Goal: Task Accomplishment & Management: Manage account settings

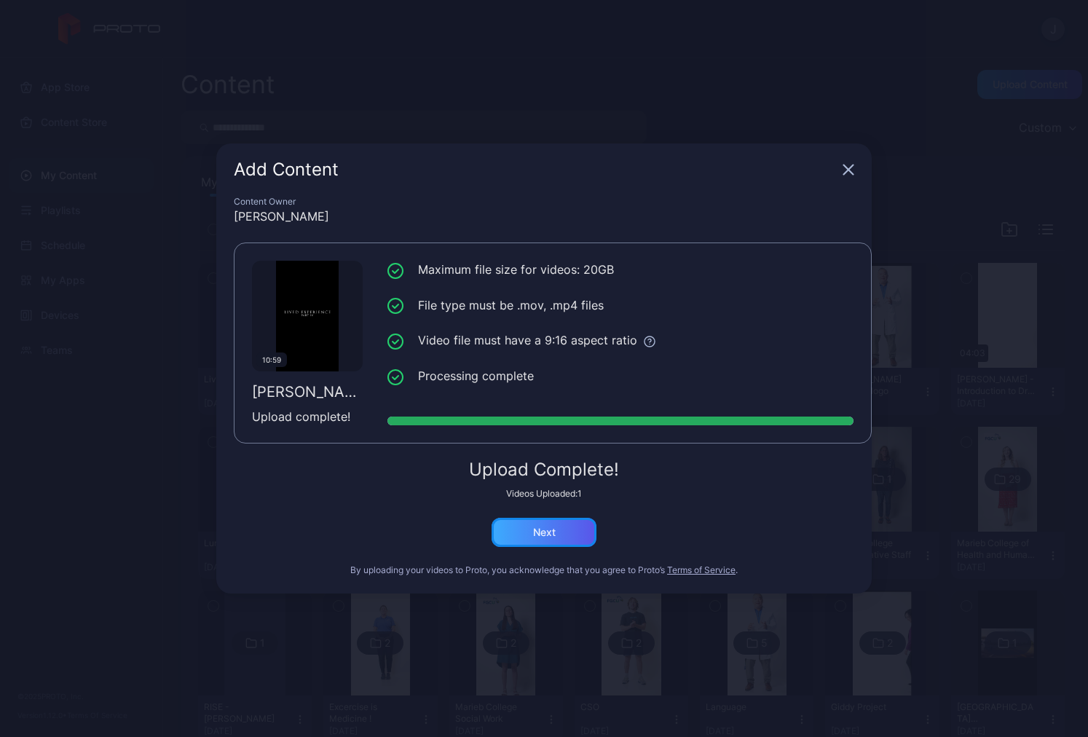
click at [558, 530] on div "Next" at bounding box center [544, 532] width 105 height 29
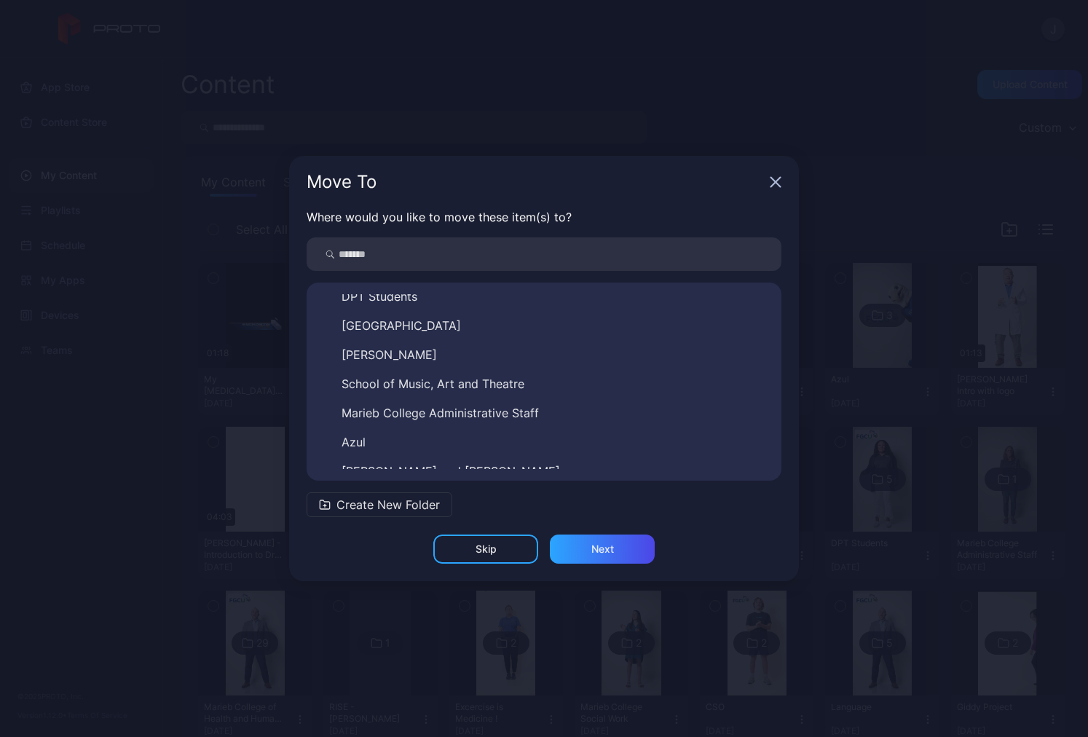
scroll to position [519, 0]
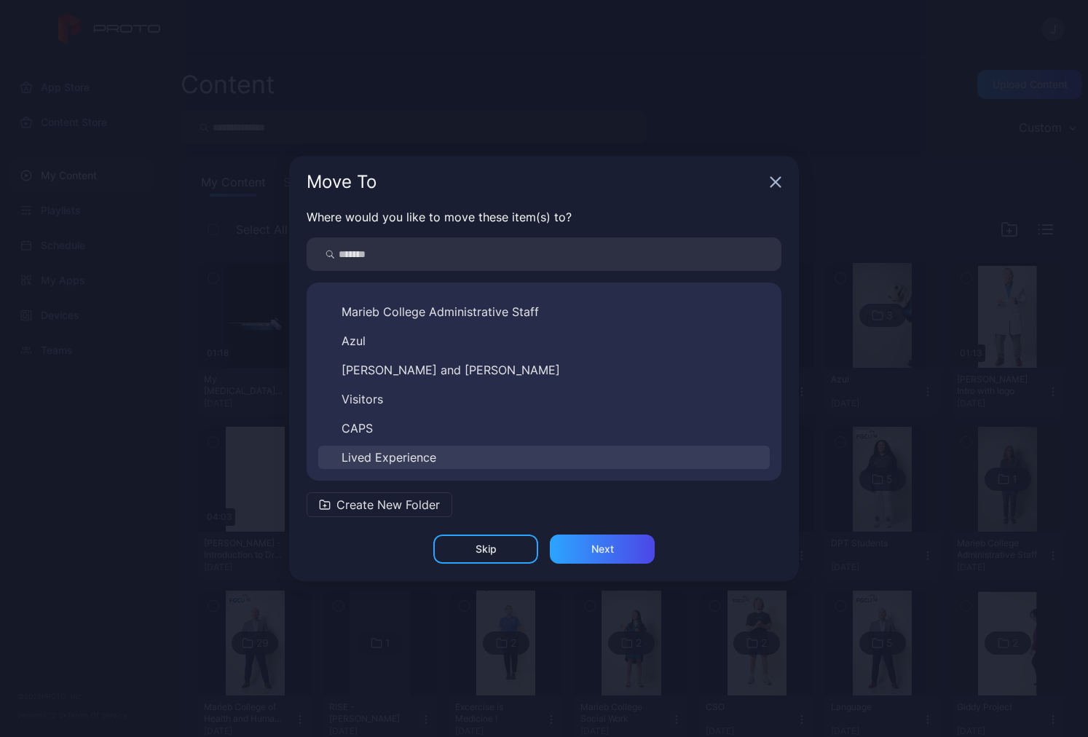
click at [437, 454] on button "Lived Experience" at bounding box center [544, 457] width 452 height 23
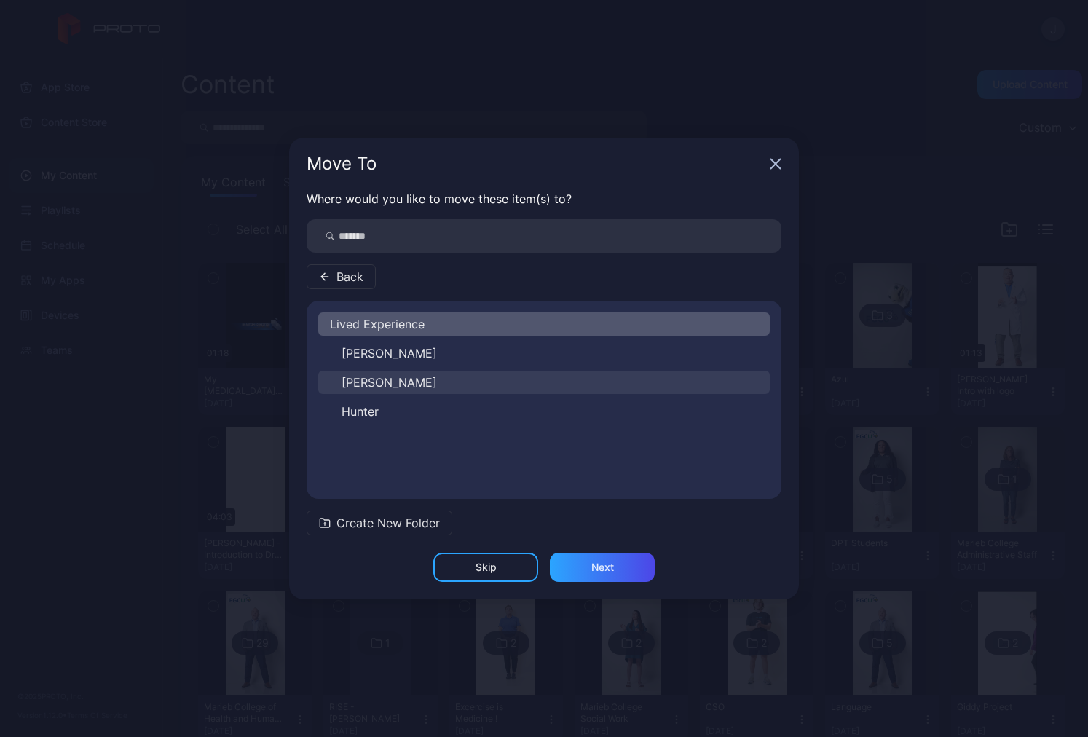
click at [429, 385] on button "[PERSON_NAME]" at bounding box center [544, 382] width 452 height 23
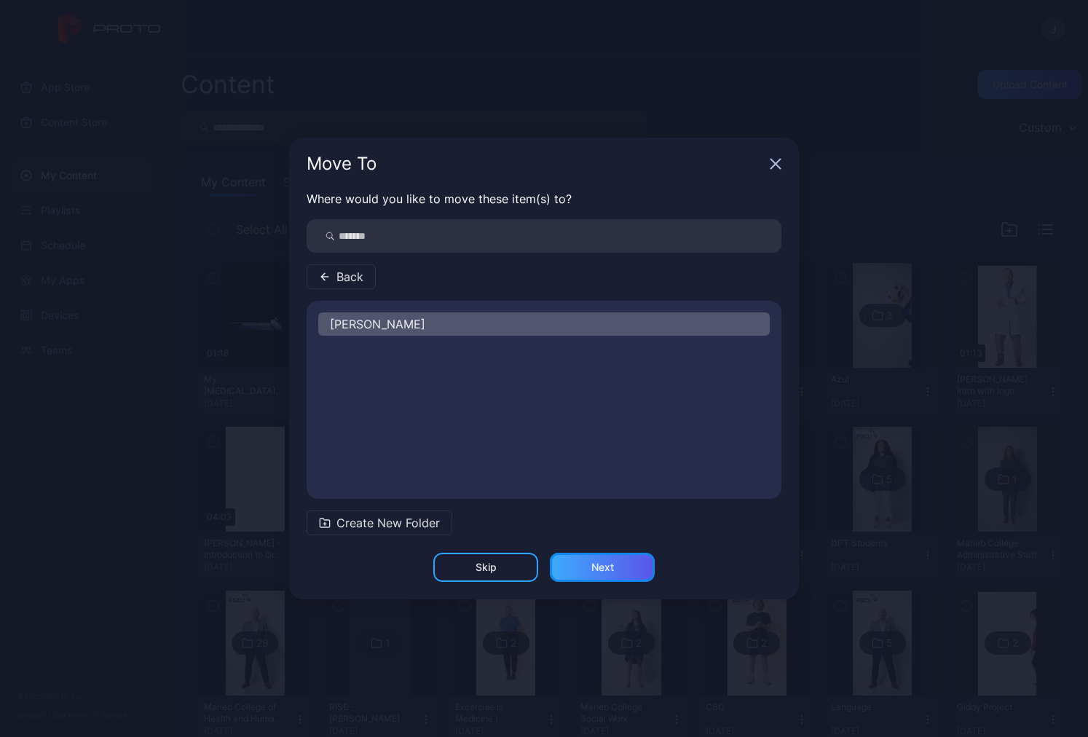
click at [599, 562] on div "Next" at bounding box center [602, 568] width 23 height 12
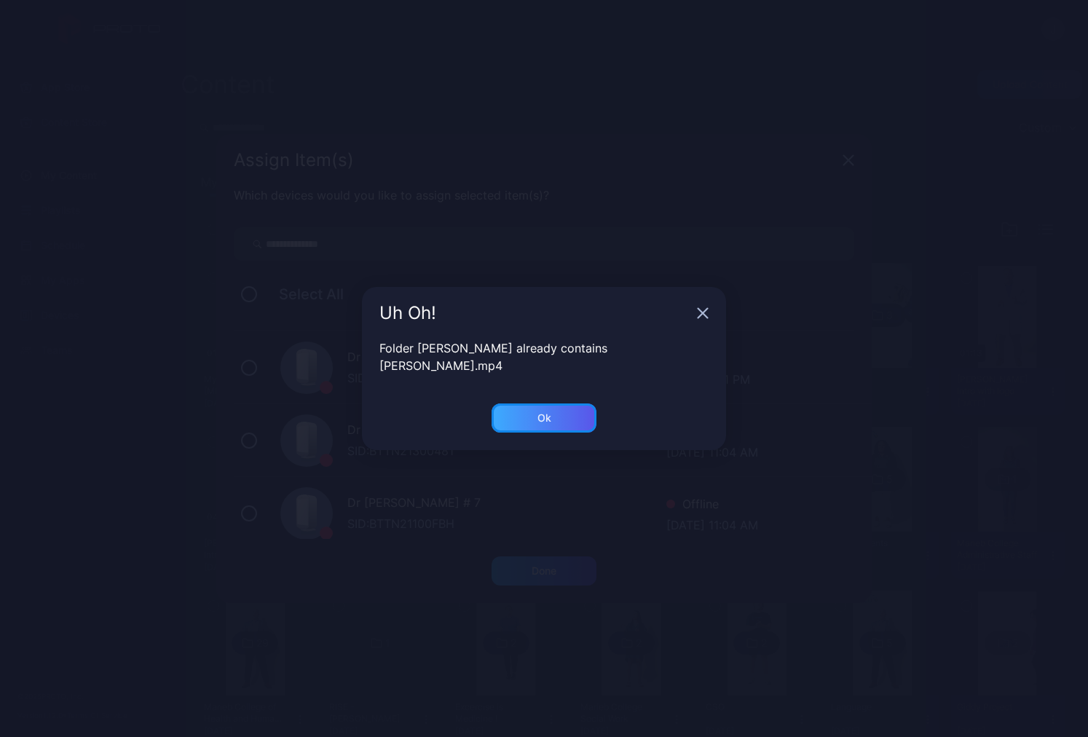
click at [535, 409] on div "Ok" at bounding box center [544, 418] width 105 height 29
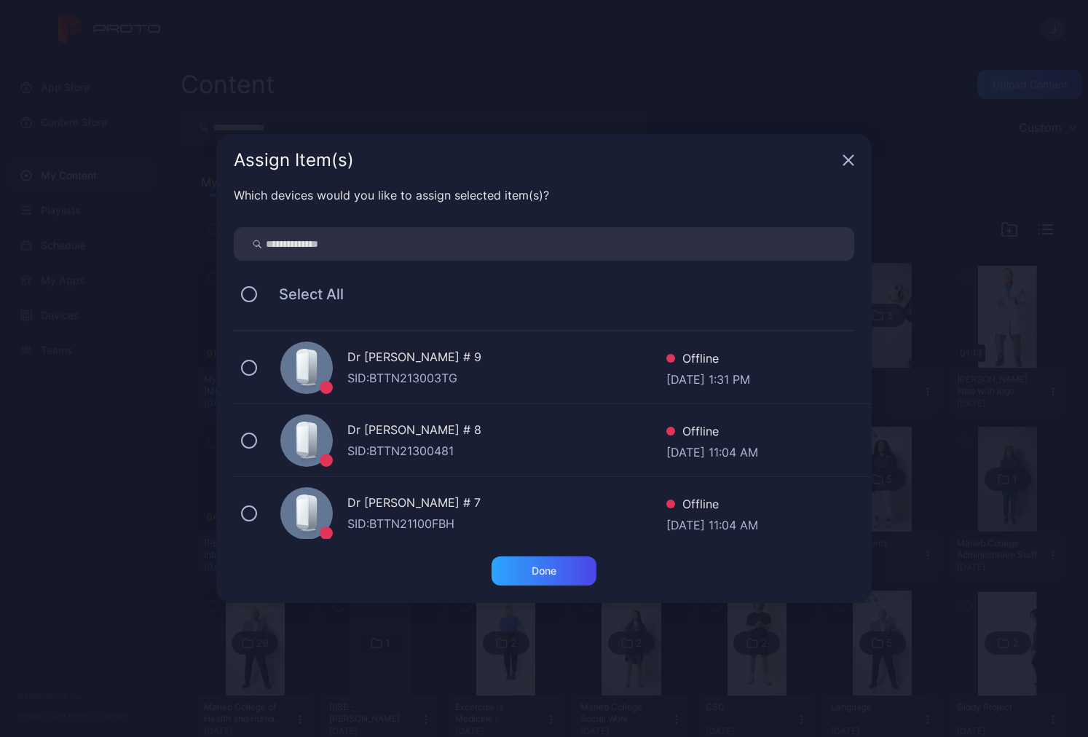
click at [847, 163] on icon "button" at bounding box center [849, 160] width 12 height 12
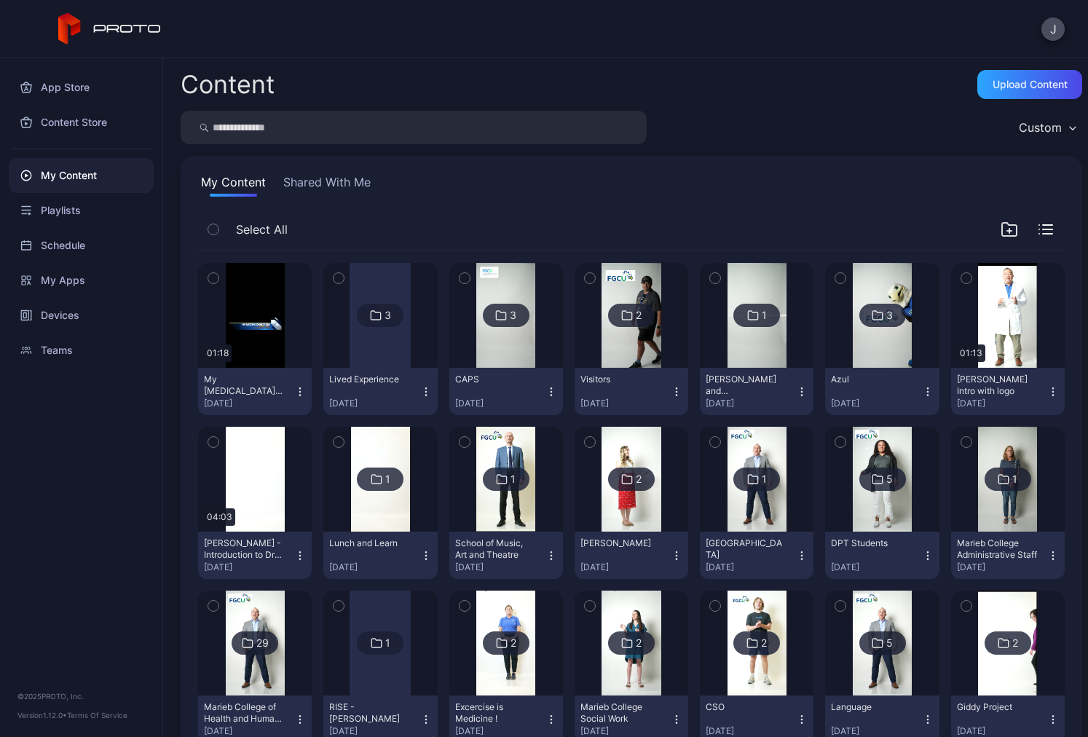
click at [391, 353] on div at bounding box center [380, 315] width 61 height 105
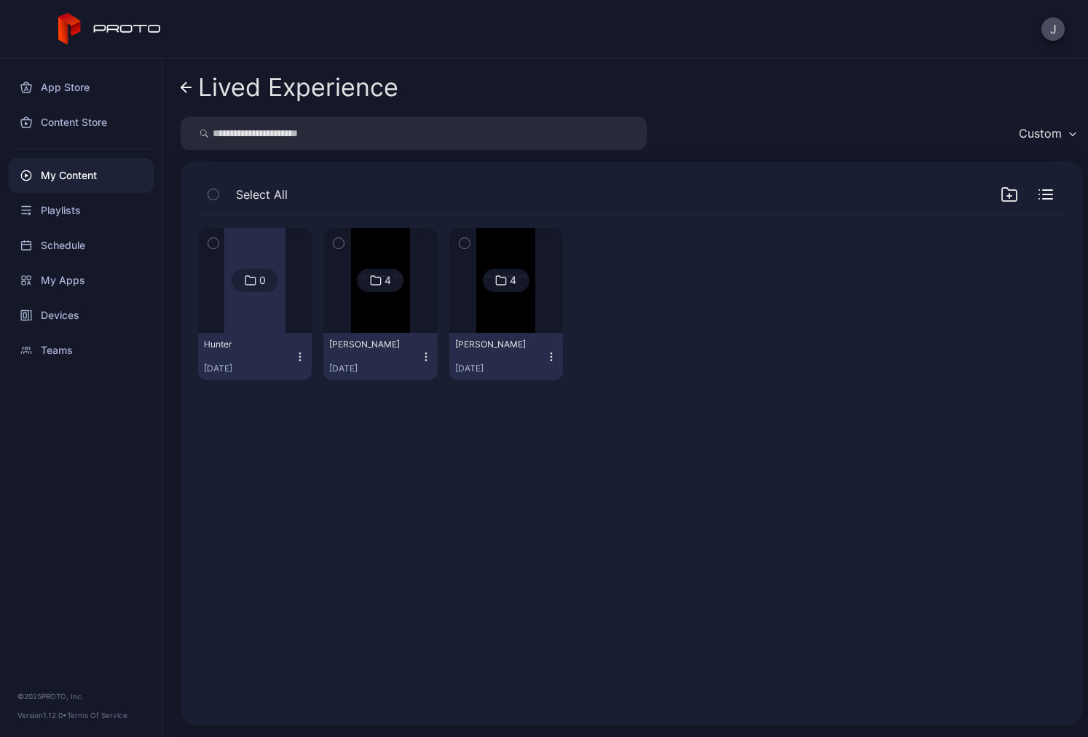
click at [370, 320] on img at bounding box center [380, 280] width 59 height 105
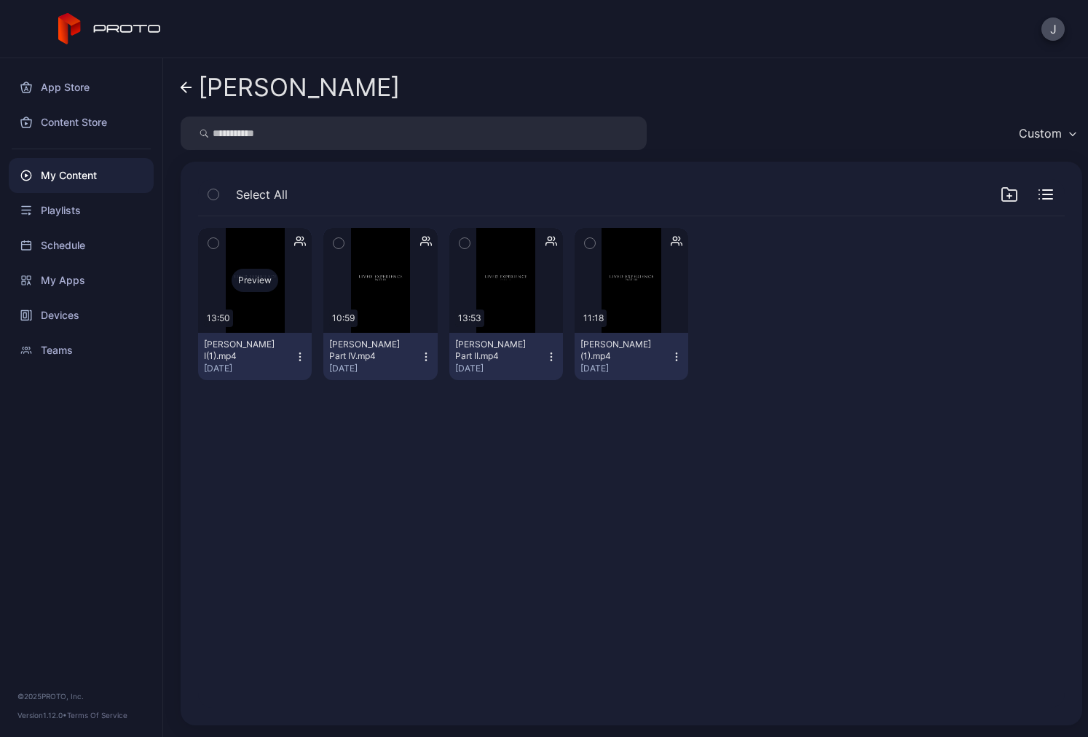
click at [251, 278] on div "Preview" at bounding box center [255, 280] width 47 height 23
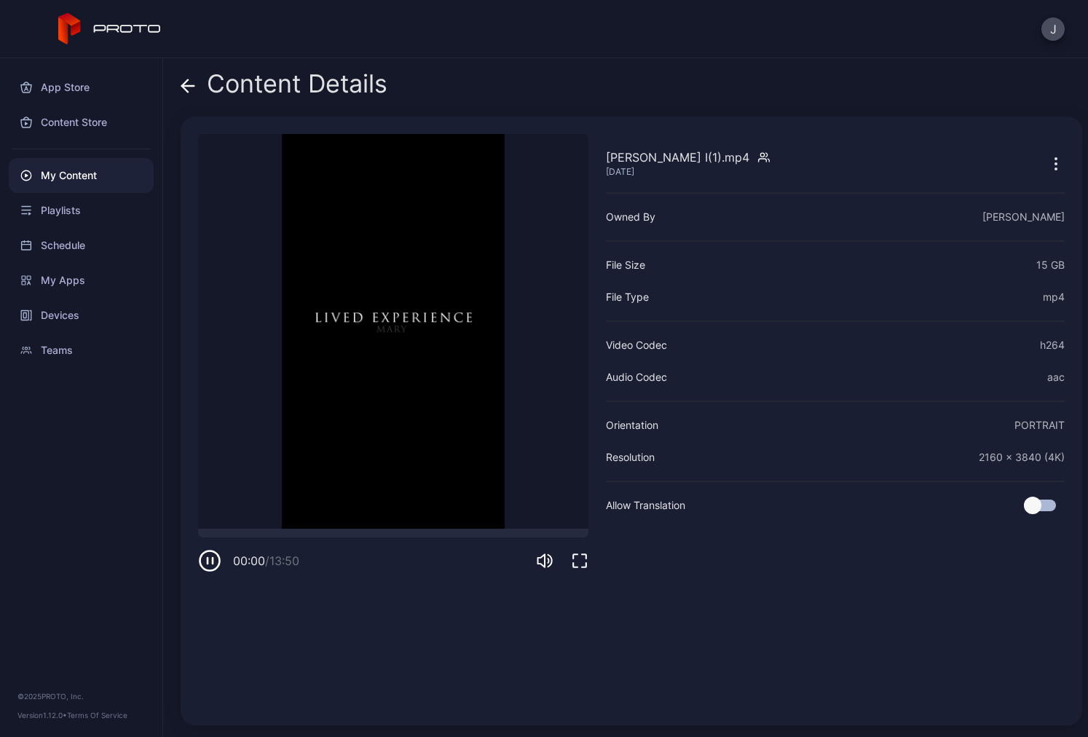
click at [178, 82] on div "Content Details Mary Part I(1).mp4 Aug 11, 2025 Sorry, your browser doesn‘t sup…" at bounding box center [625, 397] width 925 height 679
click at [189, 86] on icon at bounding box center [188, 86] width 12 height 0
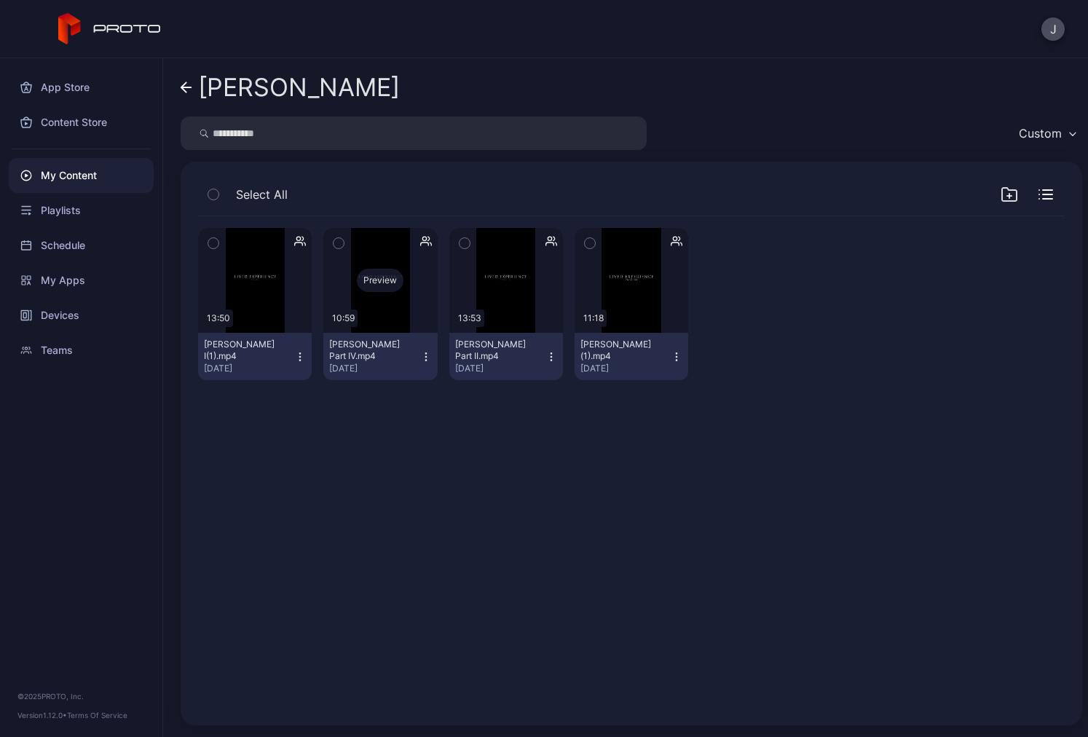
click at [388, 277] on div "Preview" at bounding box center [380, 280] width 47 height 23
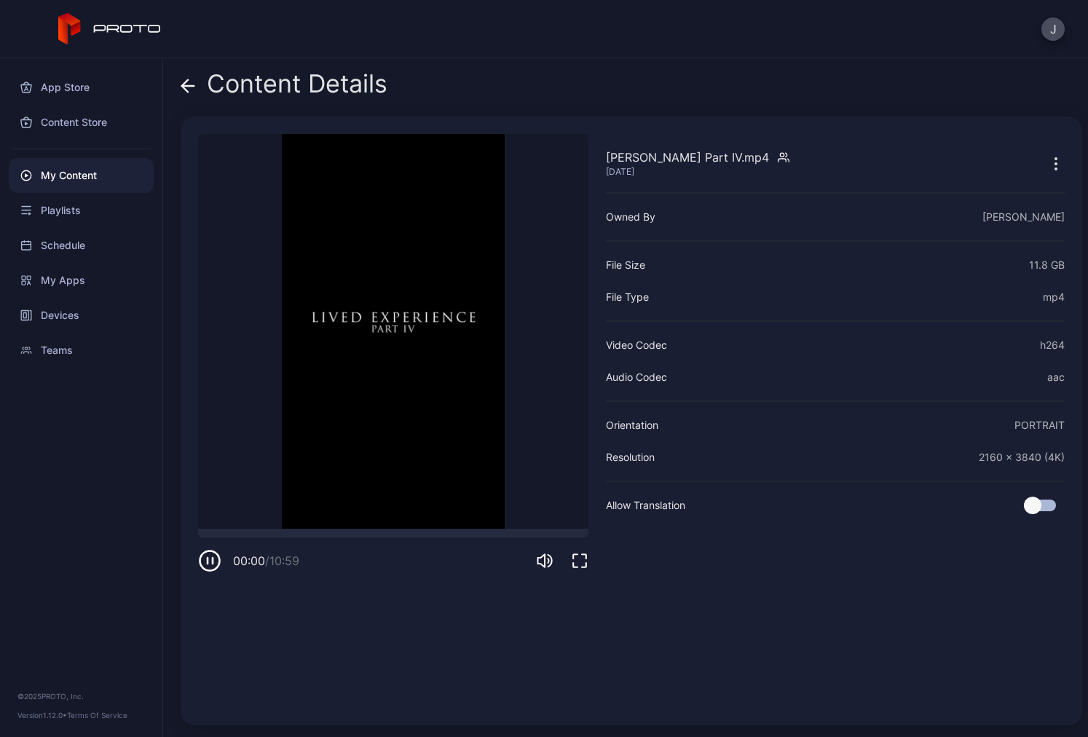
click at [186, 82] on icon at bounding box center [185, 85] width 6 height 12
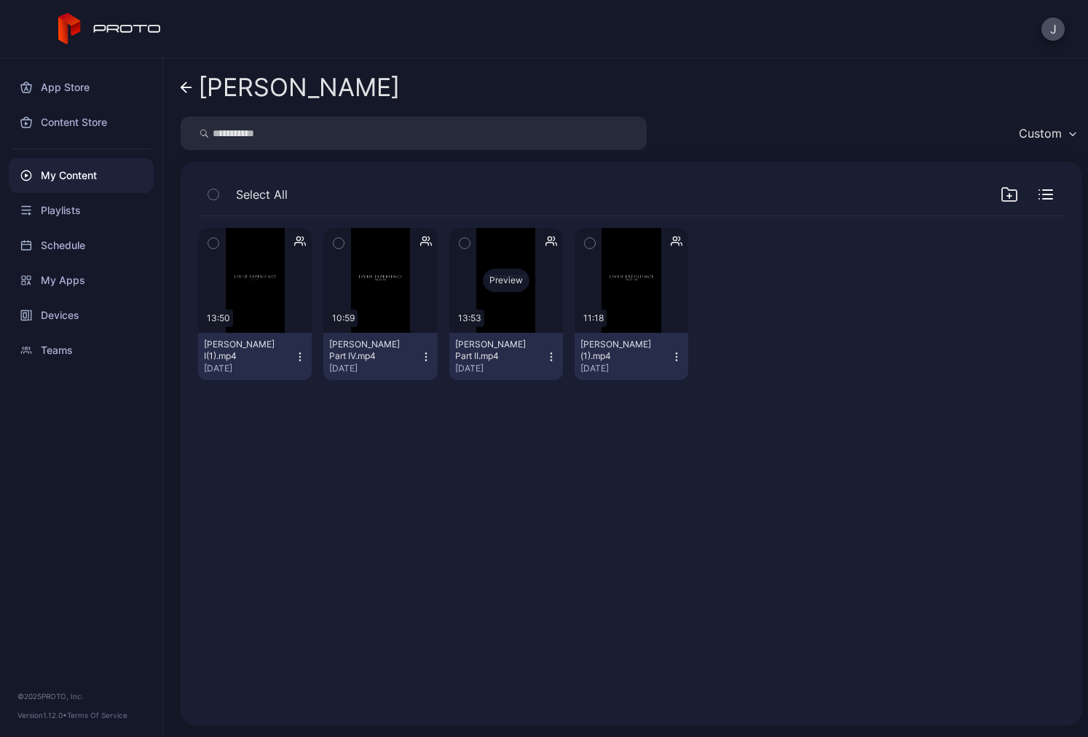
click at [491, 283] on div "Preview" at bounding box center [506, 280] width 47 height 23
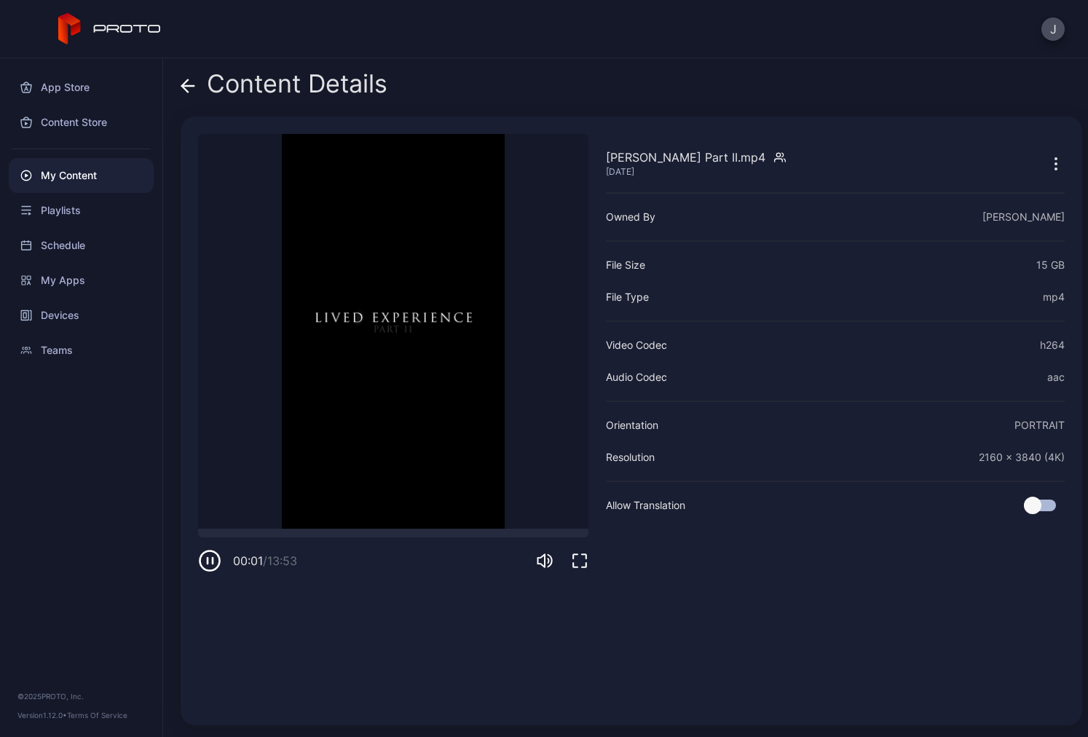
click at [188, 87] on icon at bounding box center [188, 86] width 15 height 15
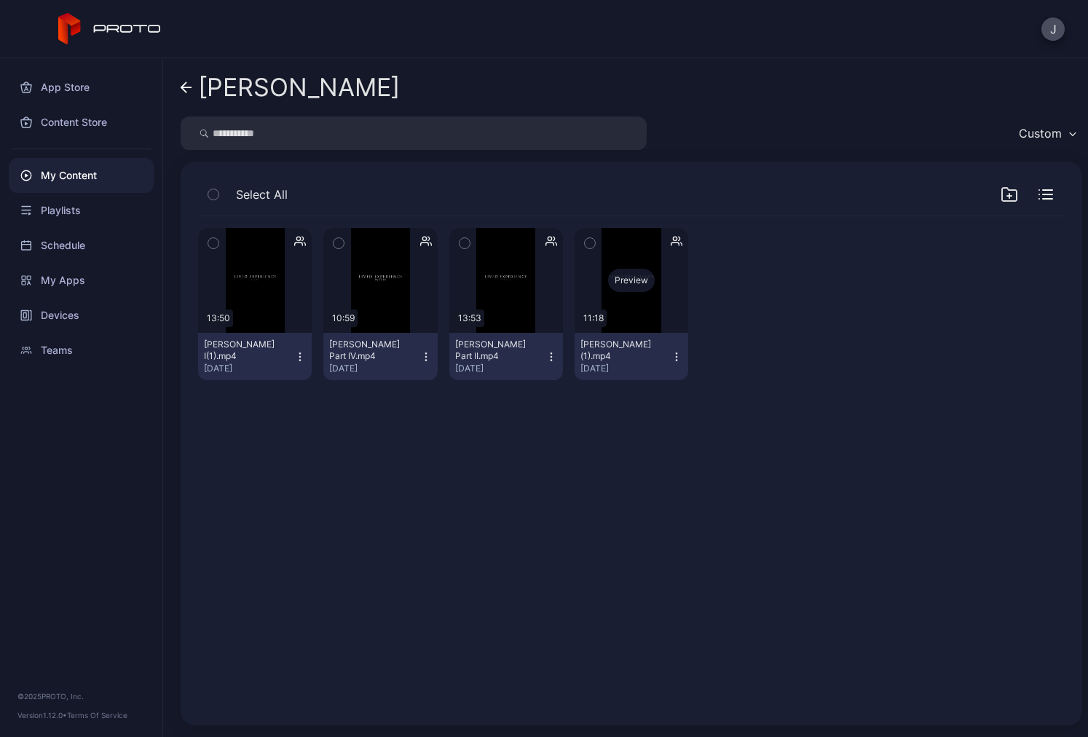
click at [619, 282] on div "Preview" at bounding box center [631, 280] width 47 height 23
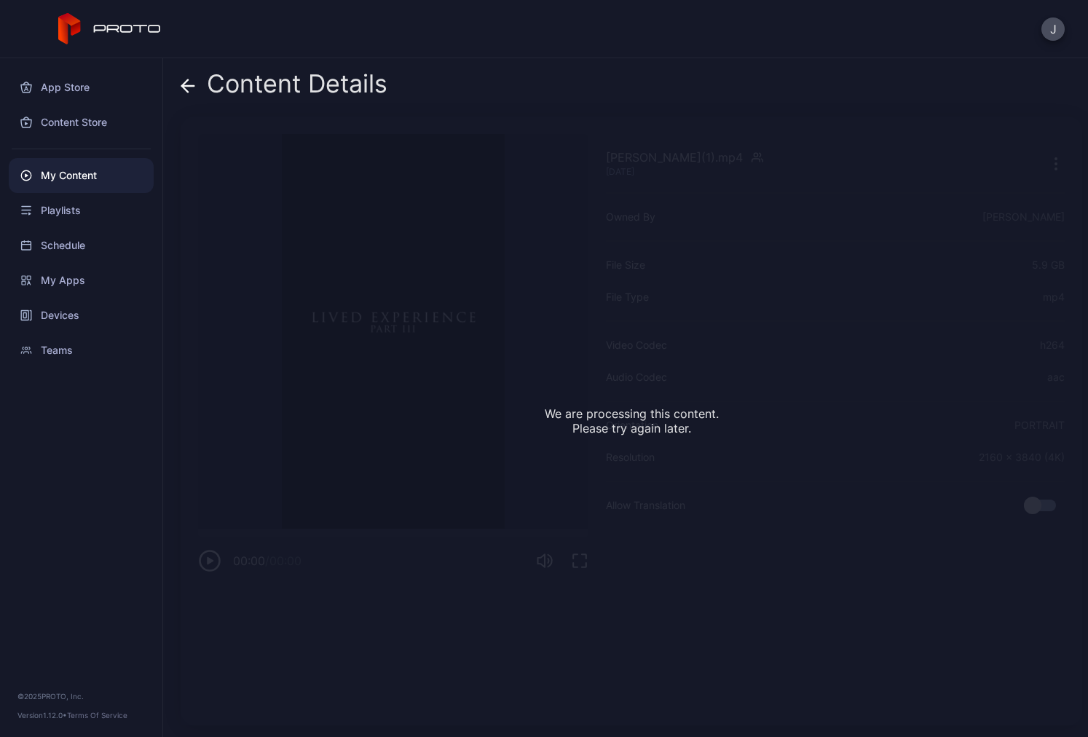
click at [184, 82] on icon at bounding box center [188, 86] width 15 height 15
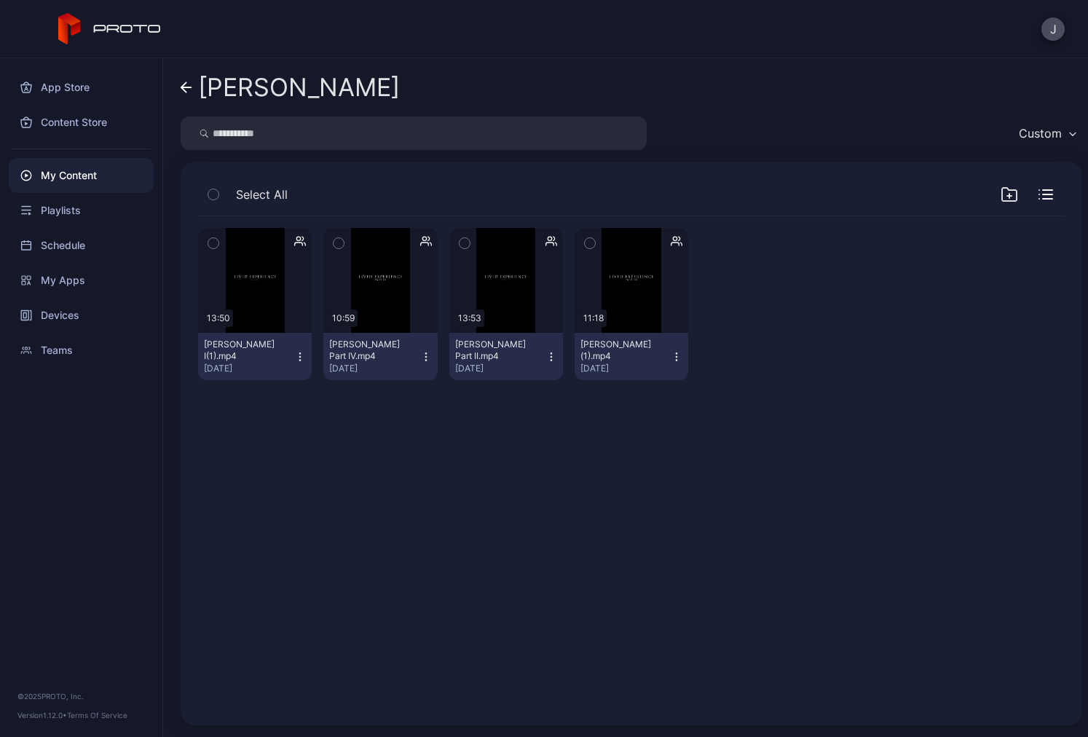
click at [181, 91] on icon at bounding box center [187, 88] width 12 height 12
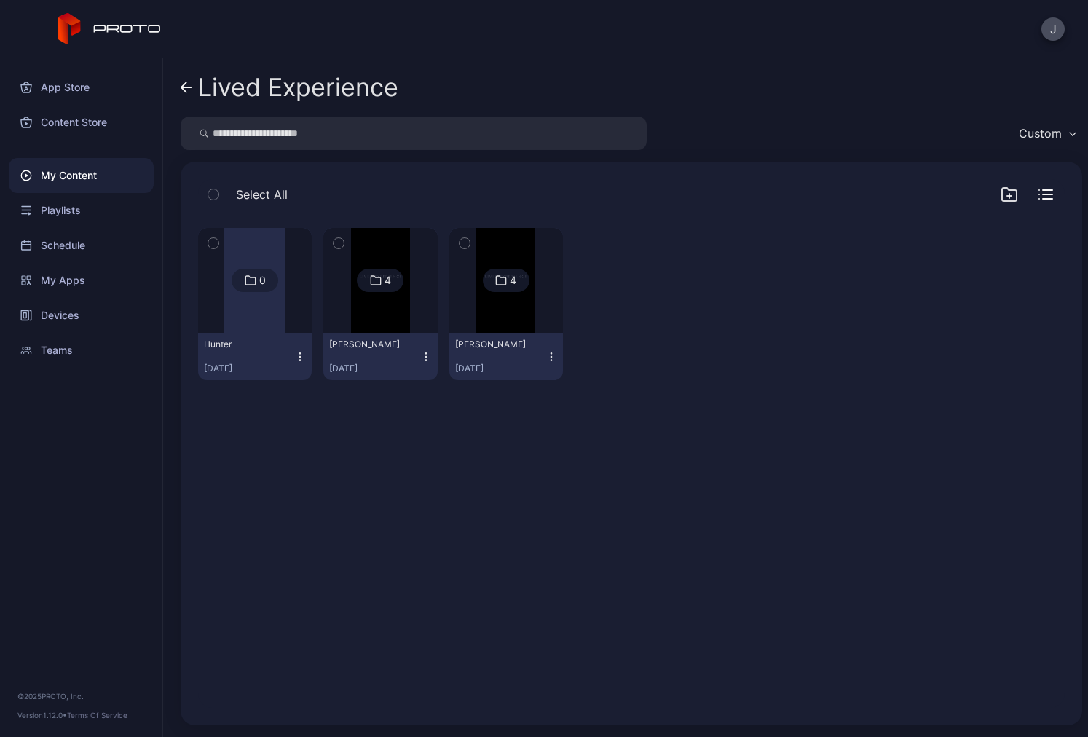
click at [178, 86] on div "Lived Experience Custom Select All 0 Hunter Aug 11, 2025 4 MARY Aug 5, 2025 4 A…" at bounding box center [625, 397] width 925 height 679
click at [189, 90] on icon at bounding box center [187, 88] width 12 height 12
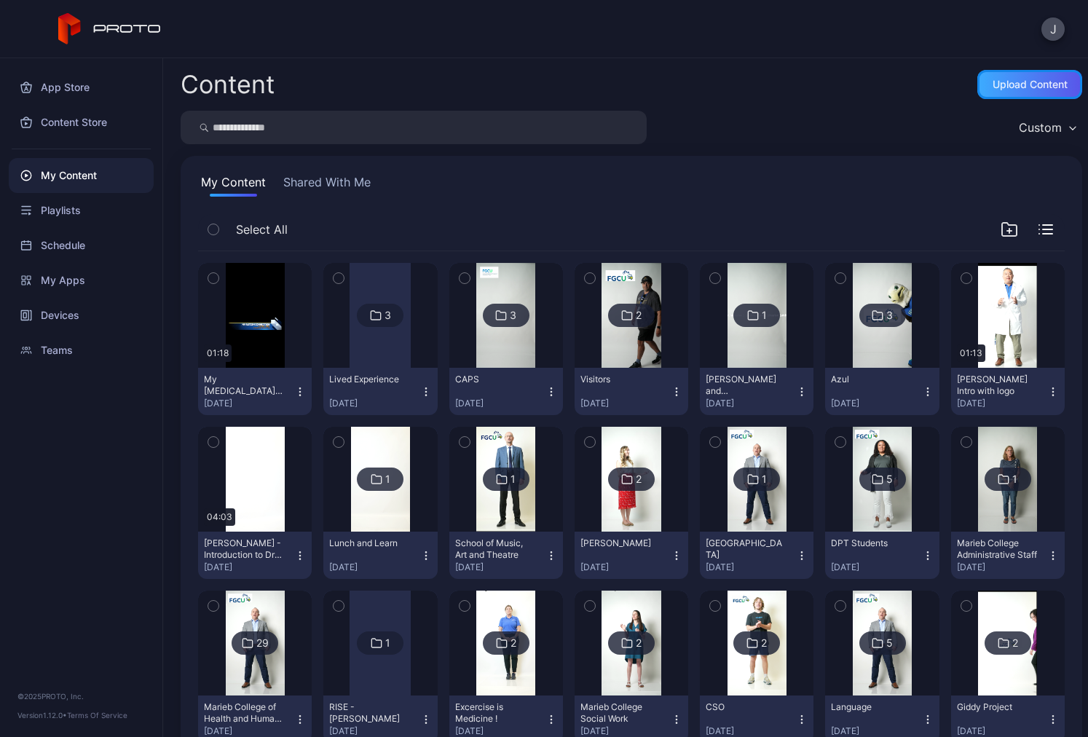
click at [993, 85] on div "Upload Content" at bounding box center [1030, 85] width 75 height 12
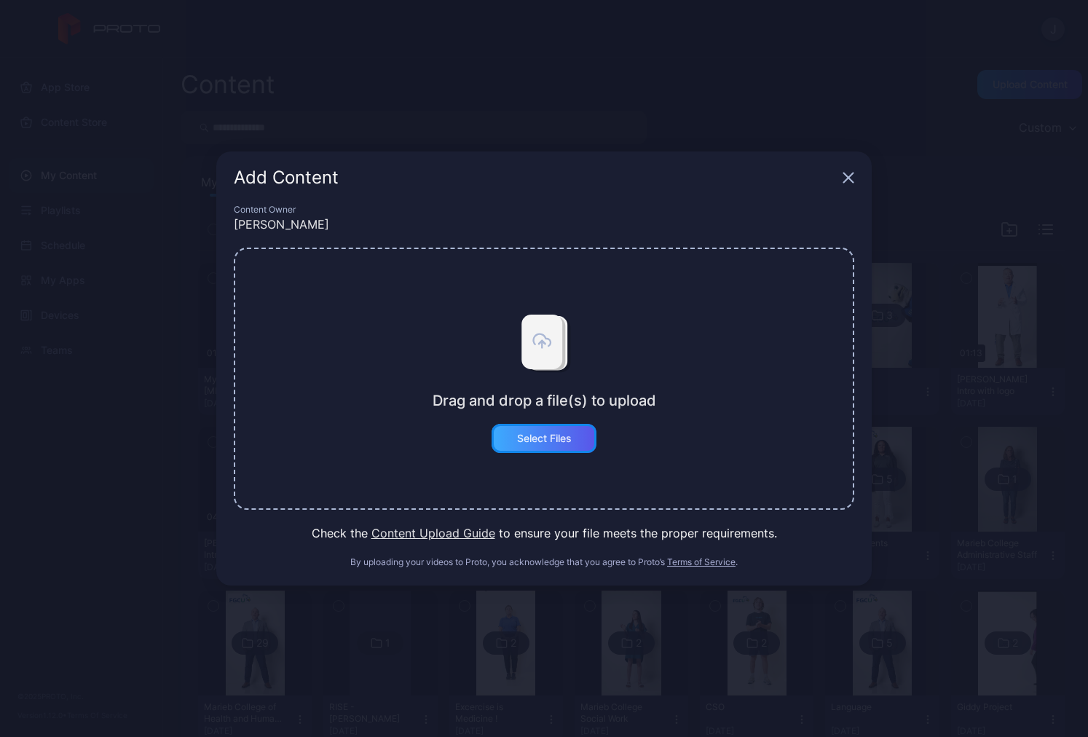
click at [549, 433] on div "Select Files" at bounding box center [544, 439] width 55 height 12
click at [559, 439] on button "Select Files" at bounding box center [544, 438] width 105 height 29
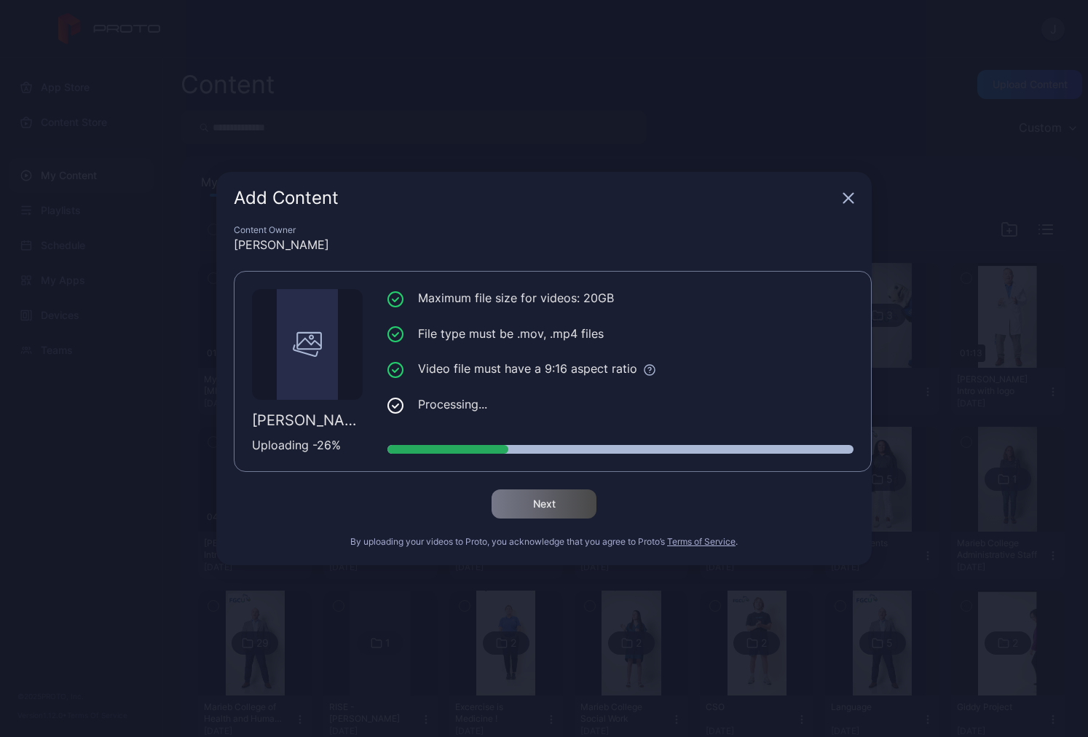
click at [68, 61] on div "Add Content Content Owner Joseph Buhain Mary Part III.mp4 Uploading - 26 % Maxi…" at bounding box center [544, 368] width 1088 height 737
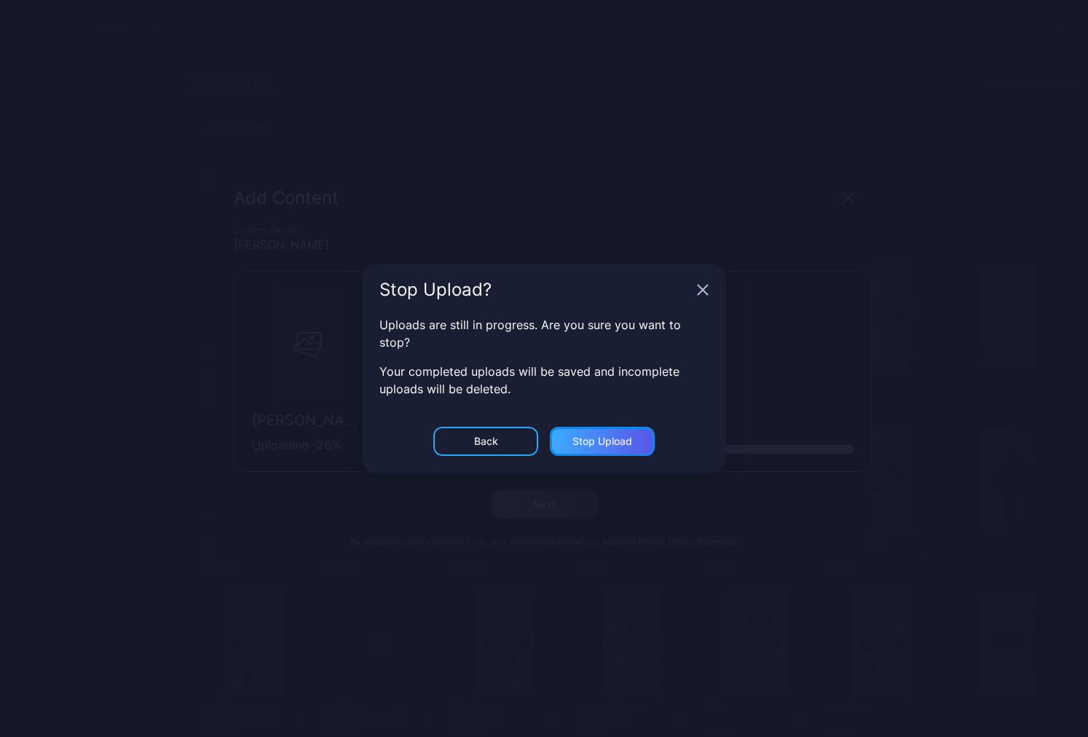
click at [581, 441] on div "Stop Upload" at bounding box center [603, 442] width 60 height 12
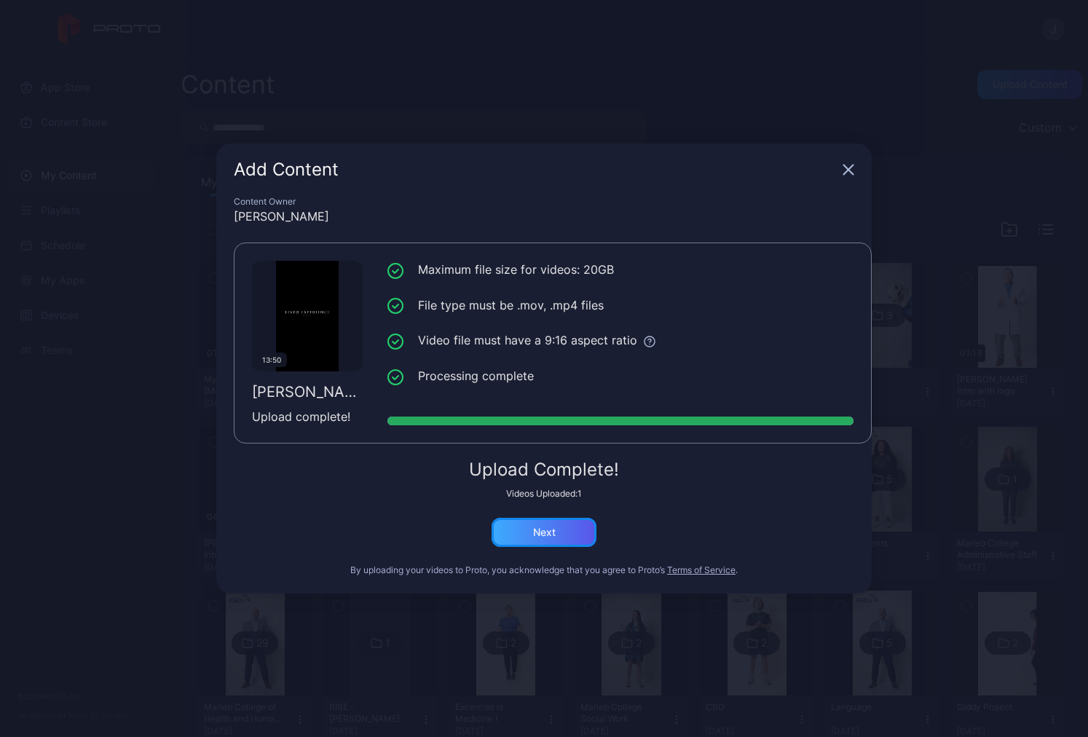
click at [538, 535] on div "Next" at bounding box center [544, 533] width 23 height 12
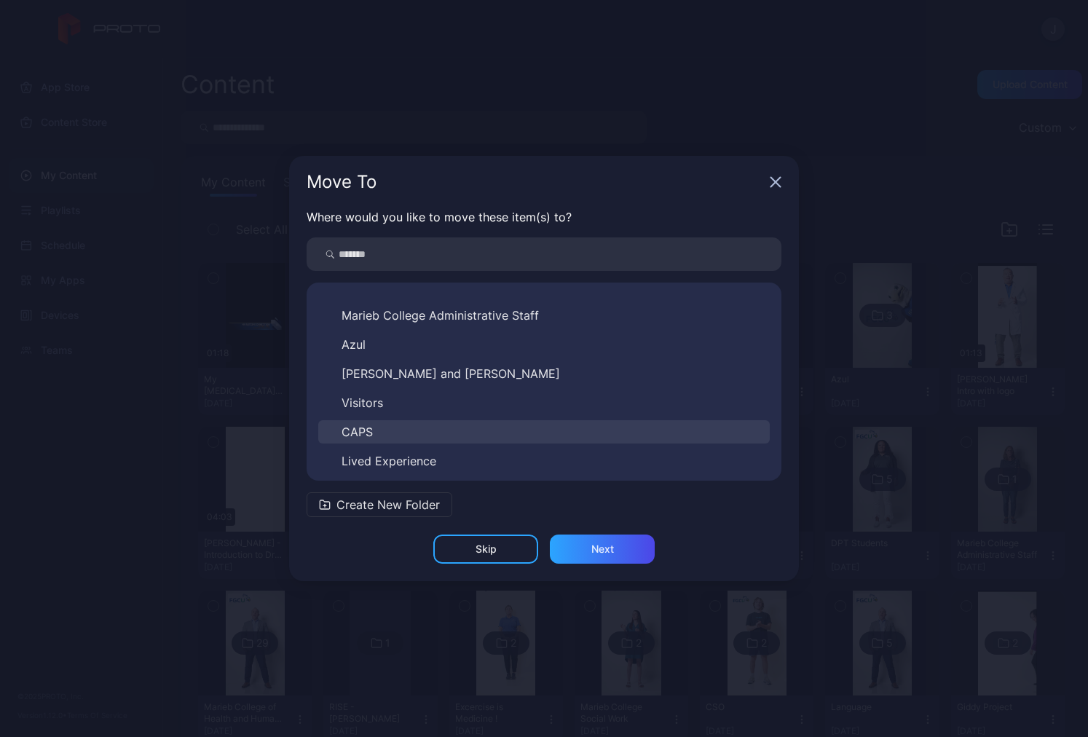
scroll to position [519, 0]
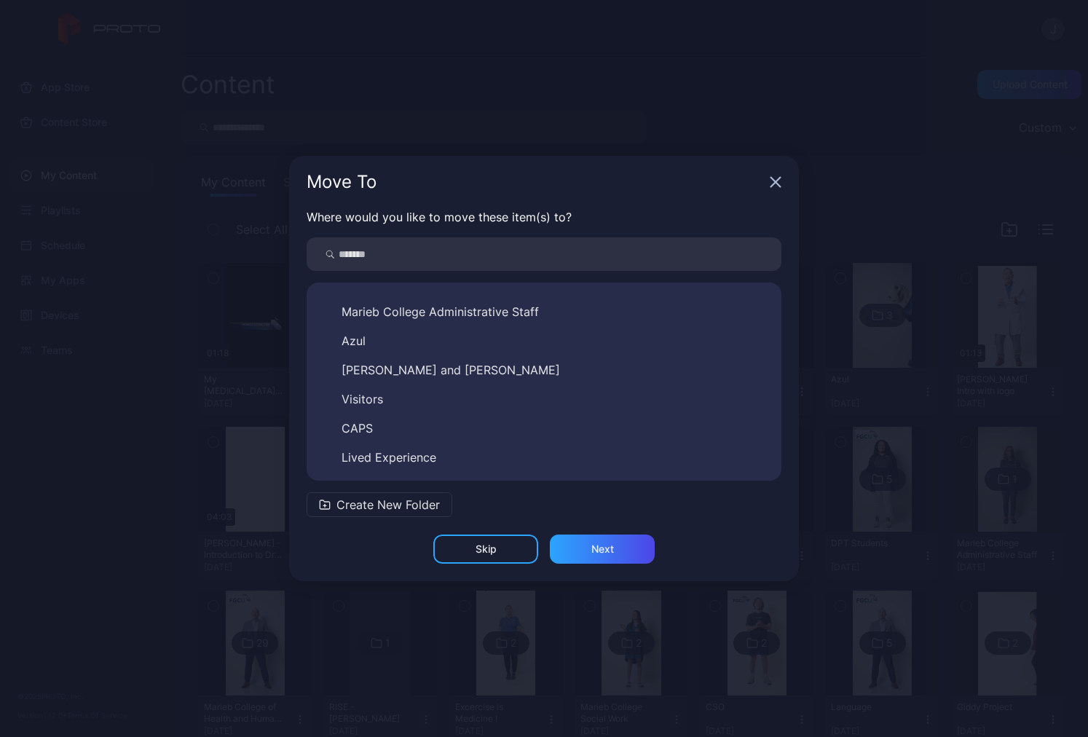
click at [461, 455] on button "Lived Experience" at bounding box center [544, 457] width 452 height 23
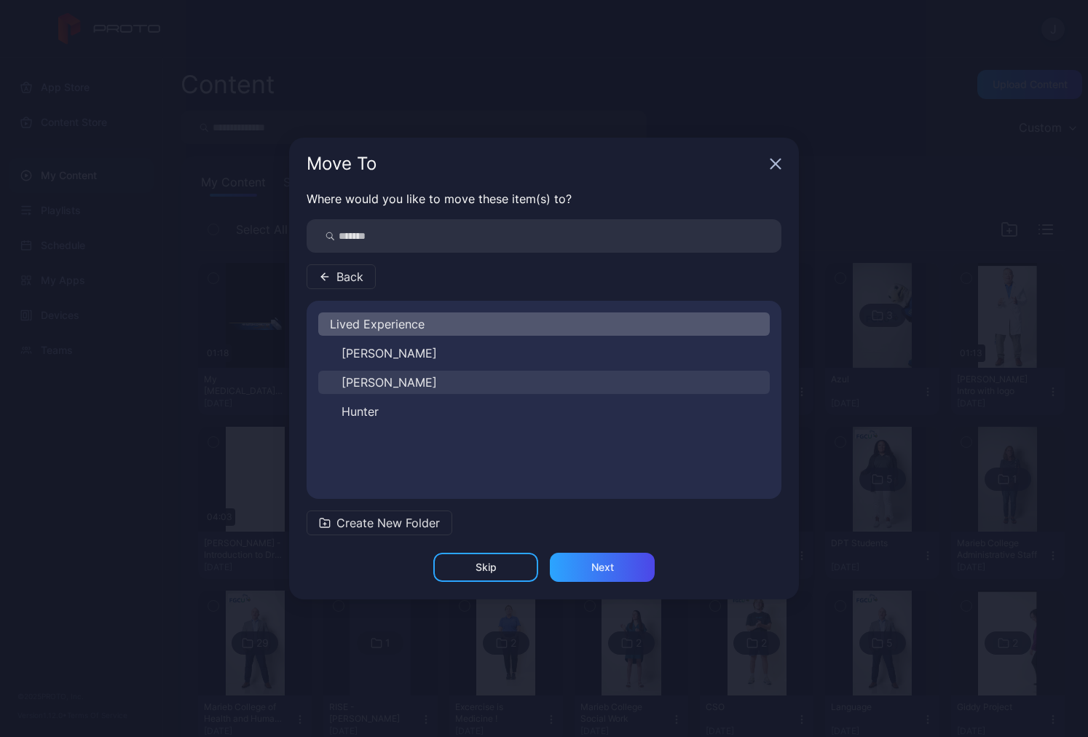
click at [422, 376] on button "[PERSON_NAME]" at bounding box center [544, 382] width 452 height 23
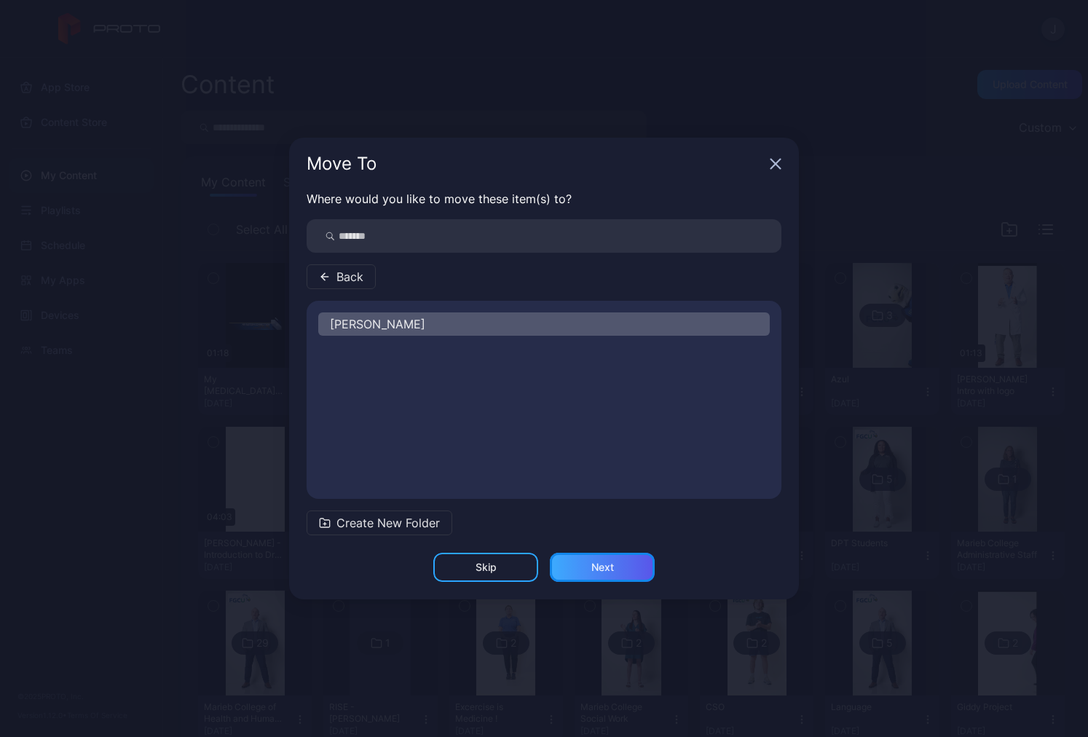
click at [597, 560] on div "Next" at bounding box center [602, 567] width 105 height 29
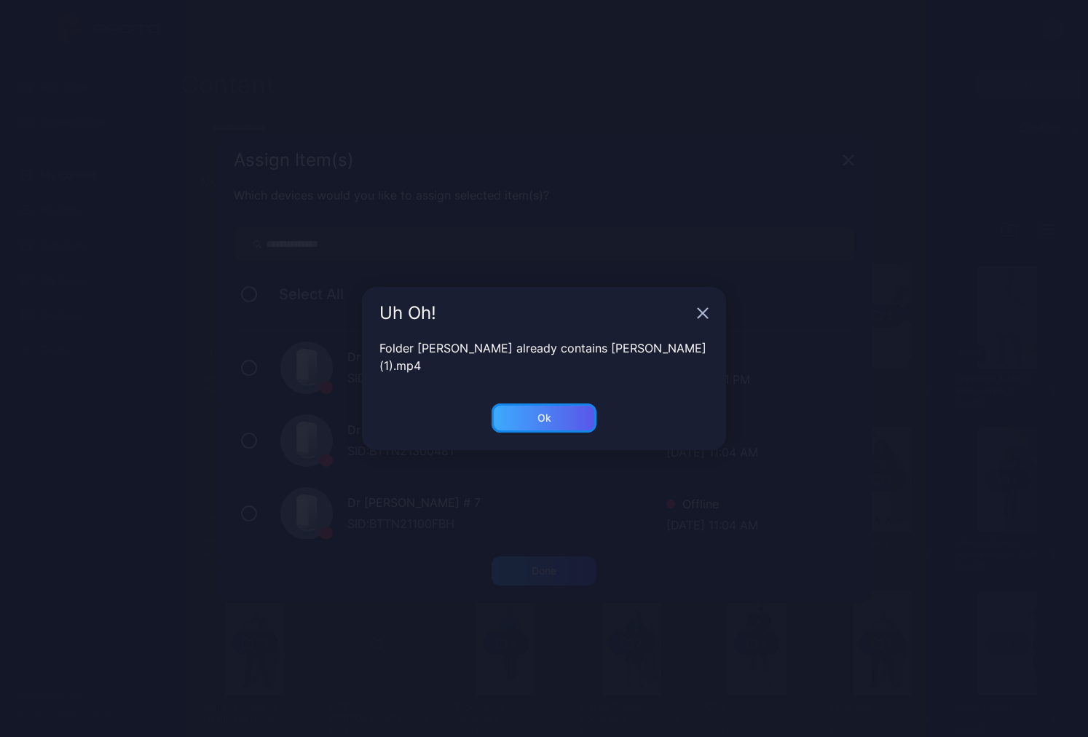
click at [542, 412] on div "Ok" at bounding box center [545, 418] width 14 height 12
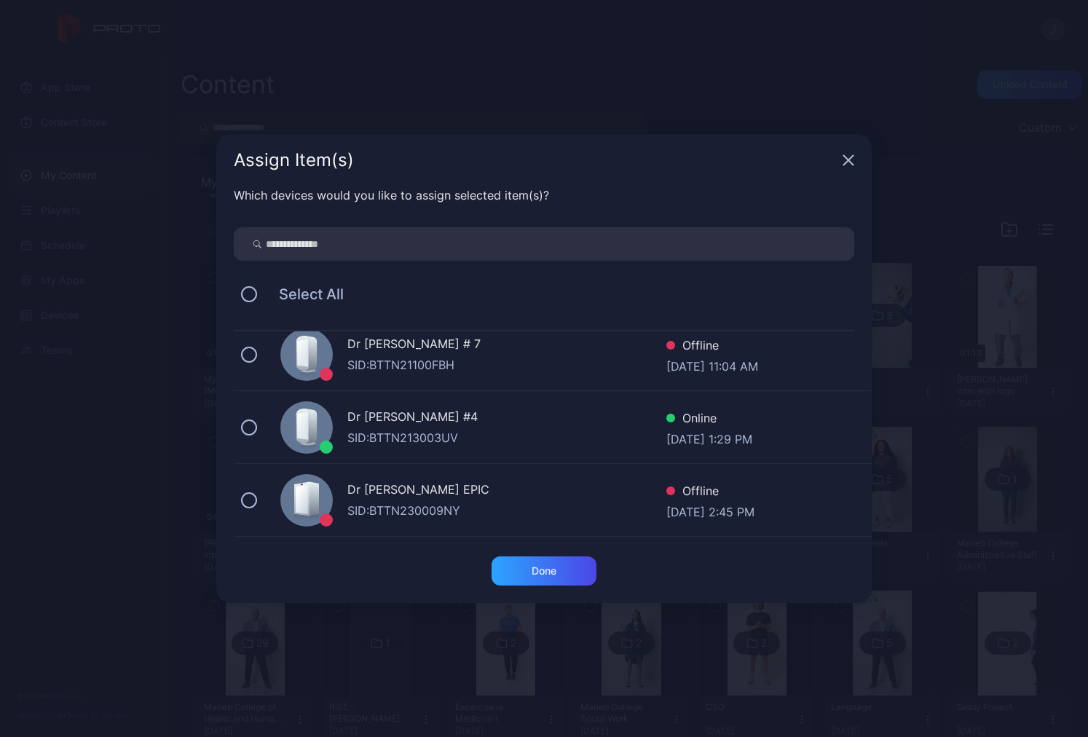
scroll to position [146, 0]
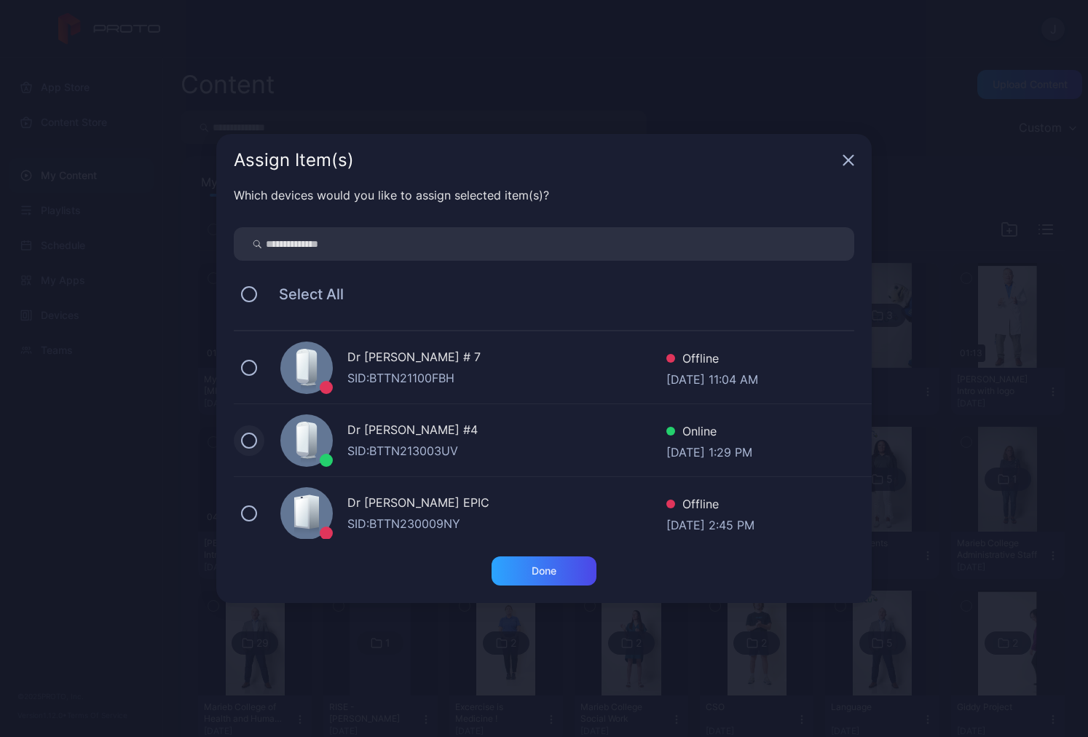
click at [253, 439] on button at bounding box center [249, 441] width 16 height 16
click at [546, 567] on div "Done" at bounding box center [544, 571] width 25 height 12
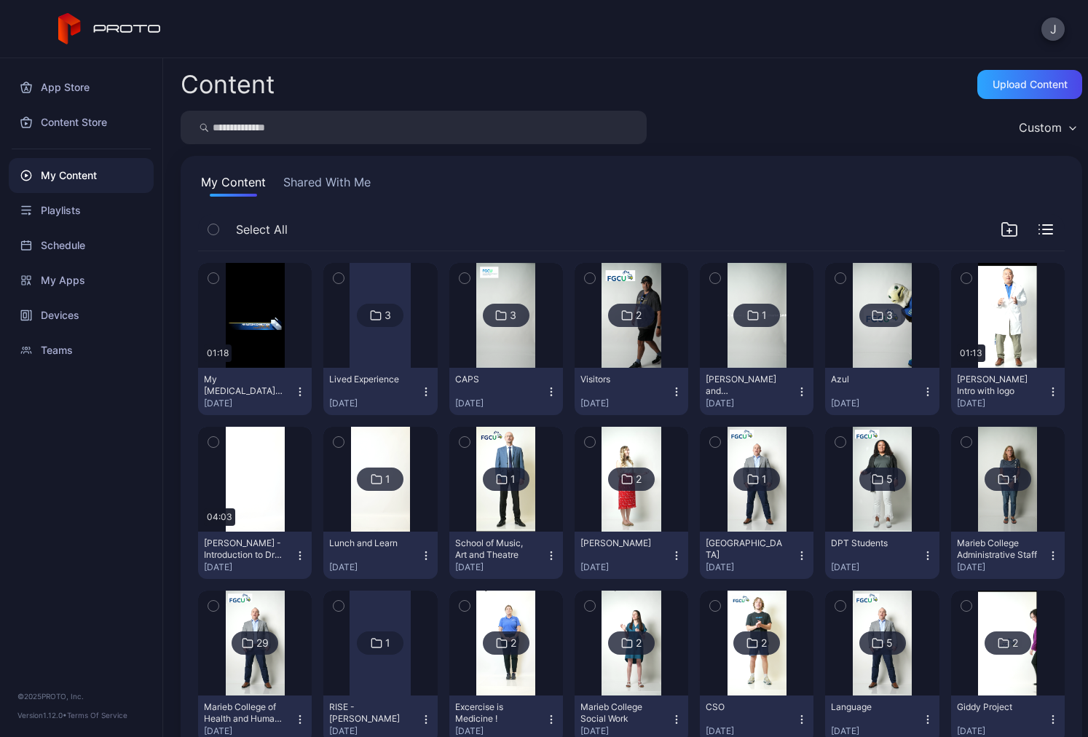
click at [371, 357] on div at bounding box center [380, 315] width 61 height 105
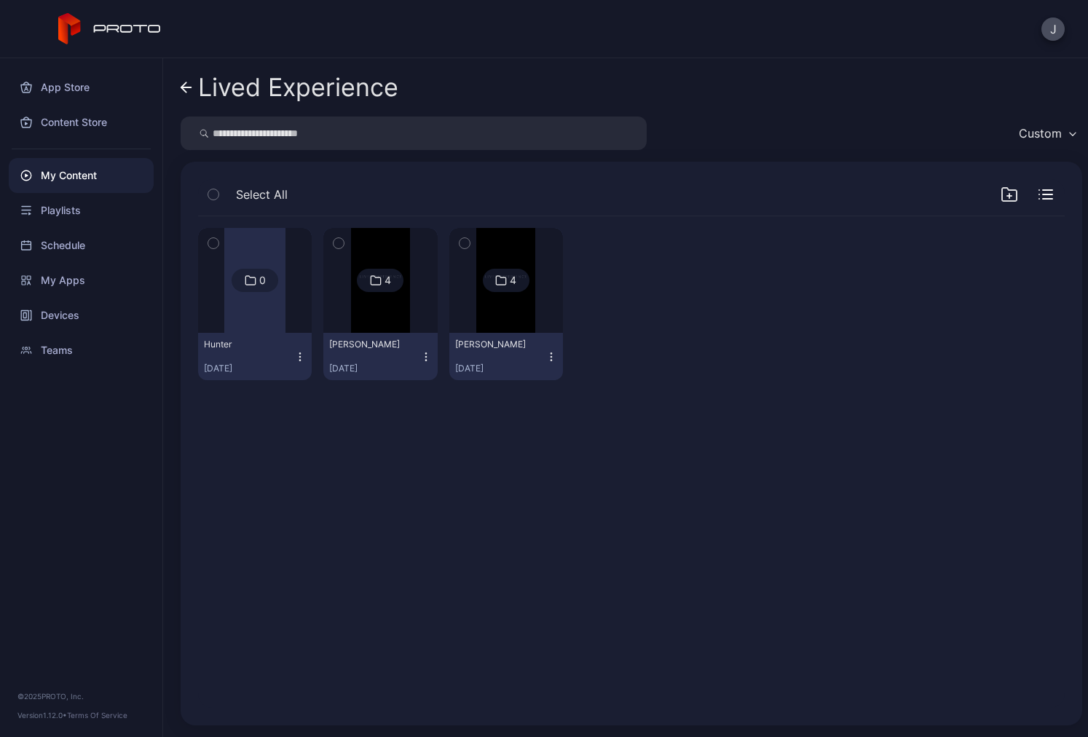
click at [404, 307] on img at bounding box center [380, 280] width 59 height 105
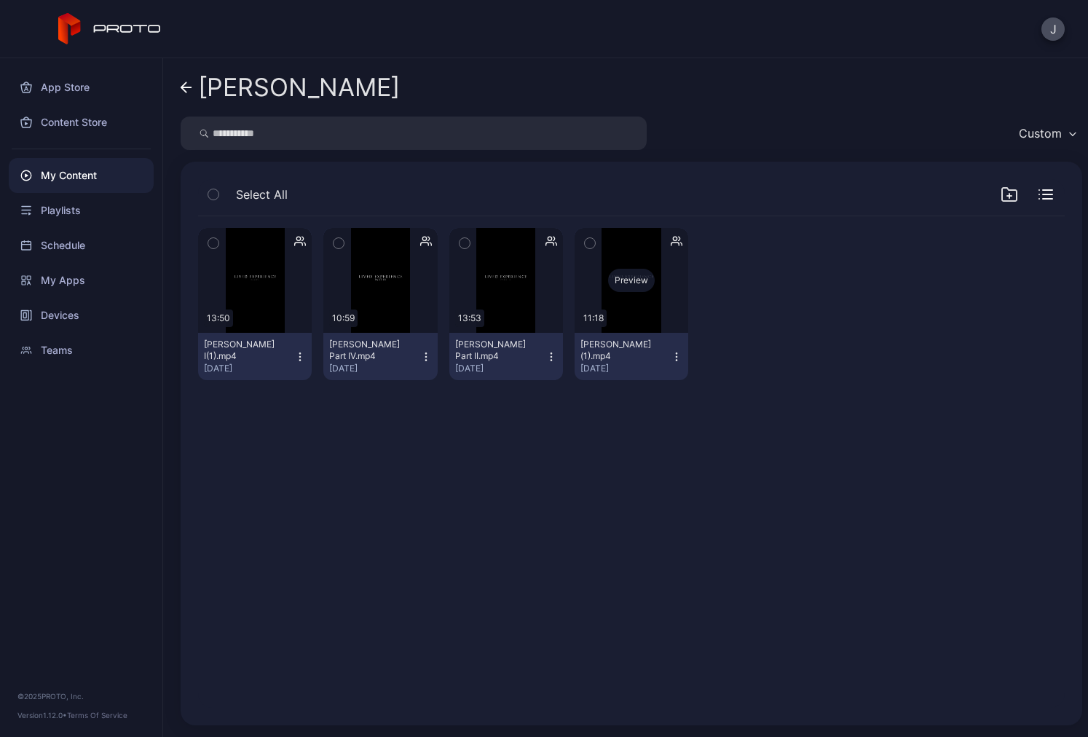
click at [608, 287] on div "Preview" at bounding box center [631, 280] width 47 height 23
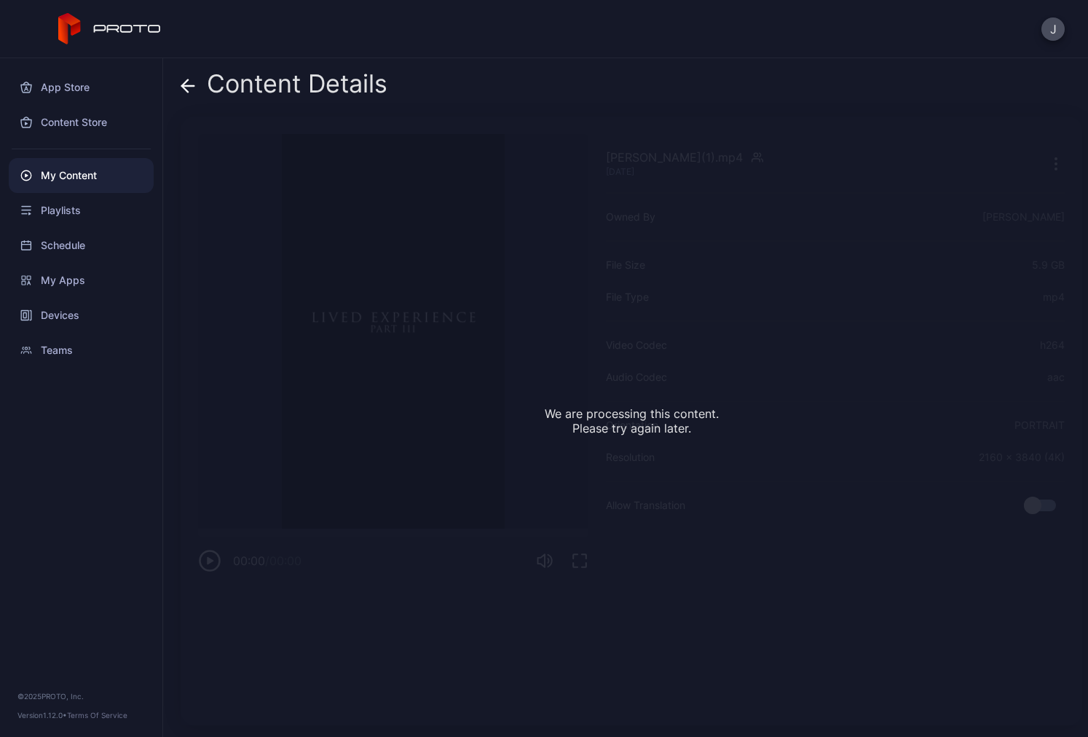
click at [184, 86] on icon at bounding box center [188, 86] width 12 height 0
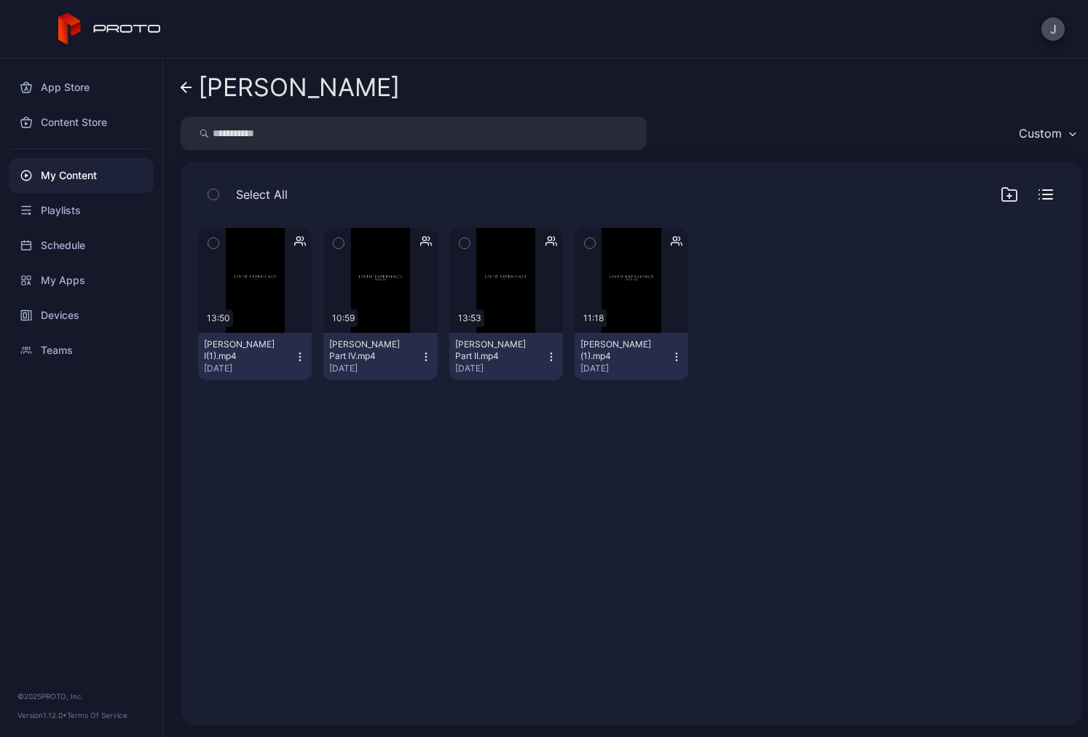
click at [184, 86] on icon at bounding box center [183, 87] width 5 height 10
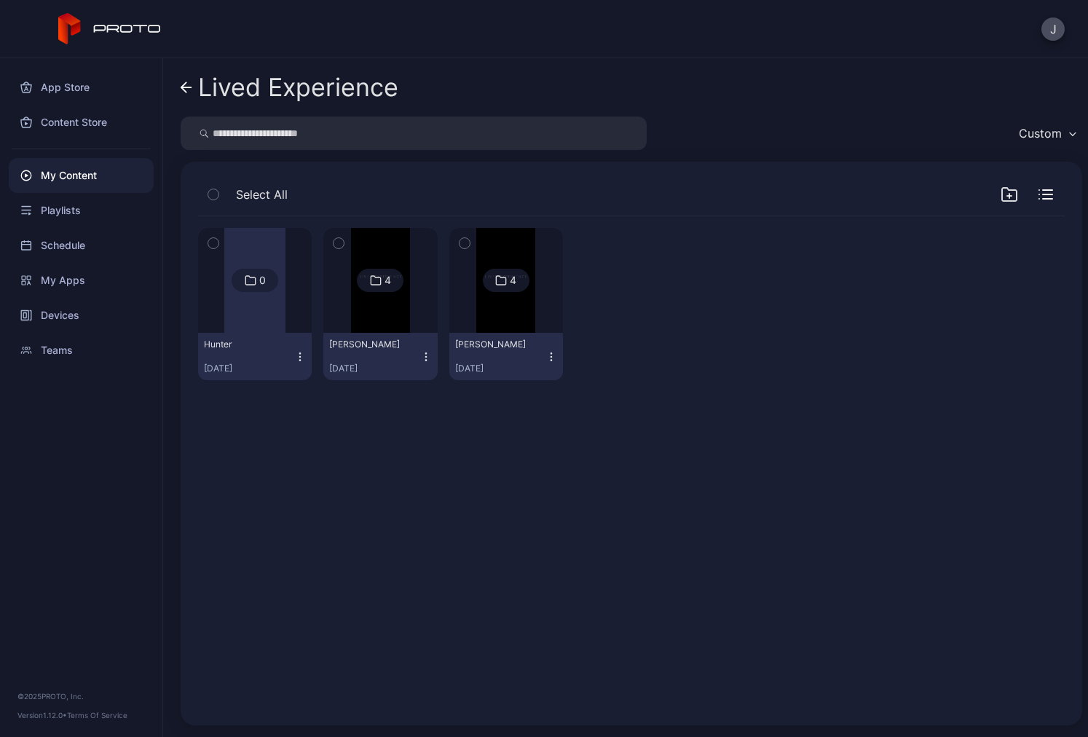
click at [494, 331] on img at bounding box center [505, 280] width 59 height 105
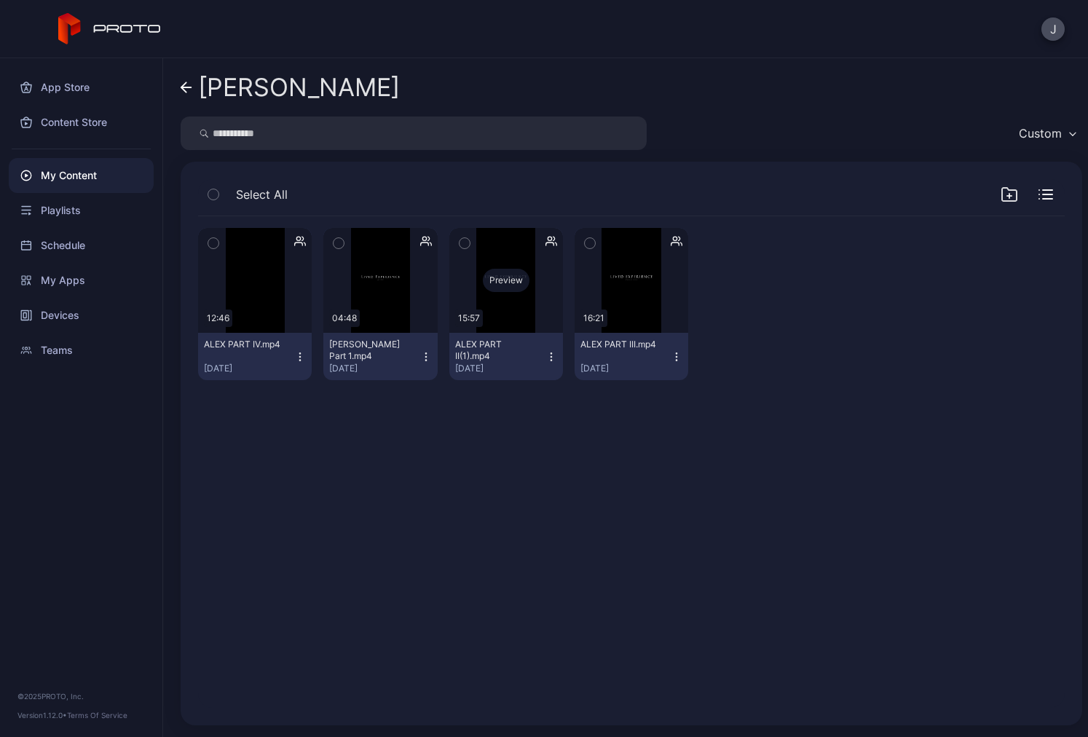
click at [503, 295] on div "Preview" at bounding box center [506, 280] width 114 height 105
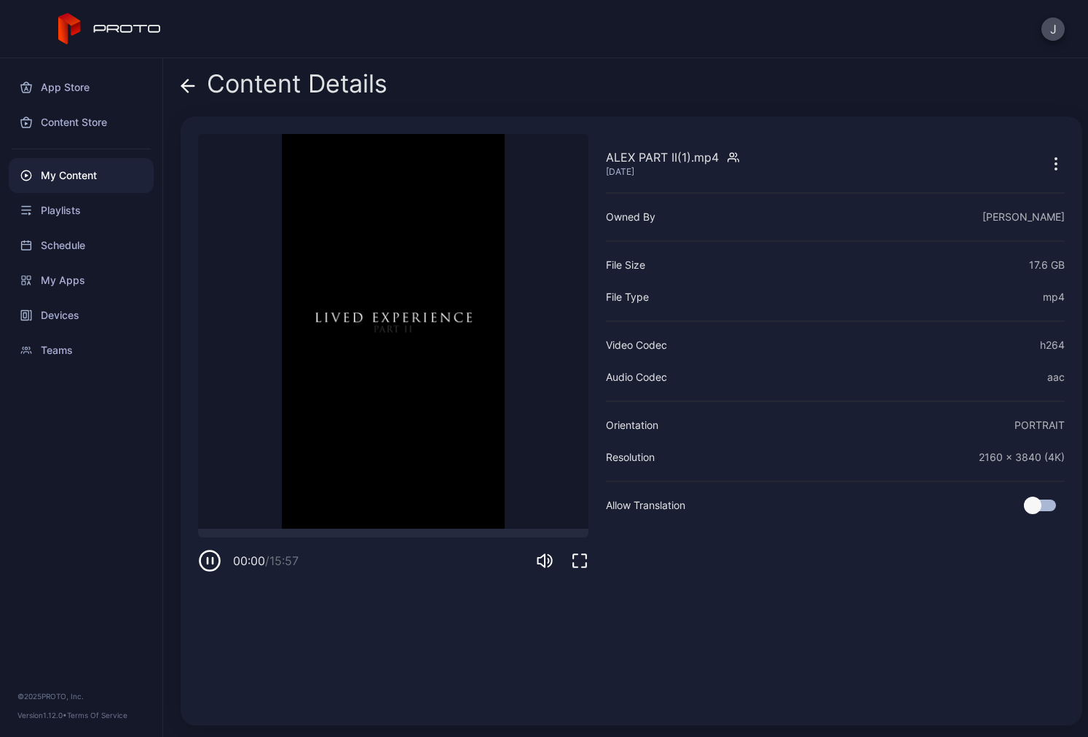
click at [206, 564] on icon "button" at bounding box center [209, 560] width 23 height 23
click at [189, 85] on icon at bounding box center [188, 86] width 15 height 15
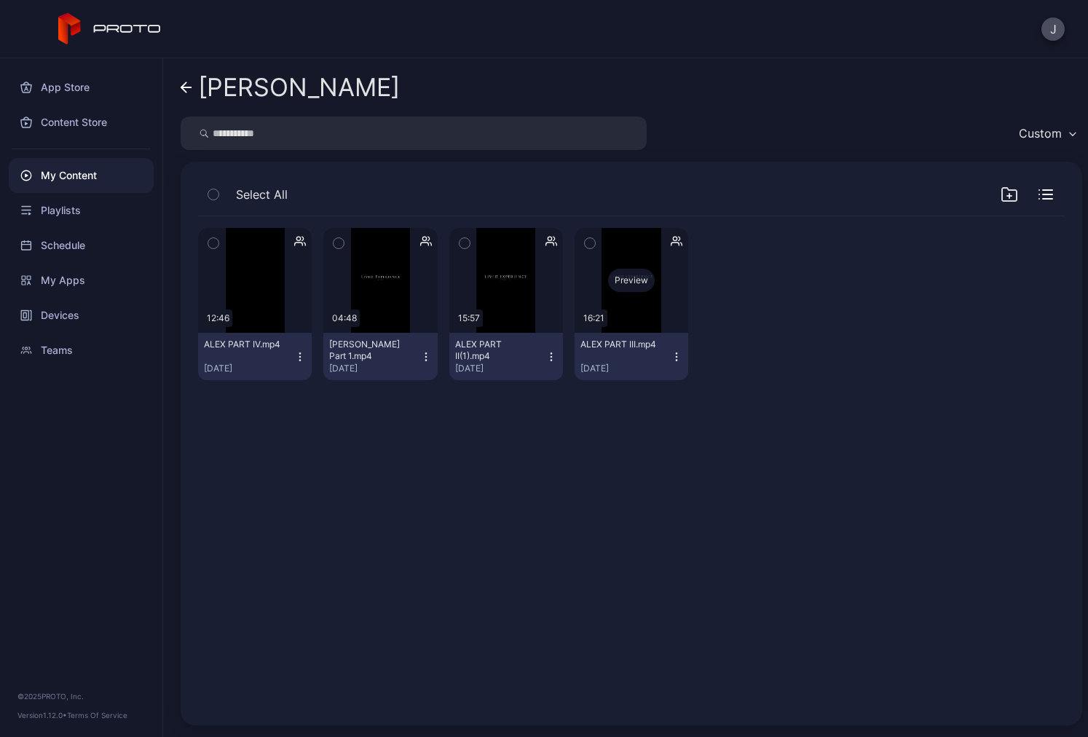
click at [622, 285] on div "Preview" at bounding box center [631, 280] width 47 height 23
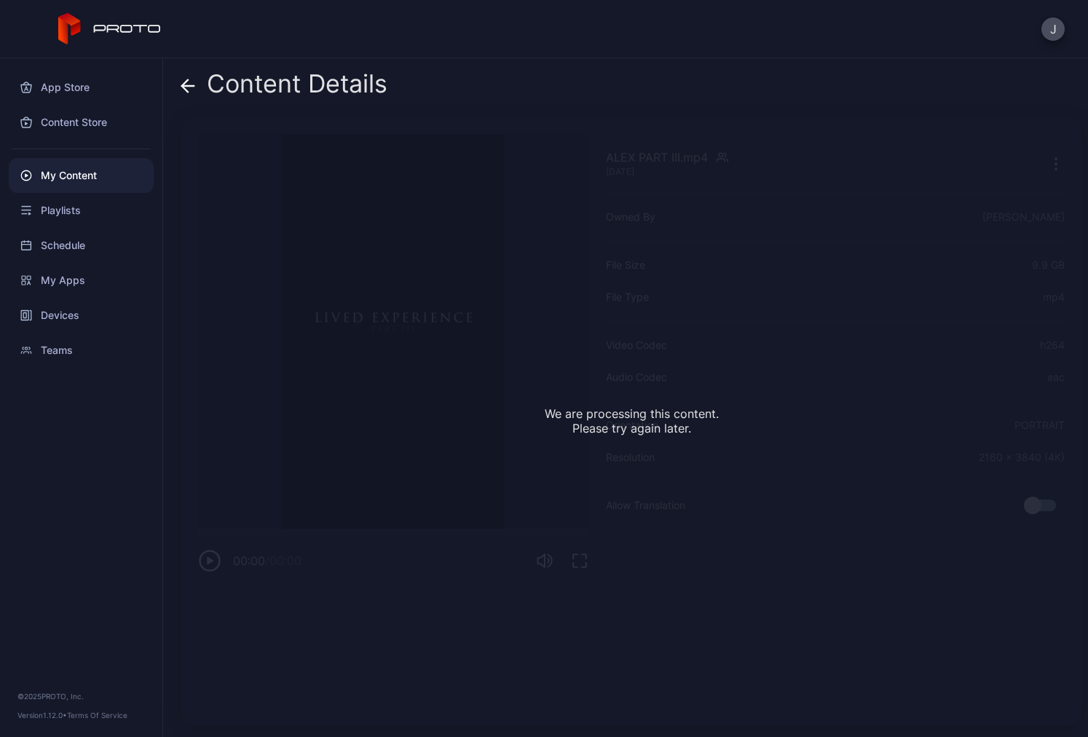
click at [188, 89] on icon at bounding box center [188, 86] width 15 height 15
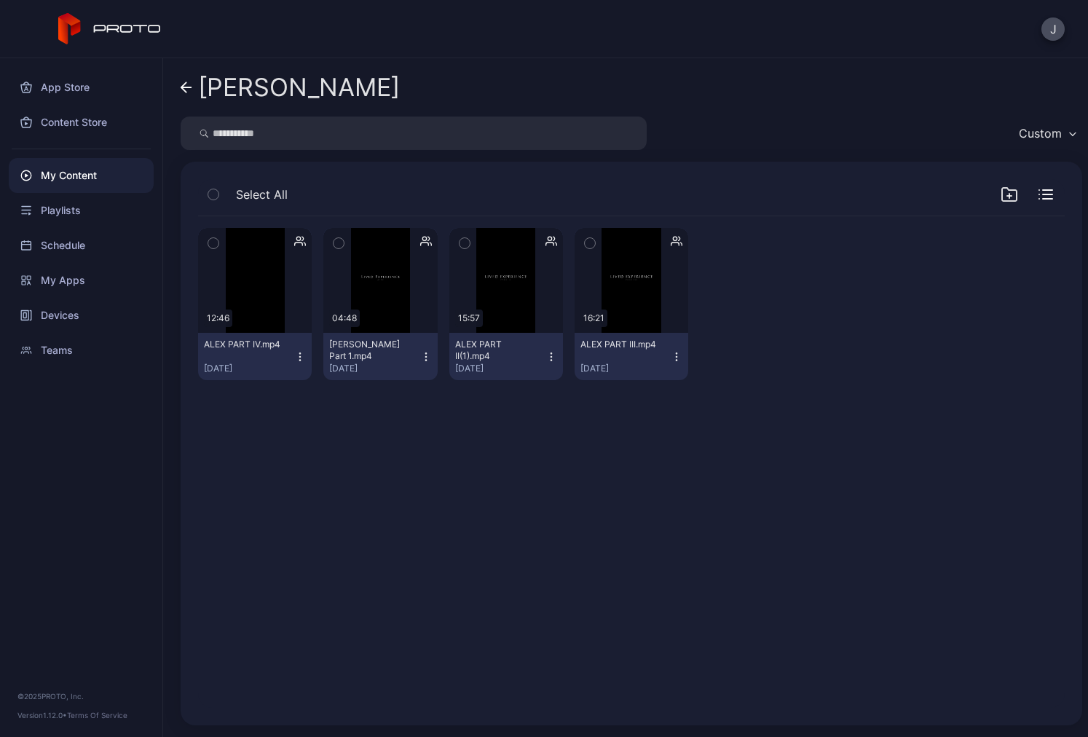
click at [181, 86] on icon at bounding box center [187, 88] width 12 height 12
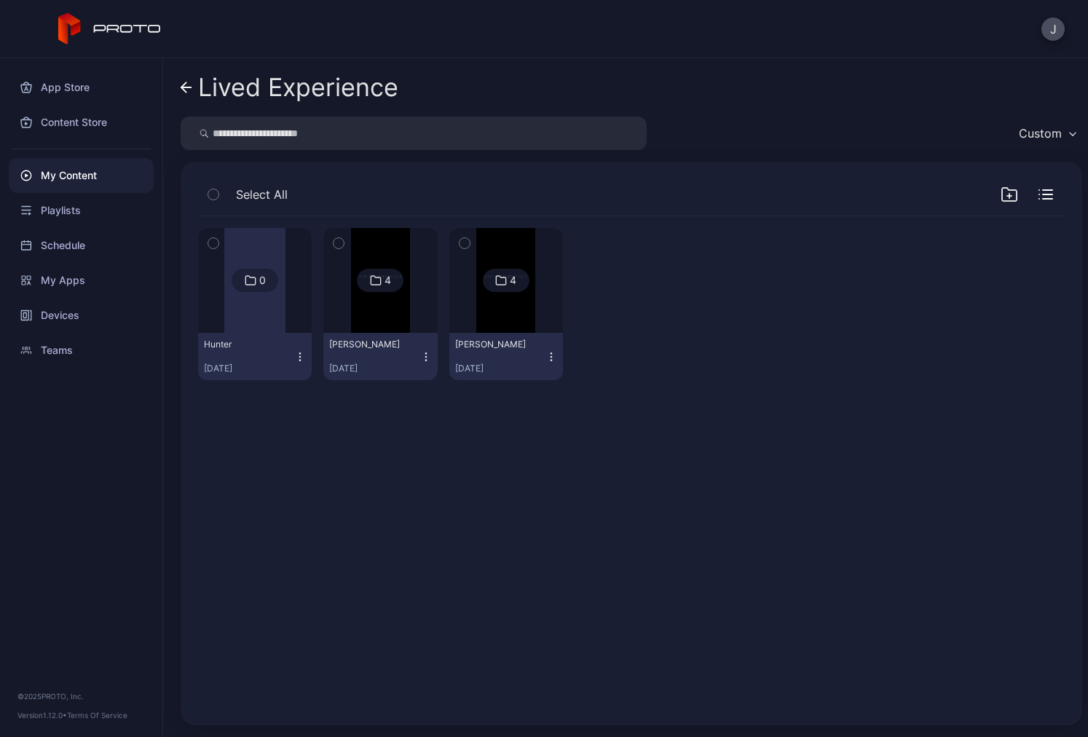
click at [181, 86] on icon at bounding box center [187, 88] width 12 height 12
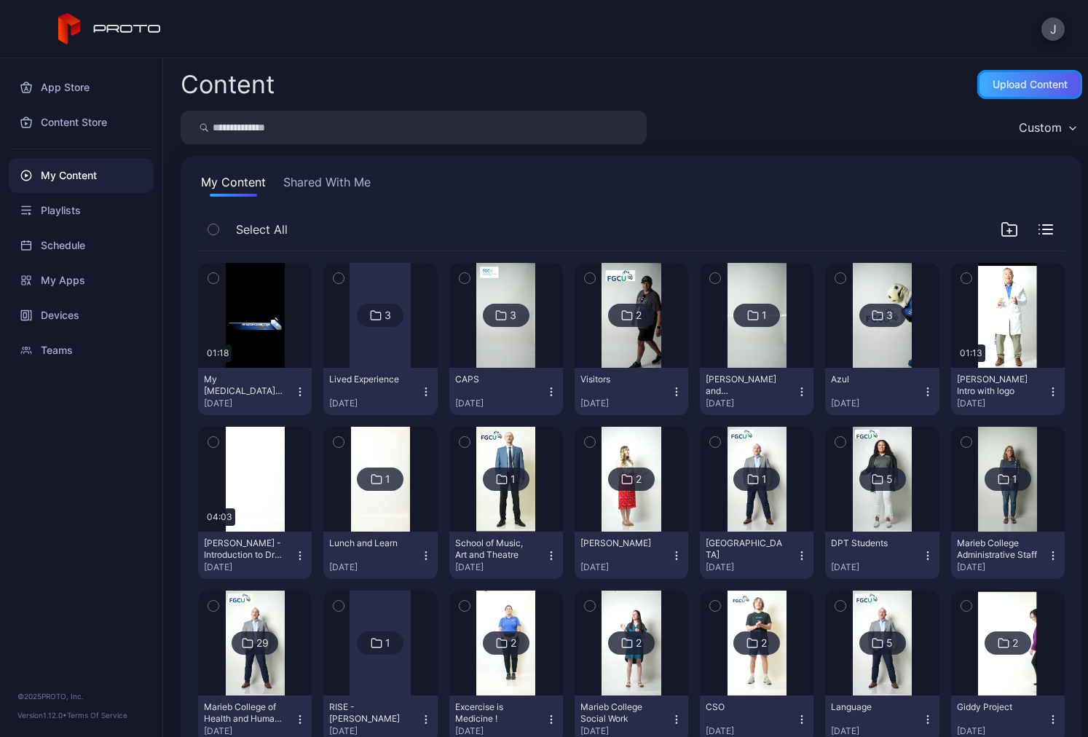
click at [993, 87] on div "Upload Content" at bounding box center [1030, 85] width 75 height 12
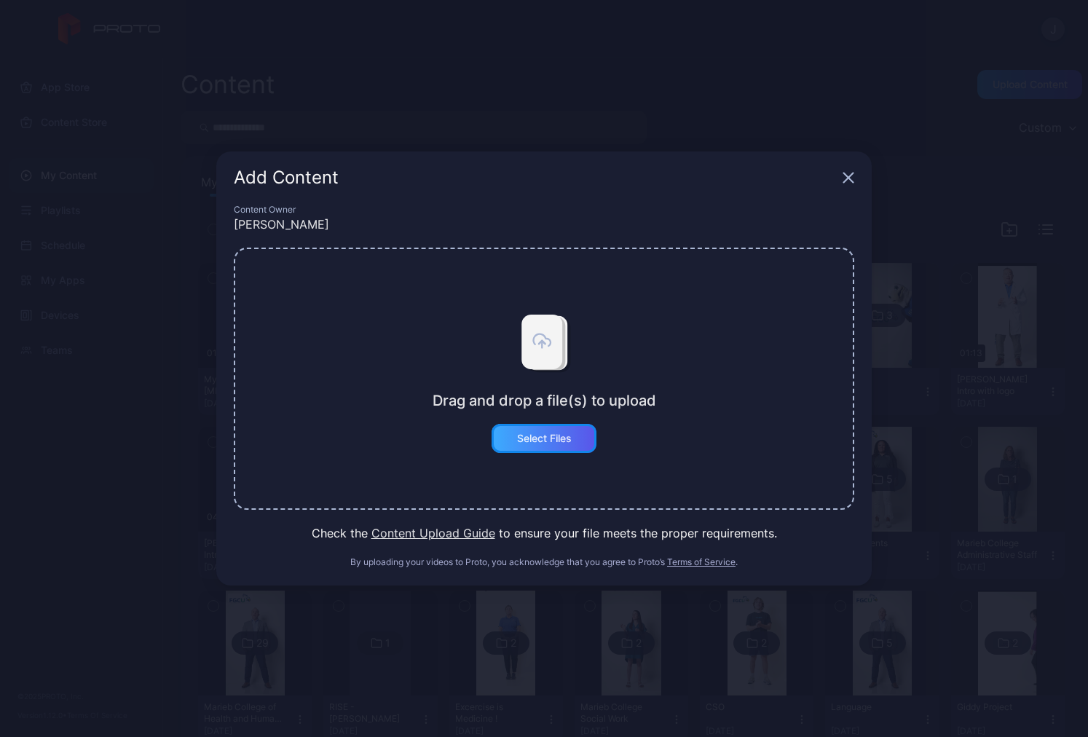
click at [550, 431] on div "Select Files" at bounding box center [544, 438] width 105 height 29
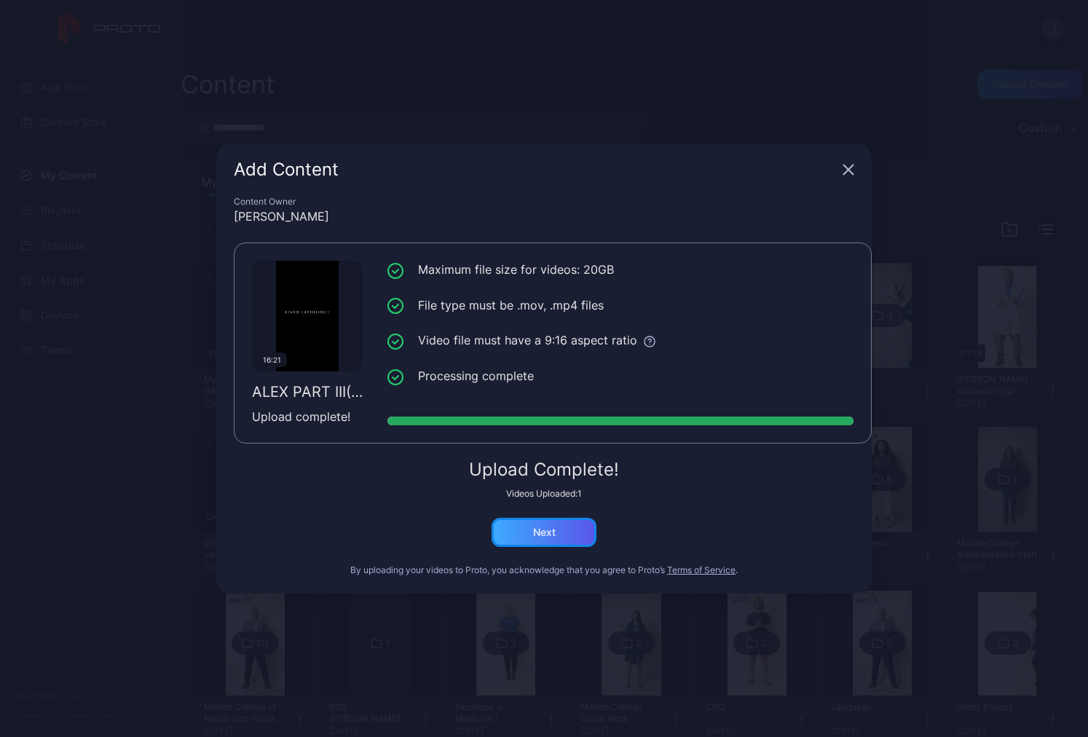
click at [567, 534] on div "Next" at bounding box center [544, 532] width 105 height 29
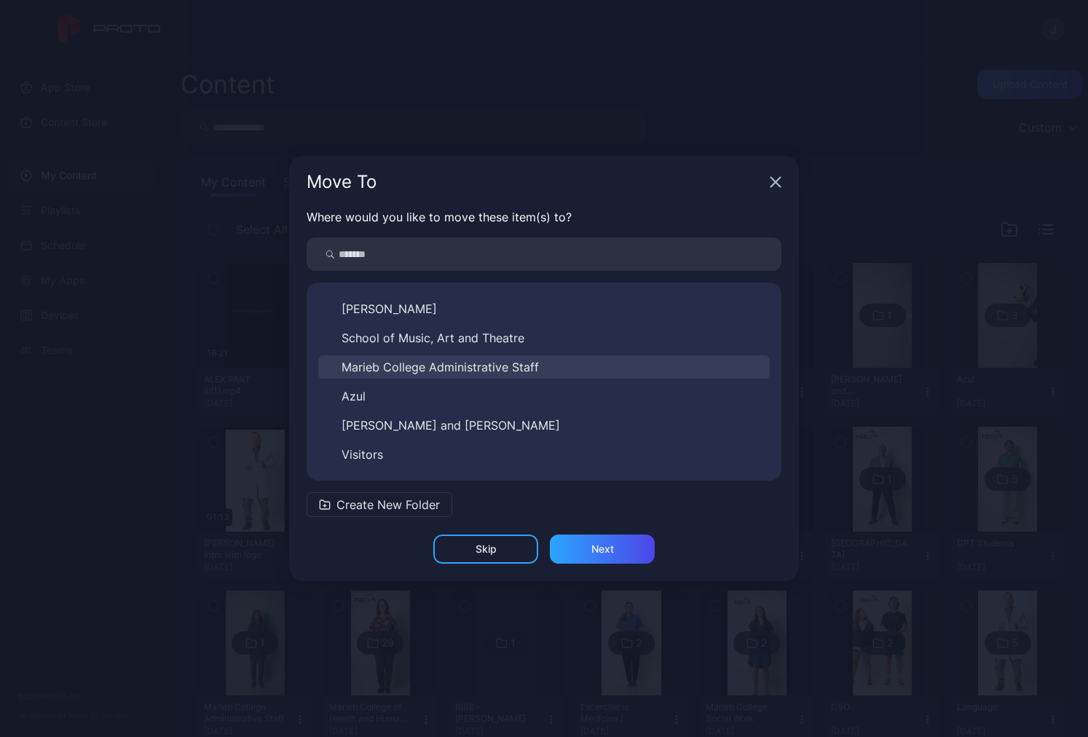
scroll to position [519, 0]
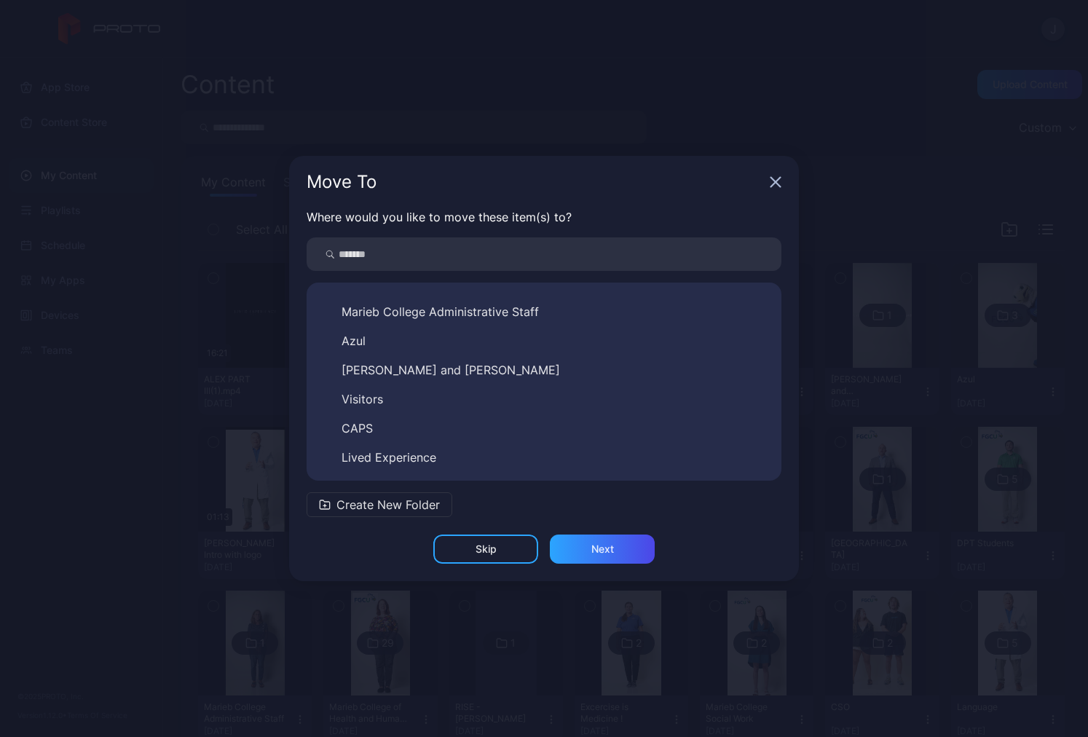
click at [510, 452] on button "Lived Experience" at bounding box center [544, 457] width 452 height 23
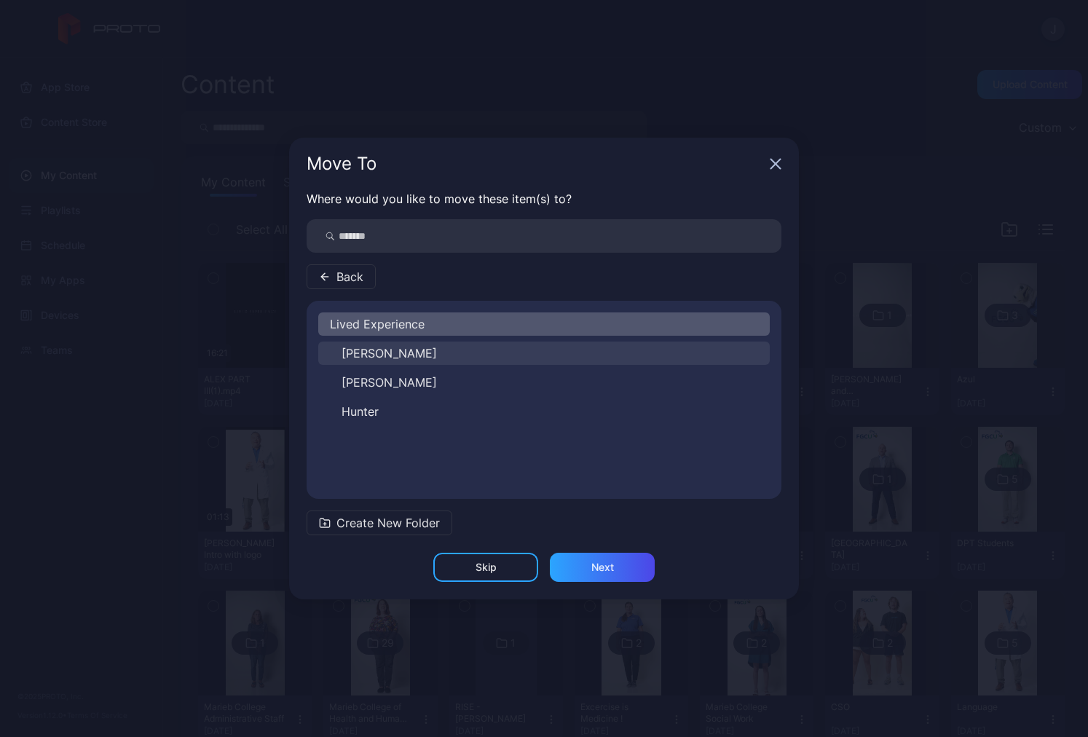
click at [409, 357] on button "[PERSON_NAME]" at bounding box center [544, 353] width 452 height 23
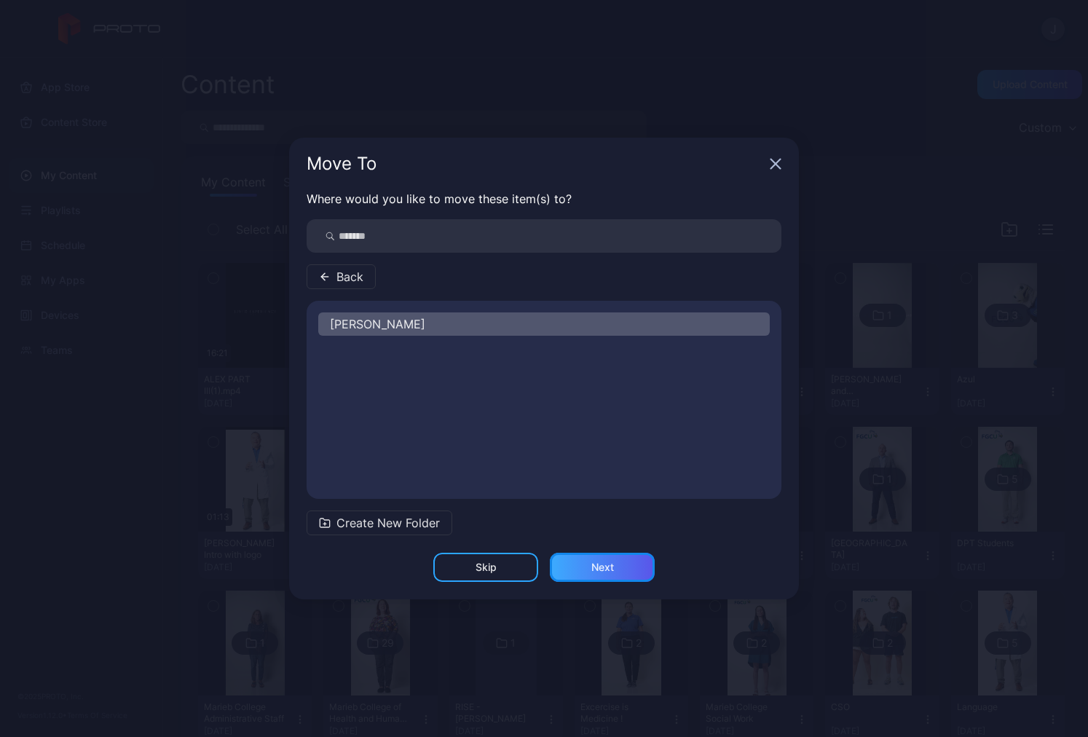
click at [597, 567] on div "Next" at bounding box center [602, 568] width 23 height 12
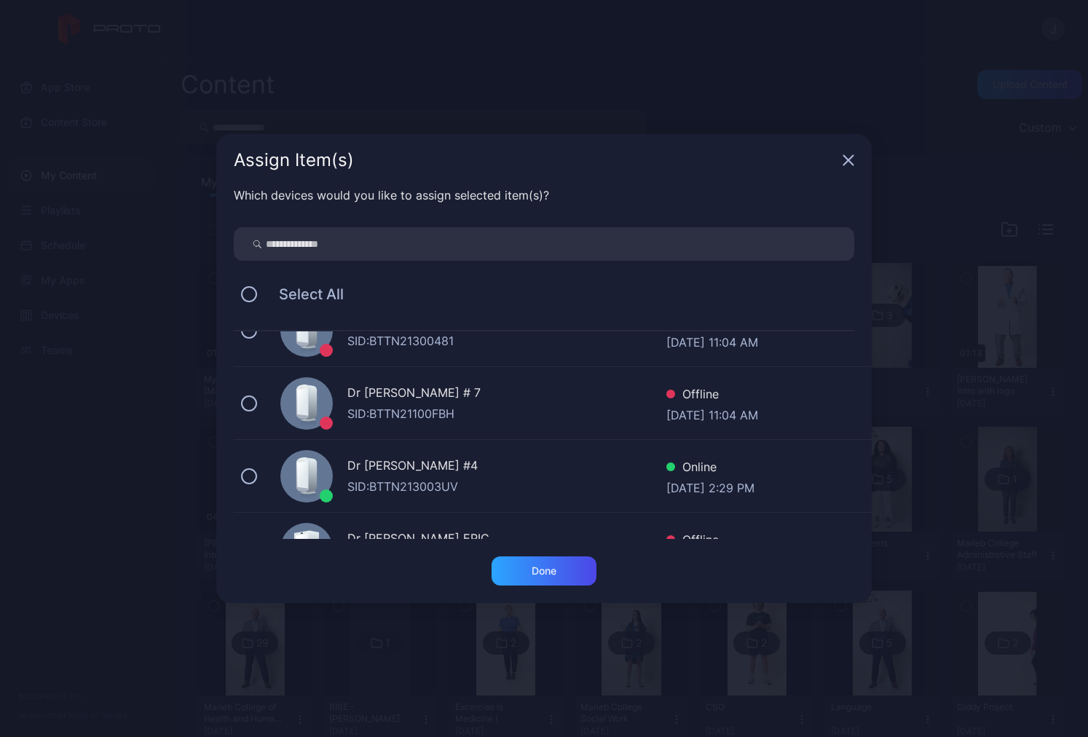
scroll to position [73, 0]
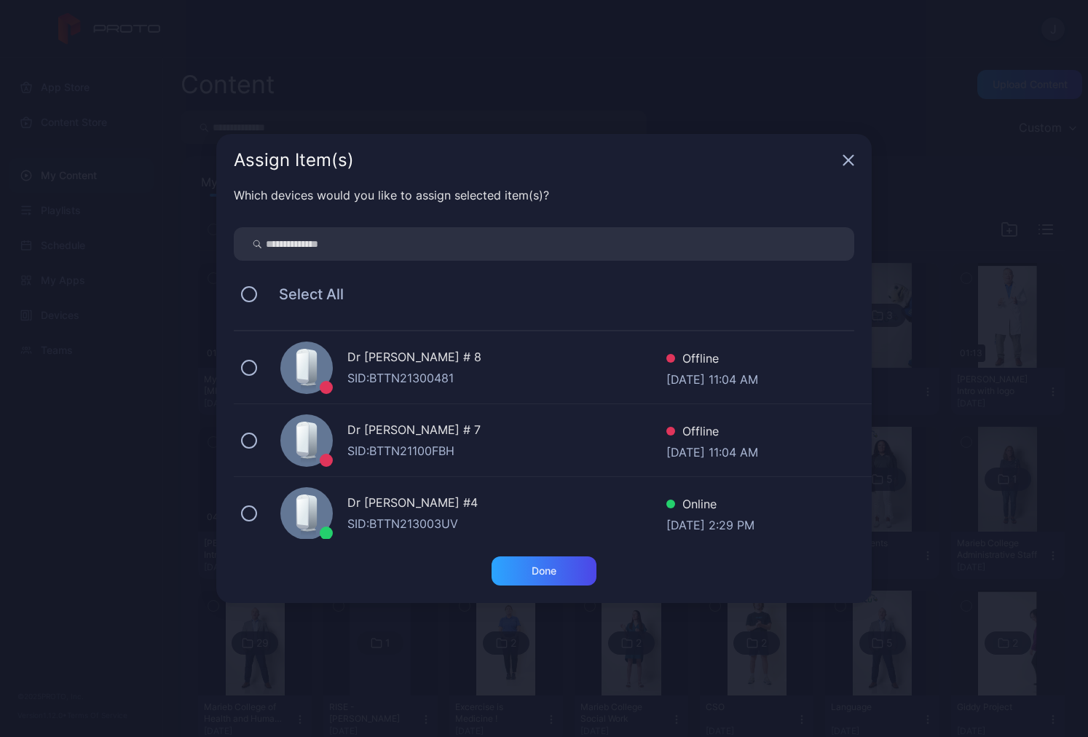
click at [257, 520] on div "Dr Hologram #4 SID: BTTN213003UV Online Aug 11, 2025 at 2:29 PM" at bounding box center [553, 513] width 638 height 73
click at [526, 566] on div "Done" at bounding box center [544, 571] width 105 height 29
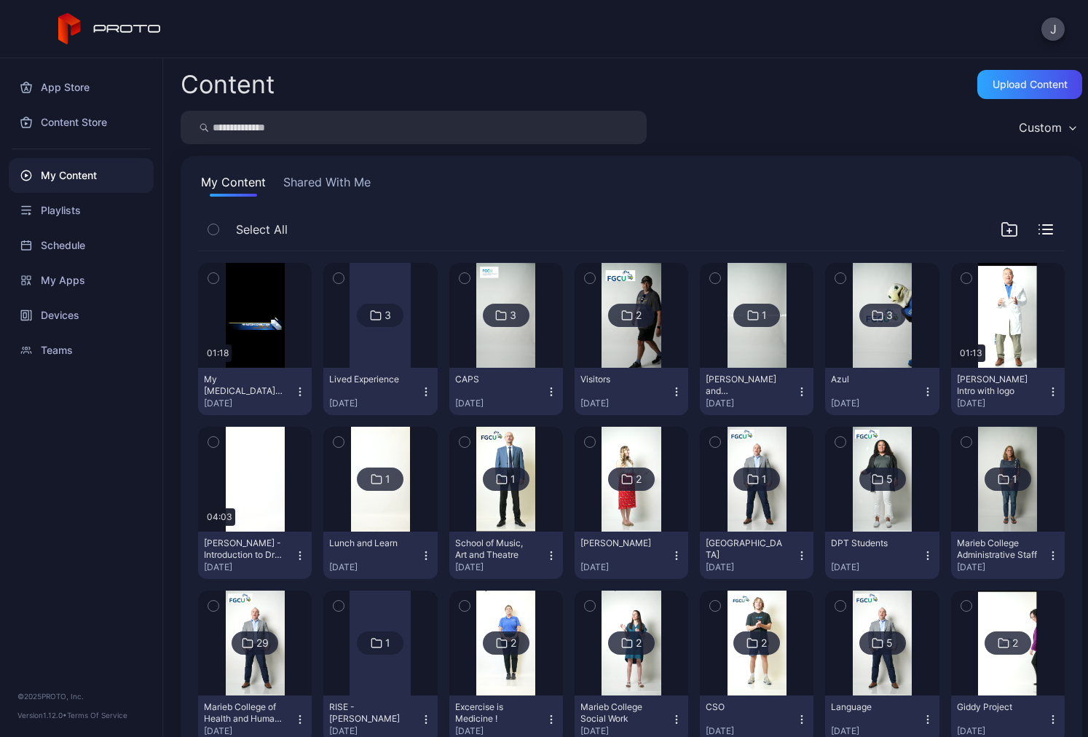
click at [381, 343] on div at bounding box center [380, 315] width 61 height 105
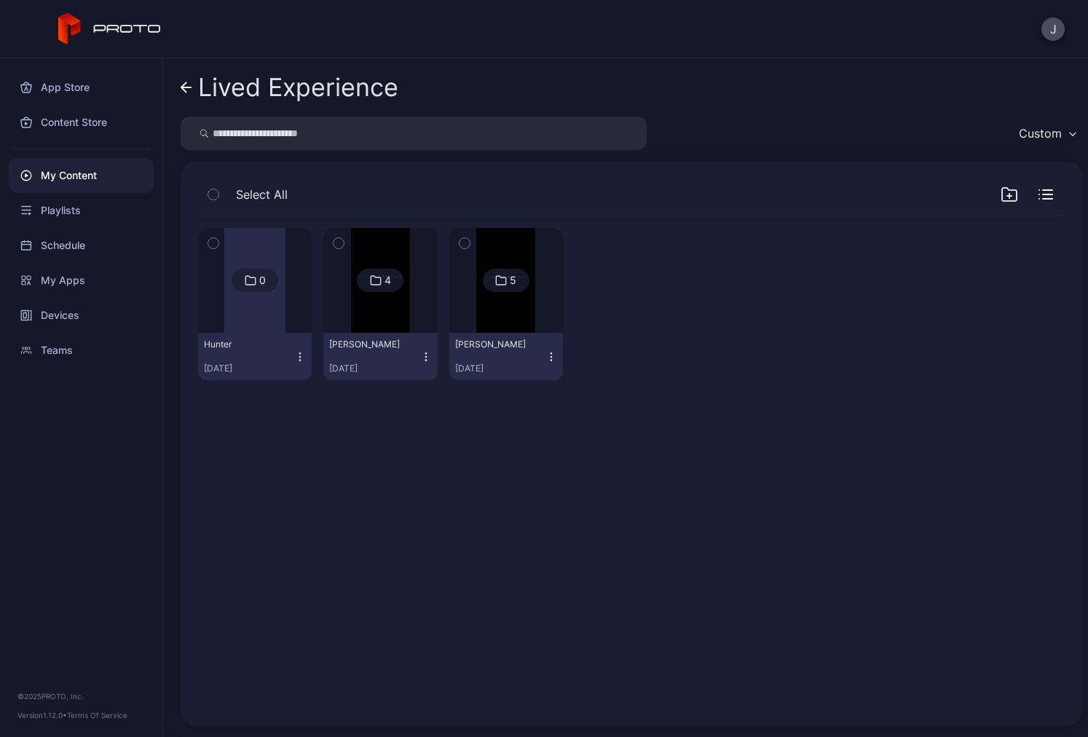
click at [480, 319] on img at bounding box center [505, 280] width 59 height 105
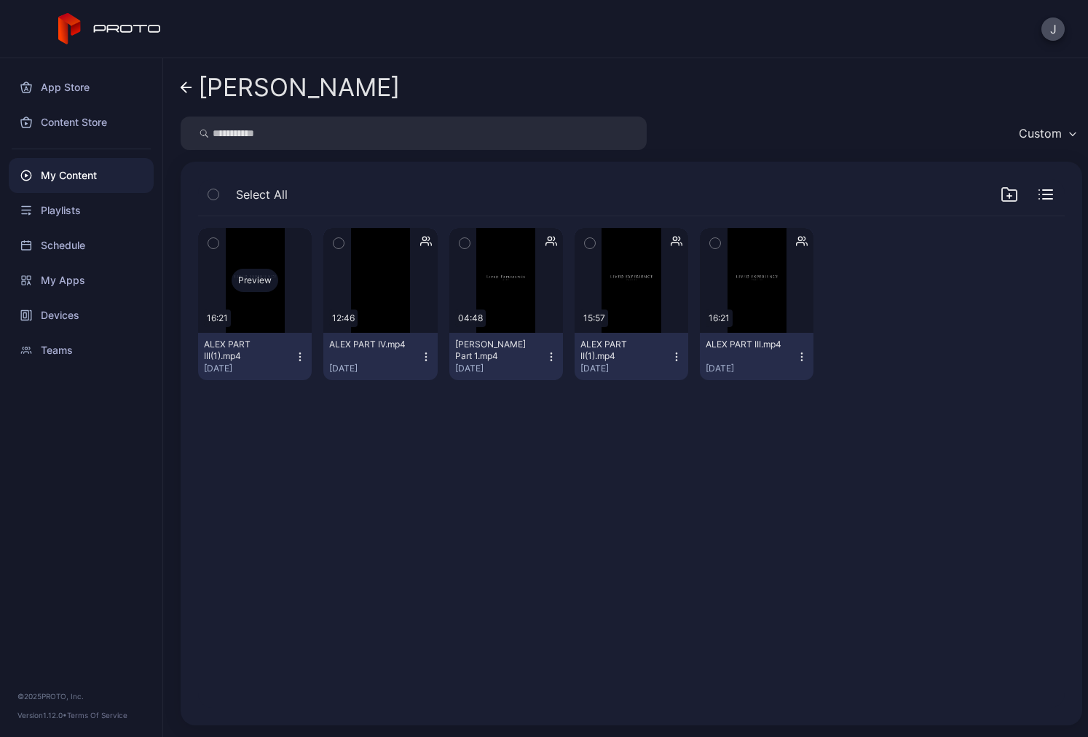
click at [261, 312] on div "Preview" at bounding box center [255, 280] width 114 height 105
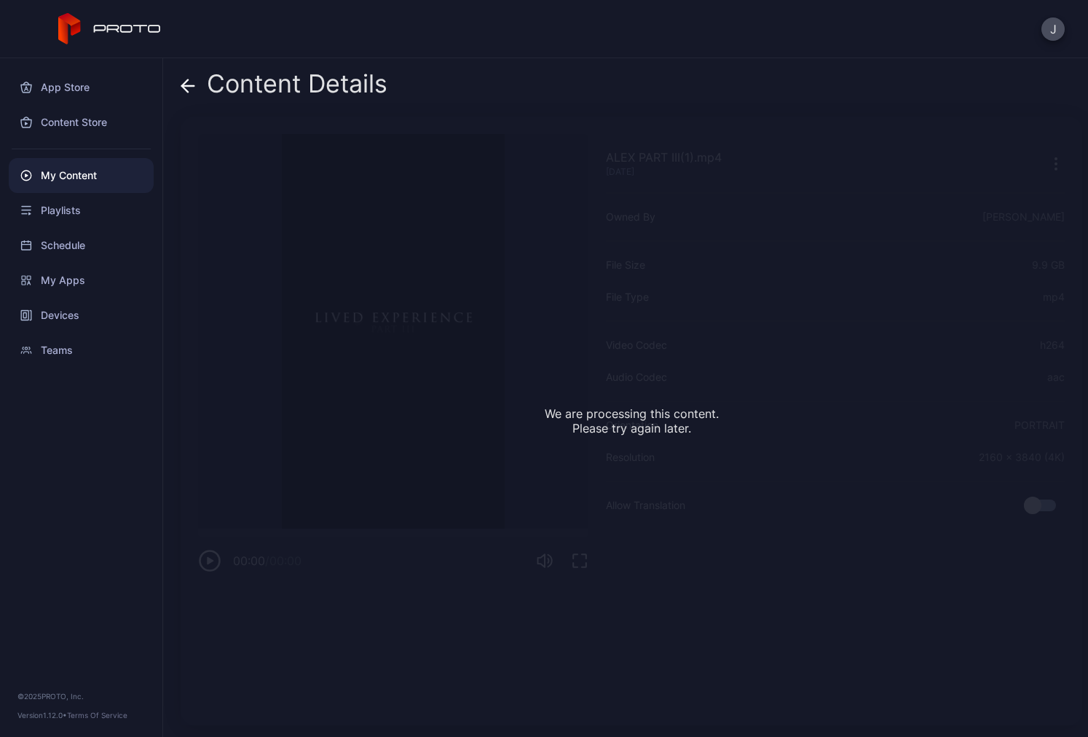
click at [184, 83] on icon at bounding box center [188, 86] width 15 height 15
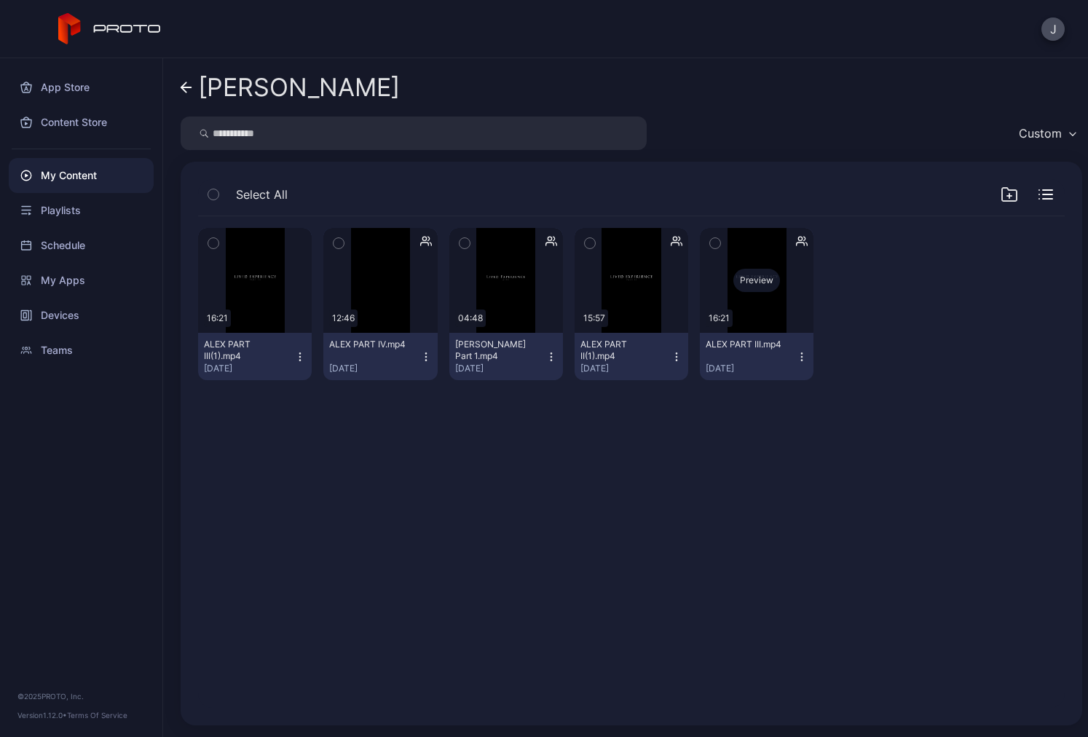
click at [760, 306] on div "Preview" at bounding box center [757, 280] width 114 height 105
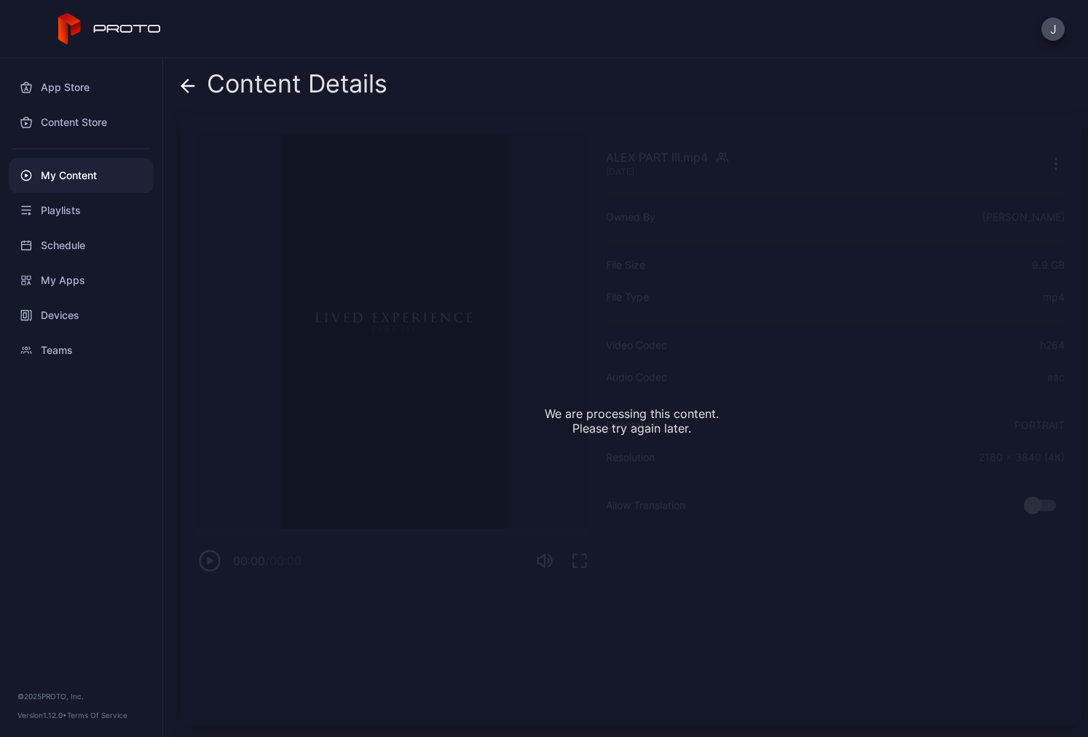
click at [184, 84] on icon at bounding box center [188, 86] width 15 height 15
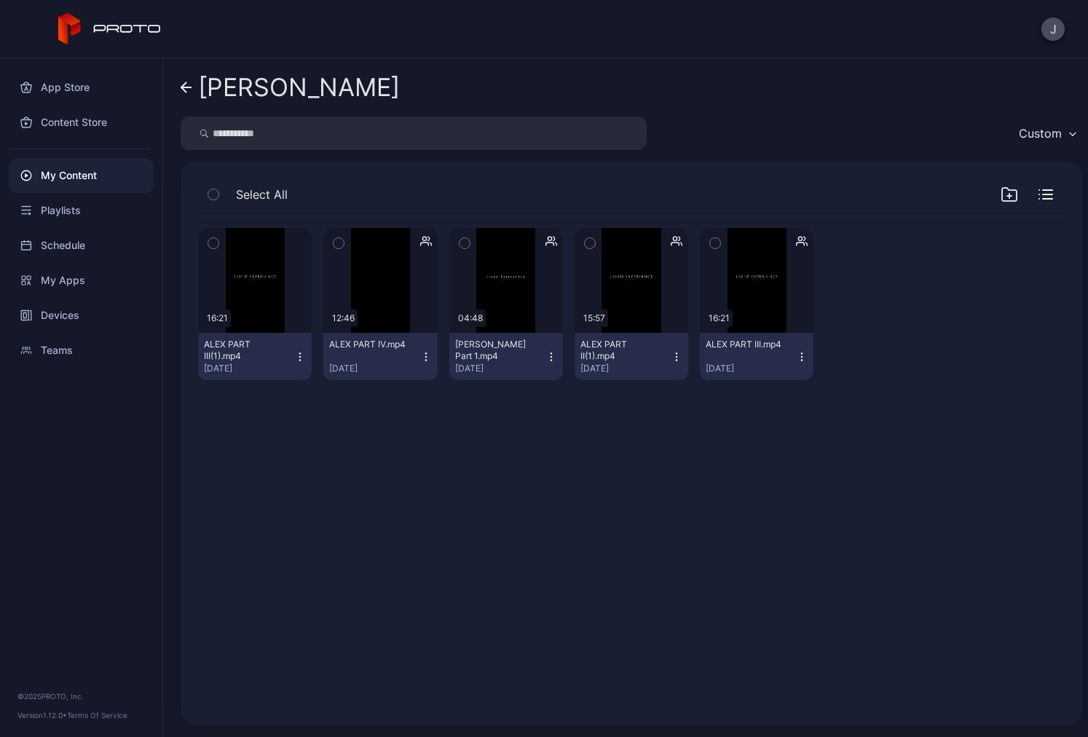
click at [802, 360] on icon "button" at bounding box center [802, 360] width 1 height 1
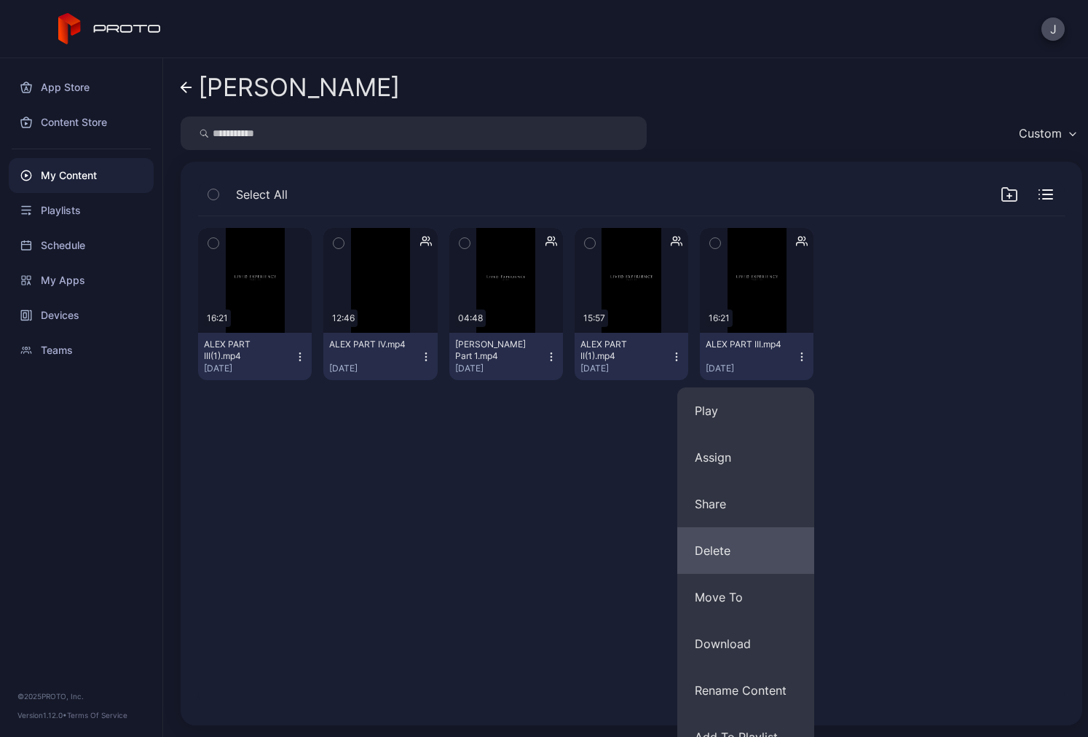
click at [744, 554] on button "Delete" at bounding box center [745, 550] width 137 height 47
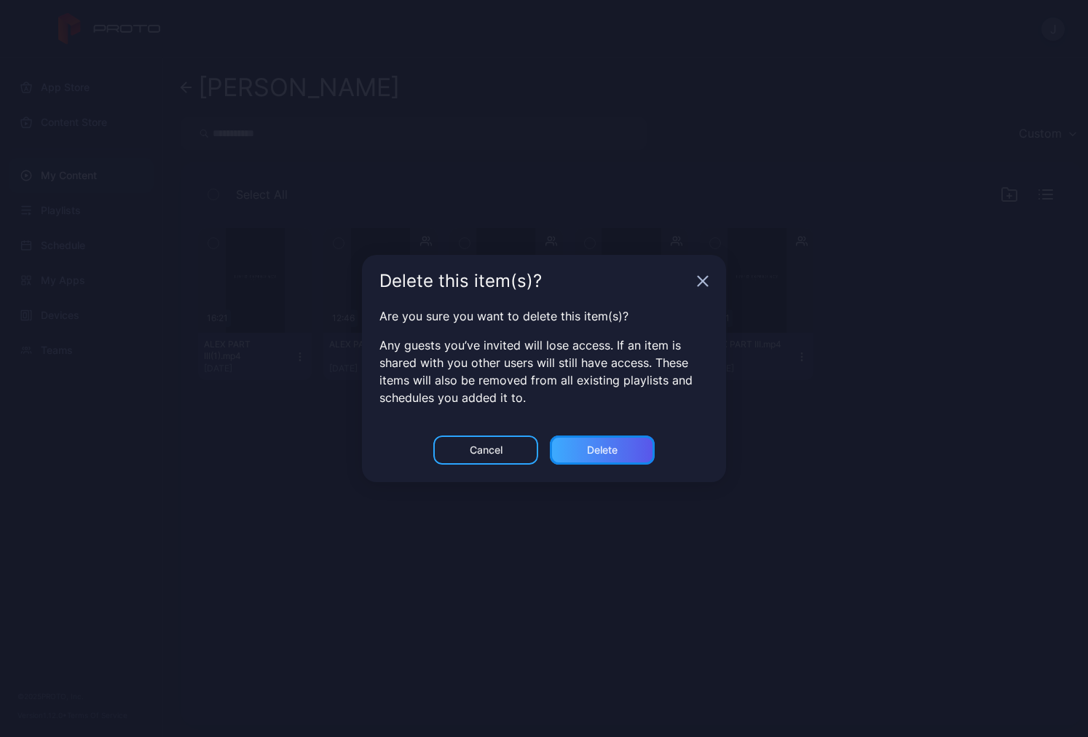
click at [598, 455] on div "Delete" at bounding box center [602, 450] width 31 height 12
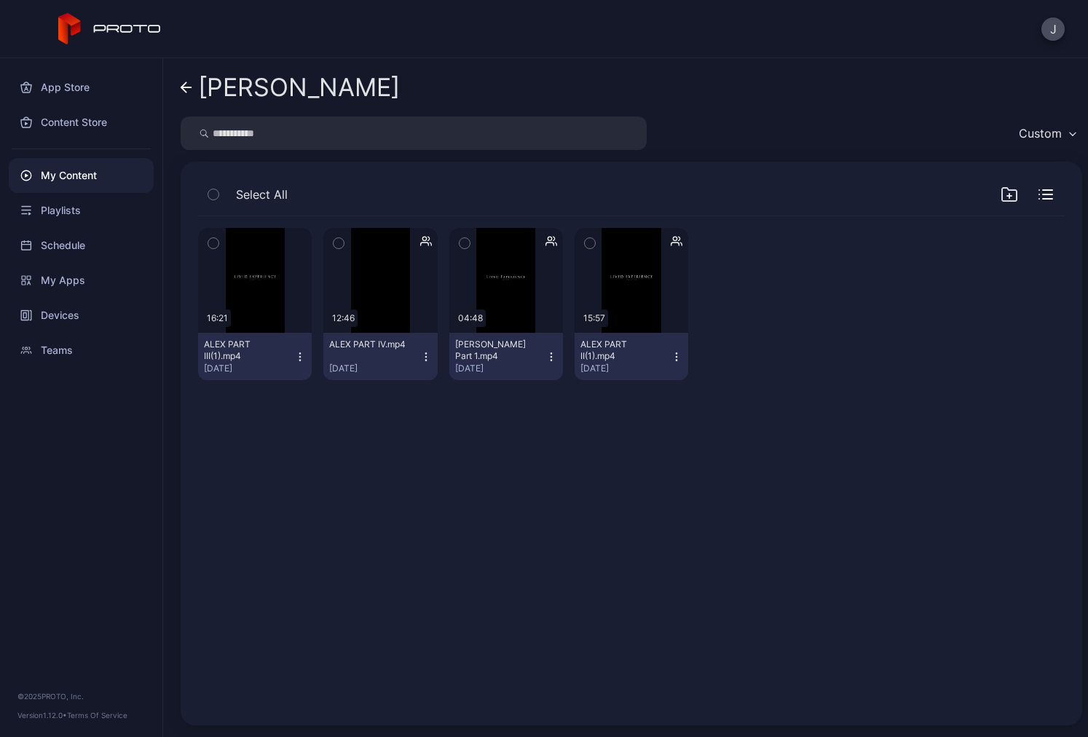
click at [186, 90] on icon at bounding box center [187, 88] width 12 height 12
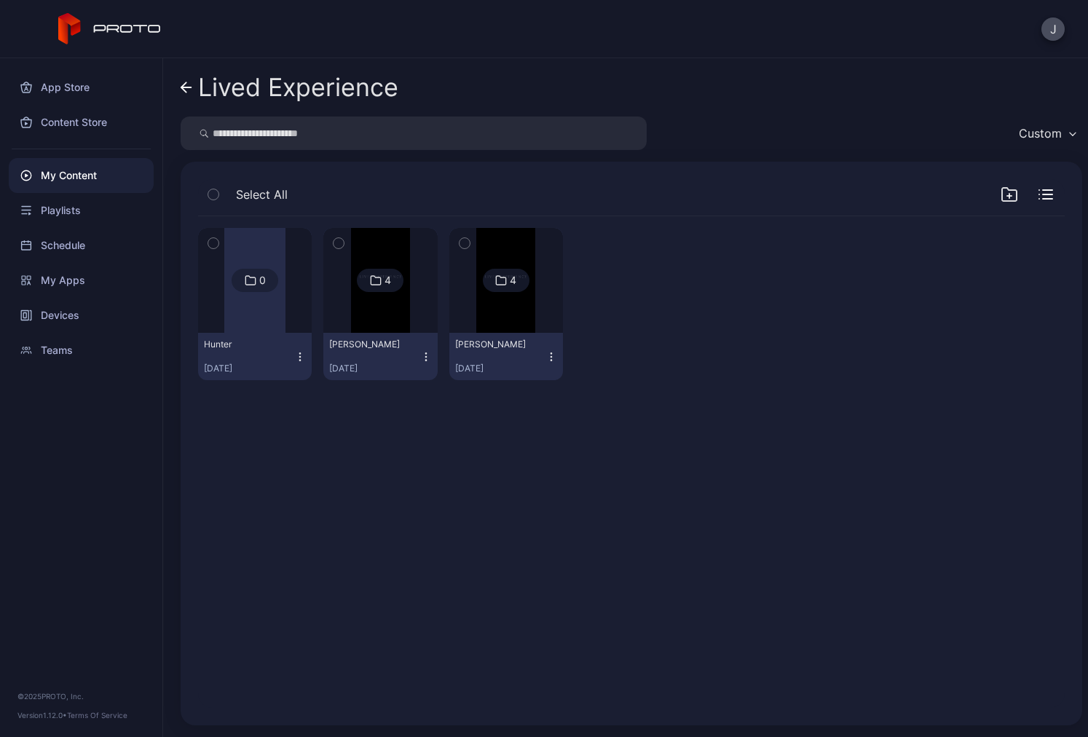
click at [401, 329] on img at bounding box center [380, 280] width 59 height 105
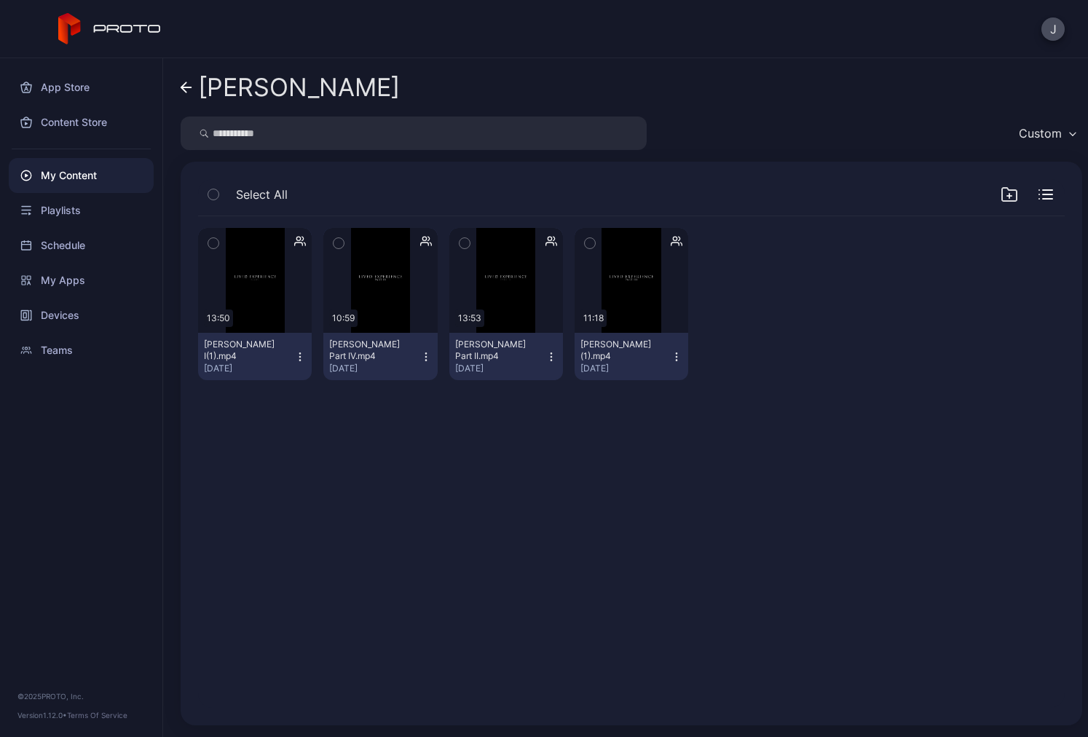
click at [182, 90] on icon at bounding box center [187, 88] width 12 height 12
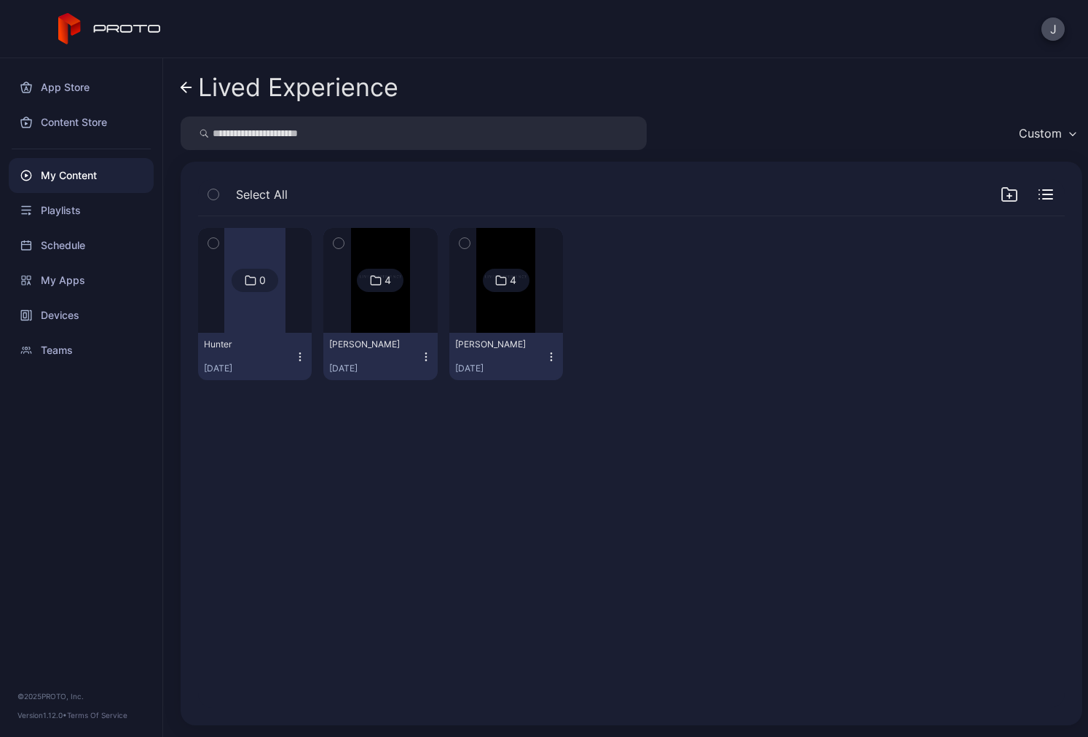
click at [361, 326] on img at bounding box center [380, 280] width 59 height 105
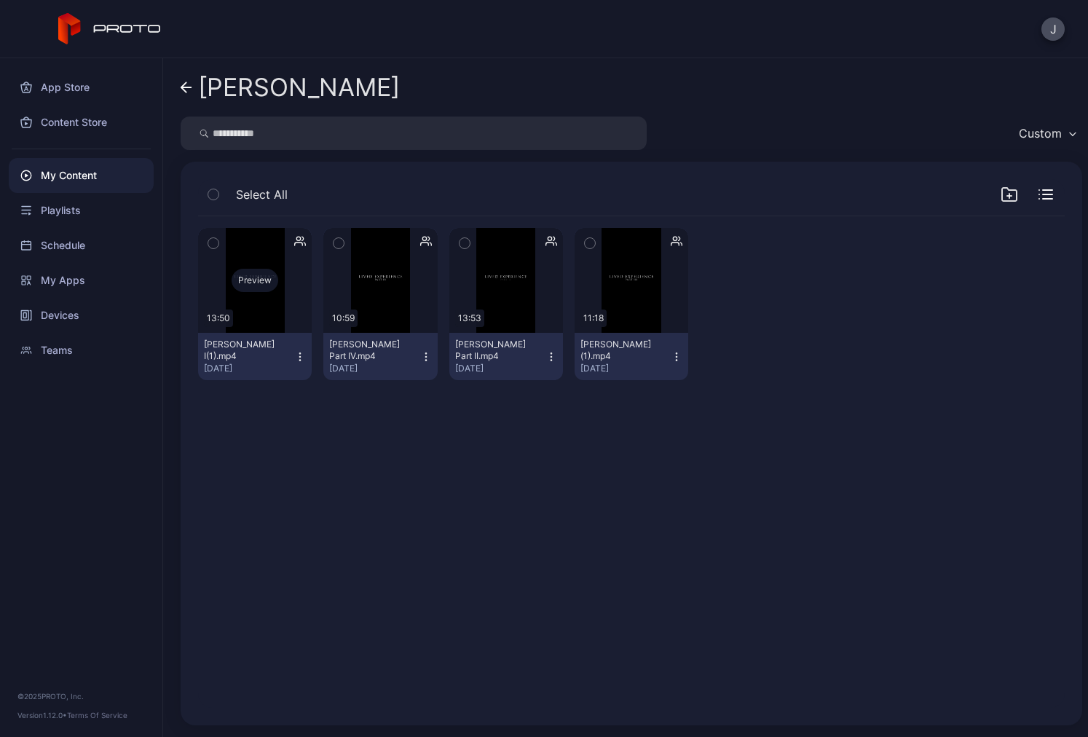
click at [256, 295] on div "Preview" at bounding box center [255, 280] width 114 height 105
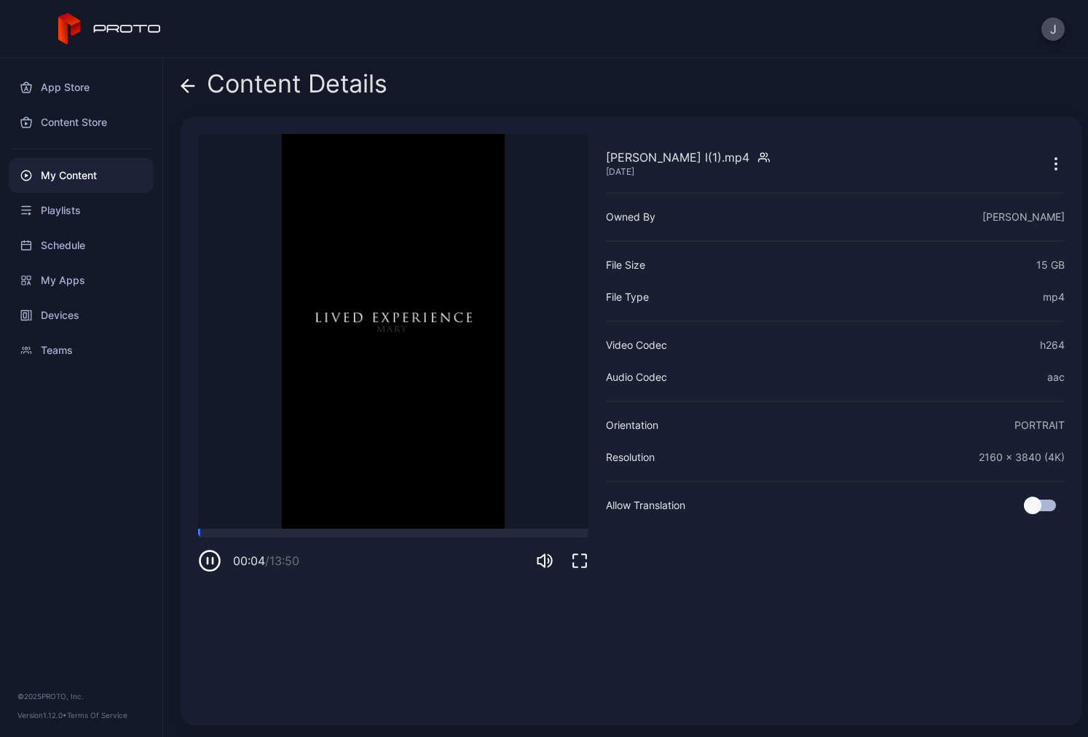
click at [188, 91] on icon at bounding box center [185, 85] width 6 height 12
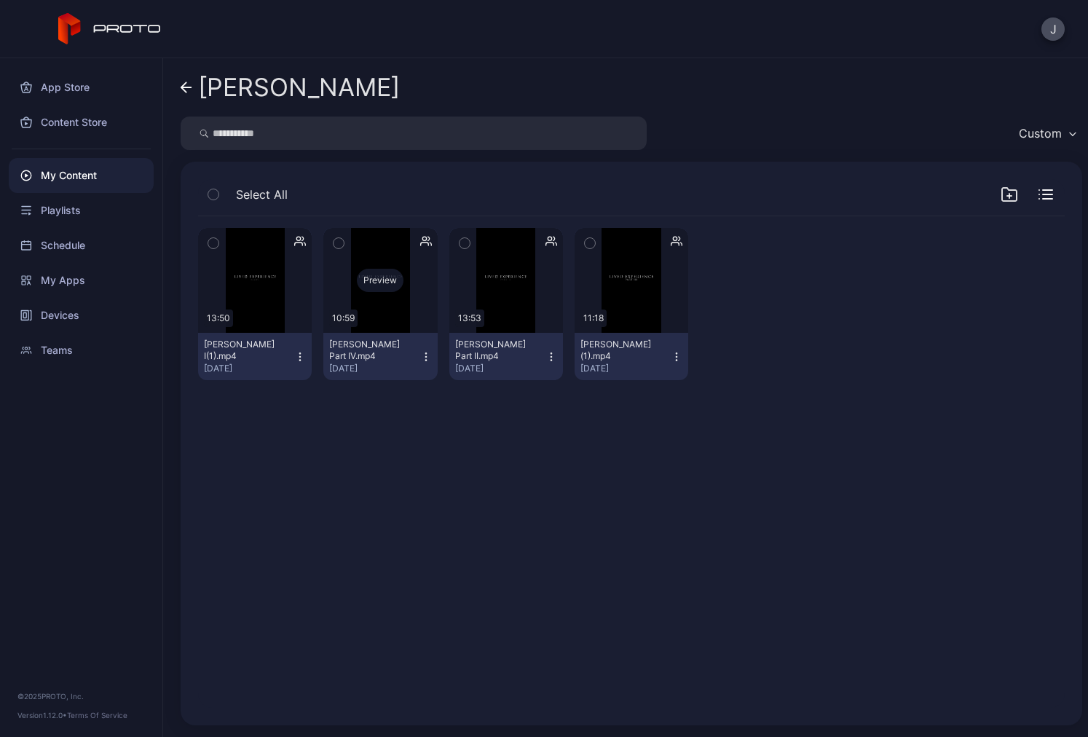
click at [376, 302] on div "Preview" at bounding box center [380, 280] width 114 height 105
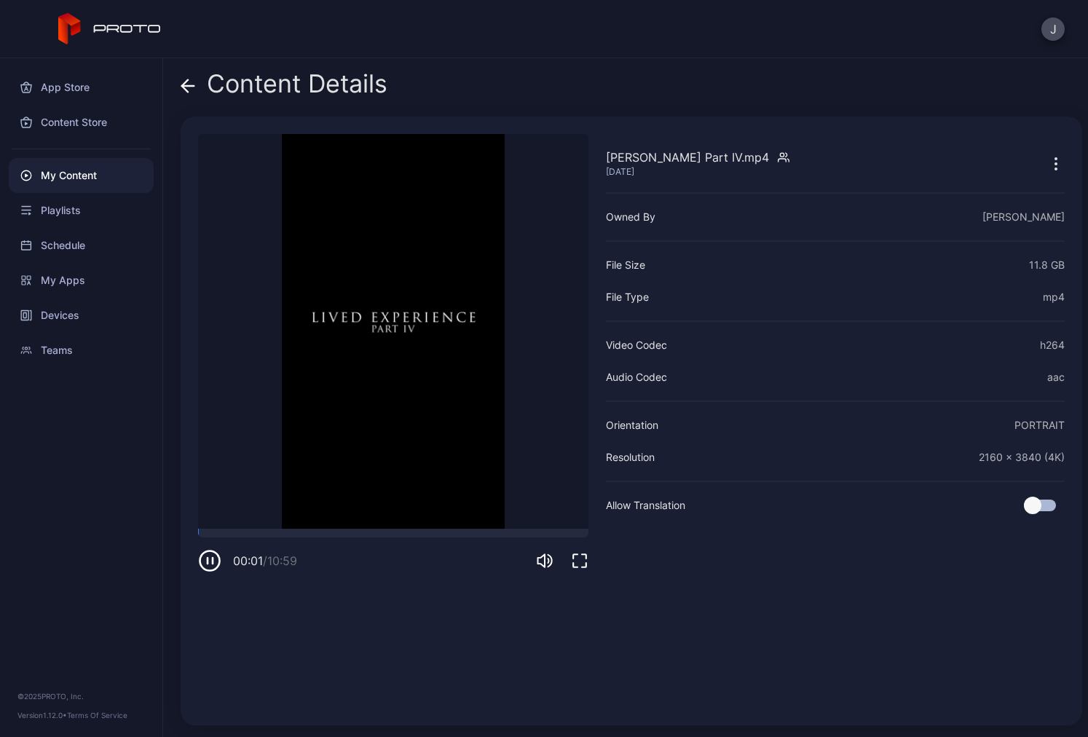
click at [189, 90] on icon at bounding box center [188, 86] width 15 height 15
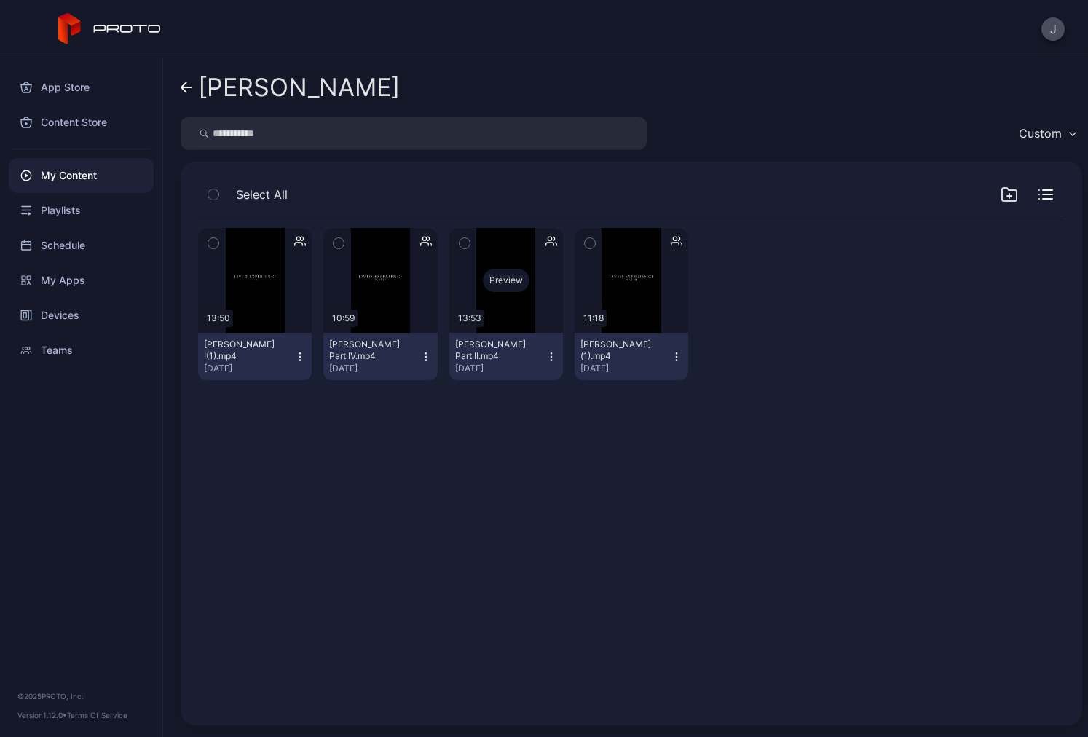
click at [498, 302] on div "Preview" at bounding box center [506, 280] width 114 height 105
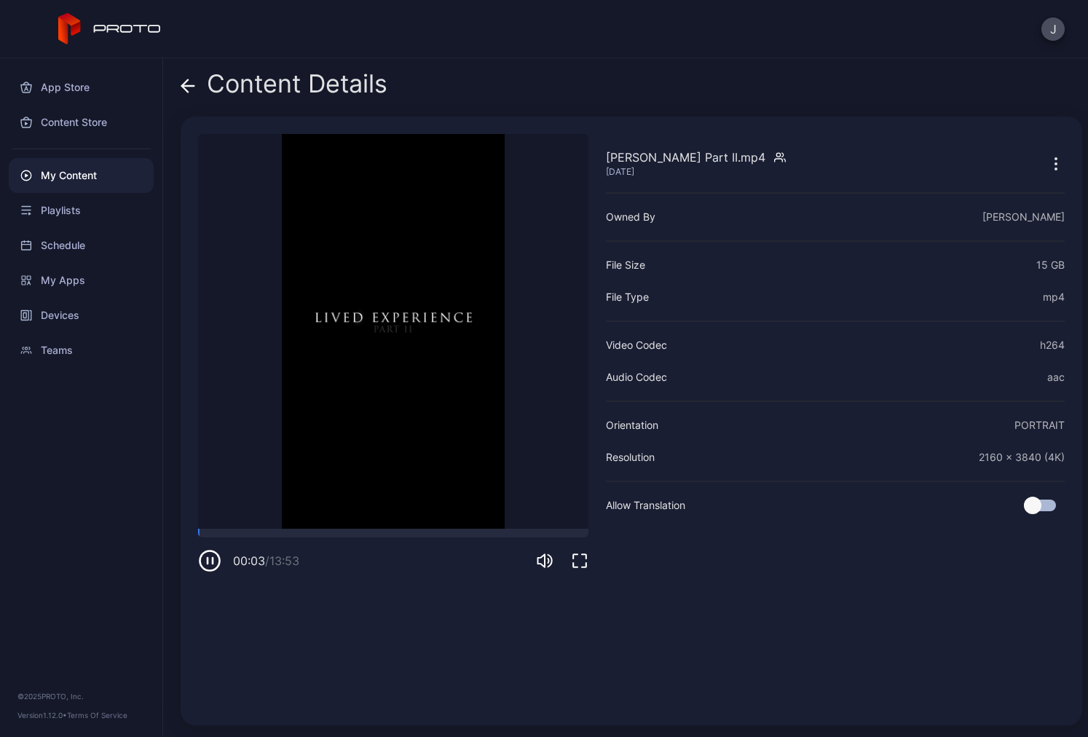
click at [179, 91] on div "Content Details Mary Part II.mp4 Aug 11, 2025 Sorry, your browser doesn‘t suppo…" at bounding box center [625, 397] width 925 height 679
click at [182, 88] on icon at bounding box center [188, 86] width 15 height 15
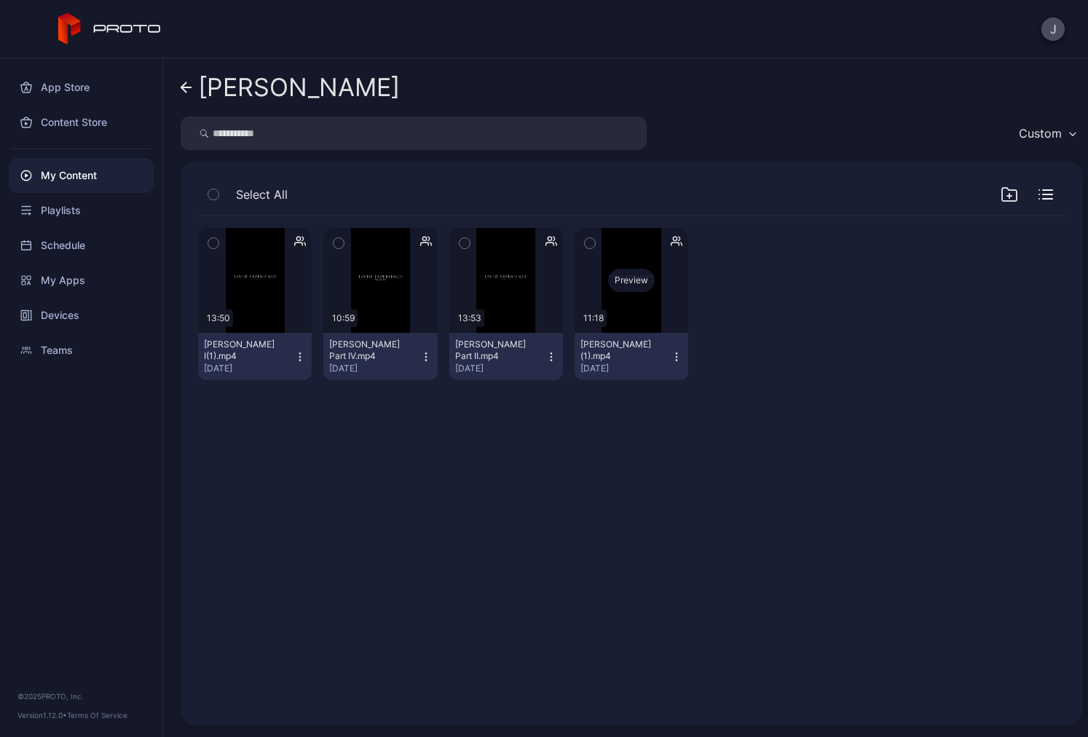
click at [629, 323] on div "Preview" at bounding box center [632, 280] width 114 height 105
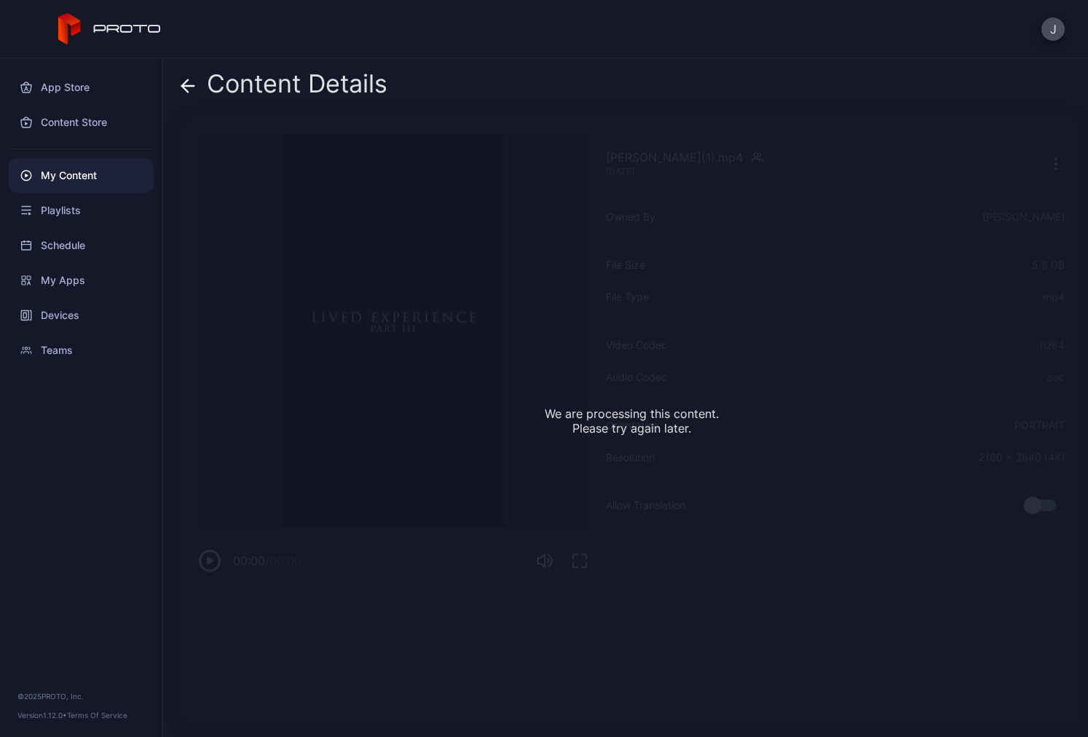
click at [186, 87] on icon at bounding box center [188, 86] width 15 height 15
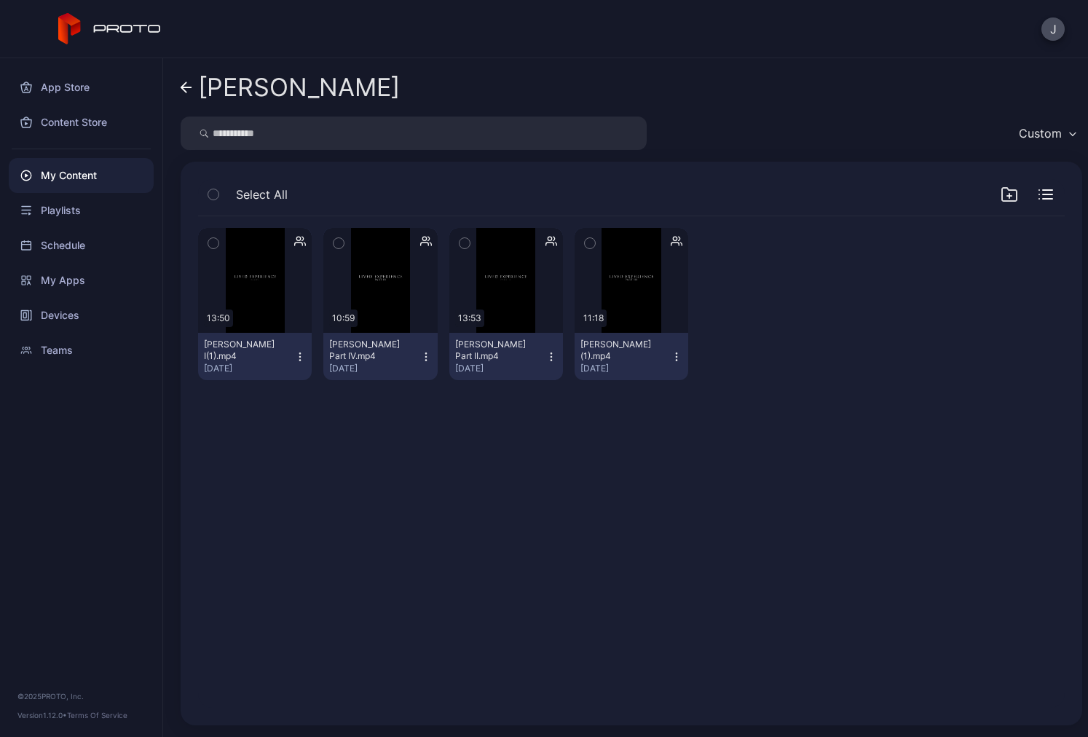
click at [186, 88] on icon at bounding box center [187, 88] width 12 height 12
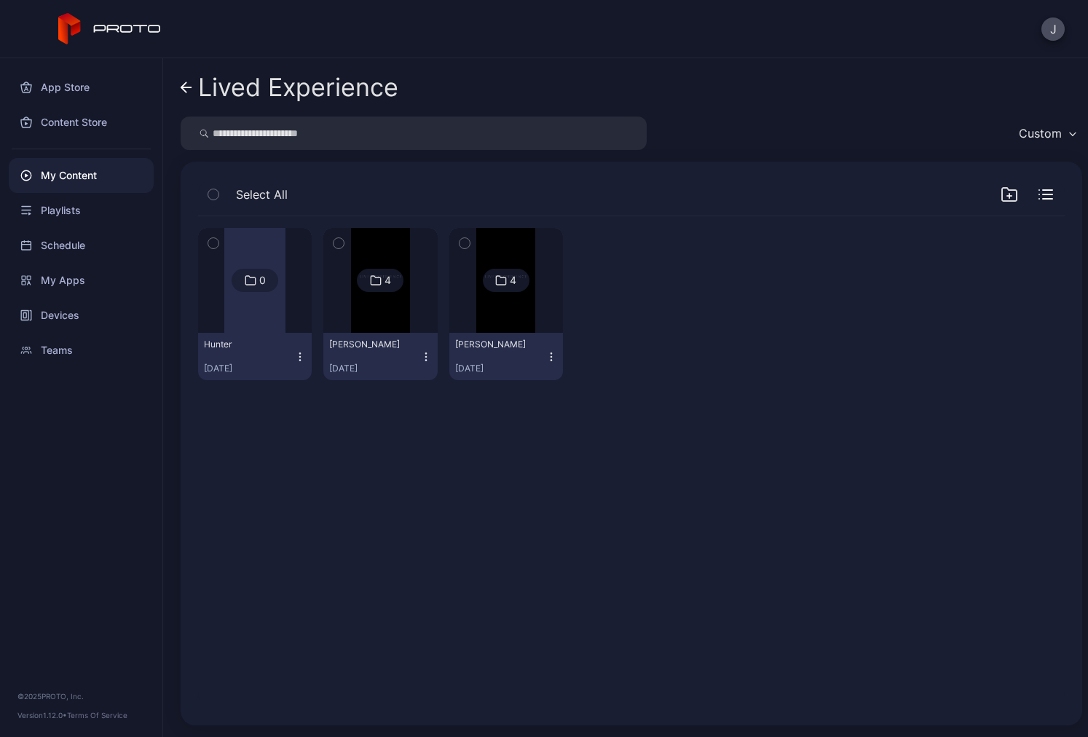
click at [482, 321] on img at bounding box center [505, 280] width 59 height 105
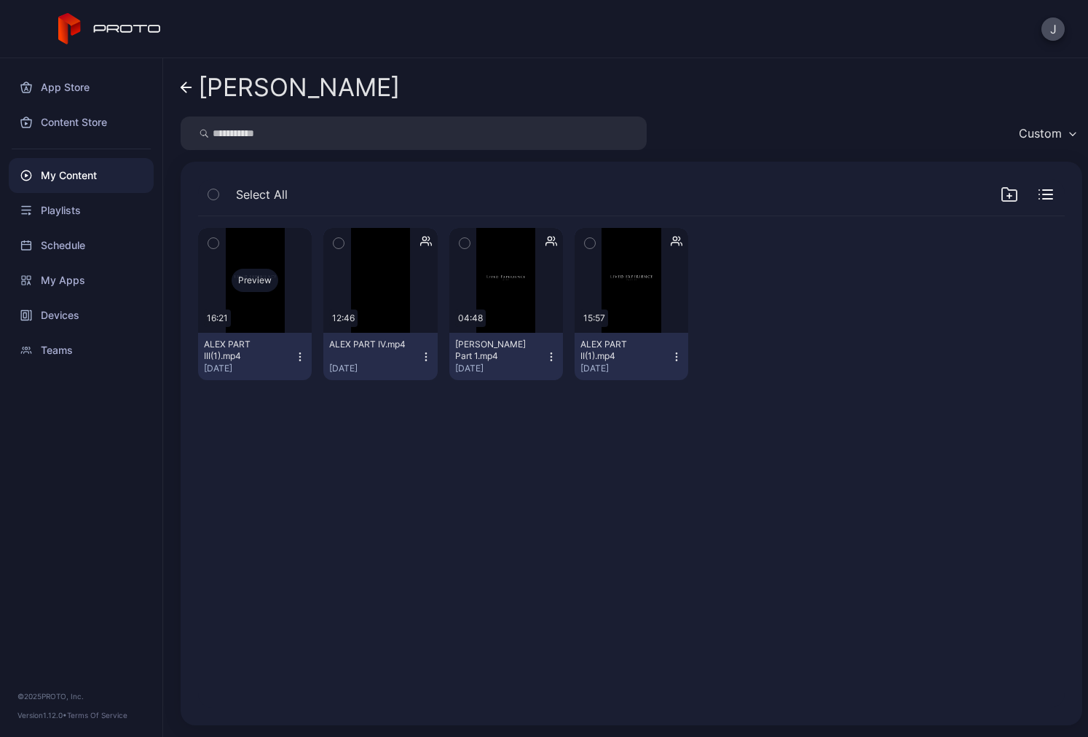
click at [259, 310] on div "Preview" at bounding box center [255, 280] width 114 height 105
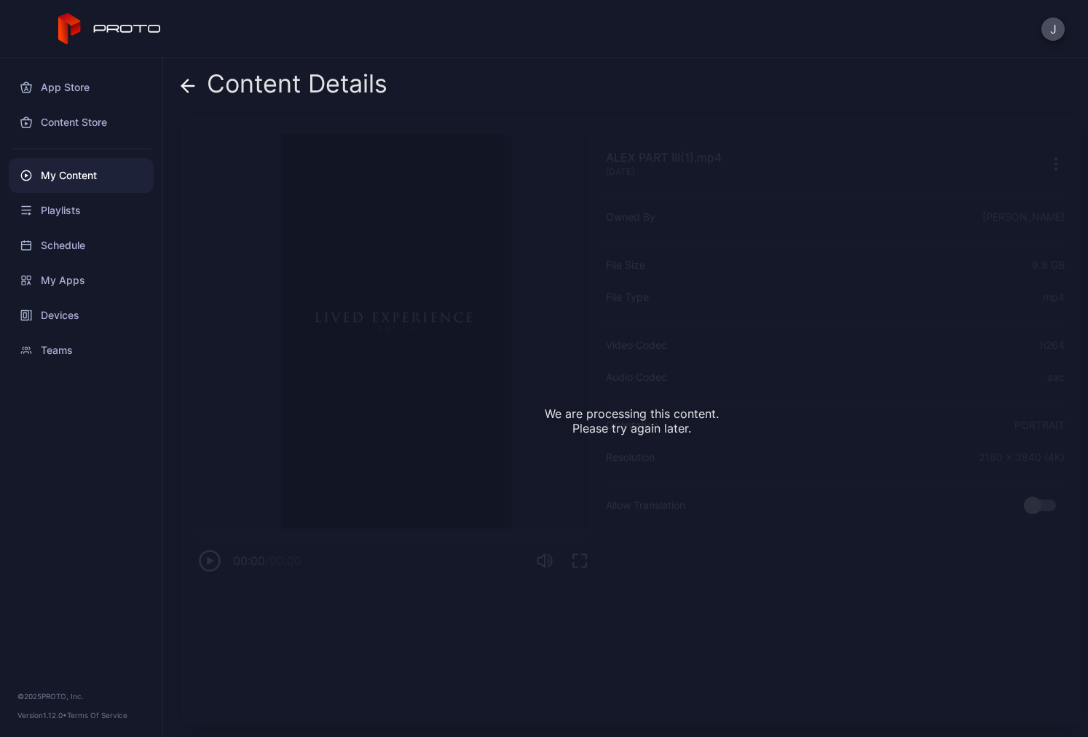
click at [192, 79] on icon at bounding box center [188, 86] width 15 height 15
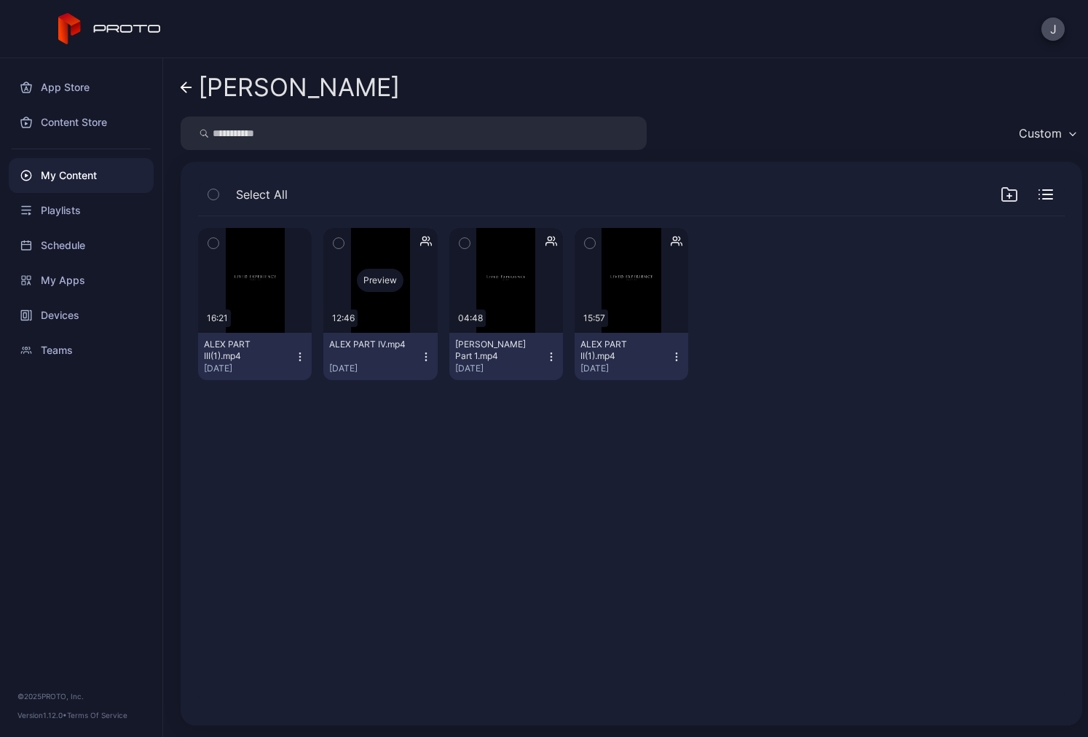
click at [393, 307] on div "Preview" at bounding box center [380, 280] width 114 height 105
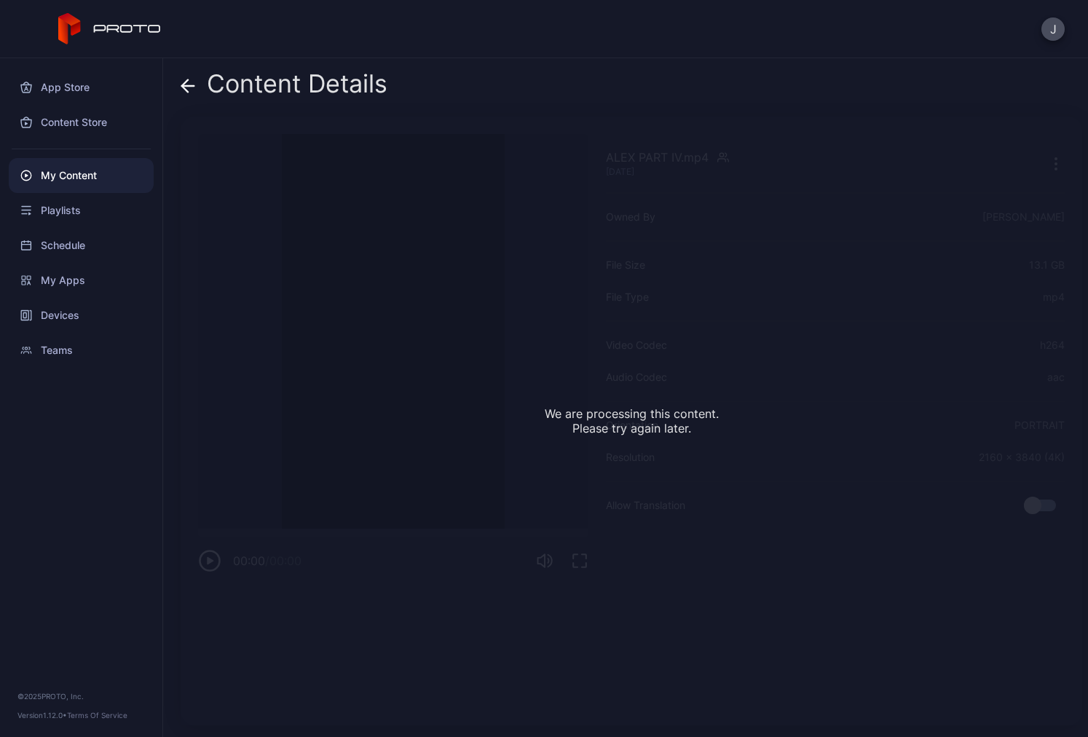
click at [179, 85] on div "Content Details ALEX PART IV.mp4 Aug 5, 2025 We are processing this content. Pl…" at bounding box center [625, 397] width 925 height 679
click at [187, 88] on icon at bounding box center [188, 86] width 15 height 15
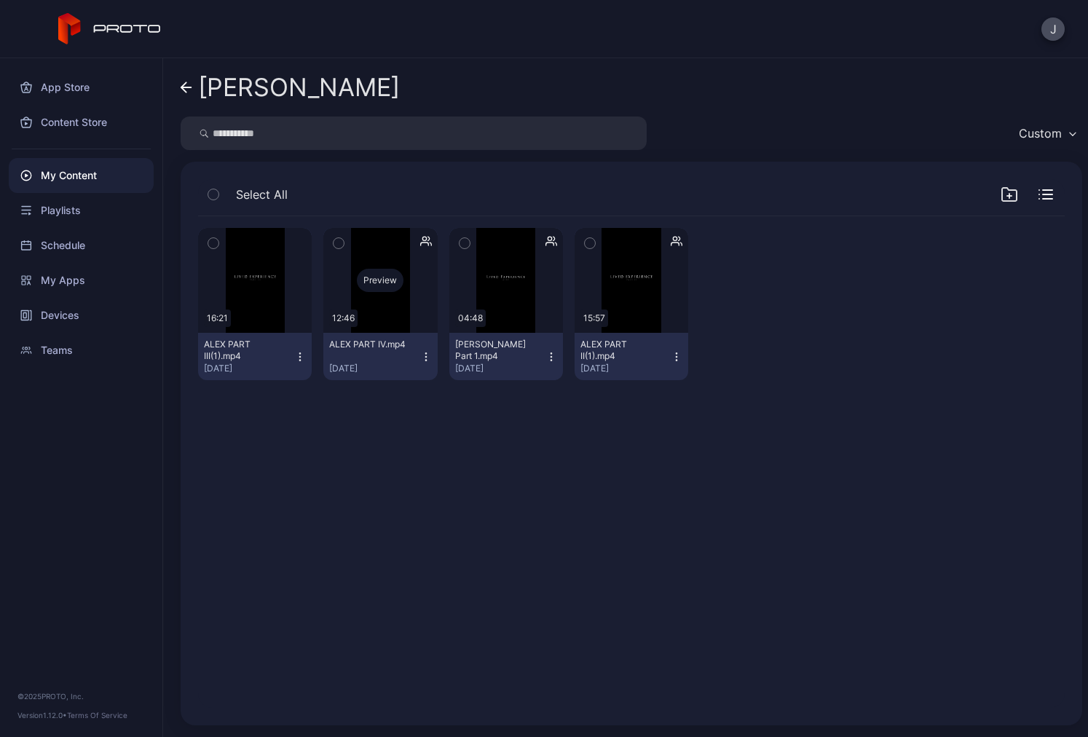
click at [384, 287] on div "Preview" at bounding box center [380, 280] width 47 height 23
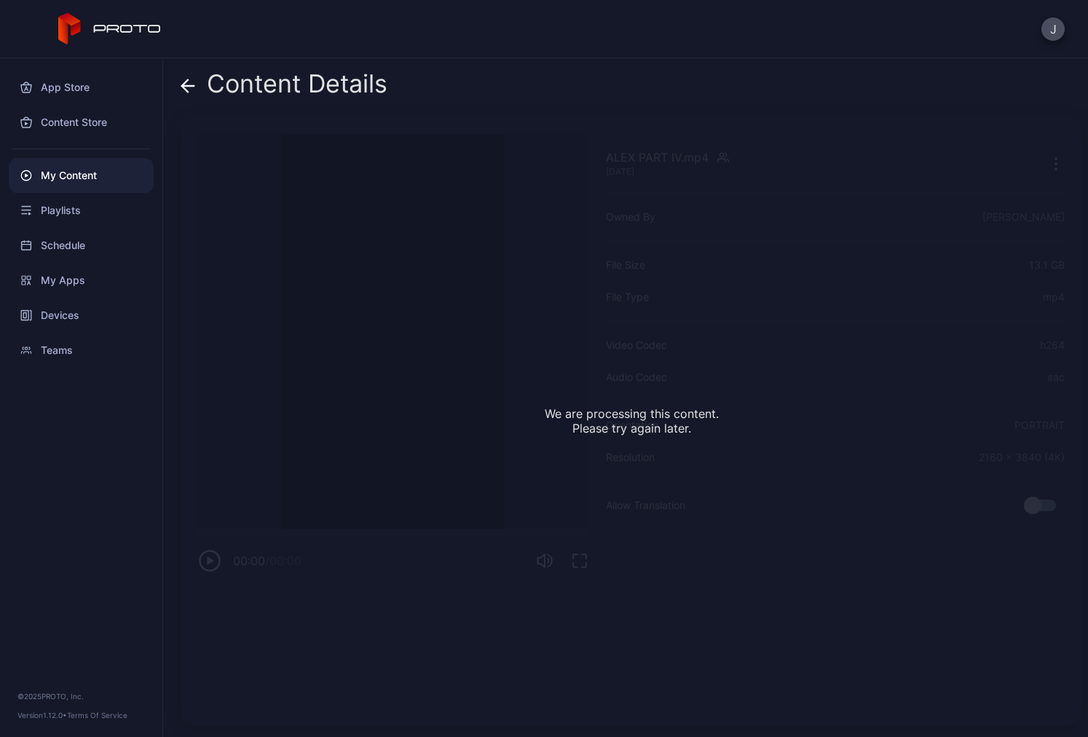
click at [189, 87] on icon at bounding box center [188, 86] width 15 height 15
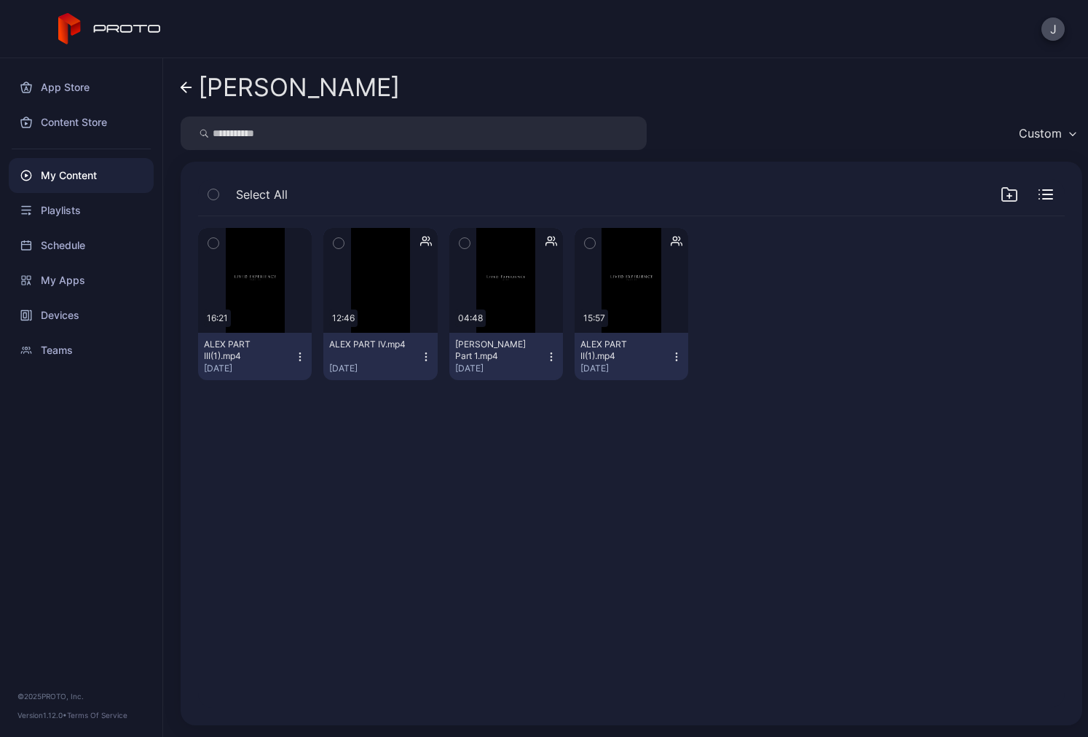
click at [189, 87] on icon at bounding box center [187, 88] width 12 height 12
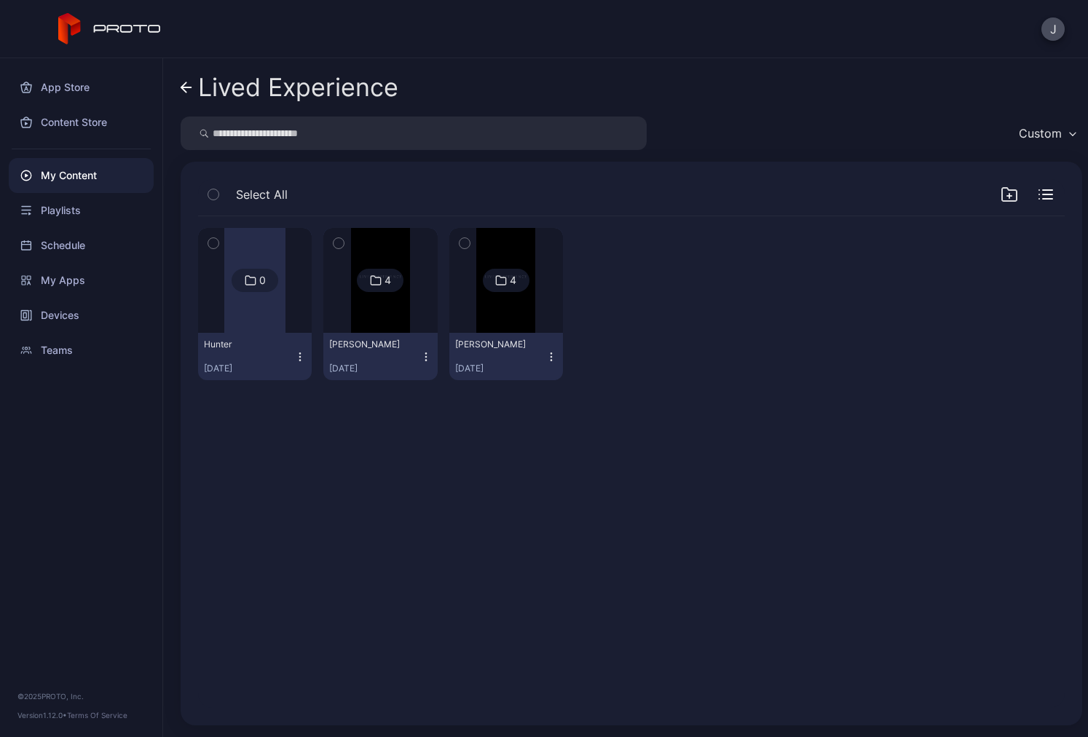
click at [189, 85] on icon at bounding box center [187, 88] width 12 height 12
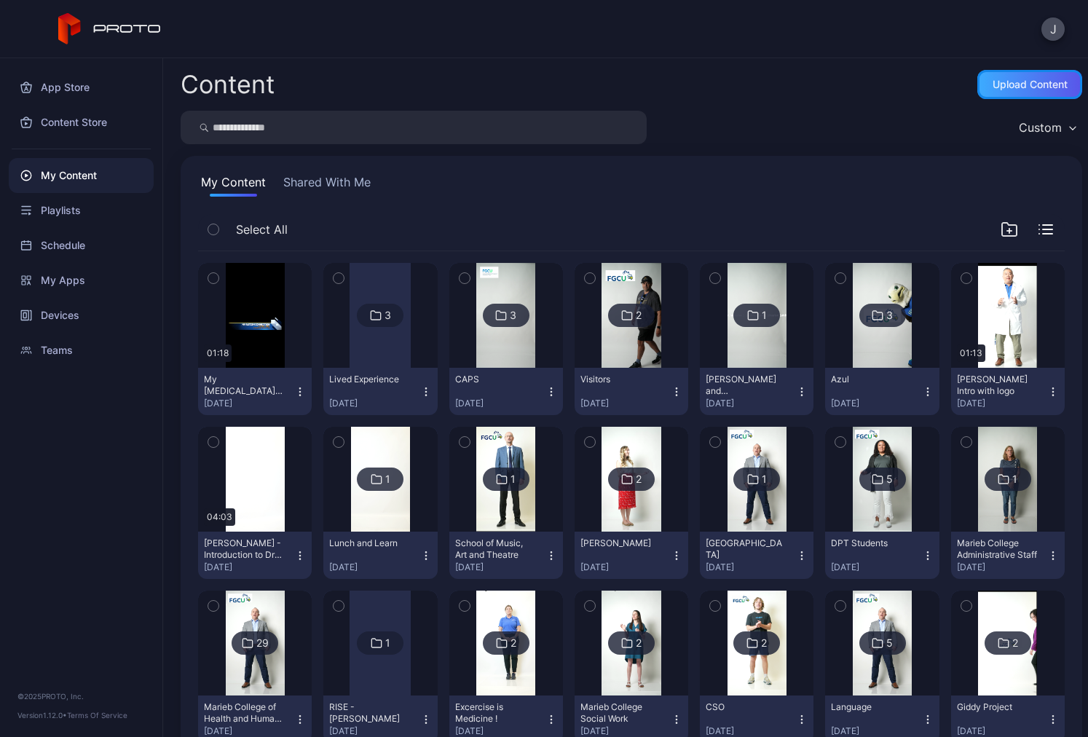
click at [1016, 84] on div "Upload Content" at bounding box center [1030, 85] width 75 height 12
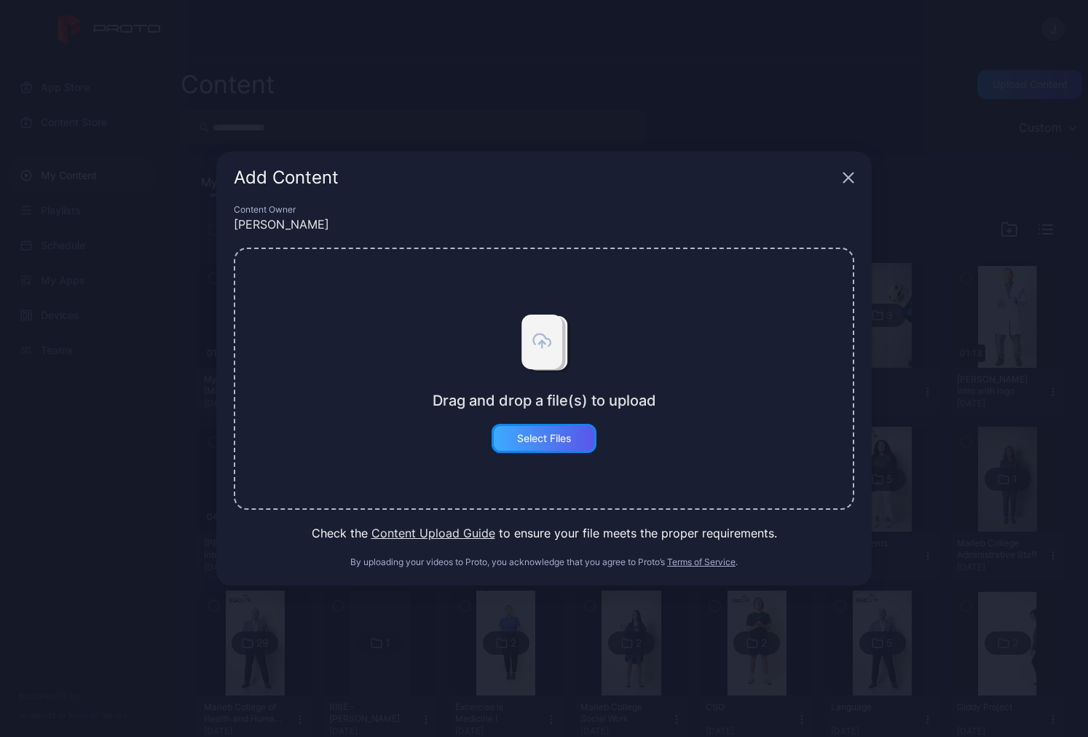
click at [539, 436] on div "Select Files" at bounding box center [544, 439] width 55 height 12
click at [549, 437] on div "Select Files" at bounding box center [544, 439] width 55 height 12
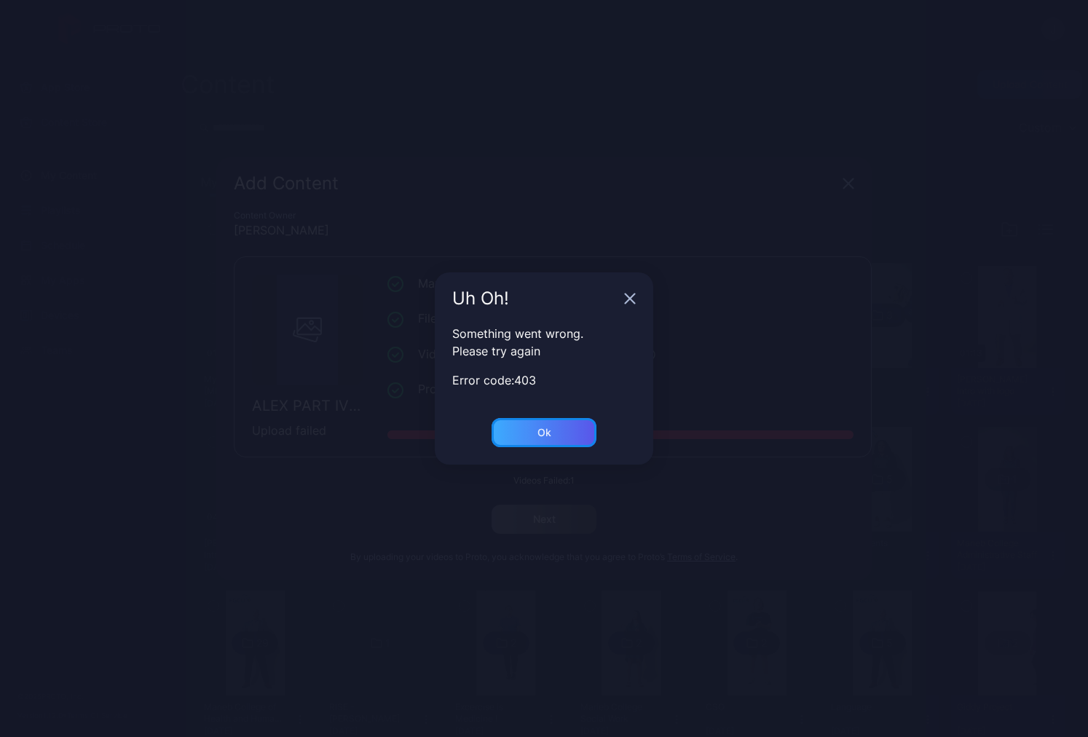
click at [530, 433] on div "Ok" at bounding box center [544, 432] width 105 height 29
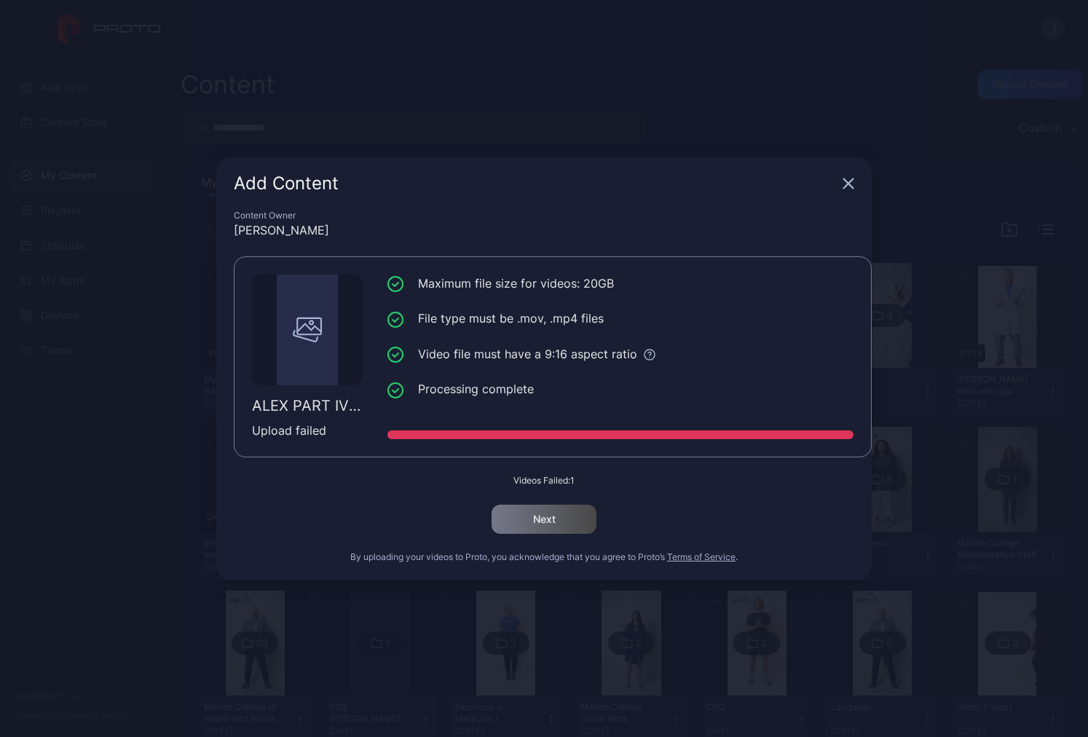
click at [845, 186] on icon "button" at bounding box center [848, 182] width 9 height 9
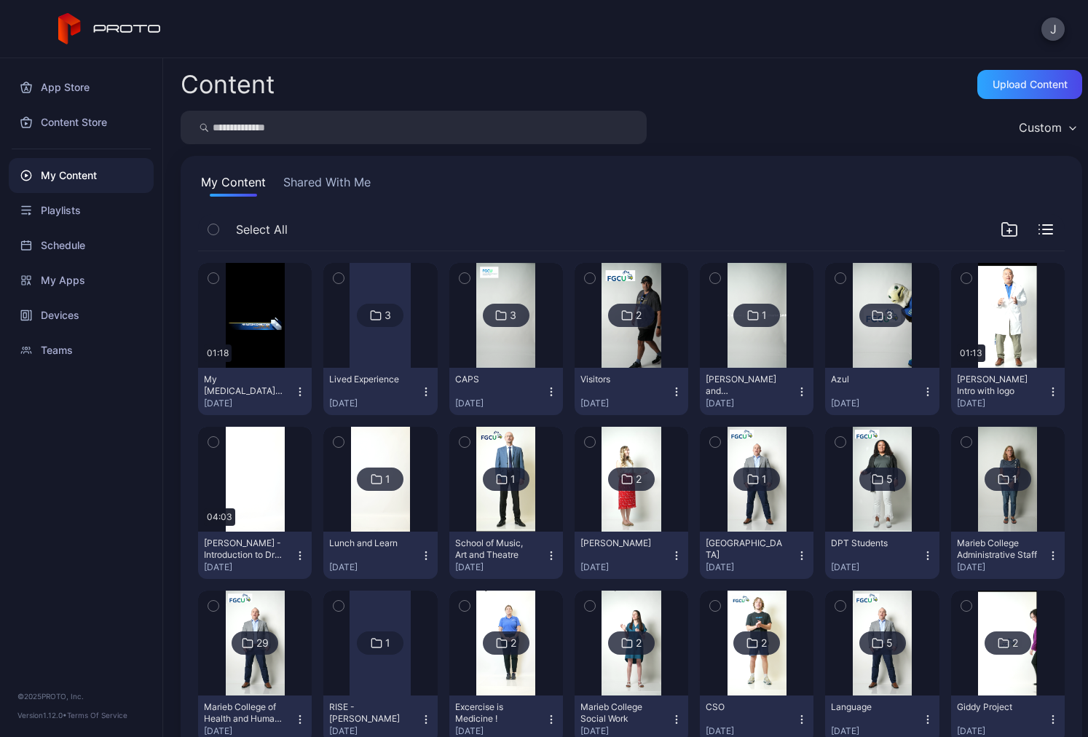
click at [365, 351] on div at bounding box center [380, 315] width 61 height 105
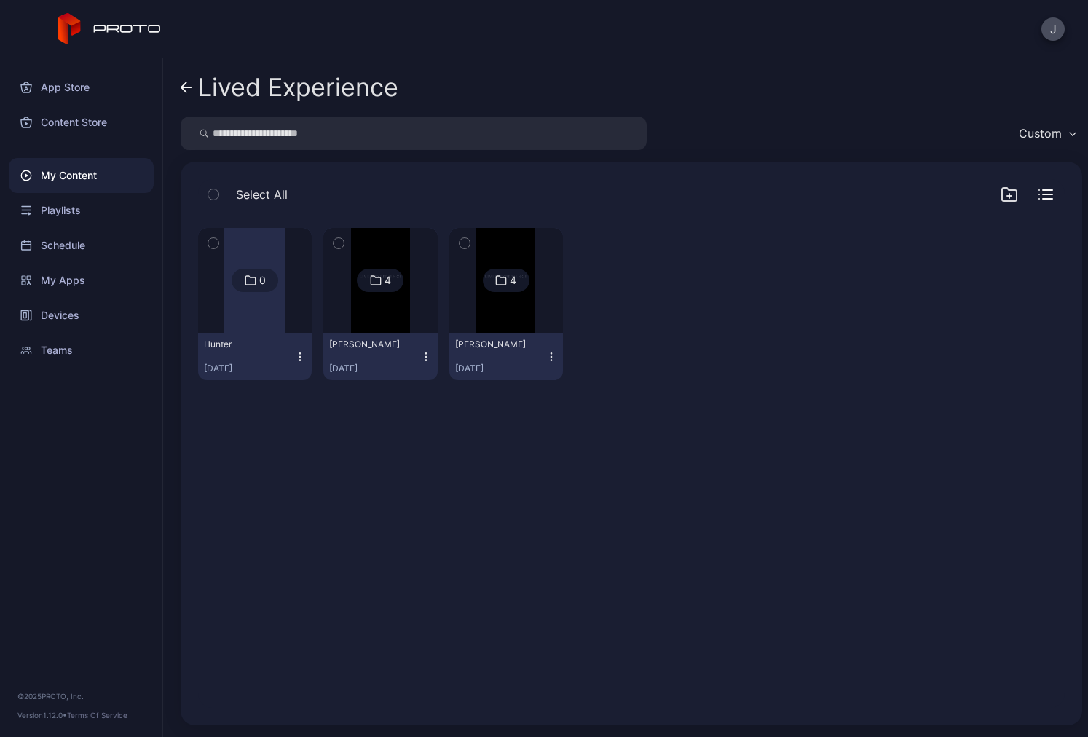
click at [516, 309] on img at bounding box center [505, 280] width 59 height 105
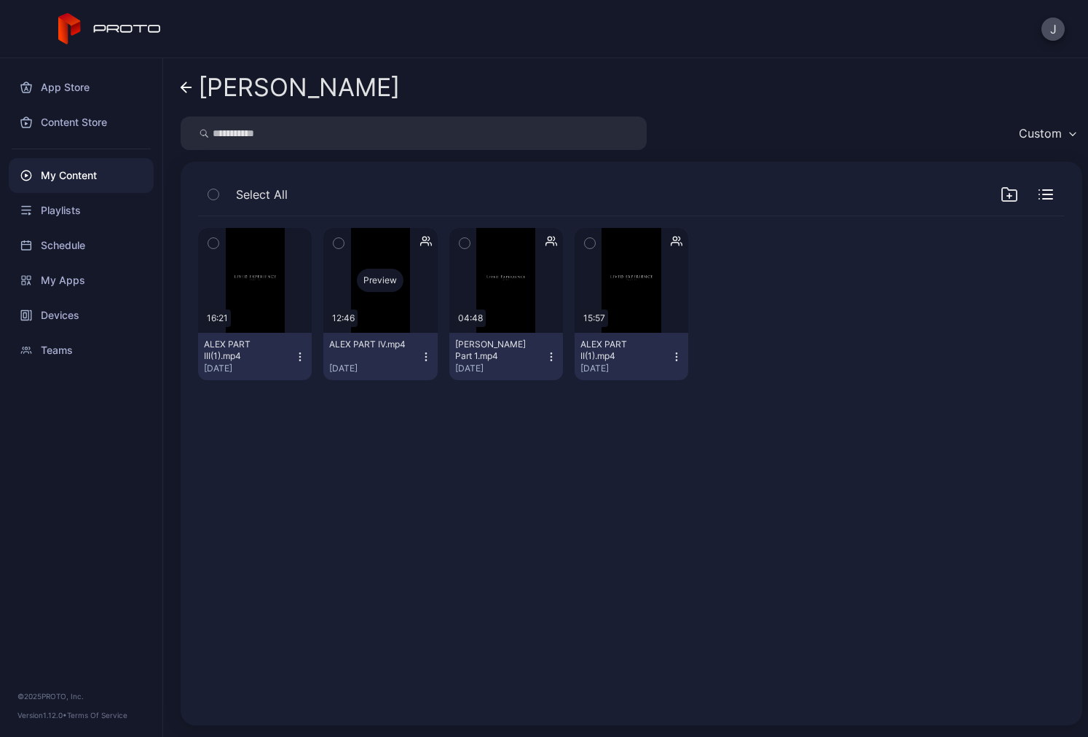
click at [385, 324] on div "Preview" at bounding box center [380, 280] width 114 height 105
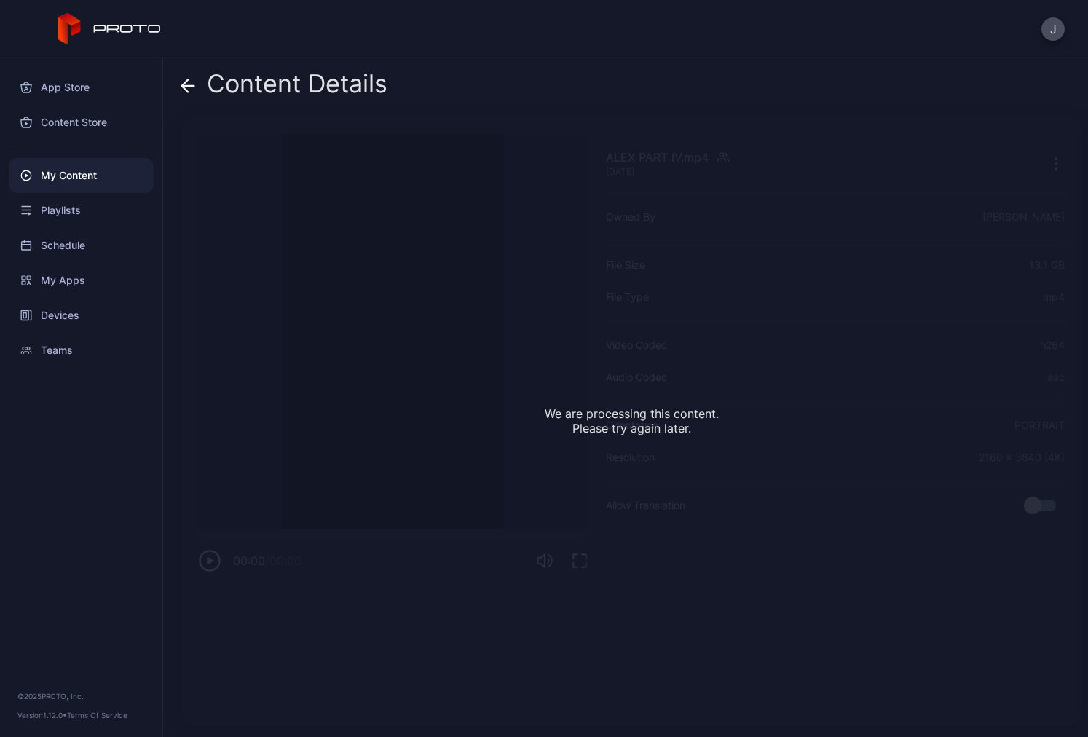
click at [184, 77] on span at bounding box center [188, 84] width 15 height 28
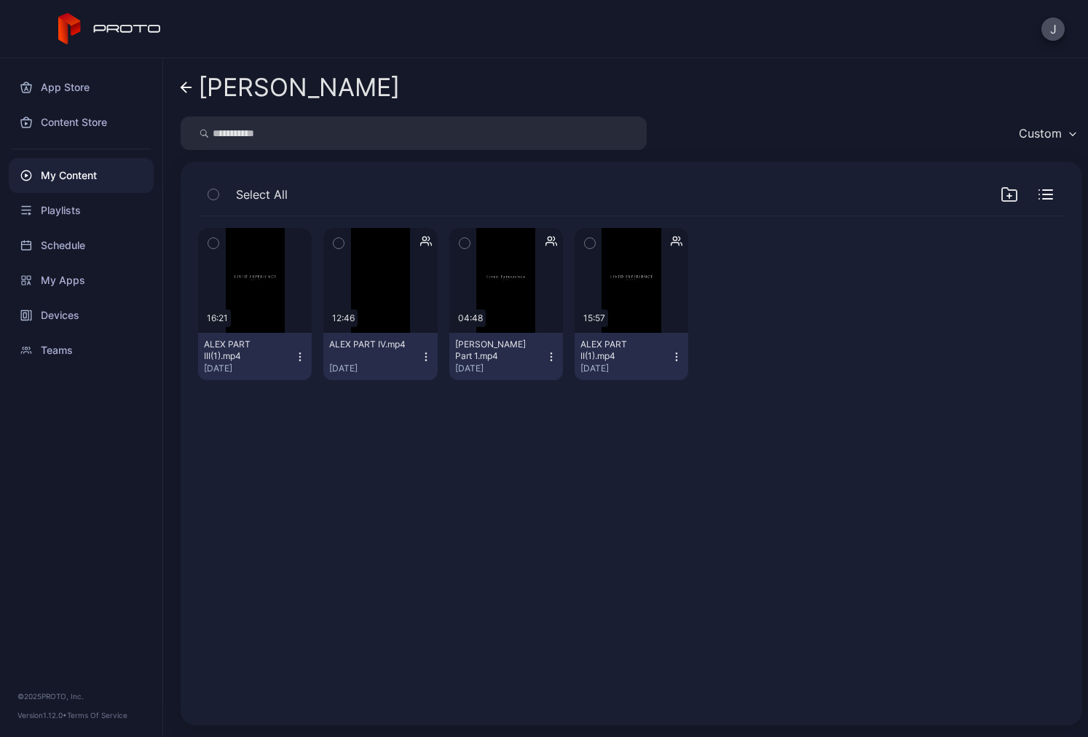
click at [183, 90] on icon at bounding box center [187, 88] width 12 height 12
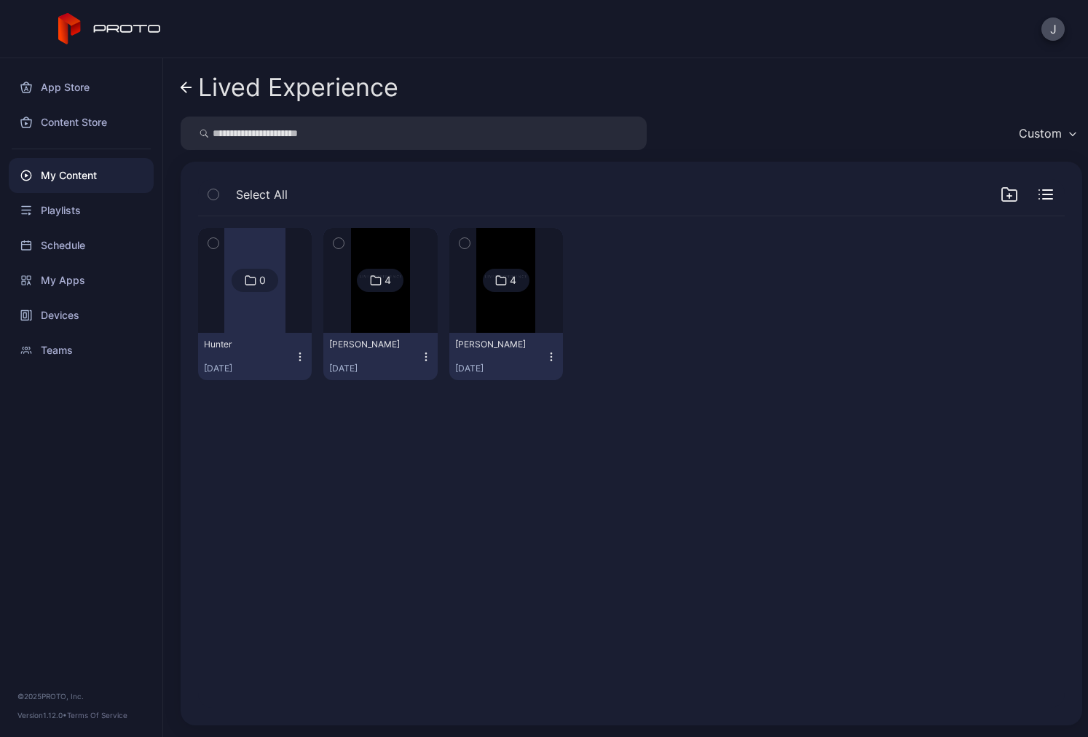
click at [197, 84] on link "Lived Experience" at bounding box center [290, 87] width 218 height 35
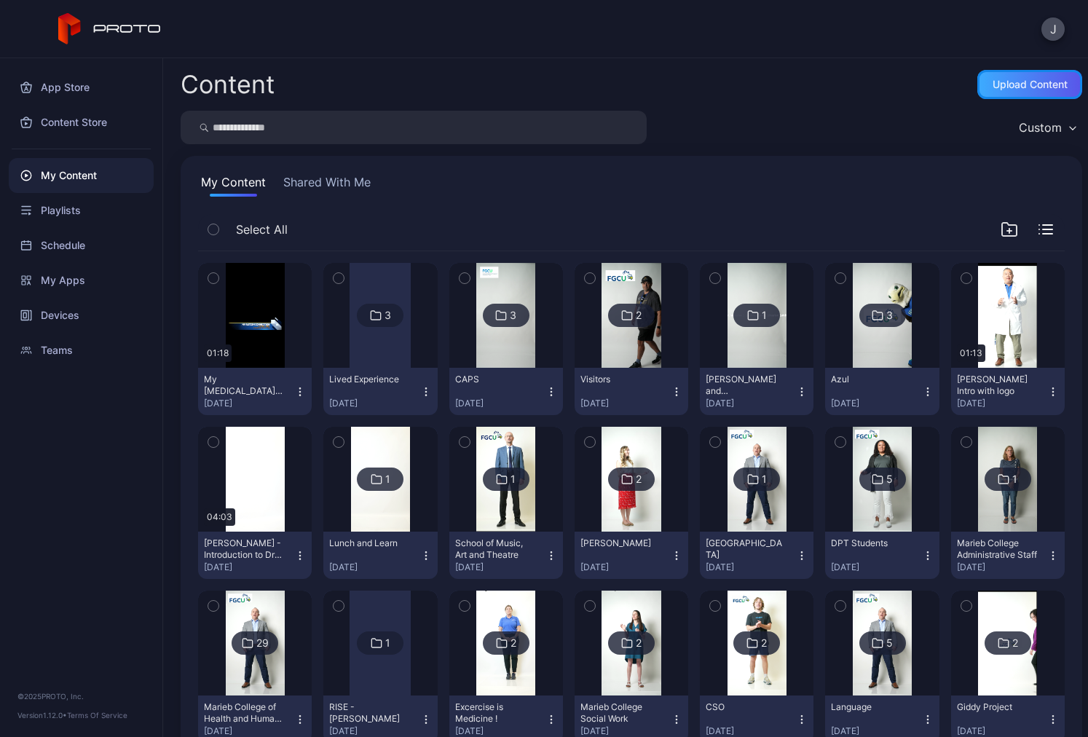
click at [1018, 81] on div "Upload Content" at bounding box center [1030, 85] width 75 height 12
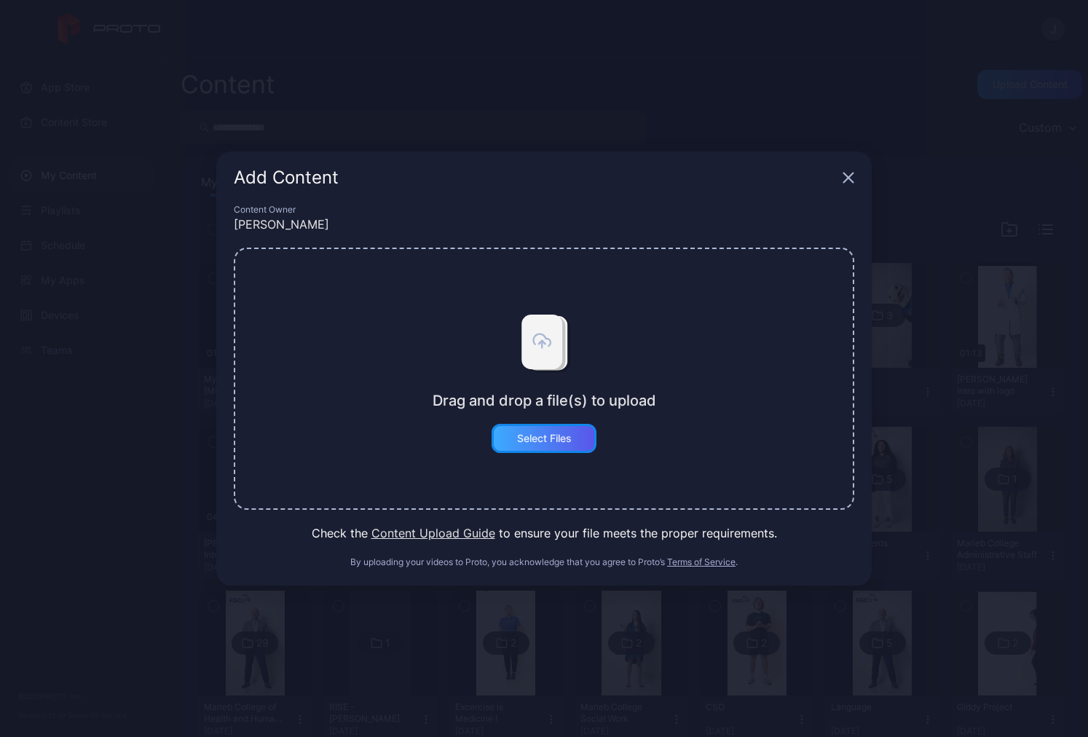
click at [551, 447] on div "Select Files" at bounding box center [544, 438] width 105 height 29
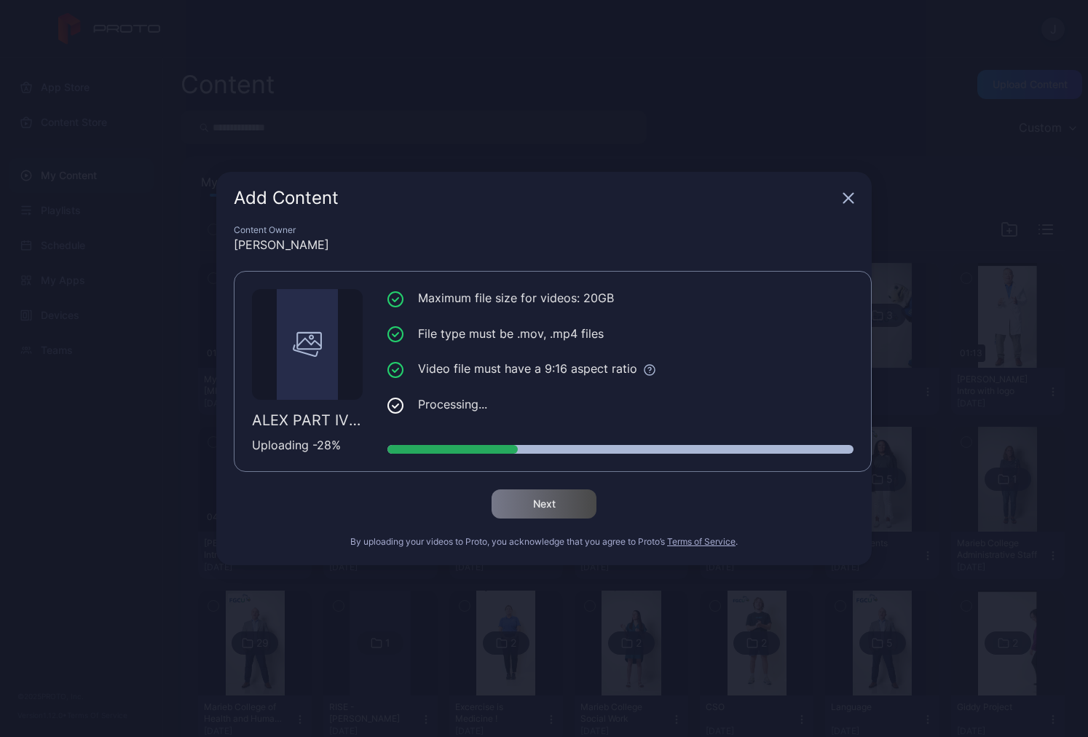
click at [102, 586] on div "Add Content Content Owner Joseph Buhain ALEX PART IV(3).mp4 Uploading - 28 % Ma…" at bounding box center [544, 368] width 1088 height 737
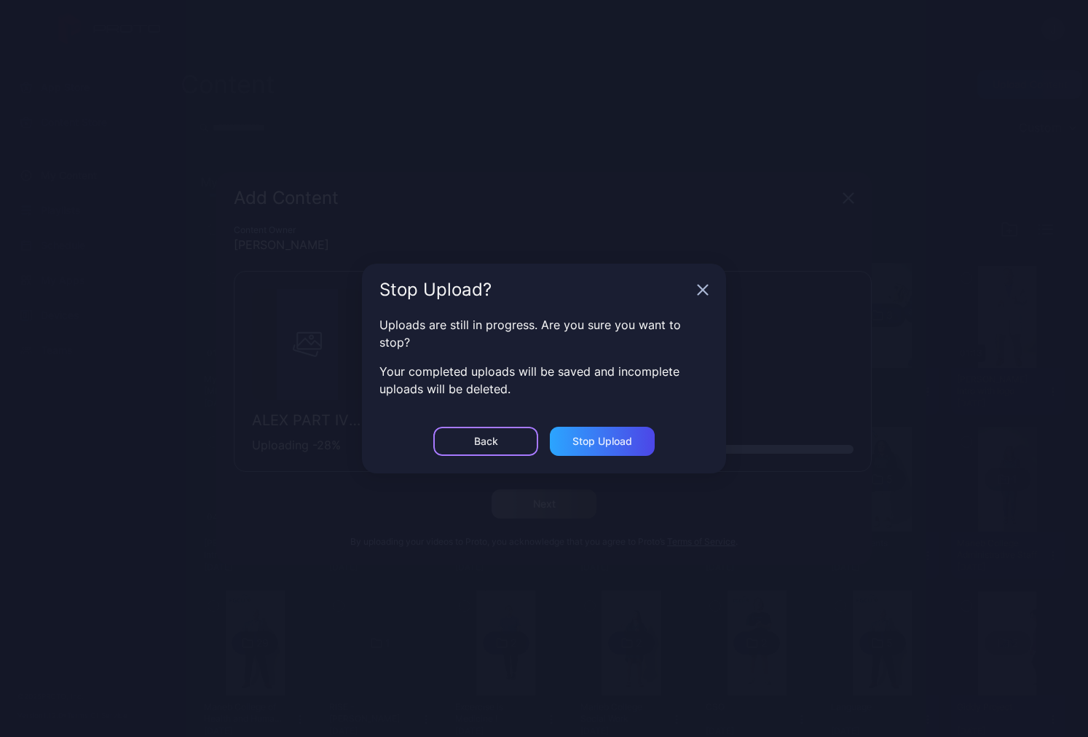
click at [476, 449] on div "Back" at bounding box center [485, 441] width 105 height 29
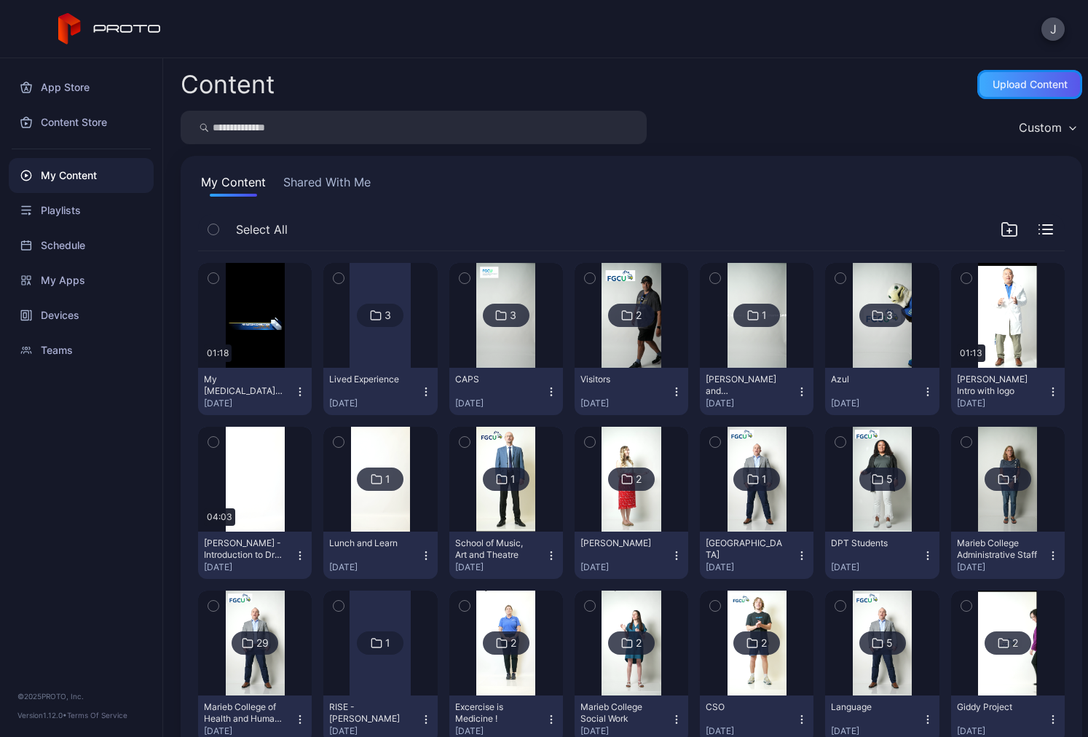
click at [1009, 95] on div "Upload Content" at bounding box center [1030, 84] width 105 height 29
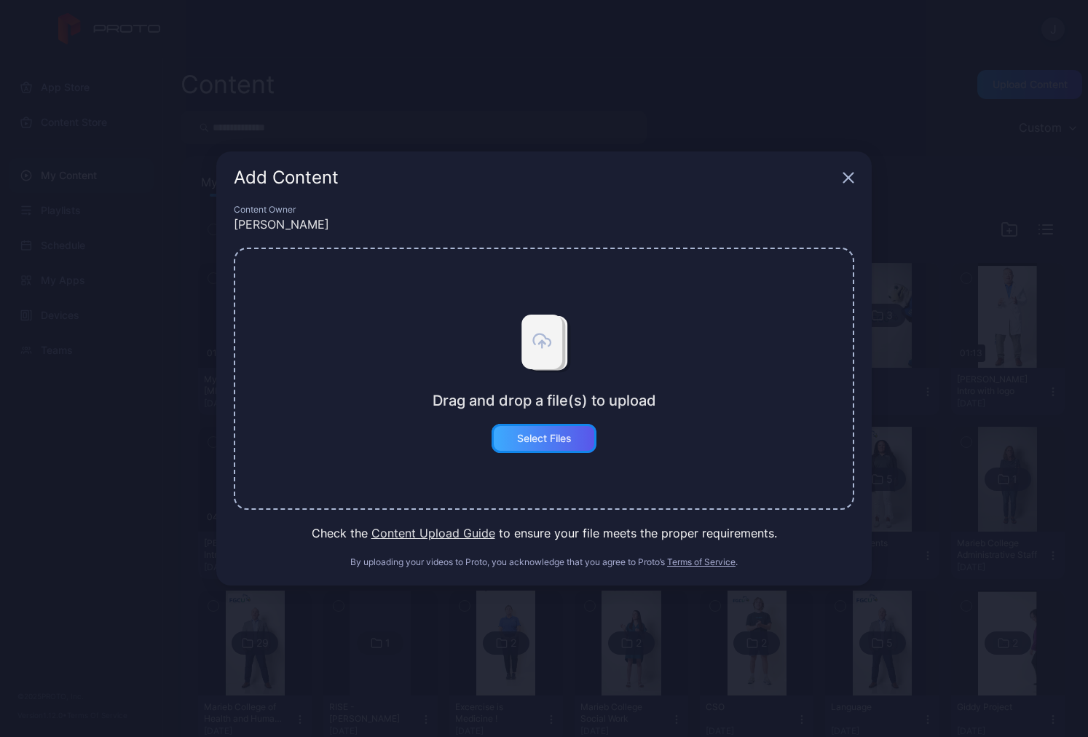
click at [544, 439] on div "Select Files" at bounding box center [544, 439] width 55 height 12
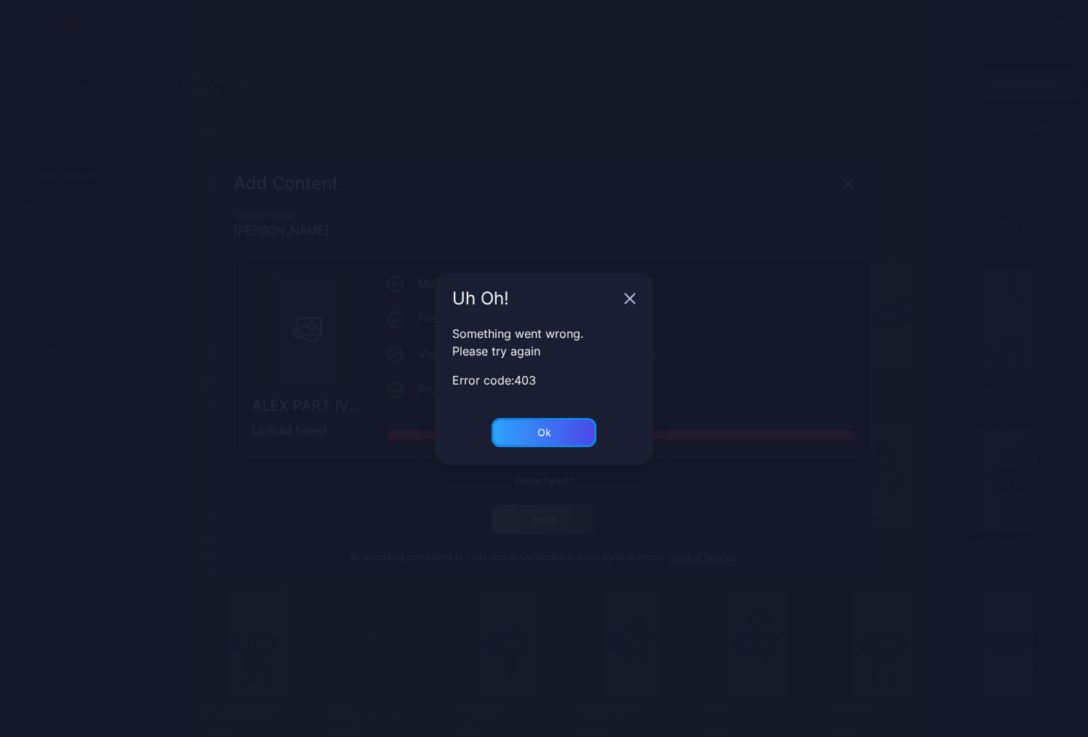
click at [547, 433] on div "Ok" at bounding box center [545, 433] width 14 height 12
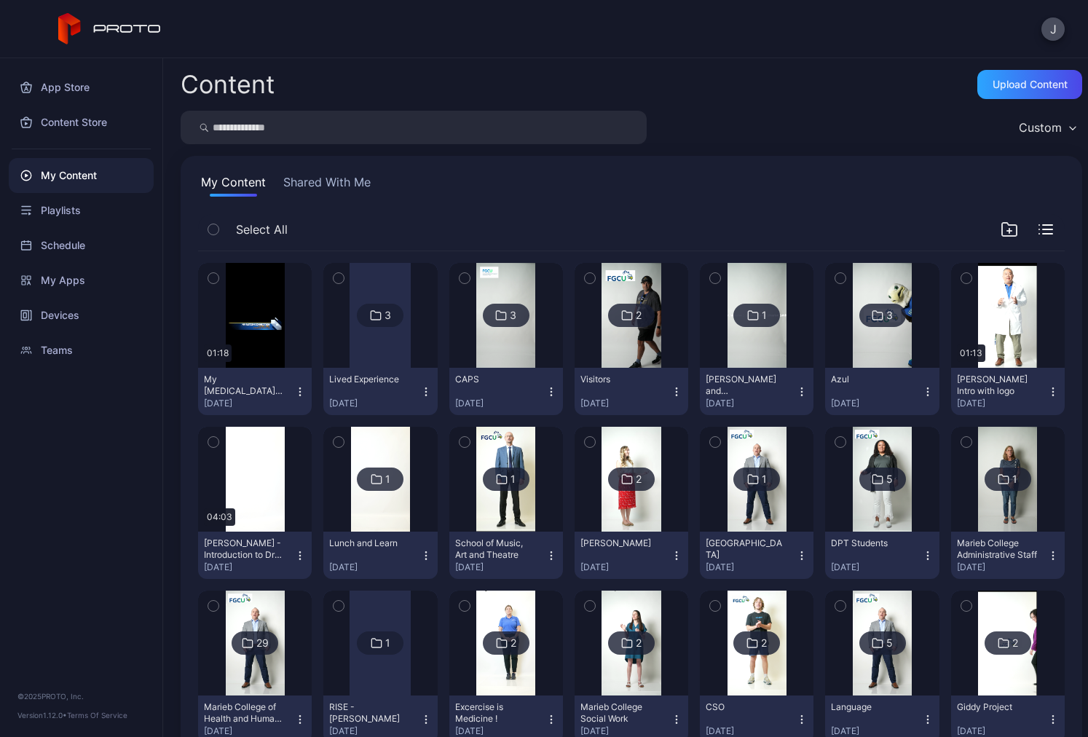
click at [388, 348] on div at bounding box center [380, 315] width 61 height 105
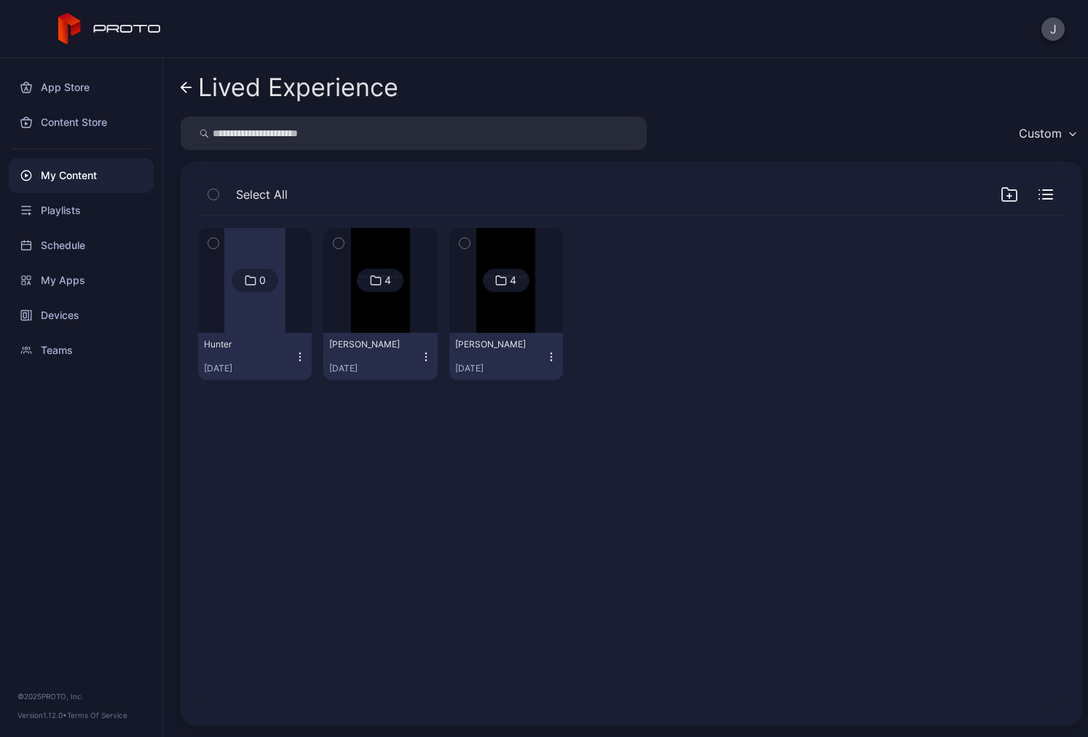
click at [469, 326] on div at bounding box center [506, 280] width 105 height 105
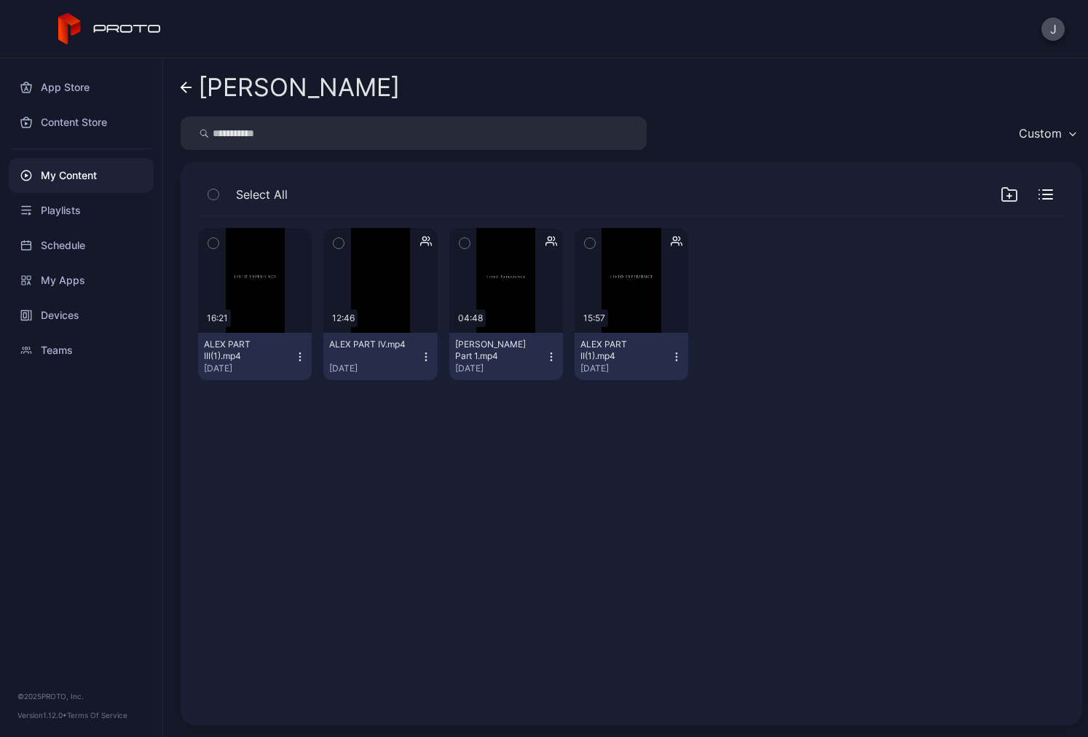
click at [184, 87] on icon at bounding box center [187, 88] width 12 height 12
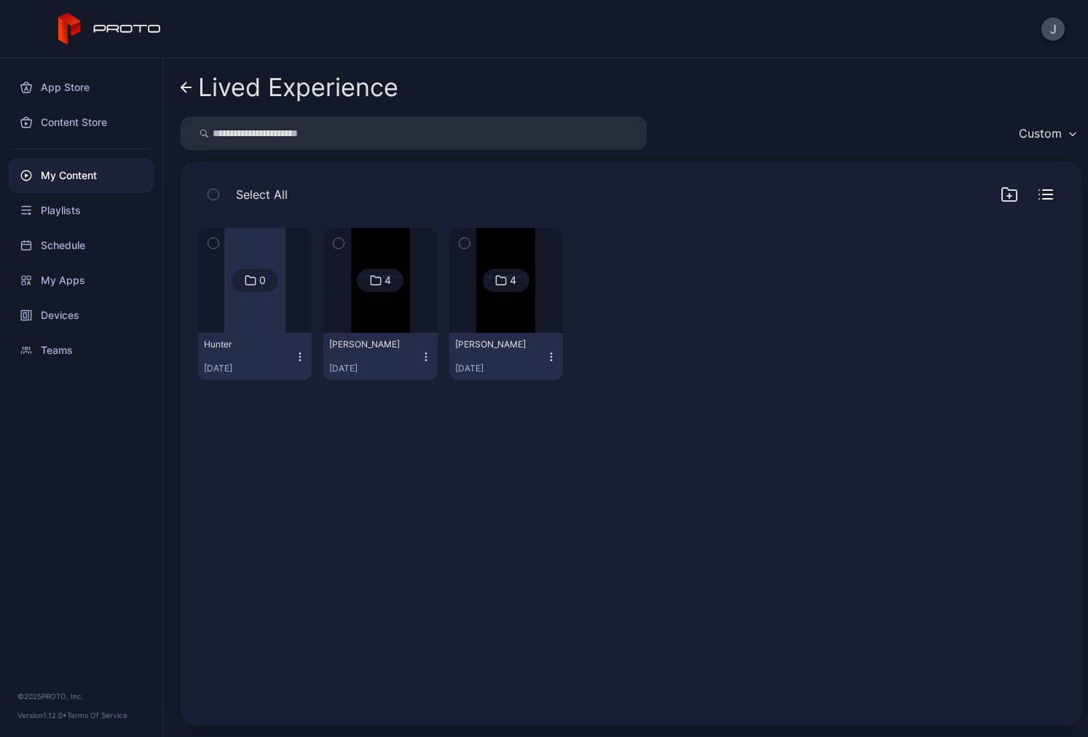
click at [368, 324] on img at bounding box center [380, 280] width 59 height 105
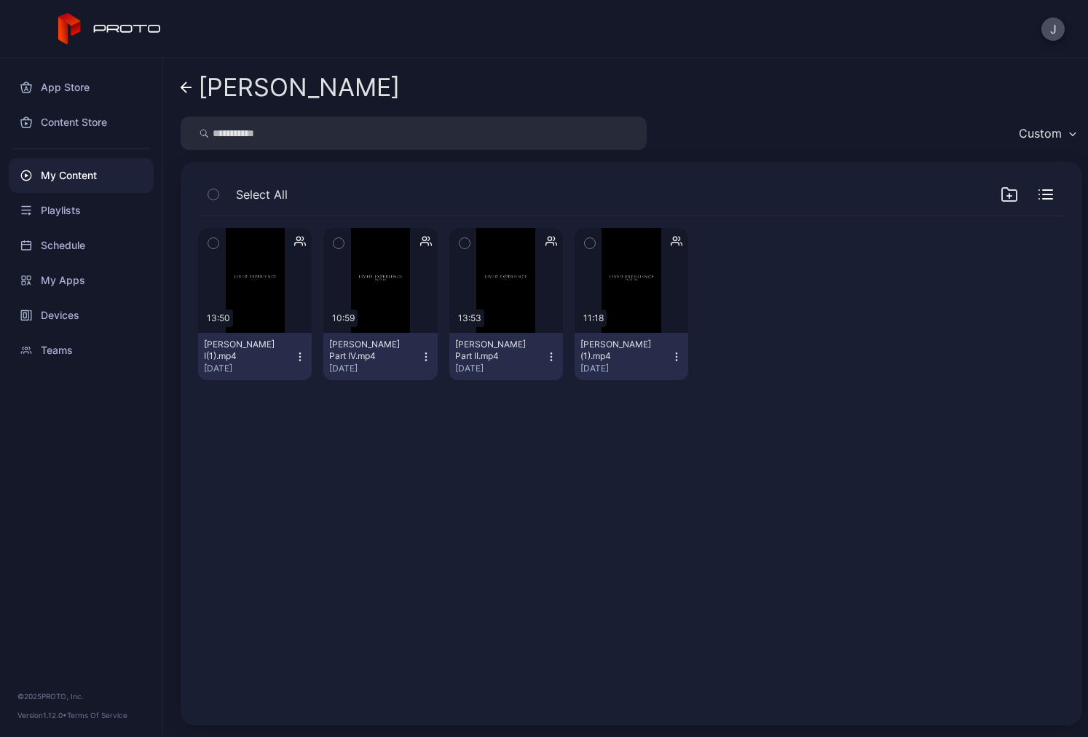
click at [188, 83] on icon at bounding box center [187, 88] width 12 height 12
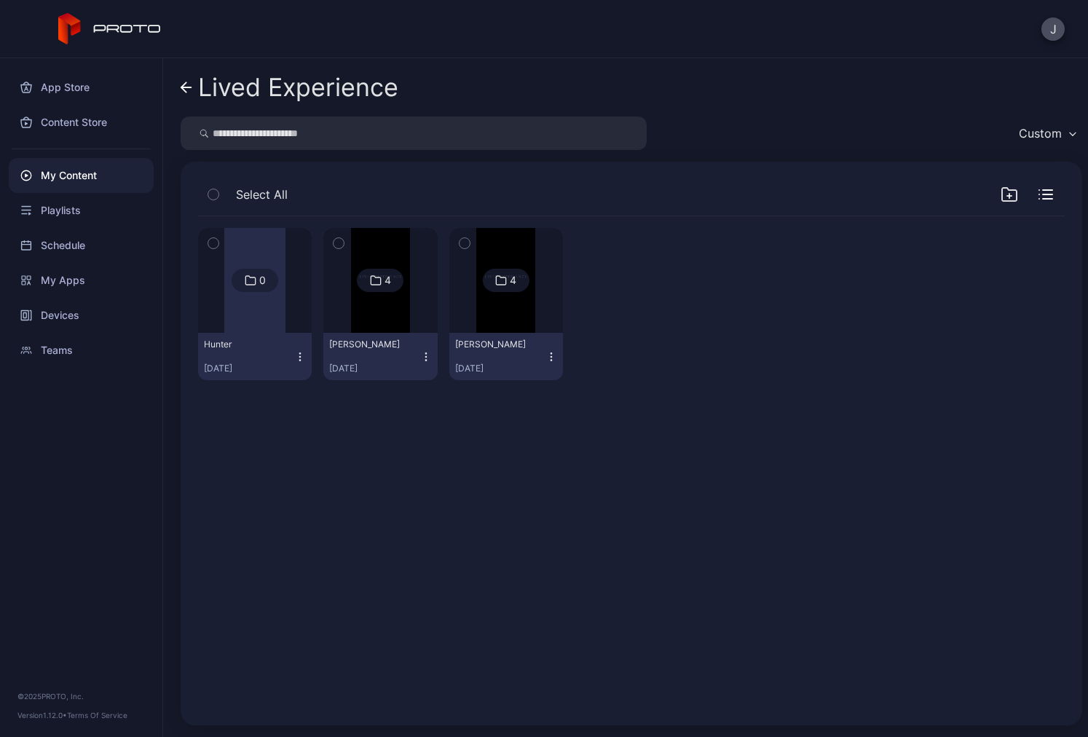
click at [359, 331] on img at bounding box center [380, 280] width 59 height 105
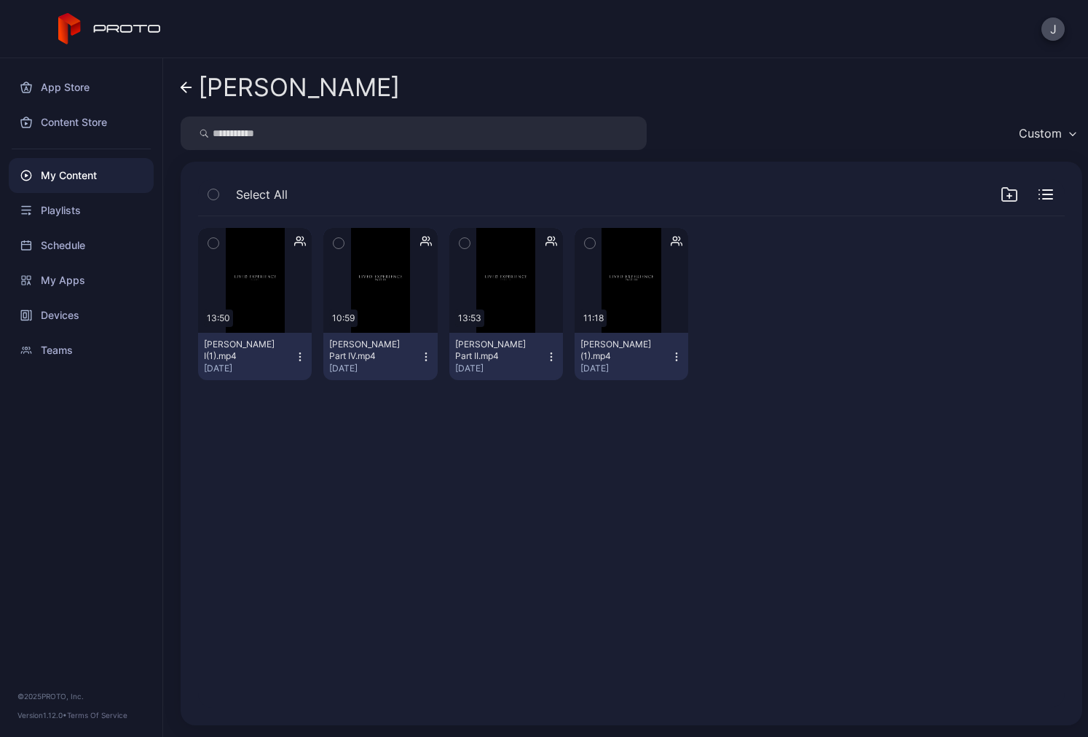
click at [184, 92] on icon at bounding box center [187, 88] width 12 height 12
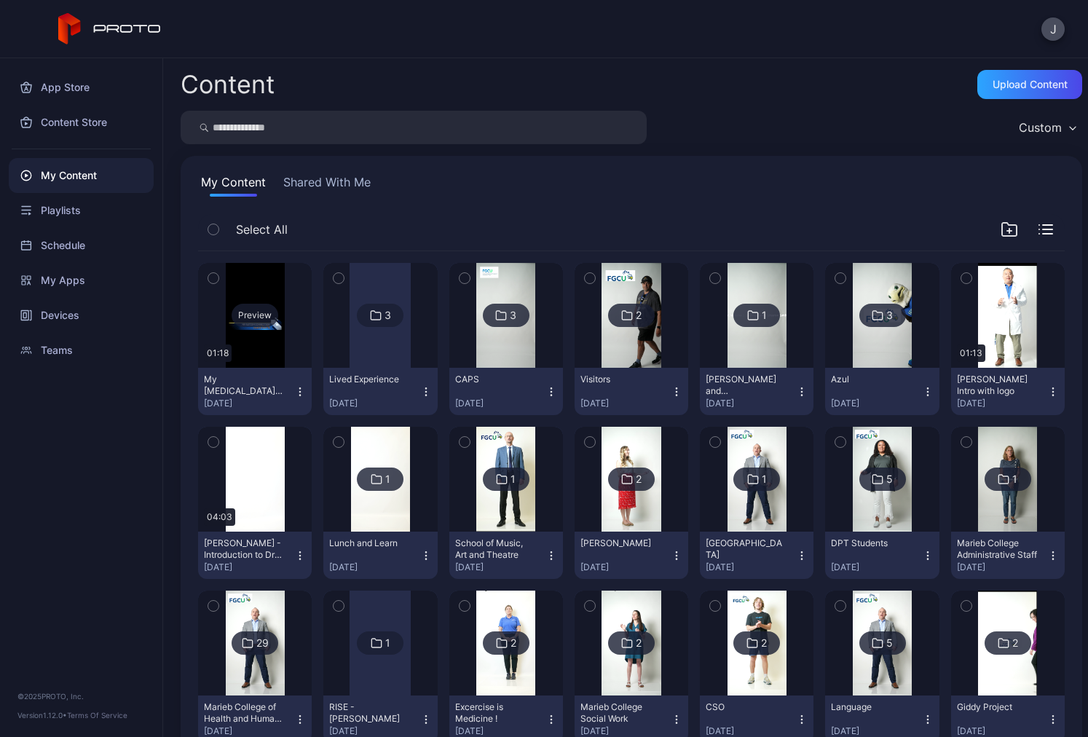
click at [248, 354] on div "Preview" at bounding box center [255, 315] width 114 height 105
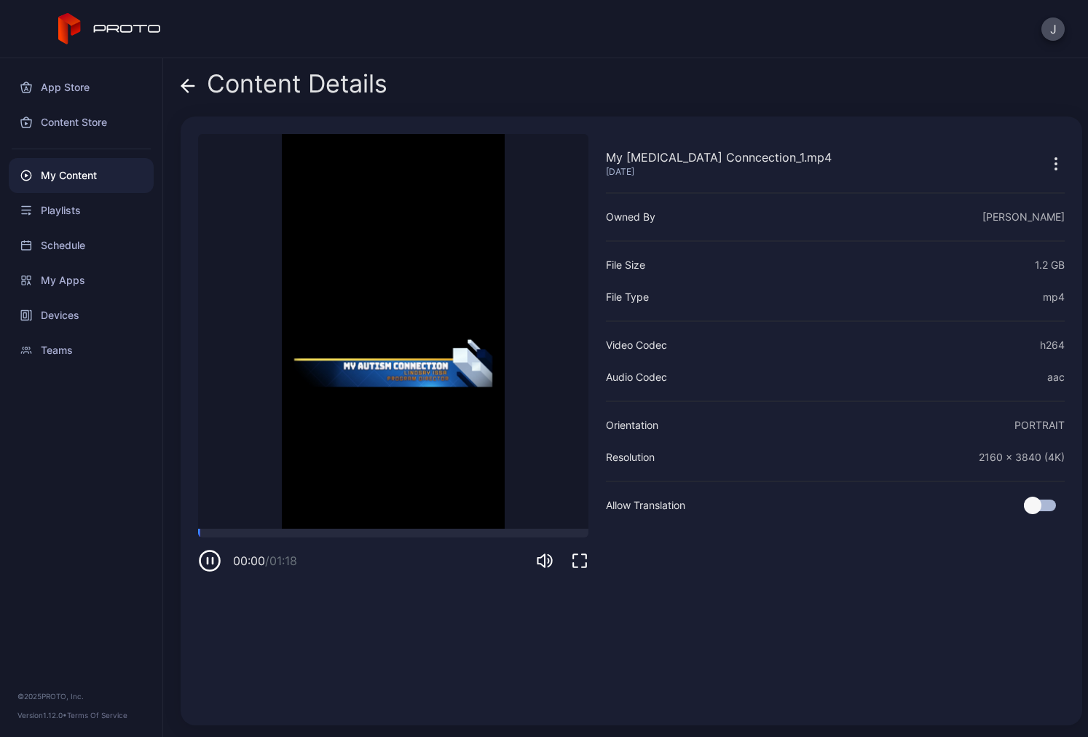
click at [187, 87] on icon at bounding box center [188, 86] width 15 height 15
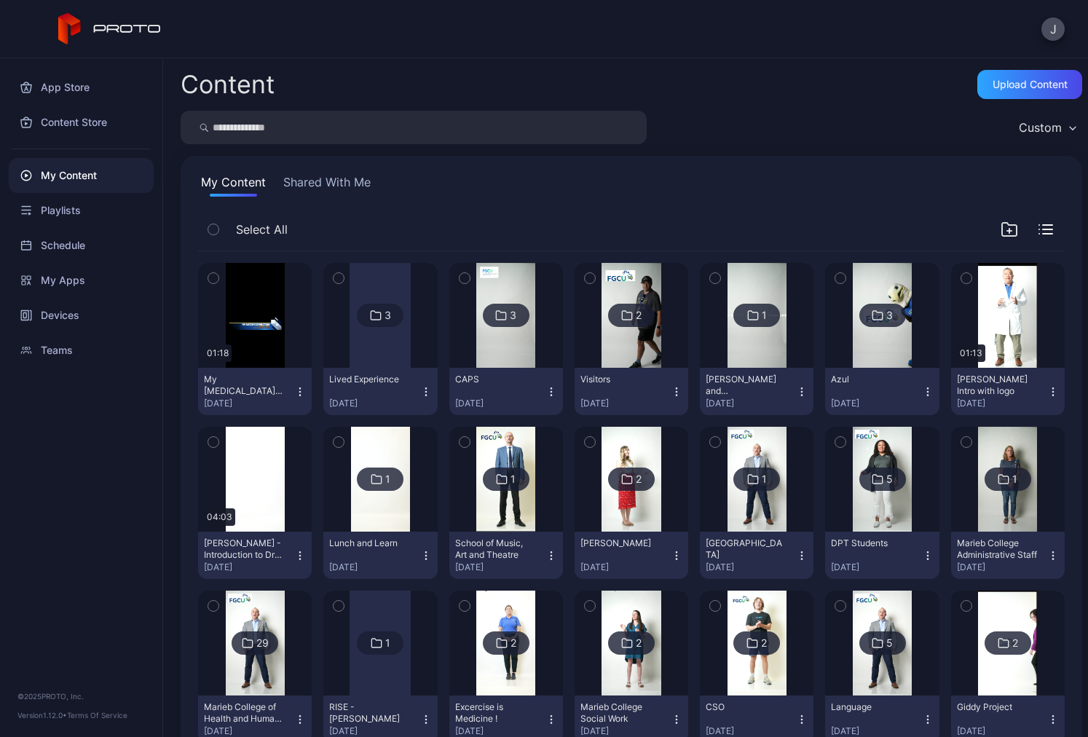
click at [294, 397] on icon "button" at bounding box center [300, 392] width 12 height 12
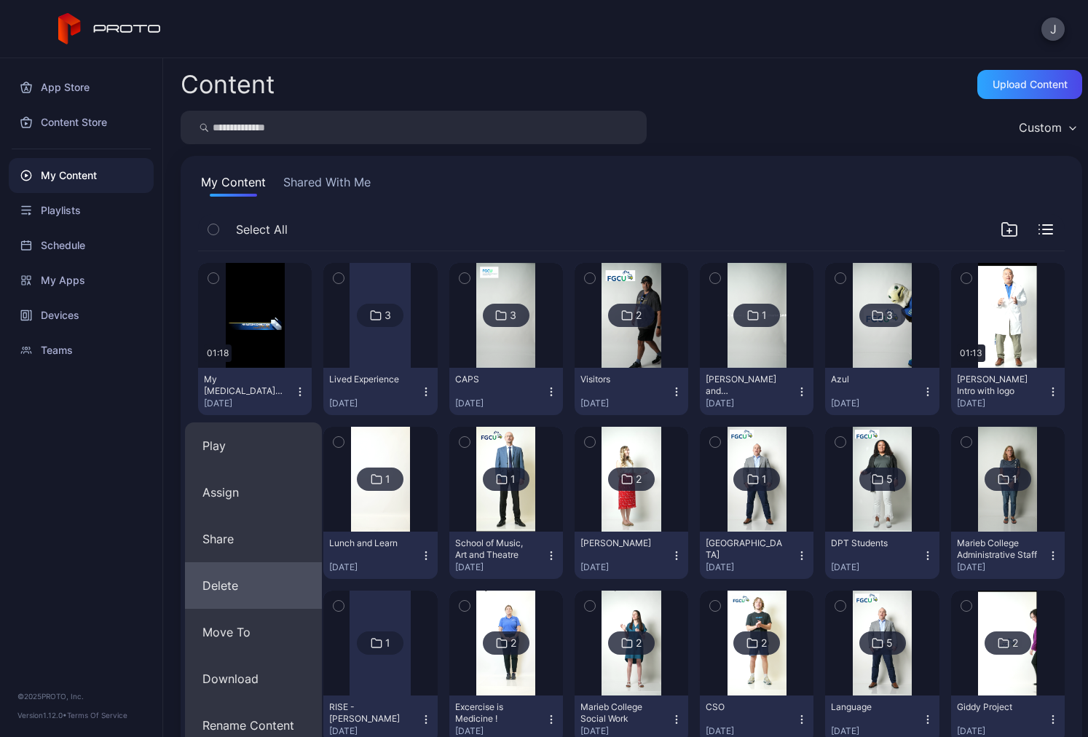
click at [243, 583] on button "Delete" at bounding box center [253, 585] width 137 height 47
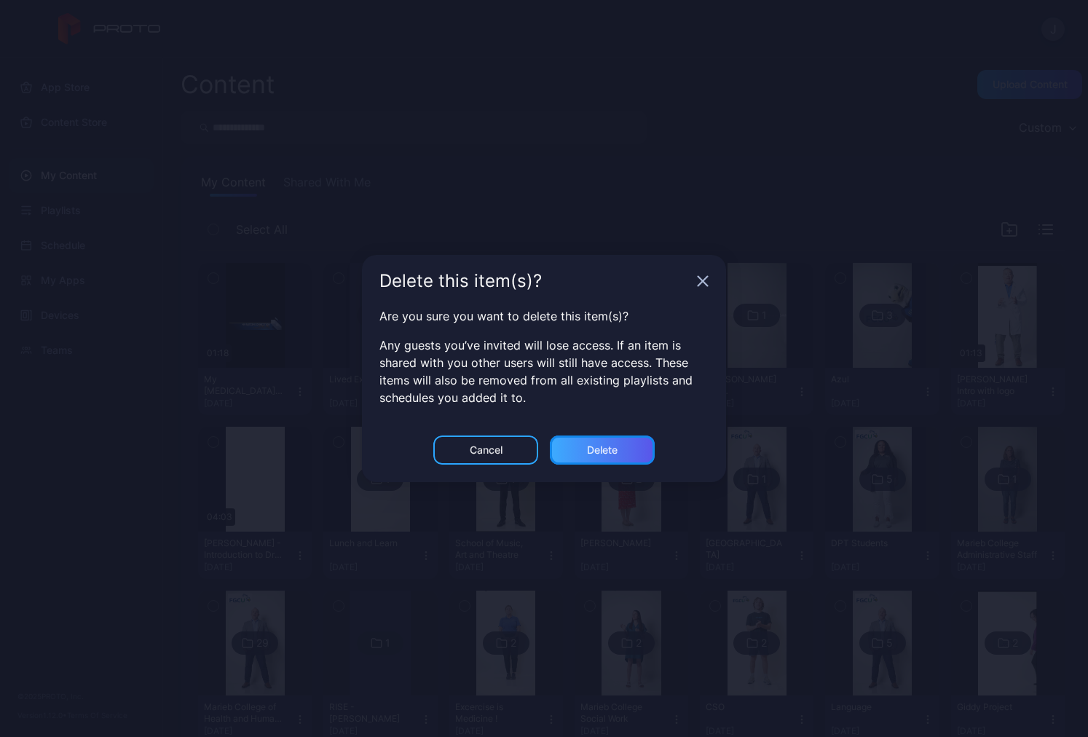
click at [578, 455] on div "Delete" at bounding box center [602, 450] width 105 height 29
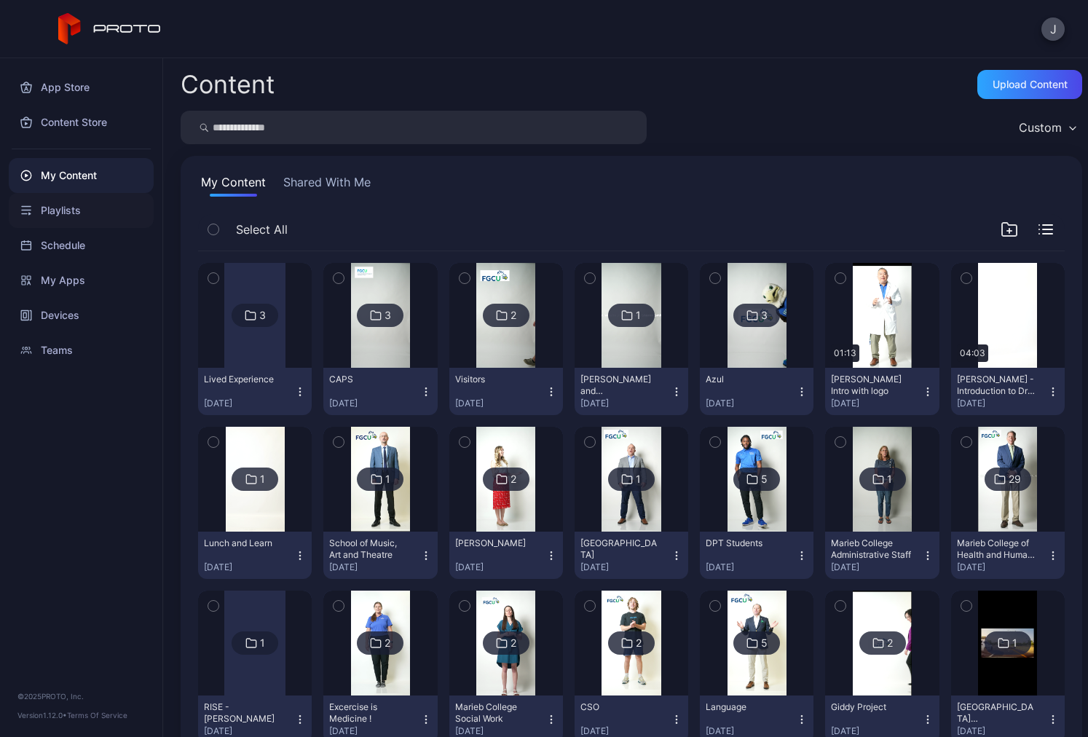
click at [70, 212] on div "Playlists" at bounding box center [81, 210] width 145 height 35
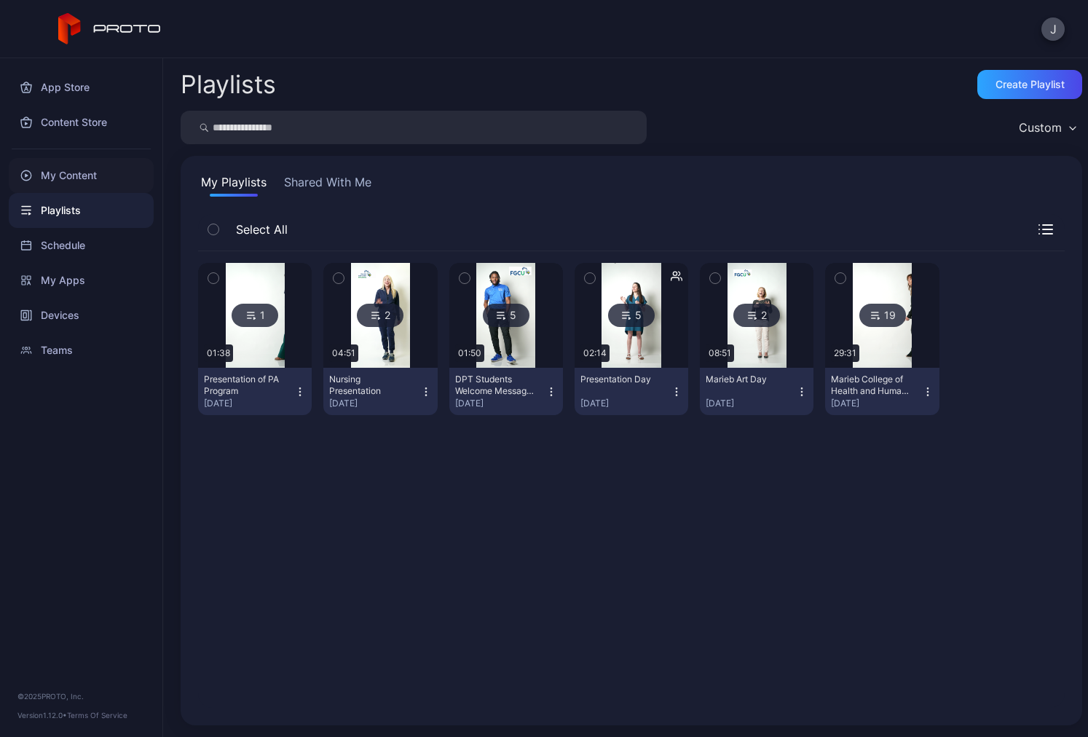
click at [67, 165] on div "My Content" at bounding box center [81, 175] width 145 height 35
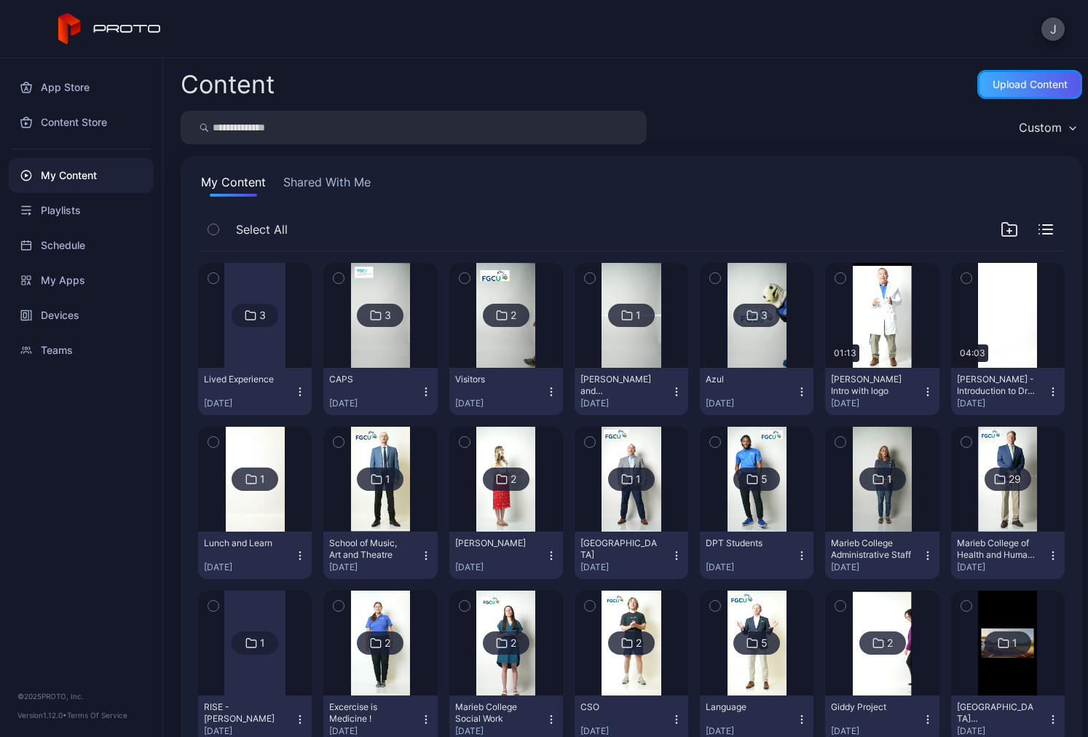
click at [1019, 77] on div "Upload Content" at bounding box center [1030, 84] width 105 height 29
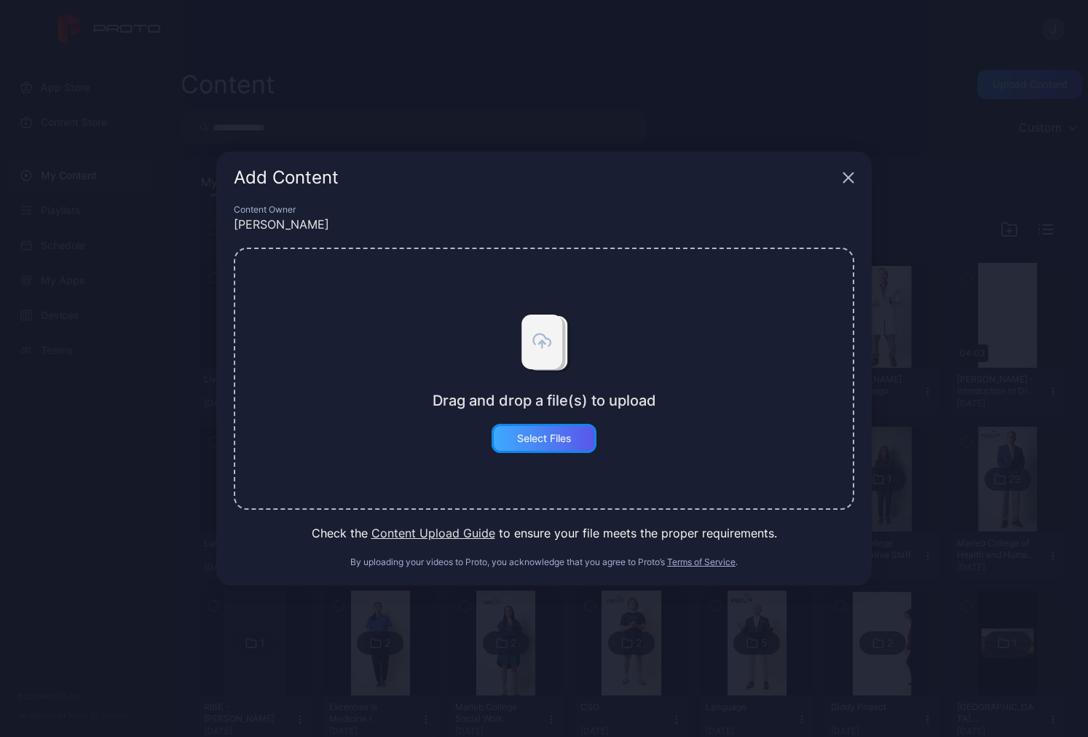
click at [550, 439] on div "Select Files" at bounding box center [544, 439] width 55 height 12
click at [527, 453] on div "Drag and drop a file(s) to upload Select Files" at bounding box center [544, 379] width 621 height 262
click at [565, 444] on button "Select Files" at bounding box center [544, 438] width 105 height 29
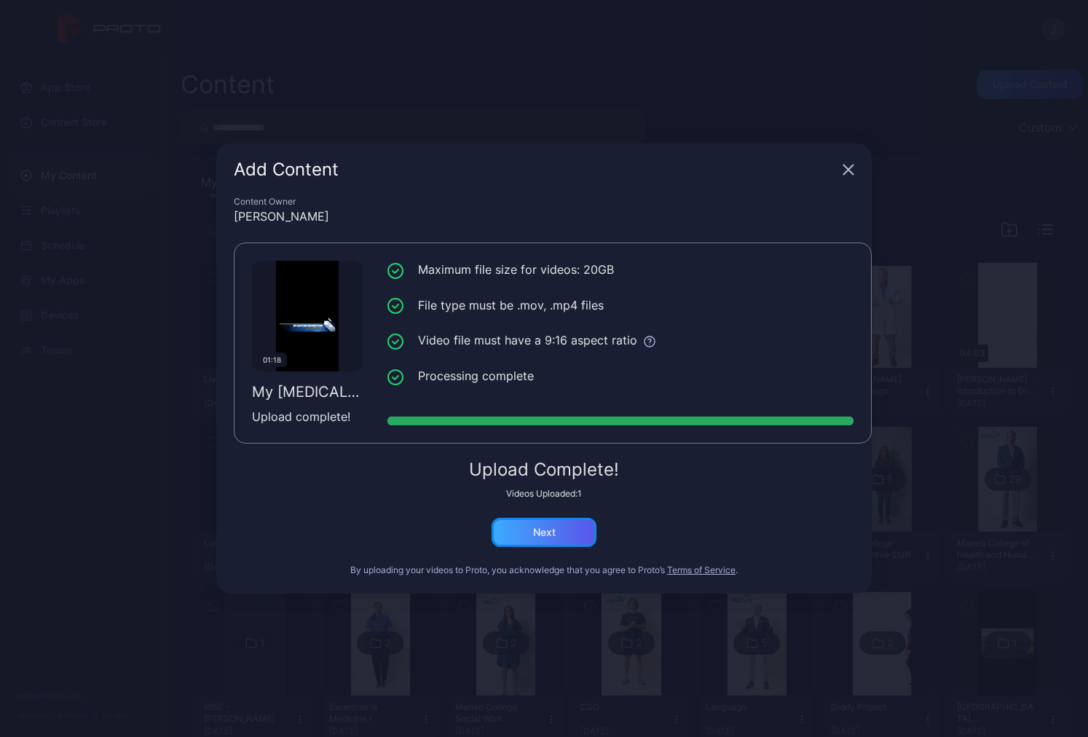
click at [535, 529] on div "Next" at bounding box center [544, 533] width 23 height 12
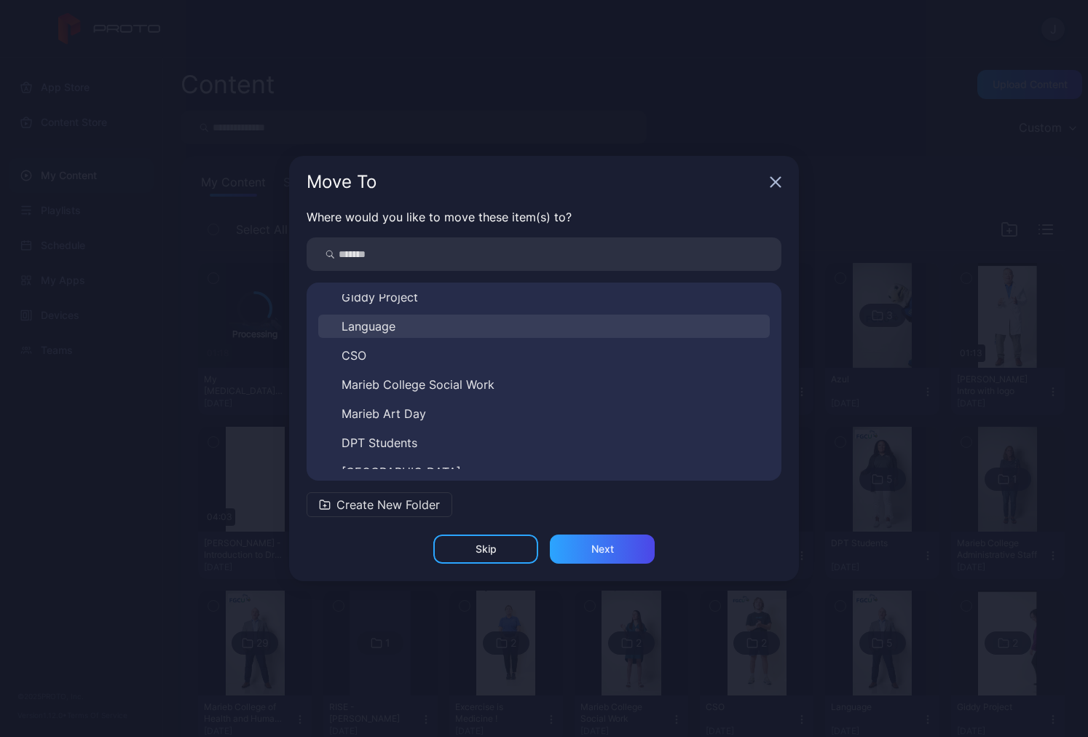
scroll to position [82, 0]
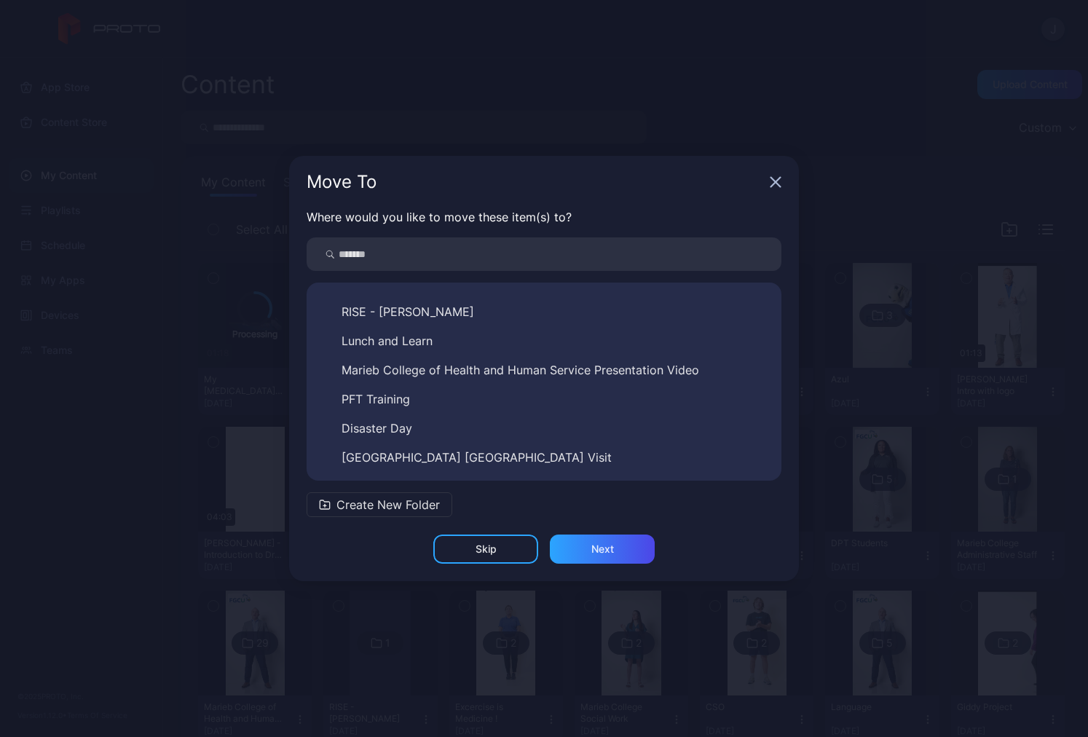
click at [386, 501] on span "Create New Folder" at bounding box center [388, 504] width 103 height 17
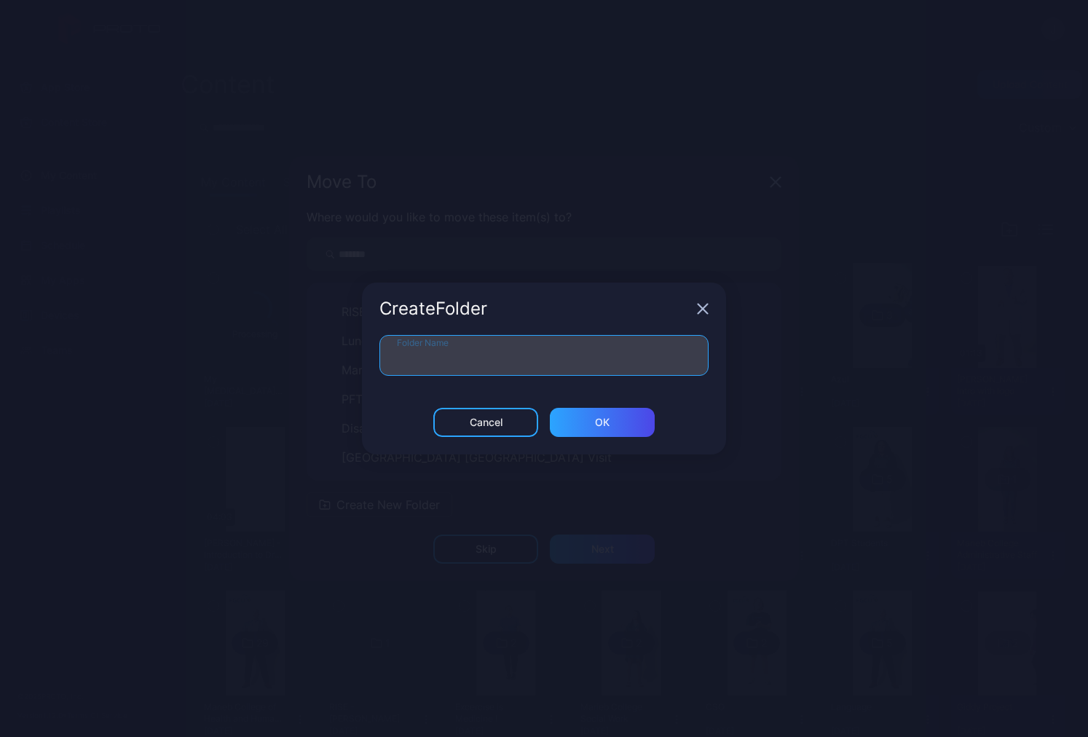
click at [462, 347] on input "Folder Name" at bounding box center [544, 355] width 329 height 41
type input "**********"
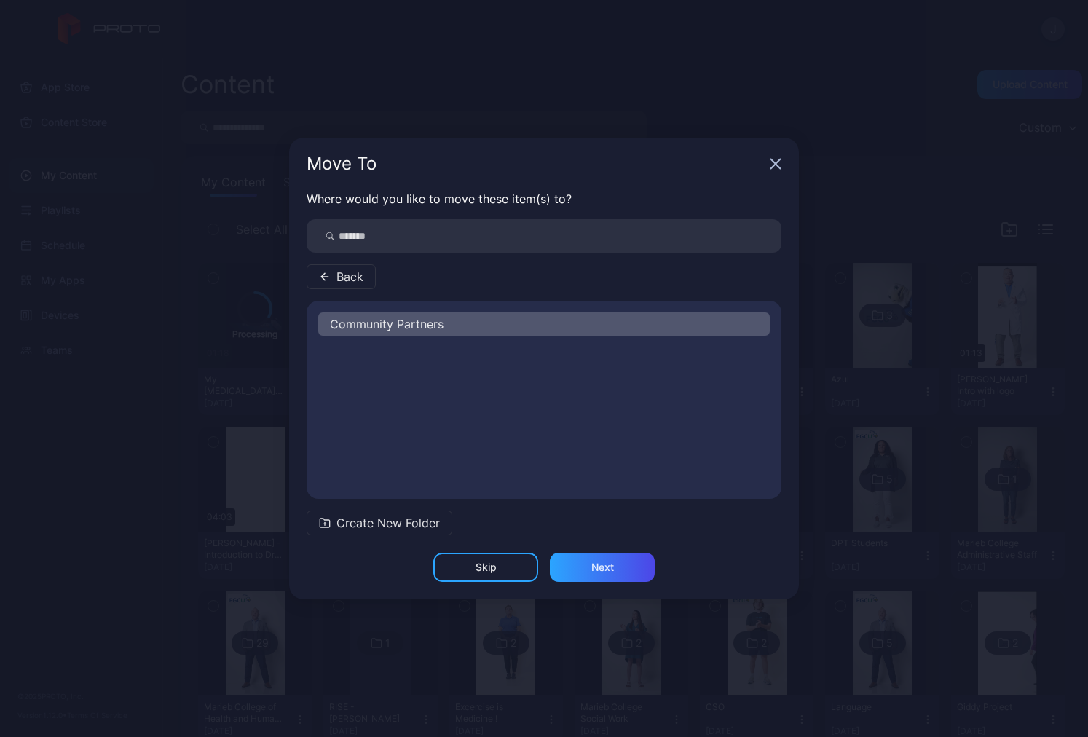
click at [409, 323] on span "Community Partners" at bounding box center [387, 323] width 114 height 17
click at [414, 322] on span "Community Partners" at bounding box center [387, 323] width 114 height 17
click at [366, 321] on span "Community Partners" at bounding box center [387, 323] width 114 height 17
click at [606, 567] on div "Next" at bounding box center [602, 568] width 23 height 12
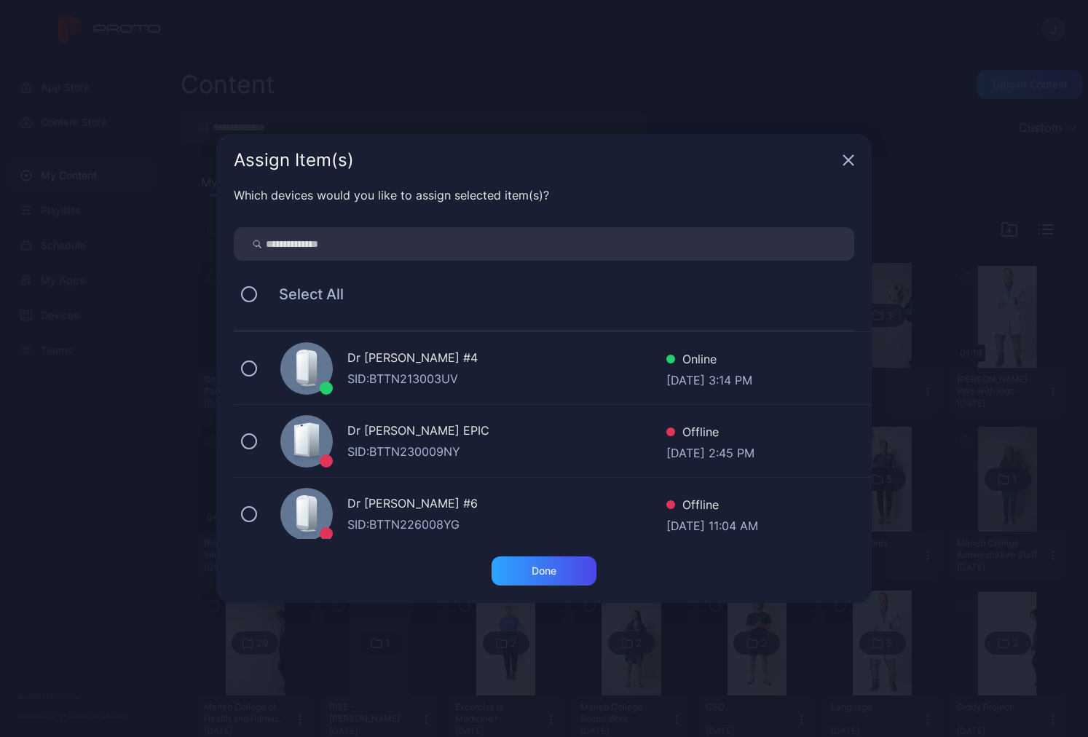
scroll to position [219, 0]
click at [246, 366] on button at bounding box center [249, 368] width 16 height 16
click at [546, 573] on div "Done" at bounding box center [544, 571] width 25 height 12
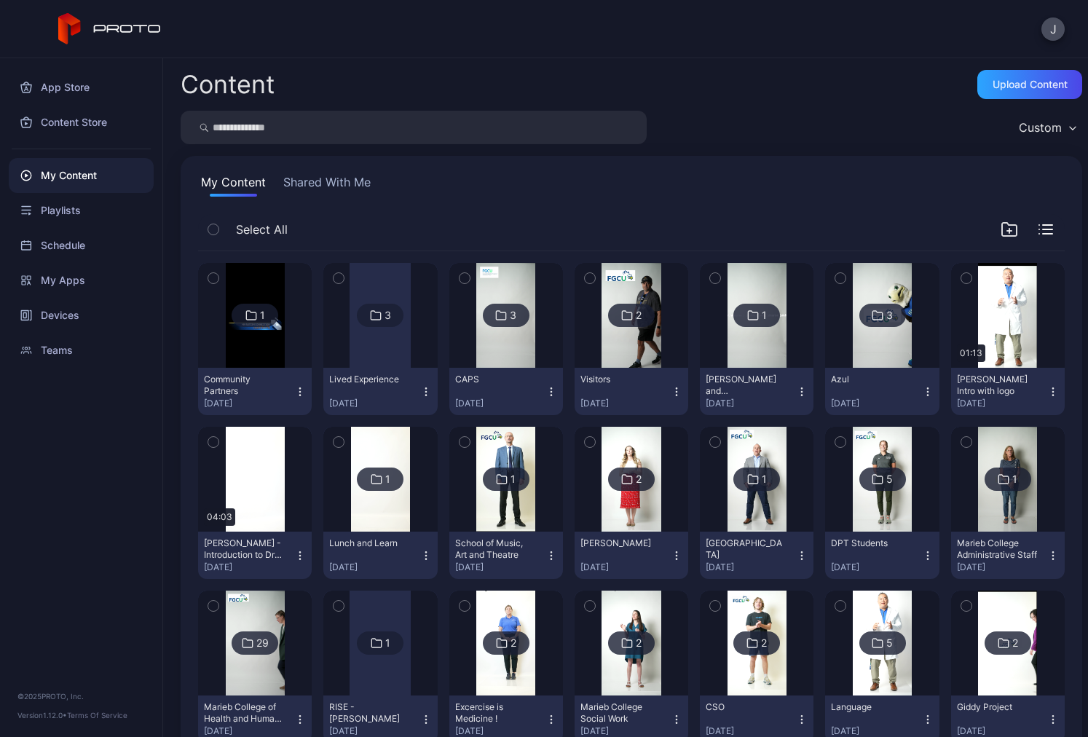
click at [299, 393] on icon "button" at bounding box center [300, 392] width 12 height 12
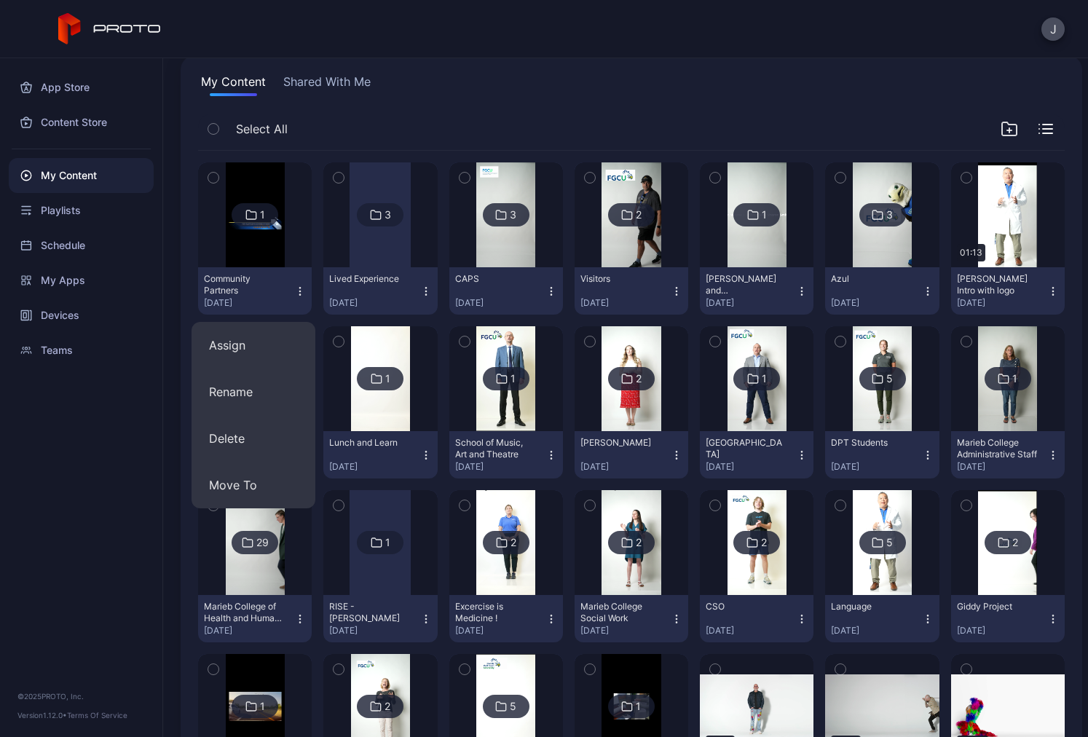
scroll to position [146, 0]
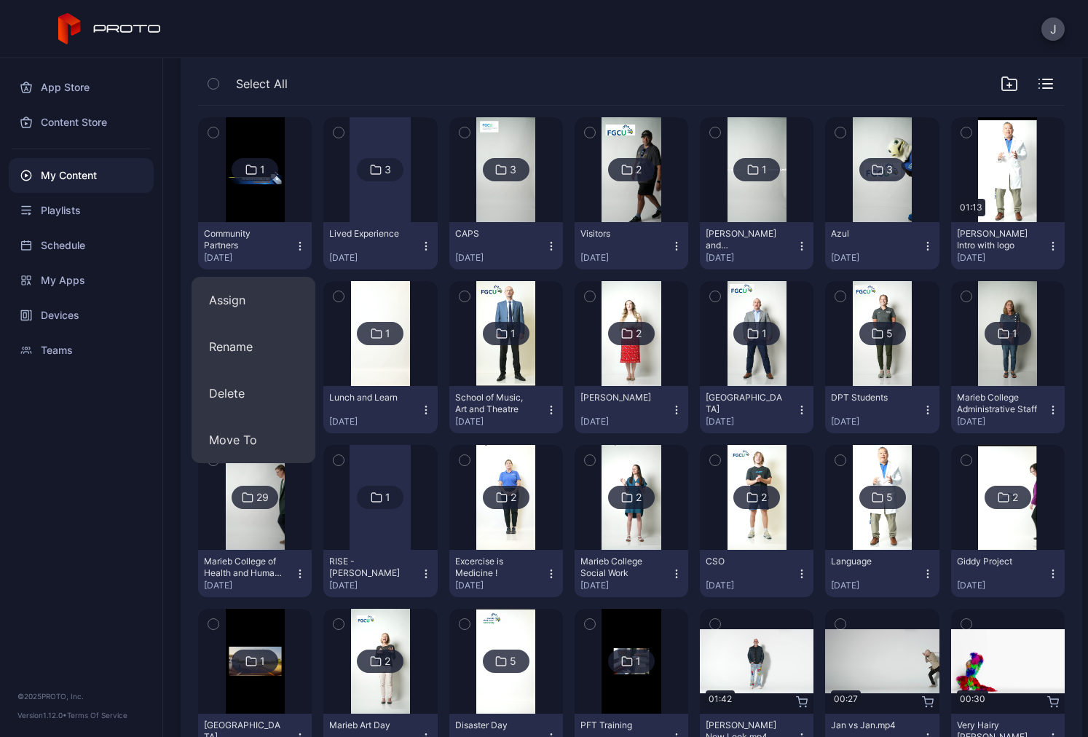
click at [248, 200] on img at bounding box center [255, 169] width 59 height 105
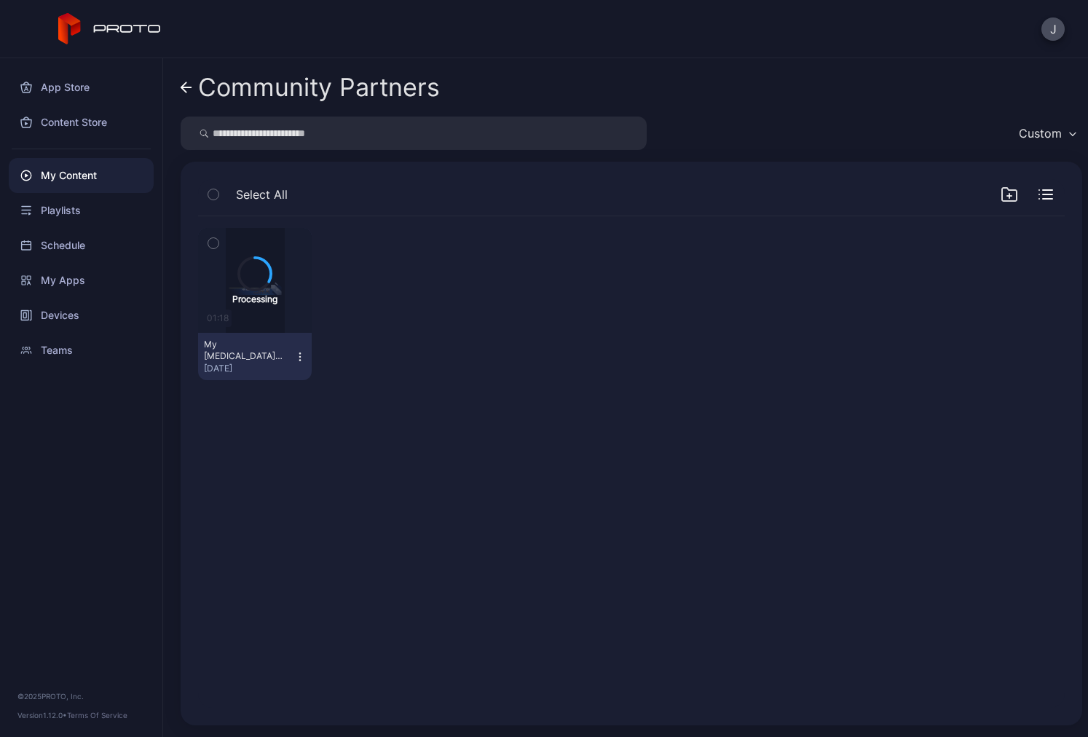
click at [186, 84] on icon at bounding box center [183, 87] width 5 height 10
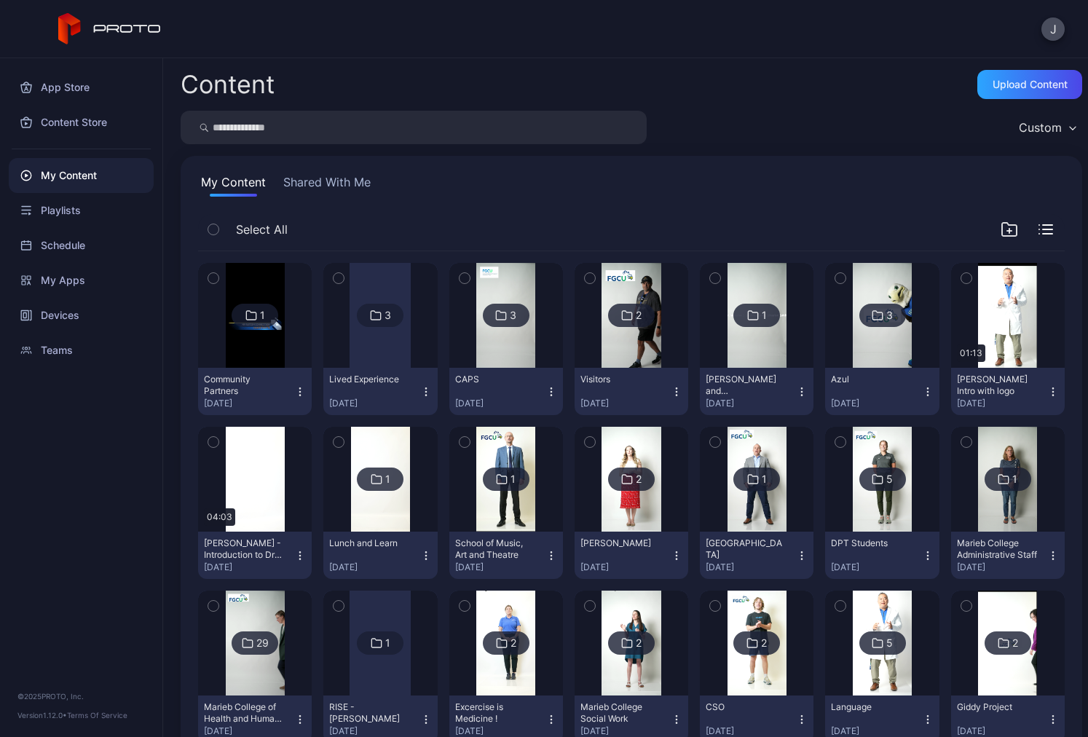
click at [251, 354] on img at bounding box center [255, 315] width 59 height 105
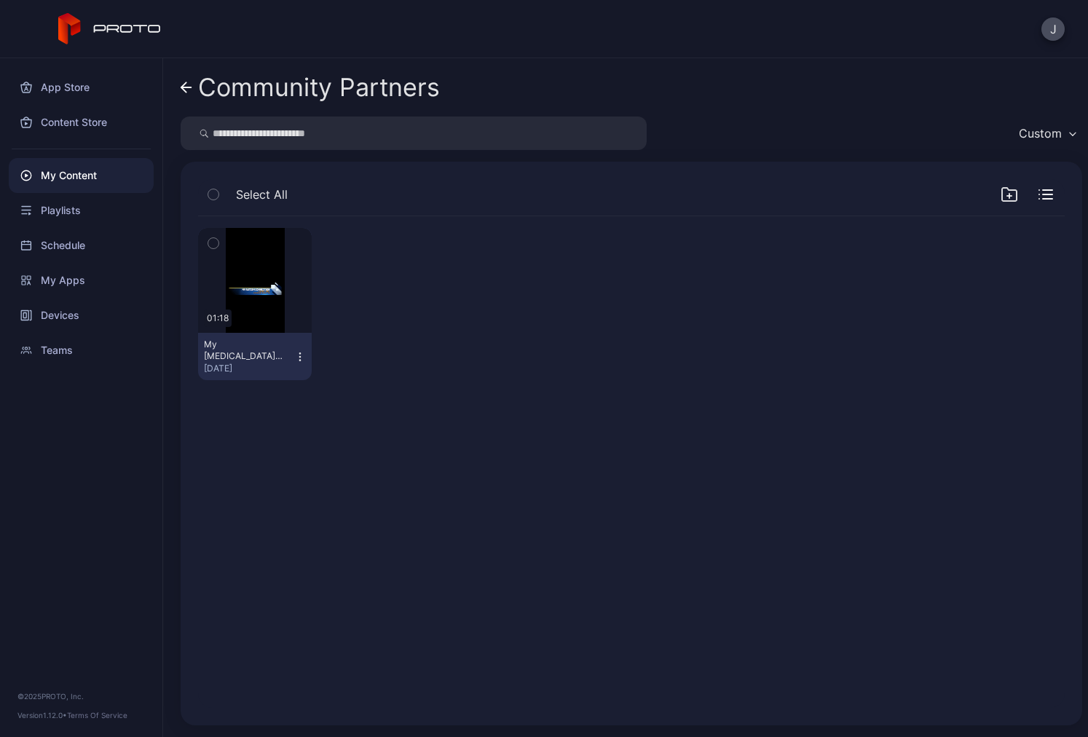
click at [294, 357] on icon "button" at bounding box center [300, 357] width 12 height 12
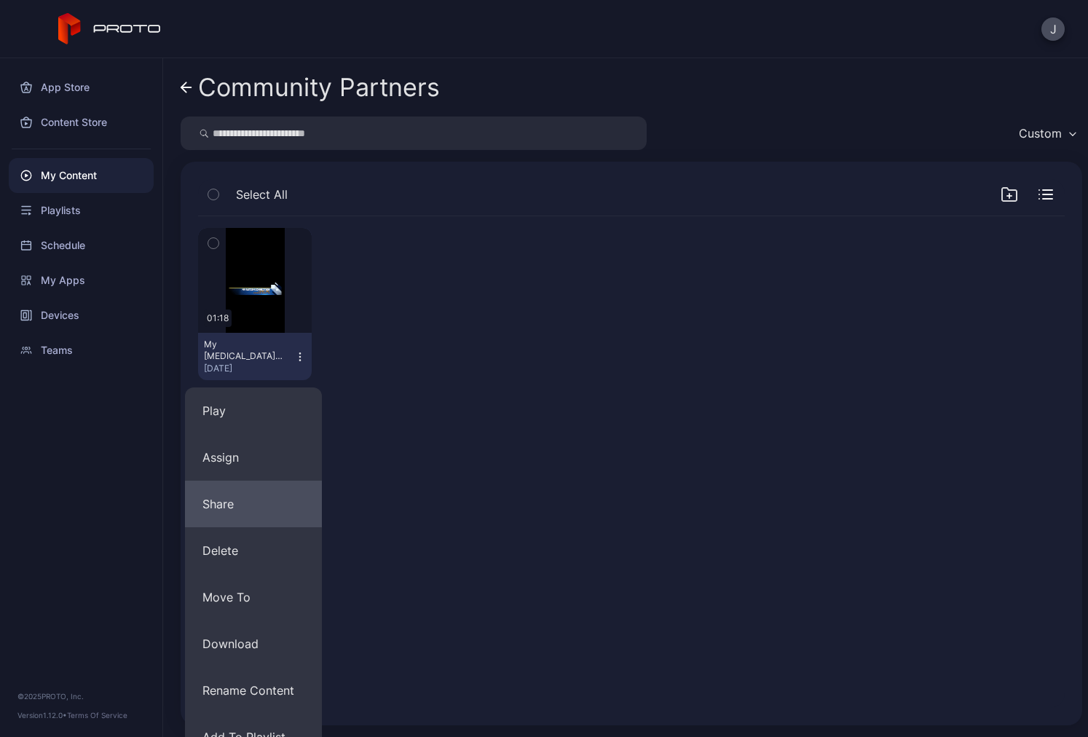
click at [240, 501] on button "Share" at bounding box center [253, 504] width 137 height 47
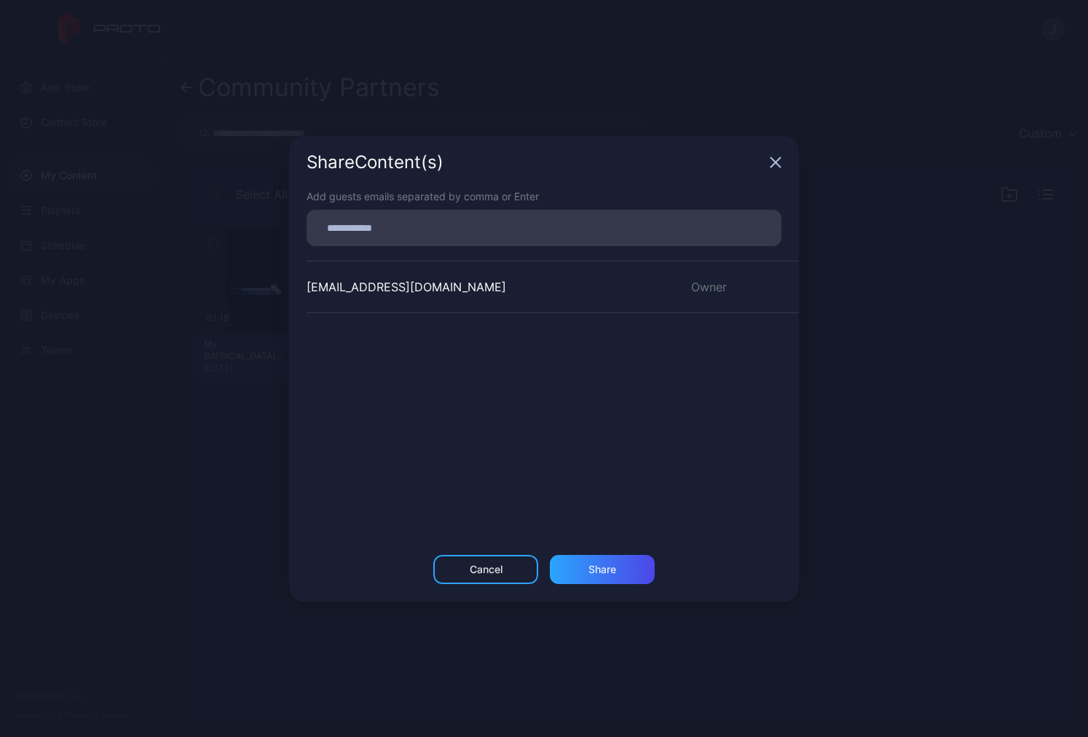
click at [355, 227] on input at bounding box center [543, 228] width 457 height 19
paste input
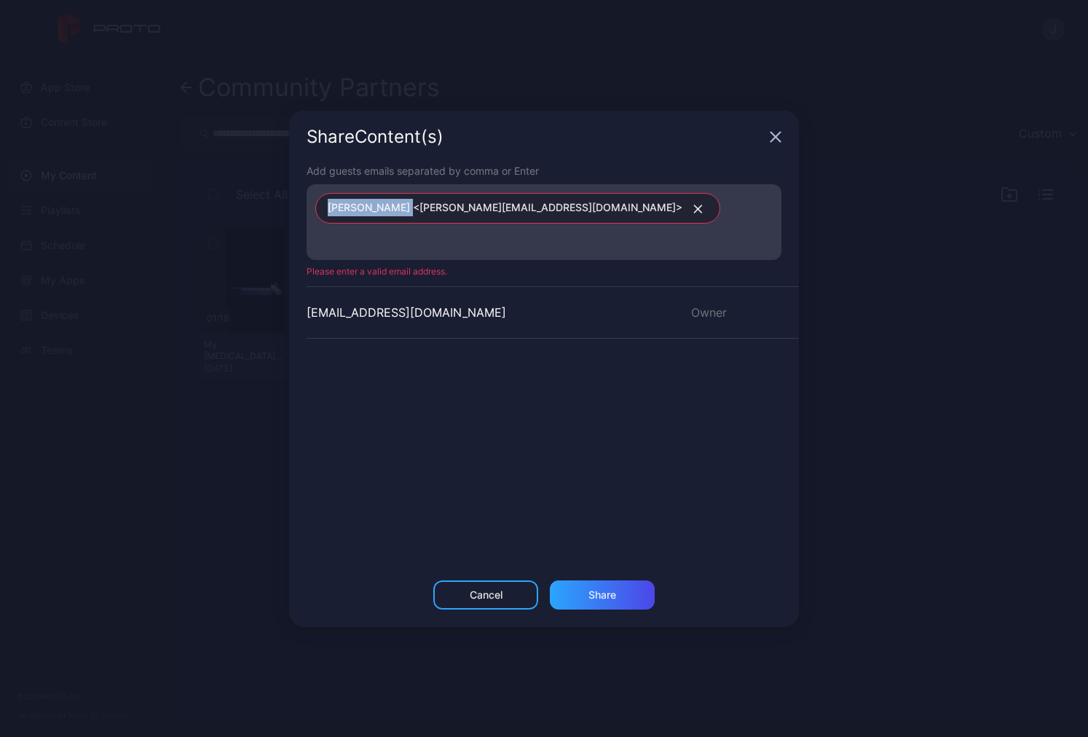
drag, startPoint x: 396, startPoint y: 205, endPoint x: 292, endPoint y: 215, distance: 103.9
click at [292, 215] on div "Add guests emails separated by comma or Enter Lindsay Issa <Lindsay@myautismcon…" at bounding box center [544, 371] width 510 height 417
click at [395, 208] on span "Lindsay Issa <Lindsay@myautismconnection.net>" at bounding box center [505, 208] width 355 height 19
click at [396, 208] on span "Lindsay Issa <Lindsay@myautismconnection.net>" at bounding box center [505, 208] width 355 height 19
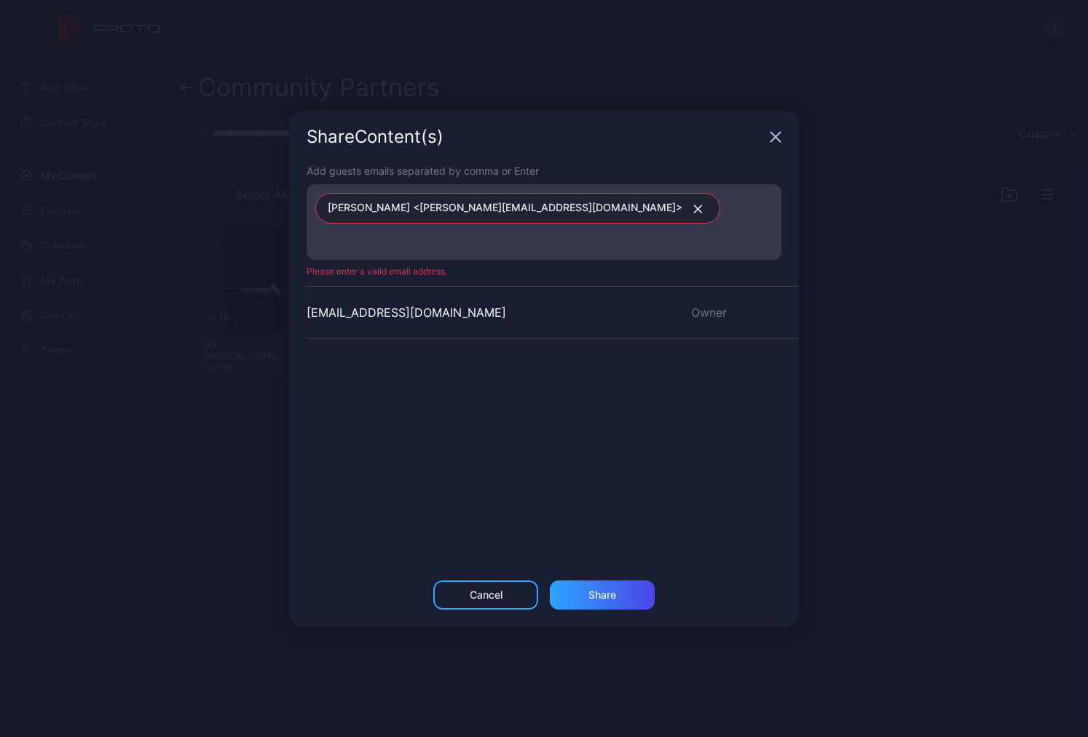
click at [567, 213] on span "Lindsay Issa <Lindsay@myautismconnection.net>" at bounding box center [505, 208] width 355 height 19
click at [683, 202] on button "button" at bounding box center [695, 208] width 25 height 19
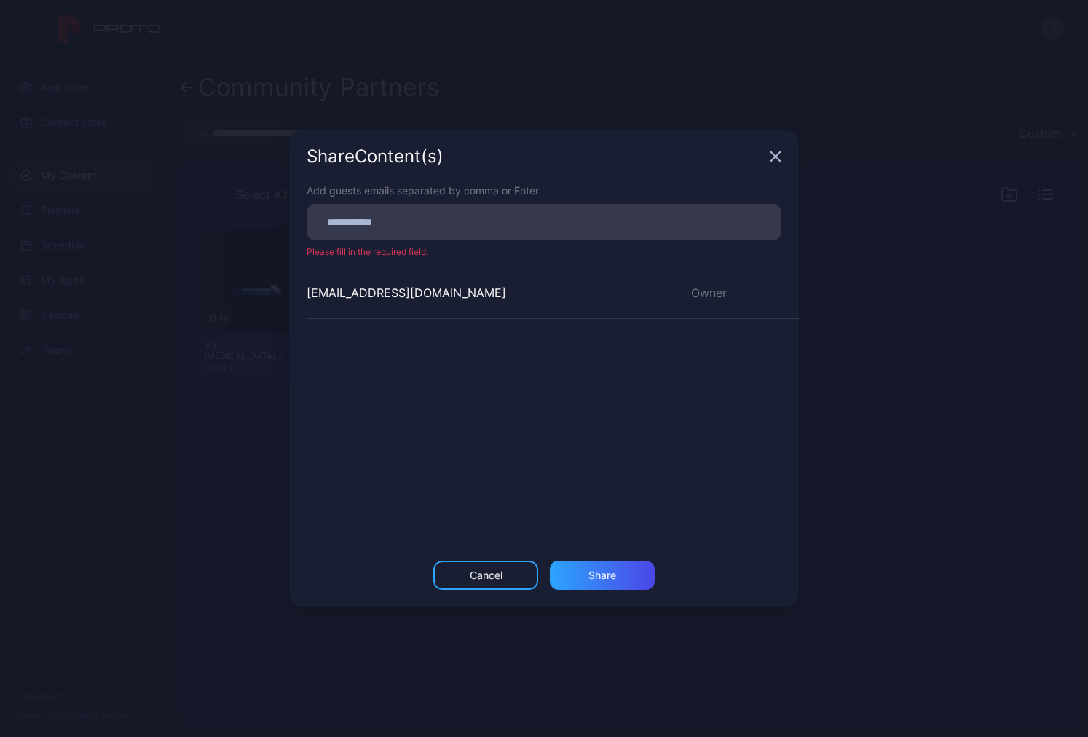
click at [337, 224] on input at bounding box center [543, 222] width 457 height 19
paste input
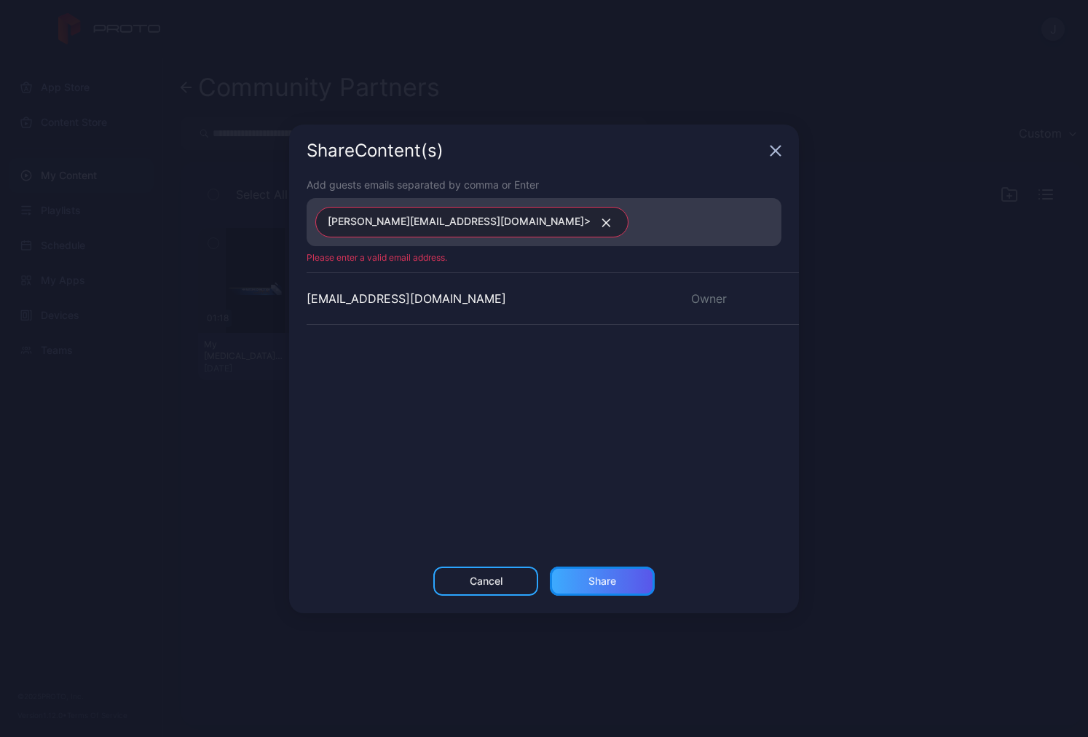
click at [586, 583] on div "Share" at bounding box center [602, 581] width 105 height 29
click at [433, 204] on div "Lindsay@myautismconnection.net>" at bounding box center [548, 222] width 466 height 39
click at [591, 229] on button "button" at bounding box center [603, 222] width 25 height 19
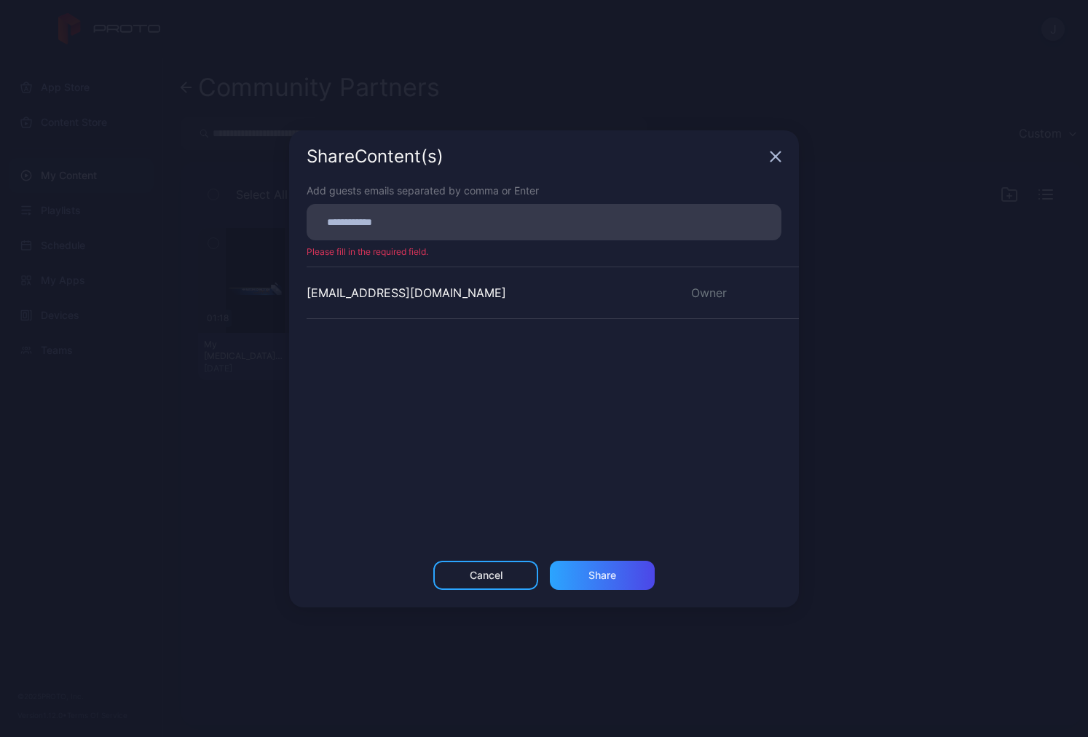
click at [412, 225] on input at bounding box center [543, 222] width 457 height 19
paste input
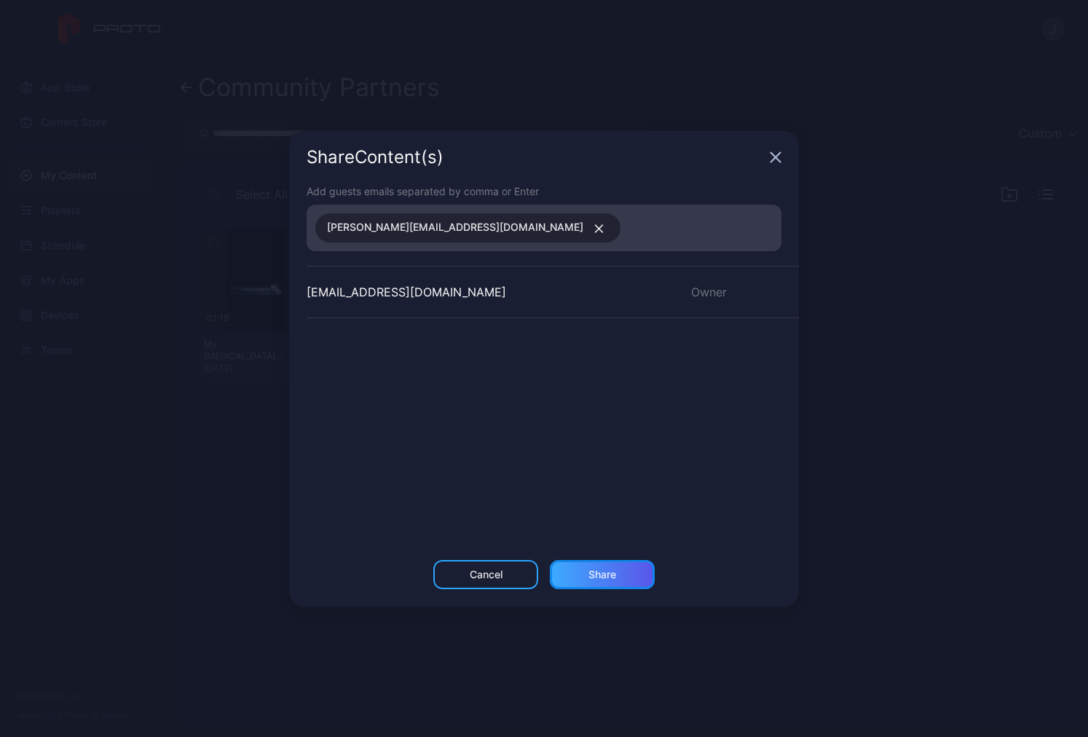
click at [596, 573] on div "Share" at bounding box center [603, 575] width 28 height 12
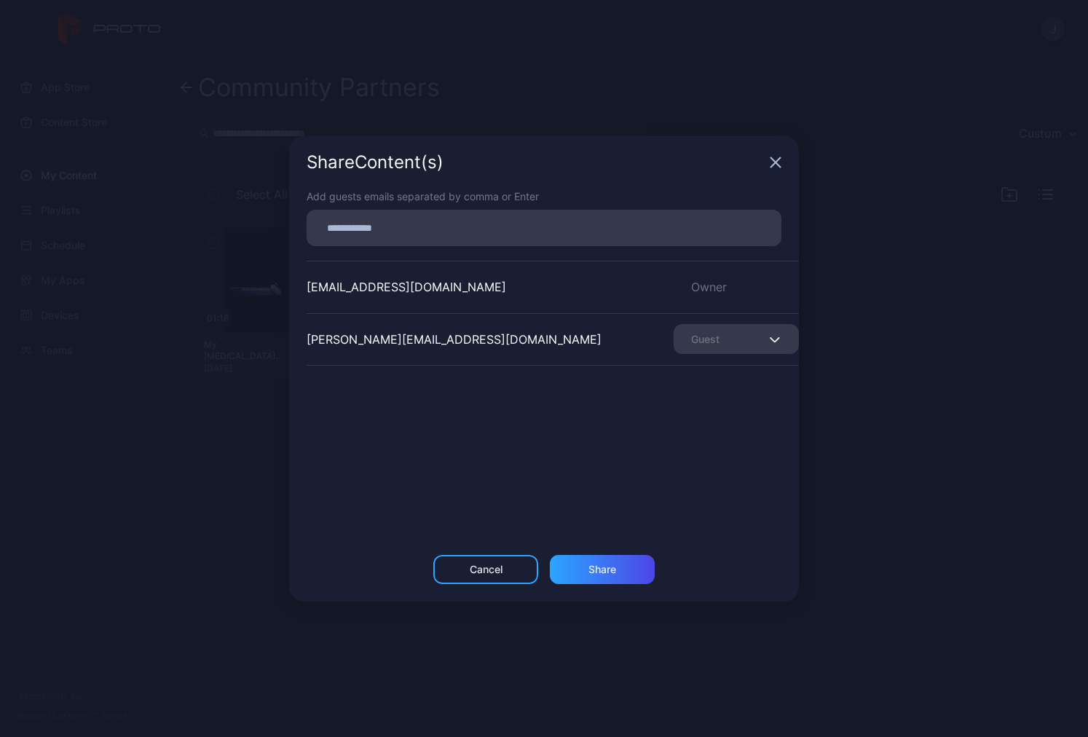
click at [334, 230] on input at bounding box center [543, 228] width 457 height 19
paste input
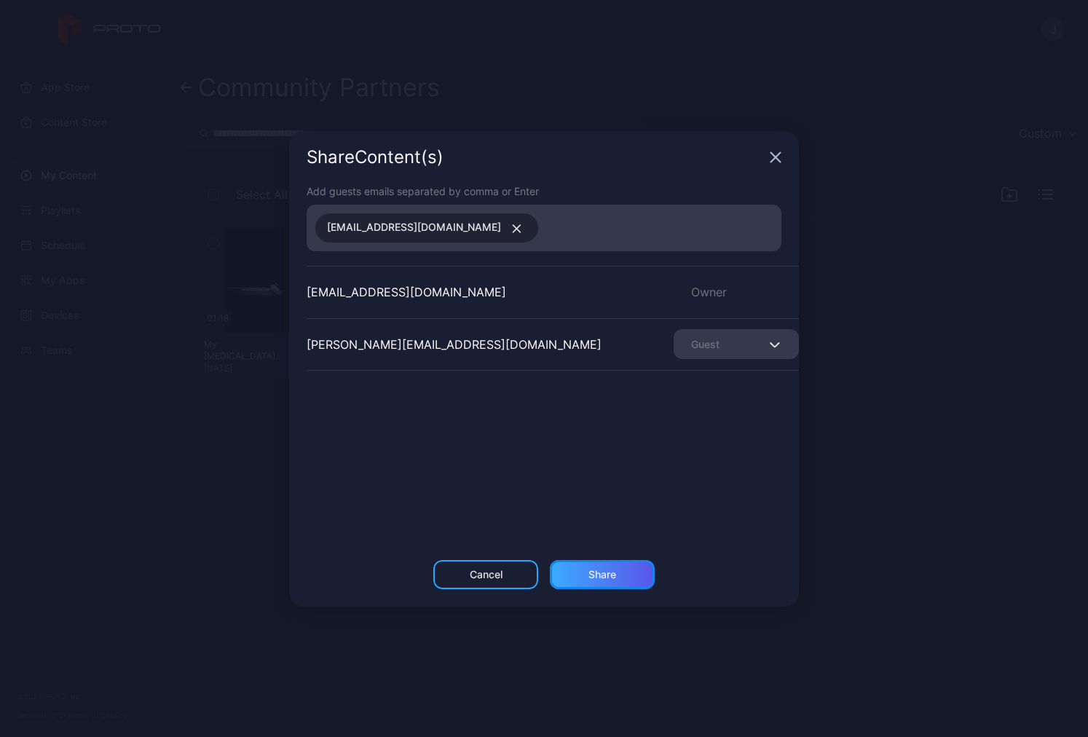
click at [625, 578] on div "Share" at bounding box center [602, 574] width 105 height 29
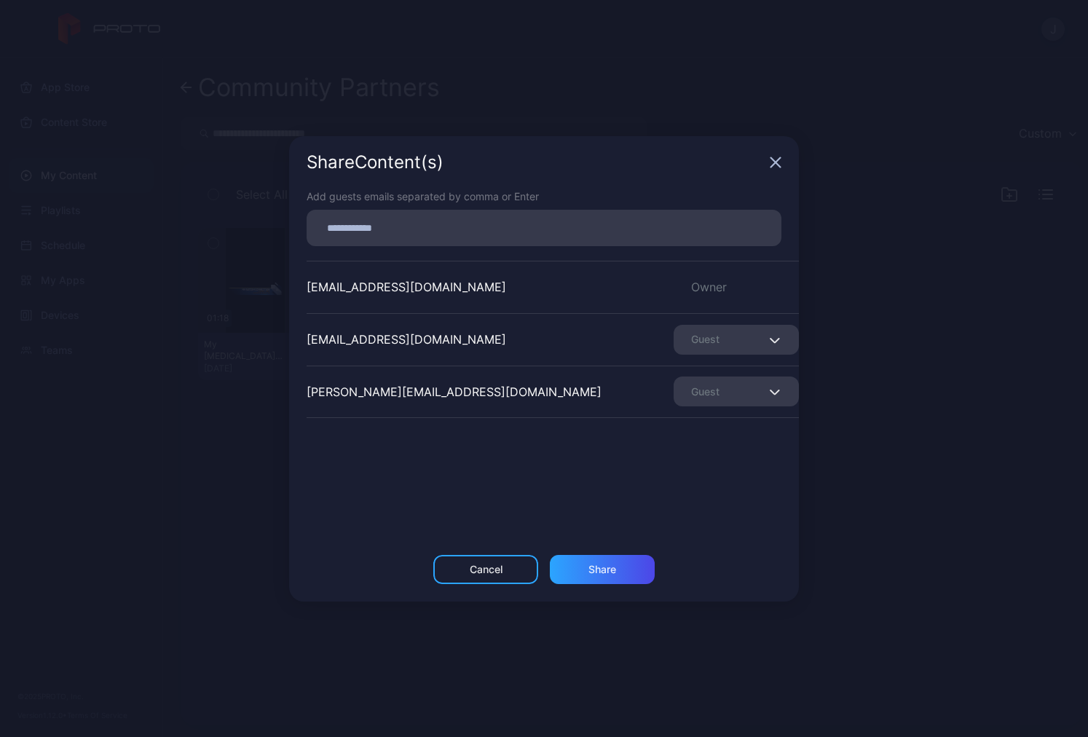
click at [467, 227] on input at bounding box center [543, 228] width 457 height 19
paste input
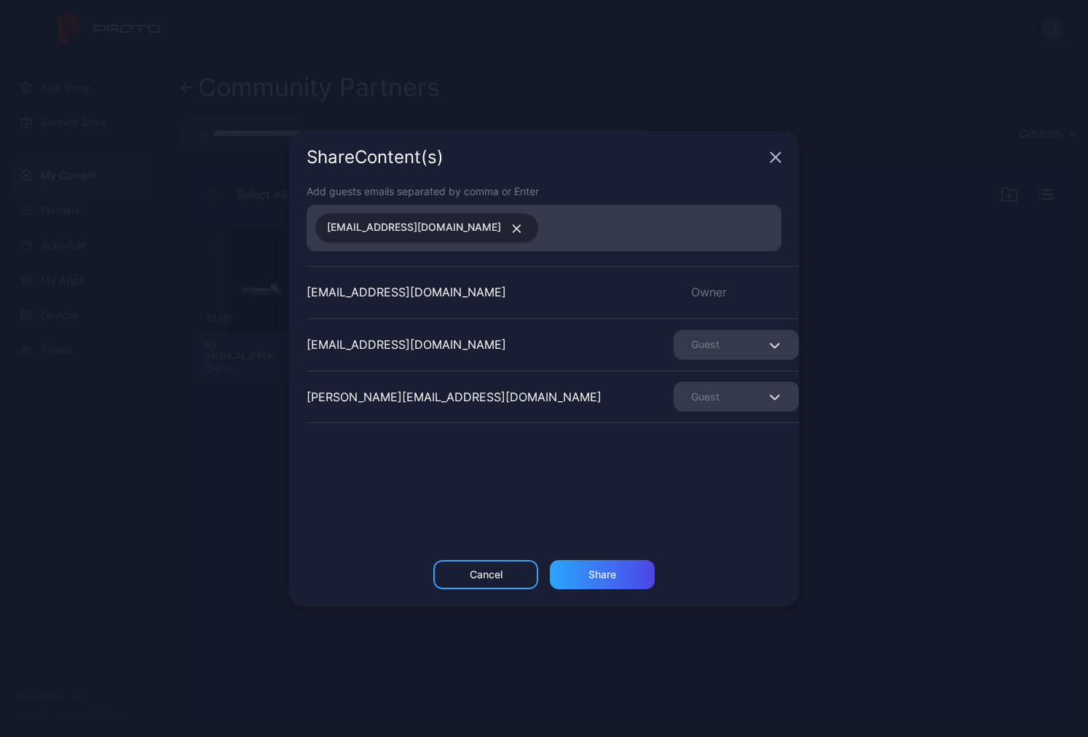
click at [614, 556] on div "Add guests emails separated by comma or Enter jawilson@fgcu.edu jbuhain@fgcu.ed…" at bounding box center [544, 372] width 510 height 377
click at [615, 575] on div "Share" at bounding box center [603, 575] width 28 height 12
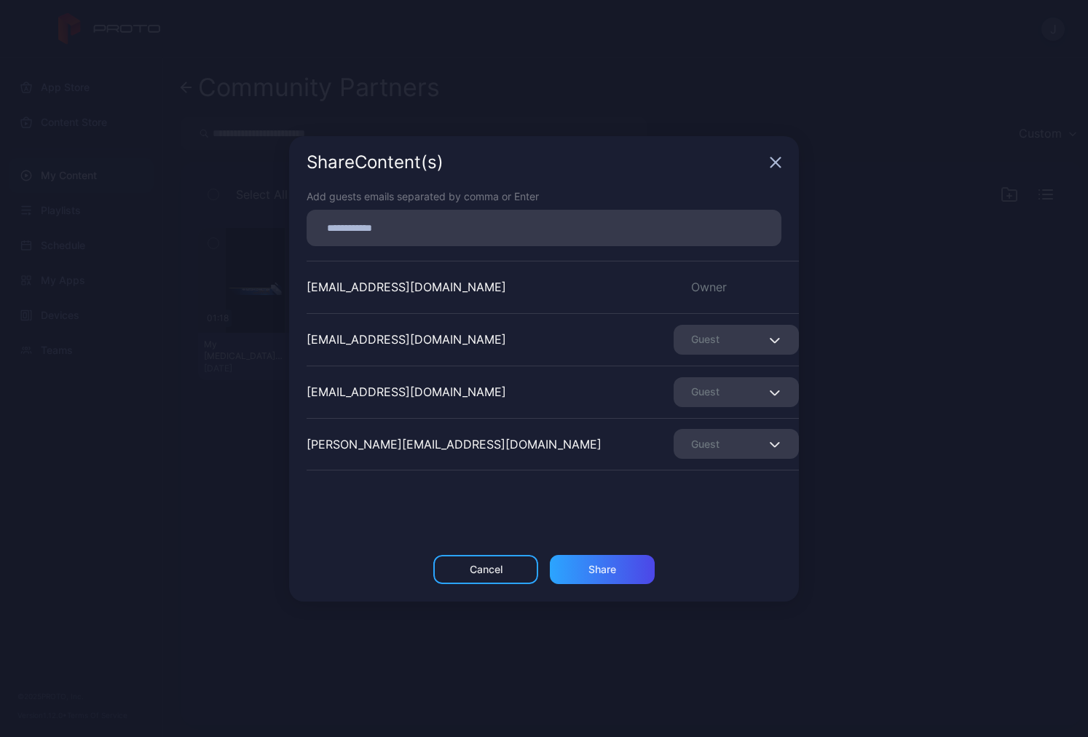
click at [779, 164] on icon "button" at bounding box center [776, 163] width 12 height 12
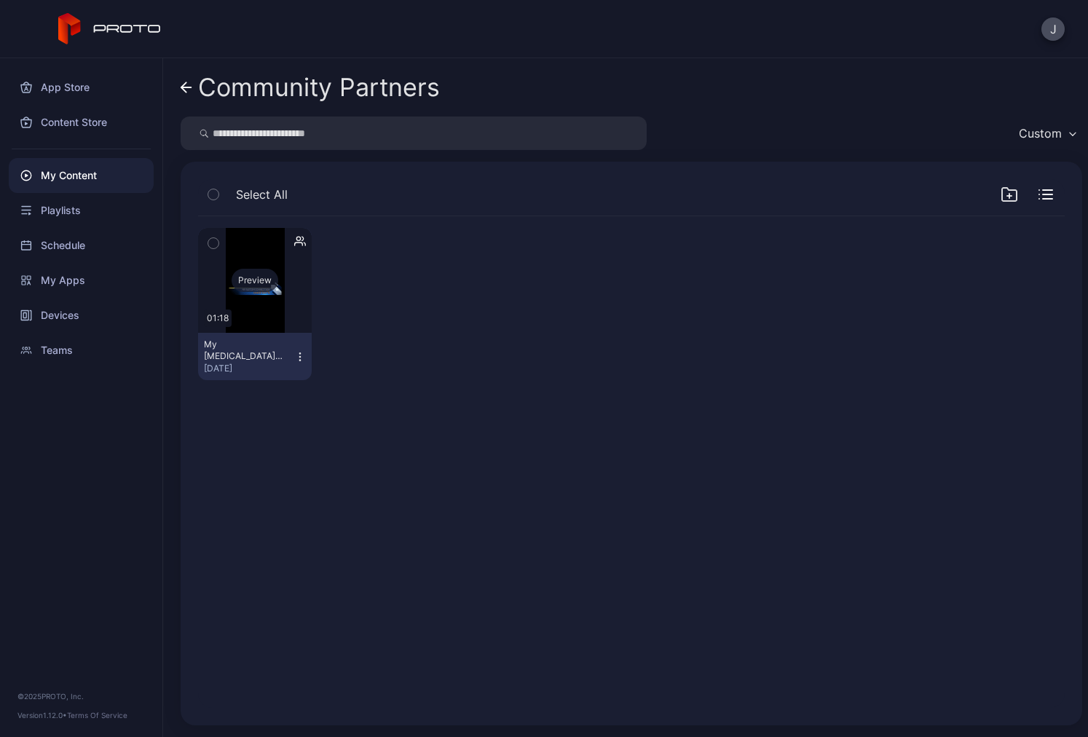
click at [255, 301] on div "Preview" at bounding box center [255, 280] width 114 height 105
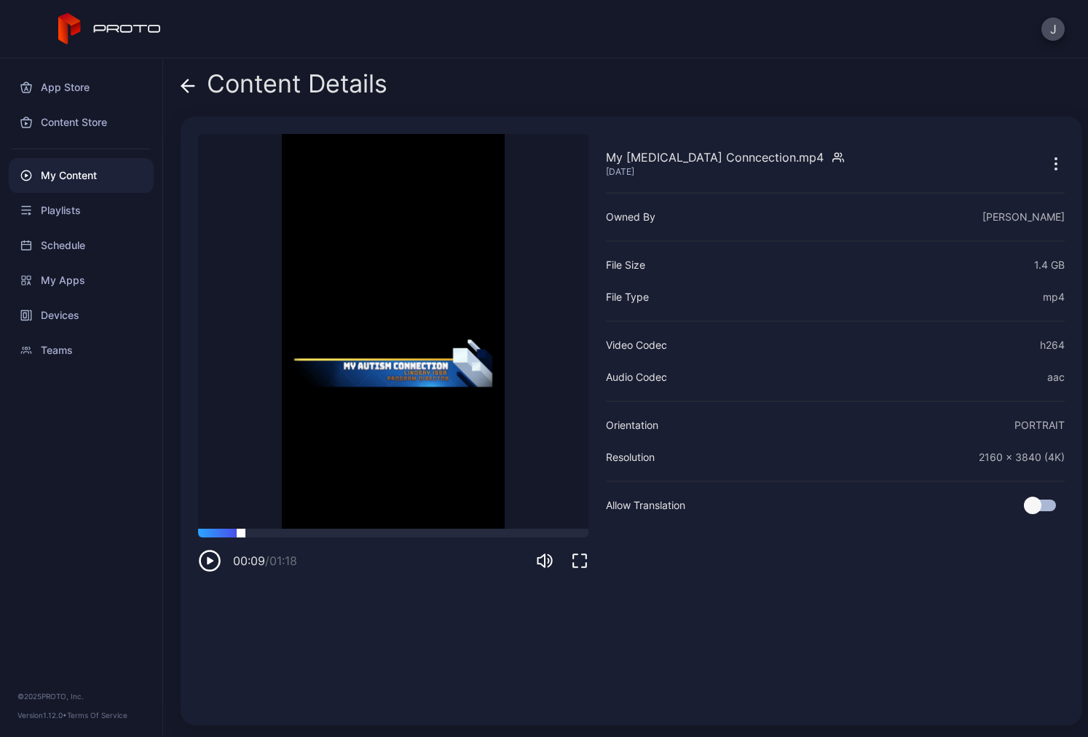
click at [241, 530] on div at bounding box center [393, 533] width 390 height 9
click at [186, 79] on icon at bounding box center [188, 86] width 15 height 15
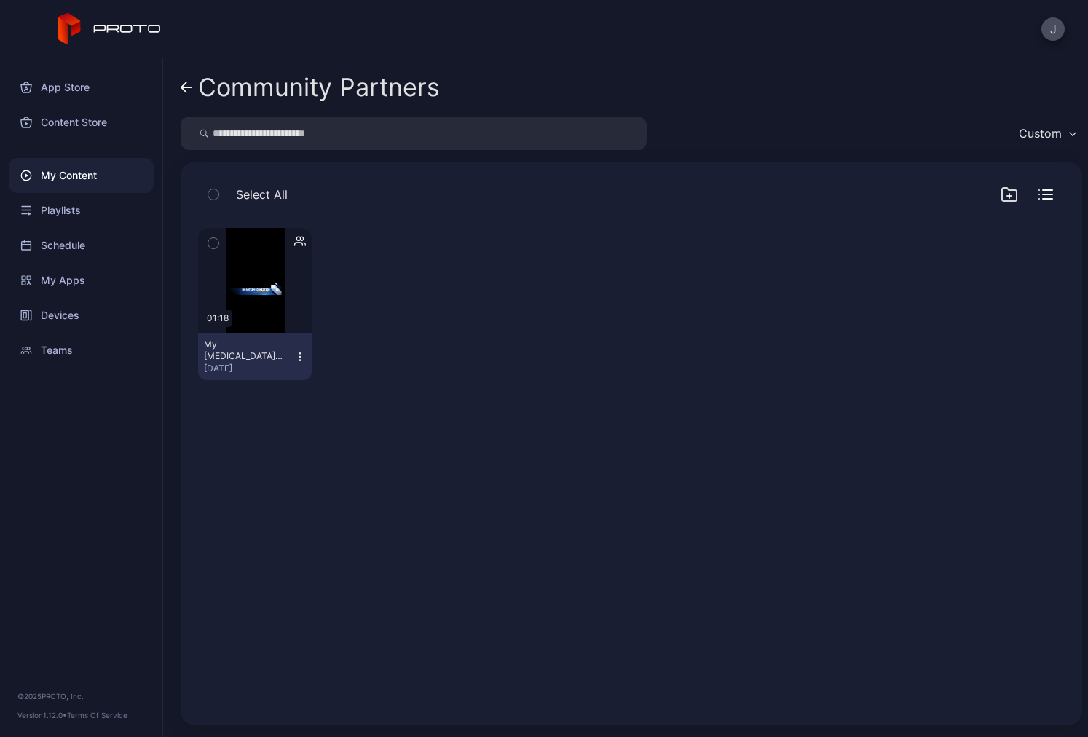
click at [187, 85] on icon at bounding box center [187, 88] width 12 height 12
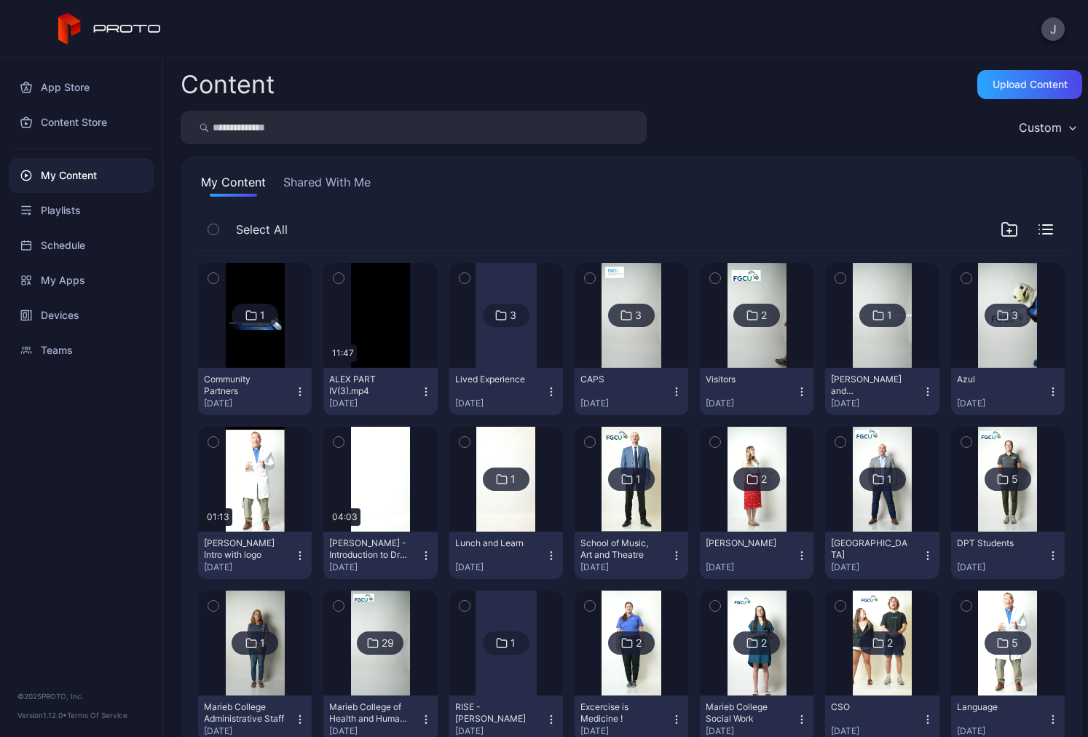
click at [239, 368] on button "Community Partners Aug 11, 2025" at bounding box center [255, 391] width 114 height 47
click at [248, 347] on img at bounding box center [255, 315] width 59 height 105
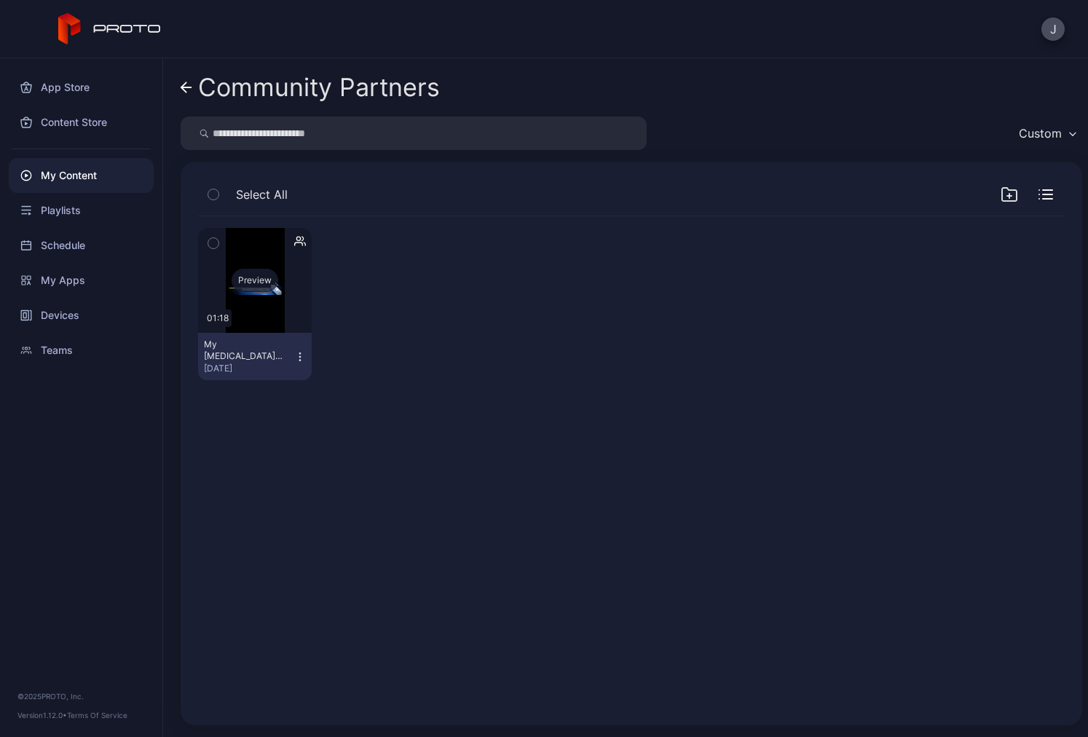
click at [261, 318] on div "Preview" at bounding box center [255, 280] width 114 height 105
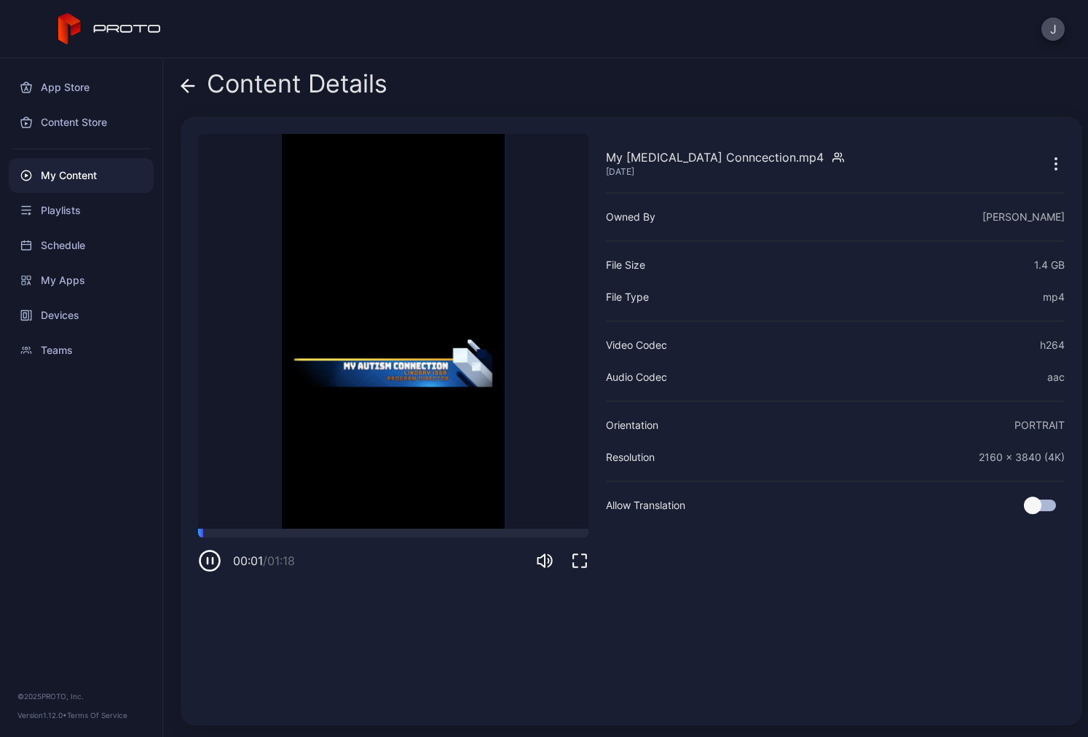
click at [183, 79] on icon at bounding box center [188, 86] width 15 height 15
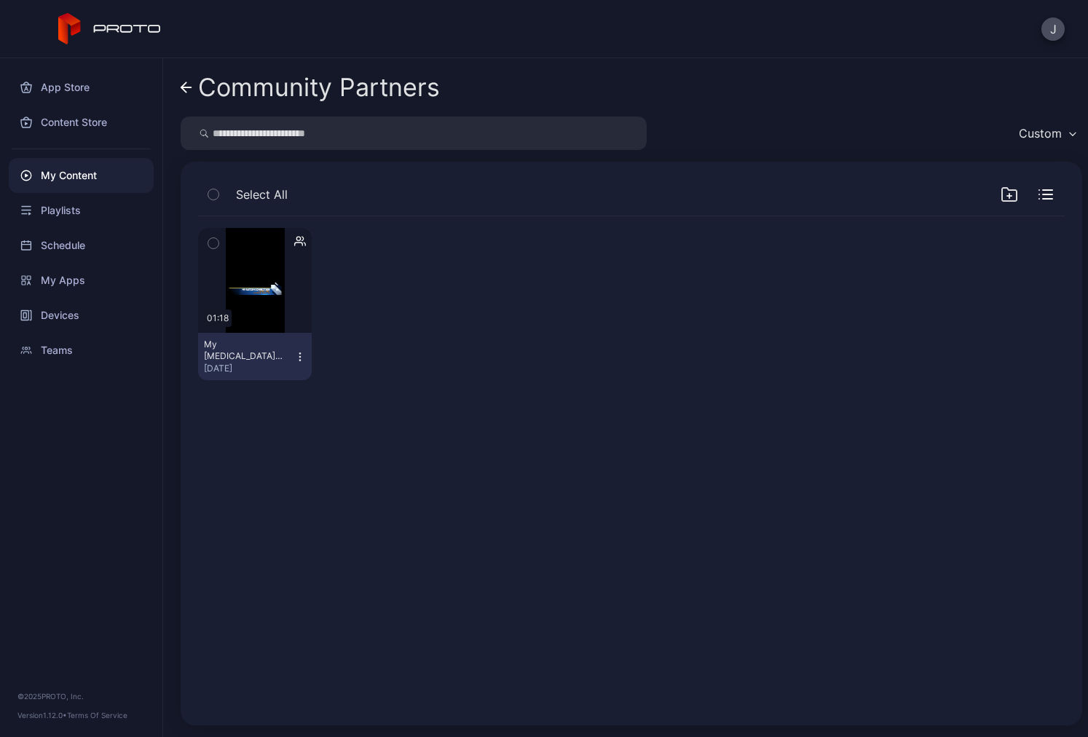
click at [193, 88] on link "Community Partners" at bounding box center [310, 87] width 259 height 35
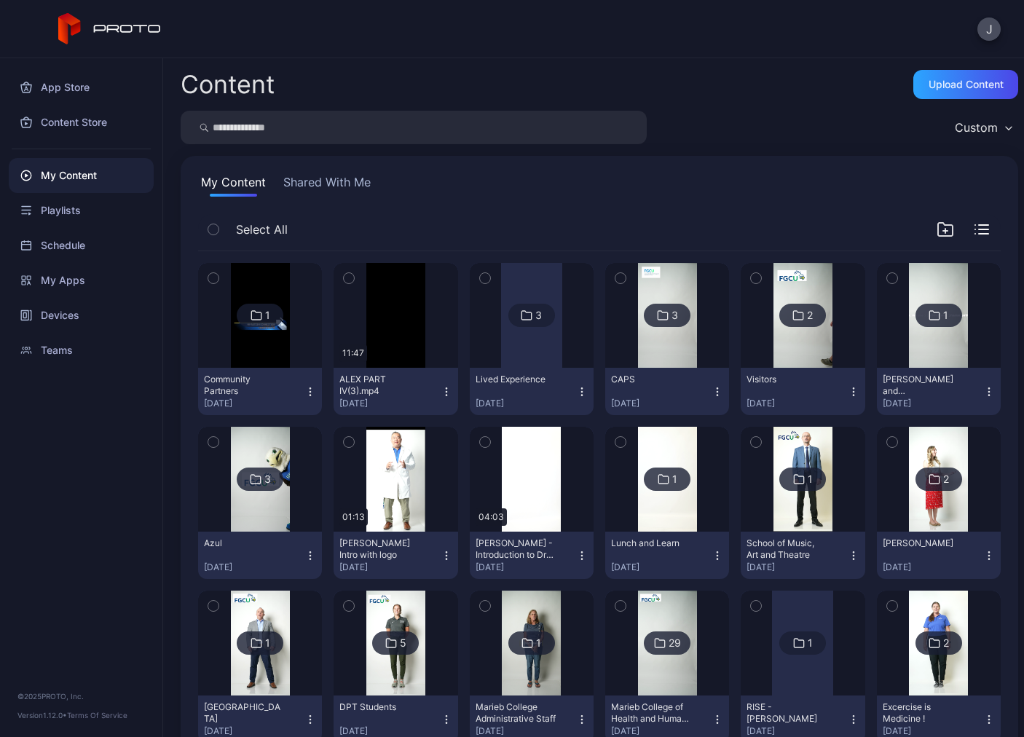
click at [233, 337] on img at bounding box center [260, 315] width 59 height 105
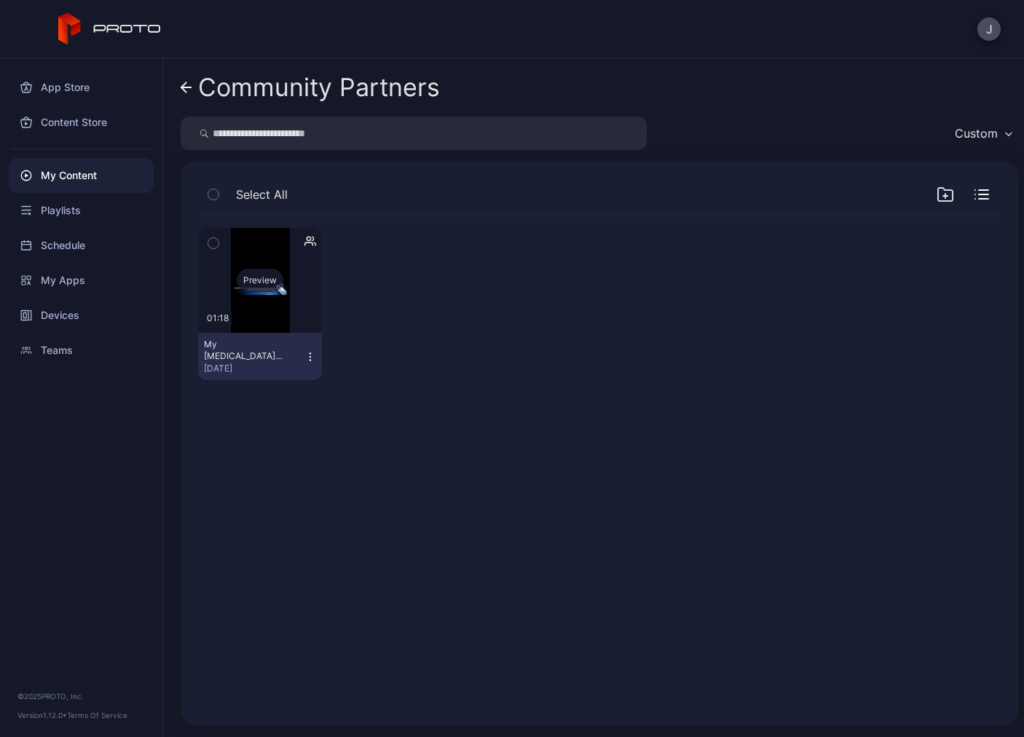
click at [251, 317] on div "Preview" at bounding box center [260, 280] width 124 height 105
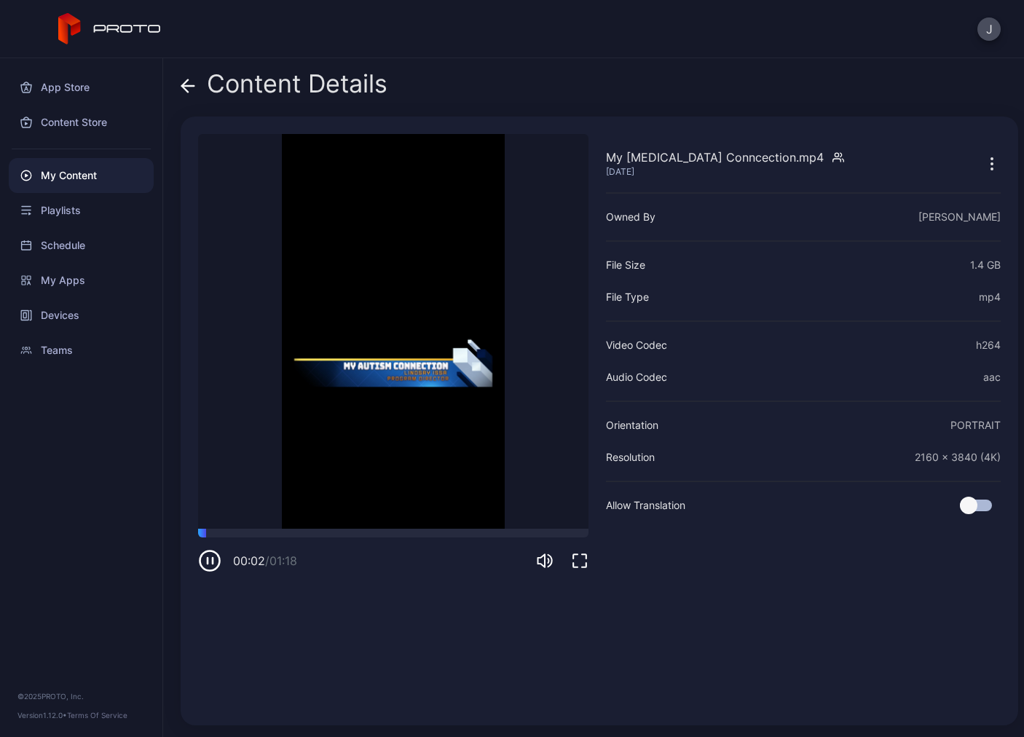
click at [189, 86] on icon at bounding box center [188, 86] width 12 height 0
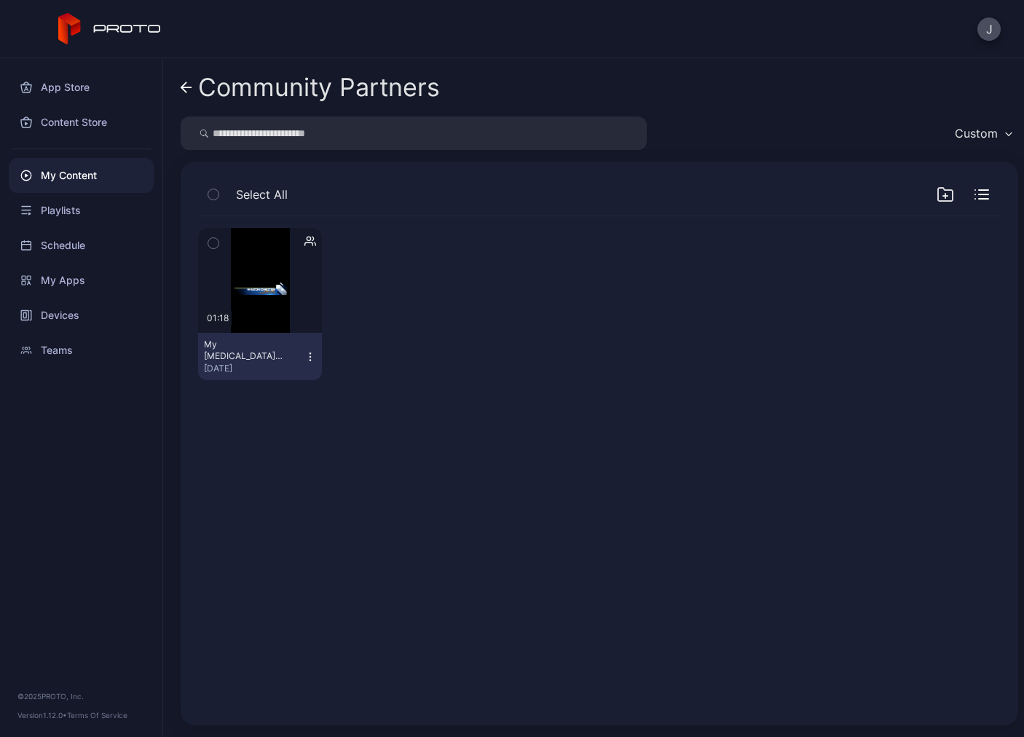
click at [189, 86] on icon at bounding box center [187, 88] width 12 height 12
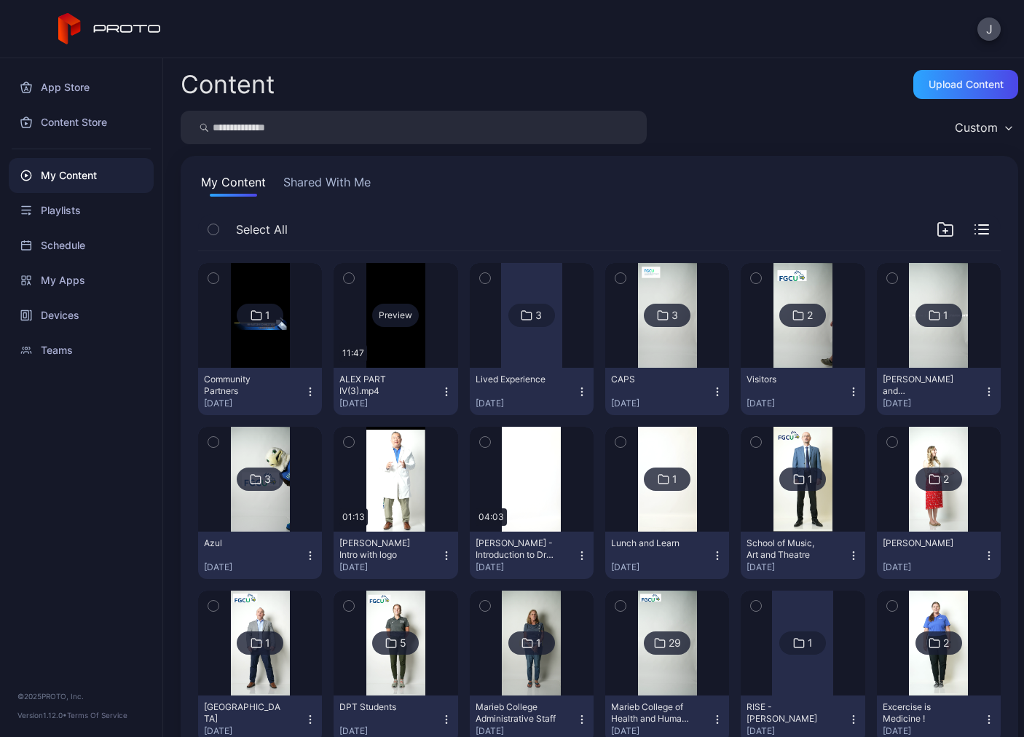
click at [393, 353] on div "Preview" at bounding box center [396, 315] width 124 height 105
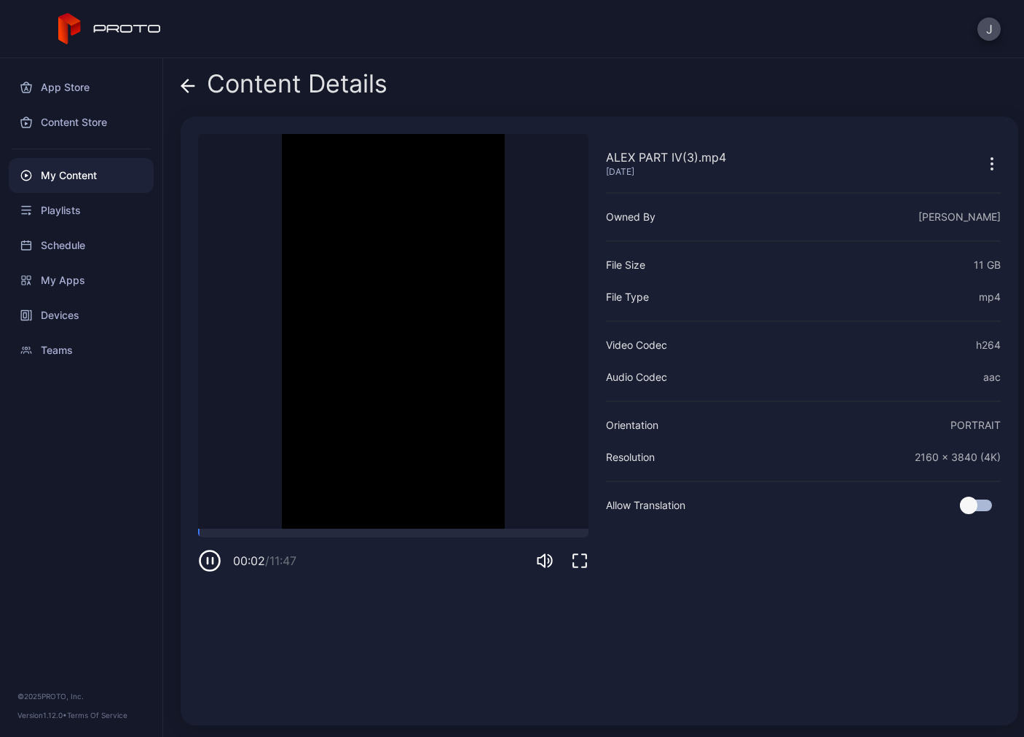
click at [187, 81] on icon at bounding box center [185, 85] width 6 height 12
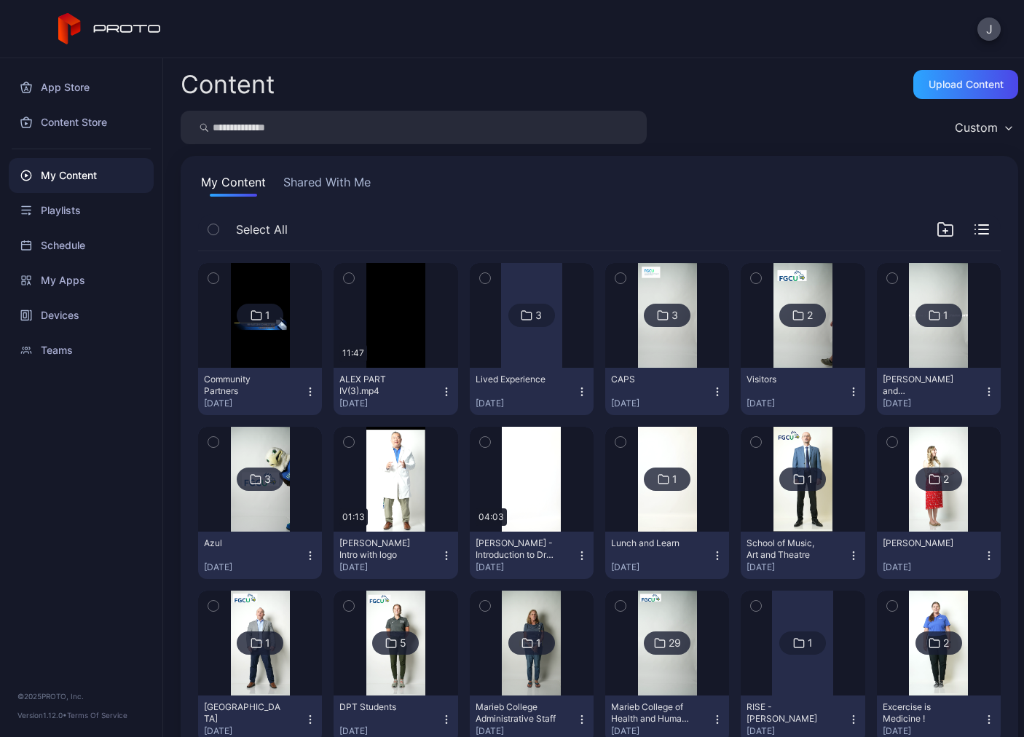
click at [441, 388] on icon "button" at bounding box center [447, 392] width 12 height 12
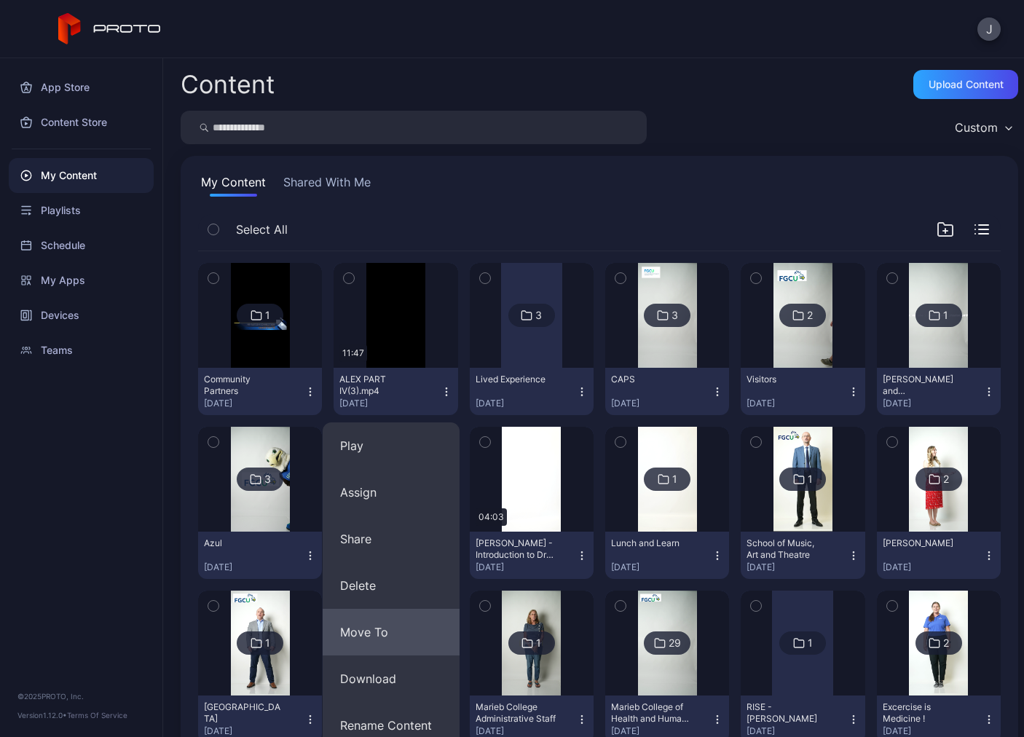
click at [373, 631] on button "Move To" at bounding box center [391, 632] width 137 height 47
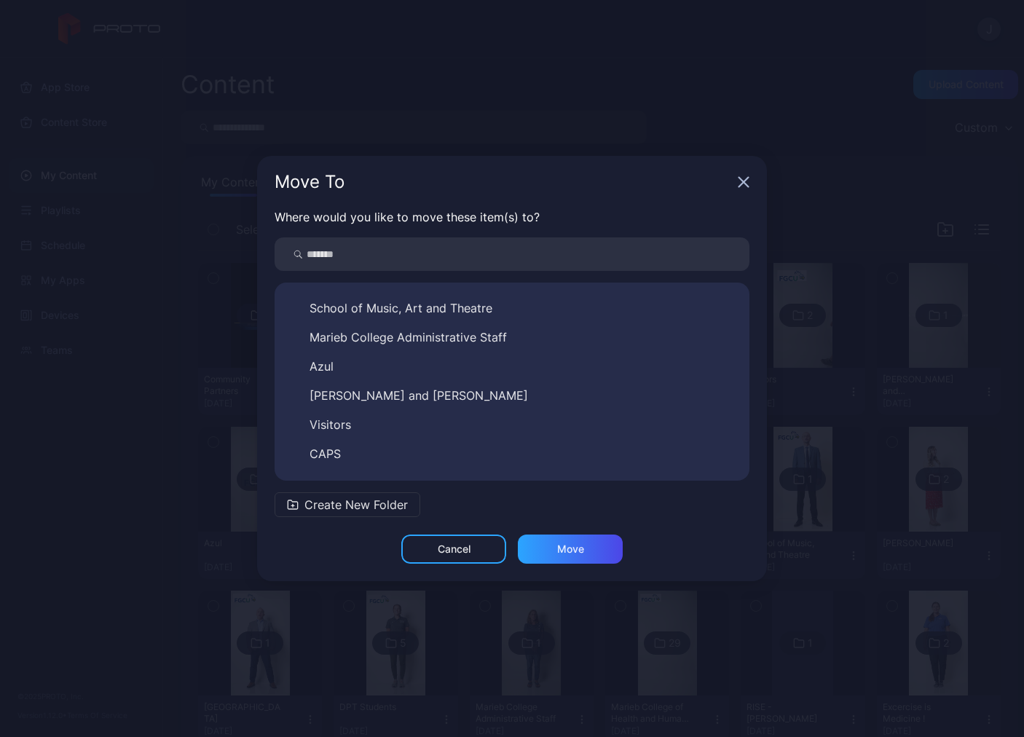
scroll to position [548, 0]
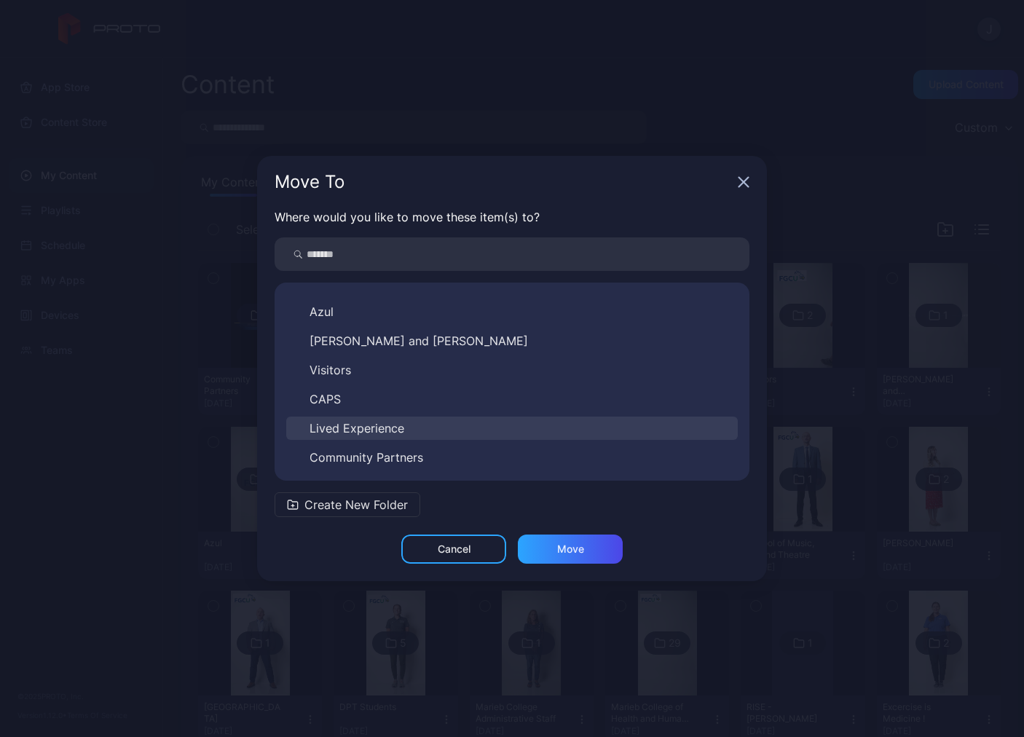
click at [441, 426] on button "Lived Experience" at bounding box center [512, 428] width 452 height 23
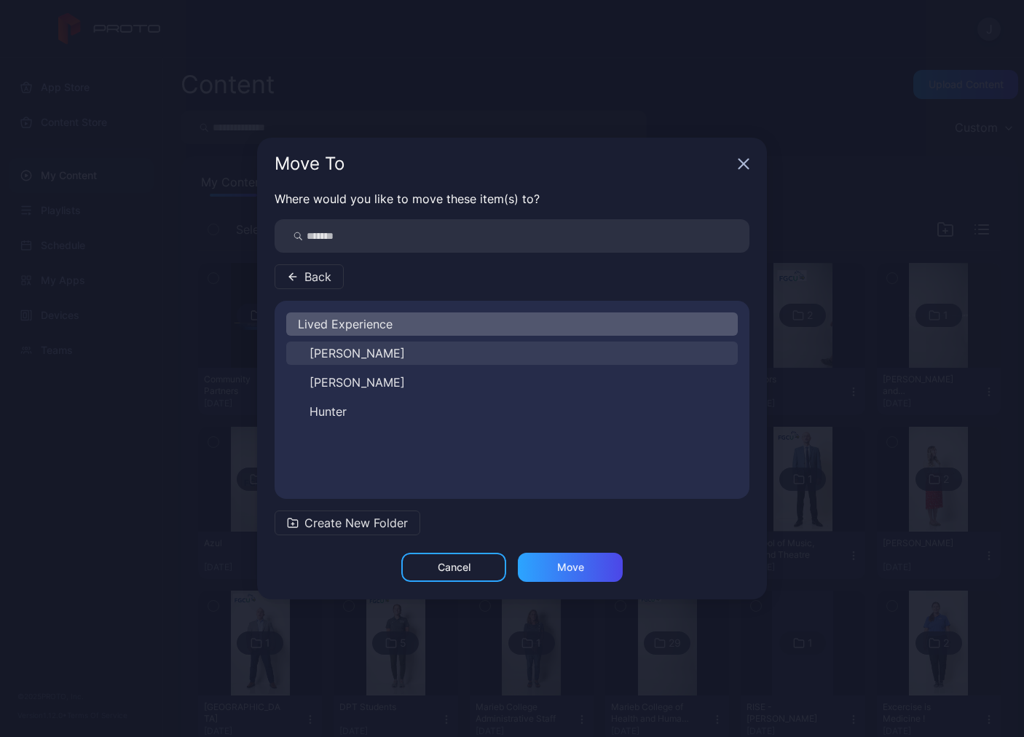
click at [338, 355] on span "ALEX" at bounding box center [357, 353] width 95 height 17
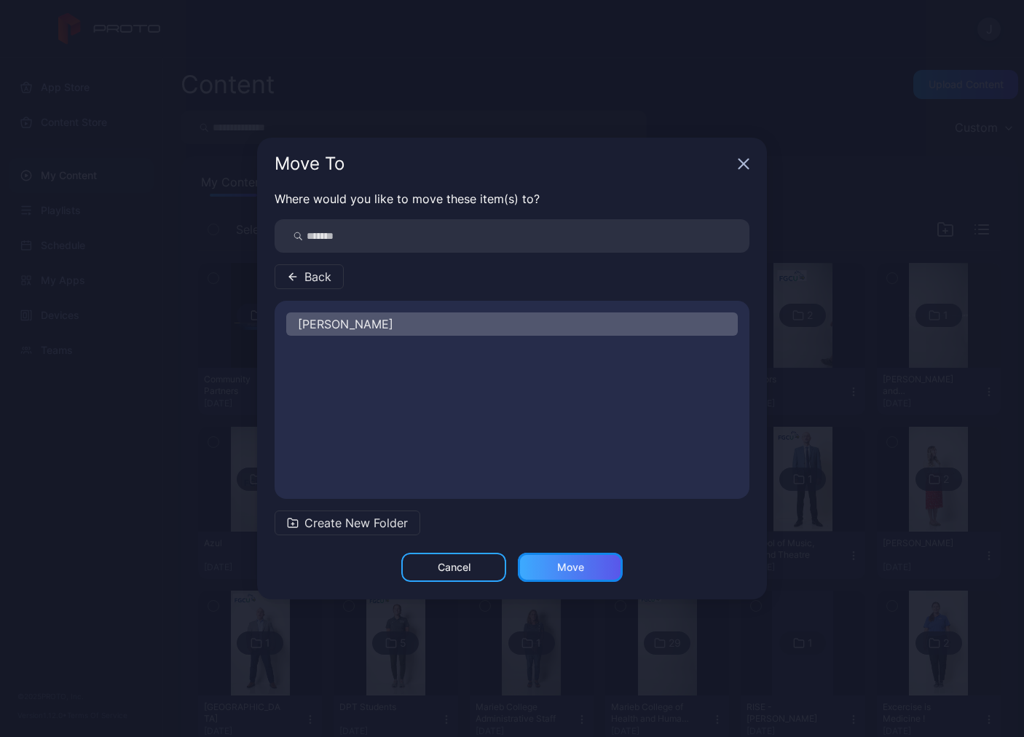
click at [568, 571] on div "Move" at bounding box center [570, 568] width 27 height 12
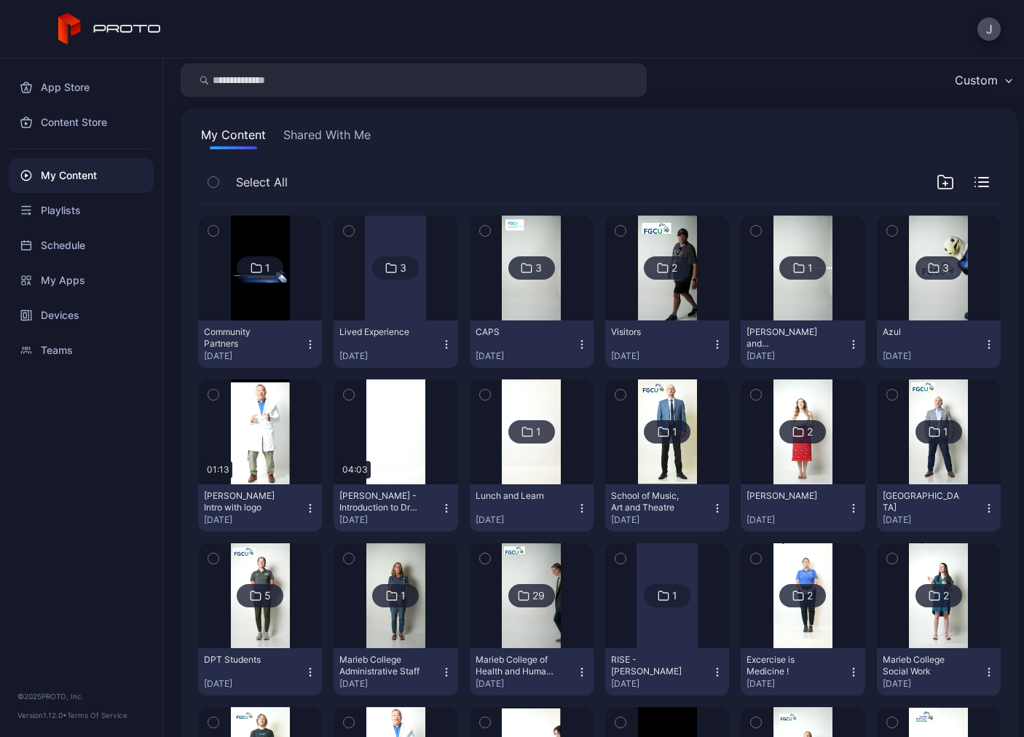
scroll to position [73, 0]
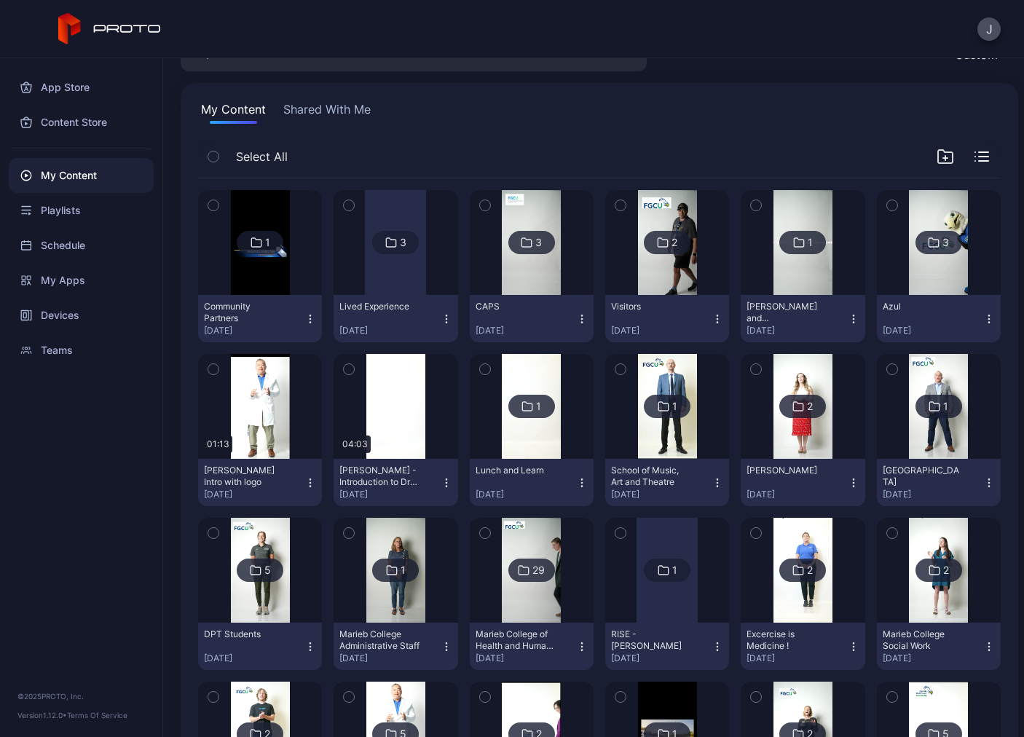
click at [395, 286] on div at bounding box center [395, 242] width 61 height 105
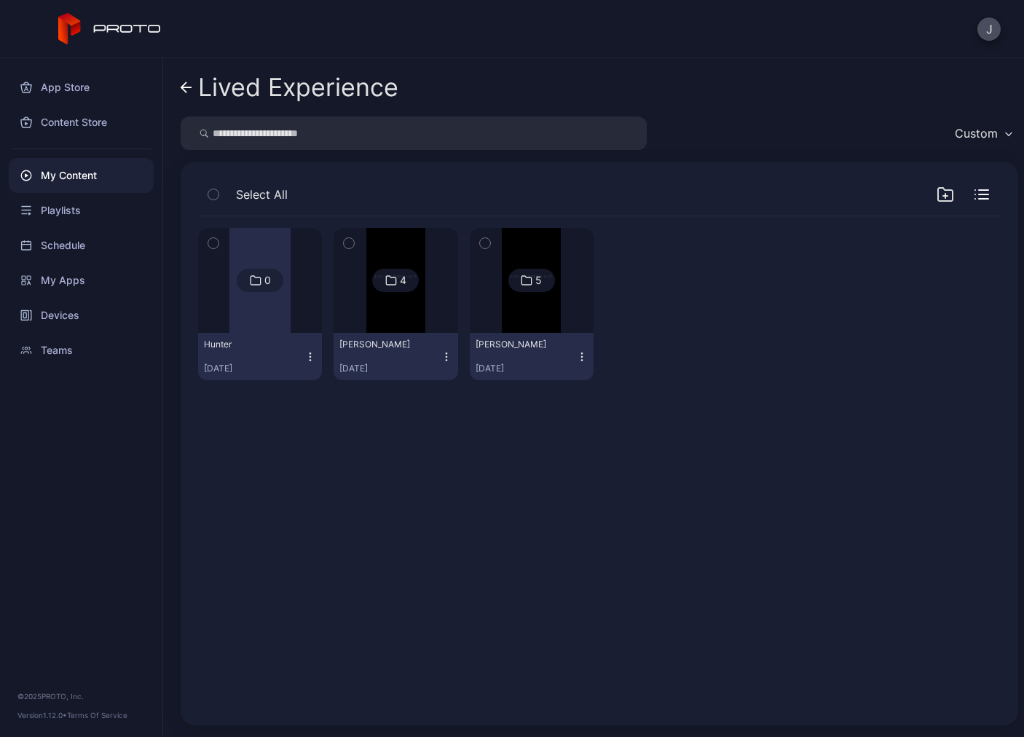
click at [943, 196] on icon "button" at bounding box center [945, 196] width 4 height 0
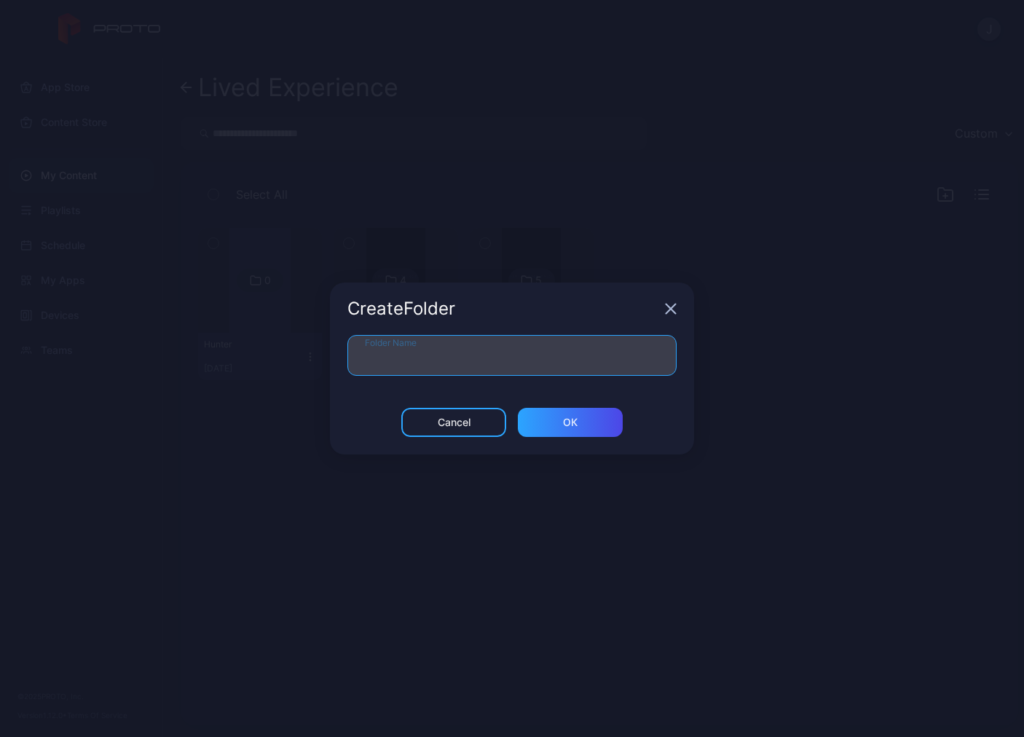
click at [524, 358] on input "Folder Name" at bounding box center [511, 355] width 329 height 41
type input "*****"
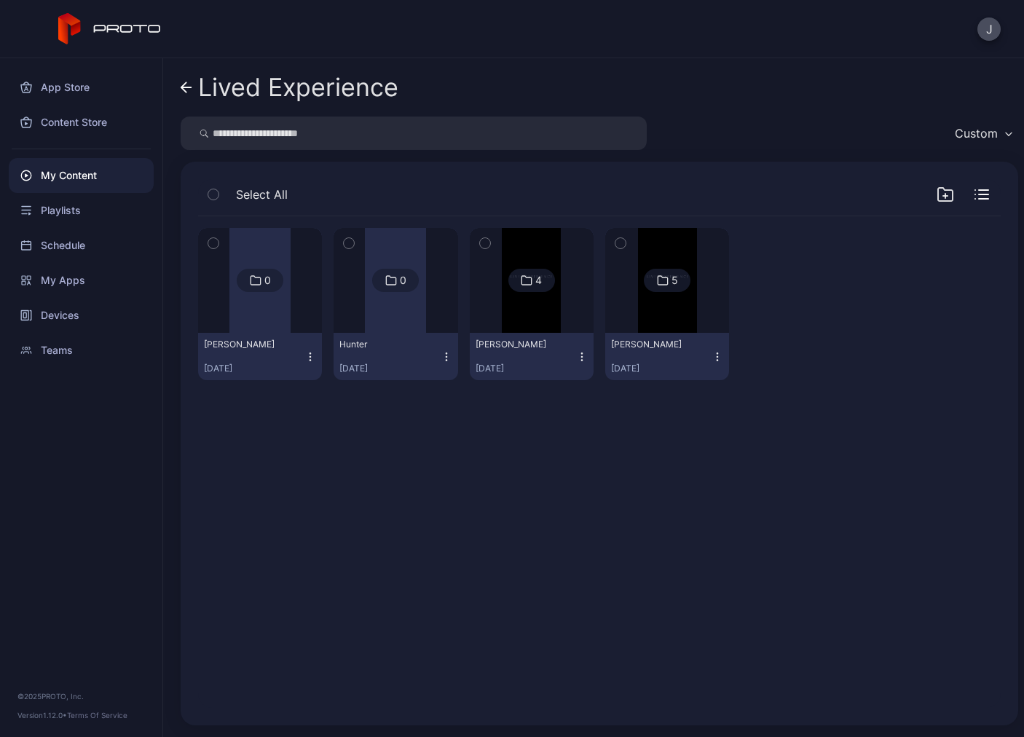
click at [179, 80] on div "Lived Experience Custom Select All 0 Dylan Aug 11, 2025 0 Hunter Aug 11, 2025 4…" at bounding box center [593, 397] width 861 height 679
click at [185, 85] on icon at bounding box center [187, 88] width 12 height 12
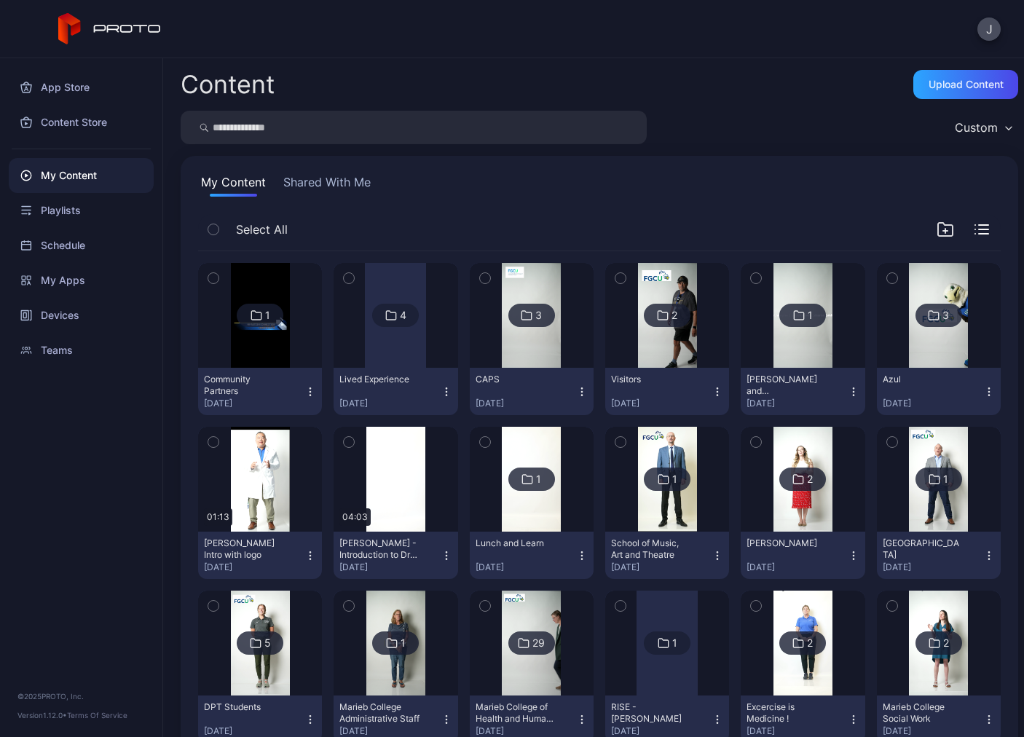
scroll to position [73, 0]
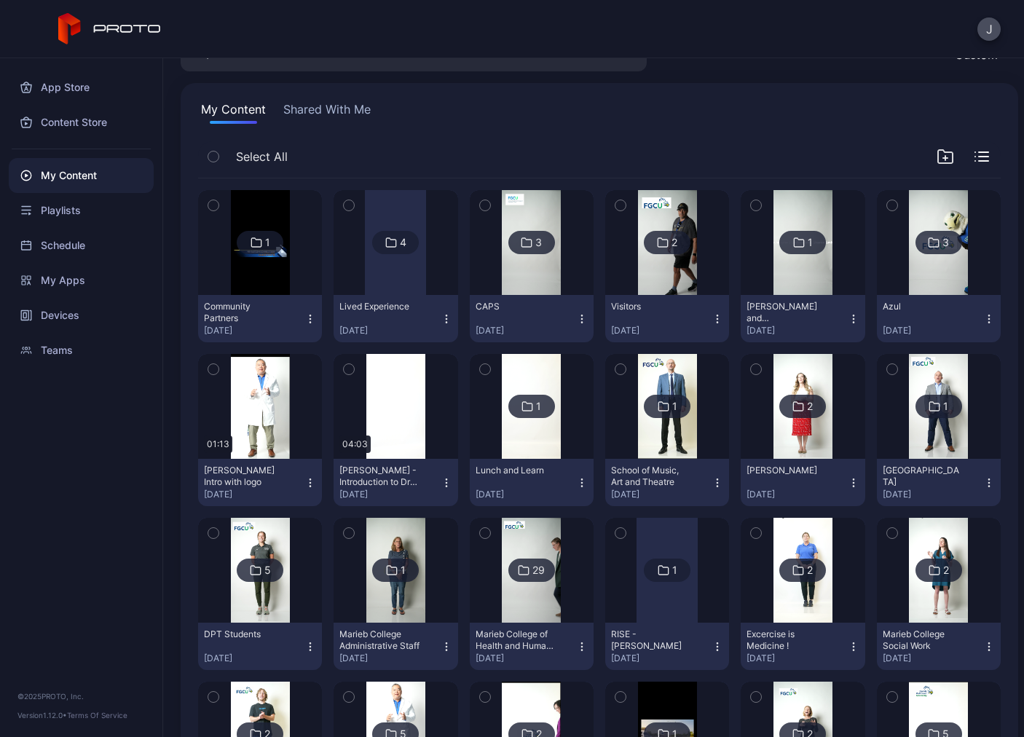
click at [712, 649] on icon "button" at bounding box center [718, 647] width 12 height 12
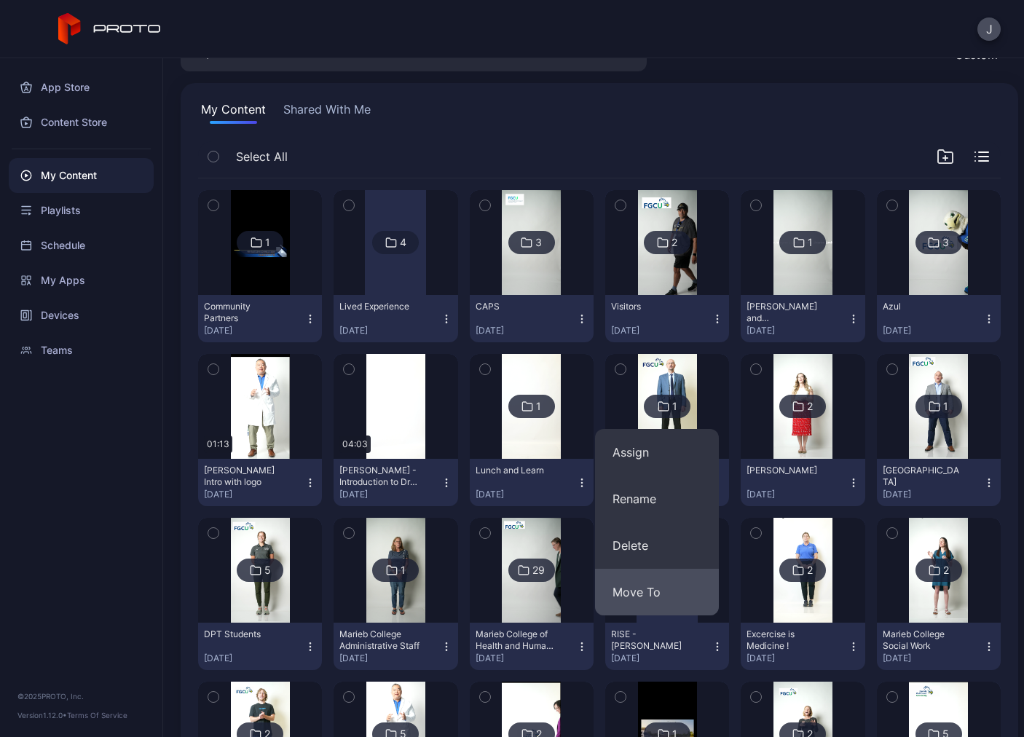
click at [688, 597] on button "Move To" at bounding box center [657, 592] width 124 height 47
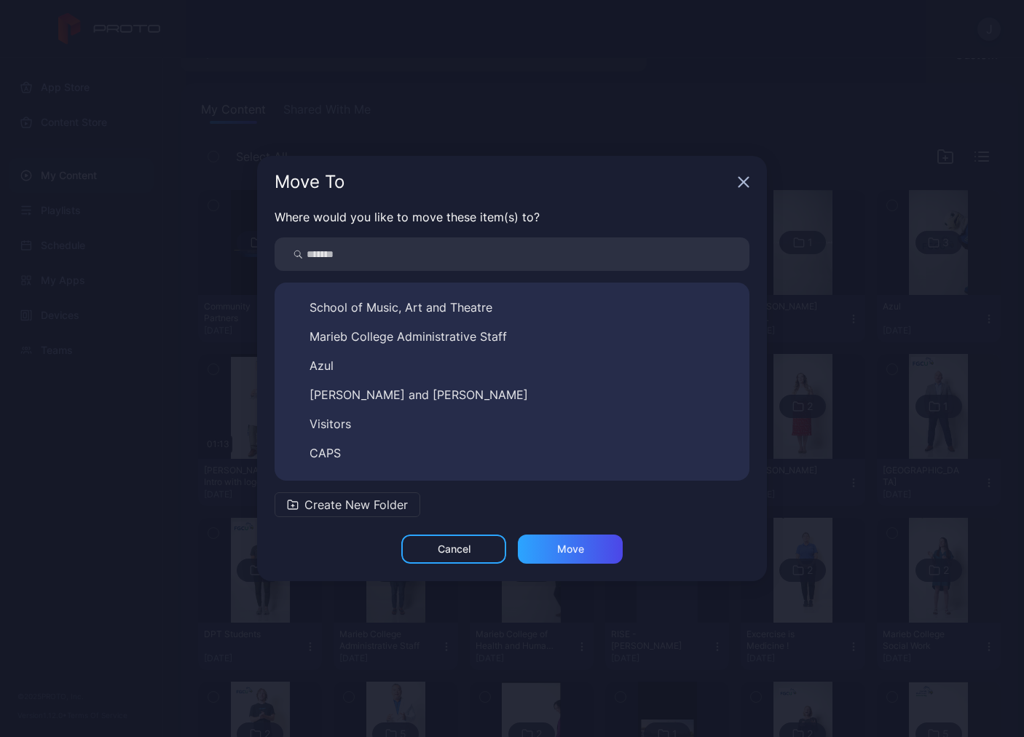
scroll to position [548, 0]
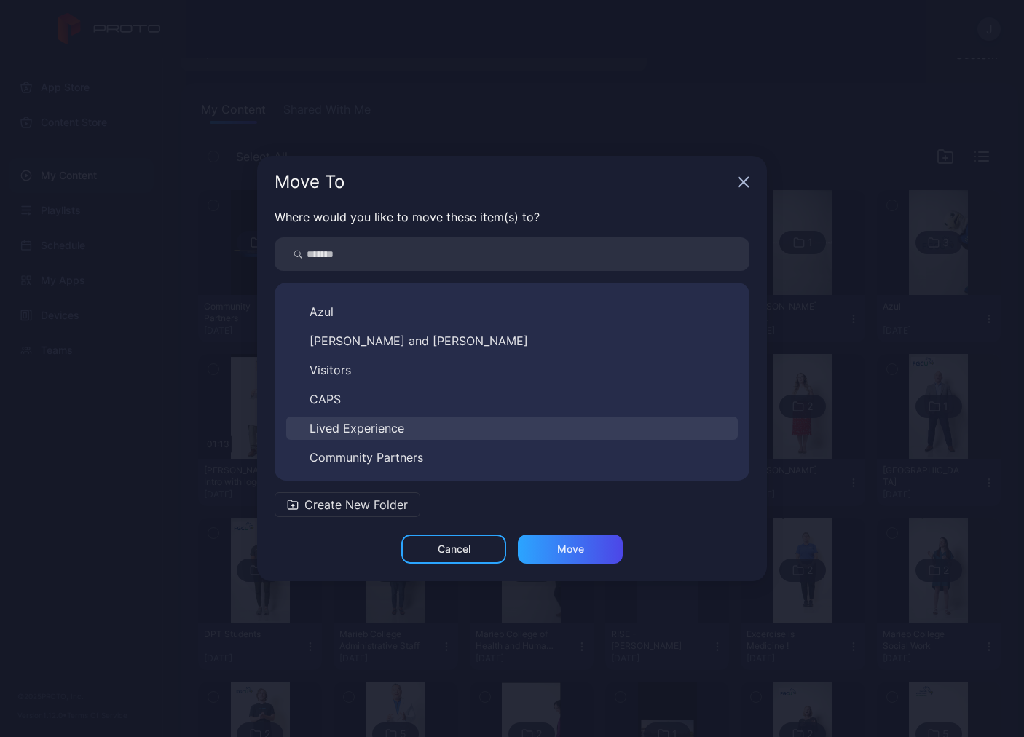
click at [479, 423] on button "Lived Experience" at bounding box center [512, 428] width 452 height 23
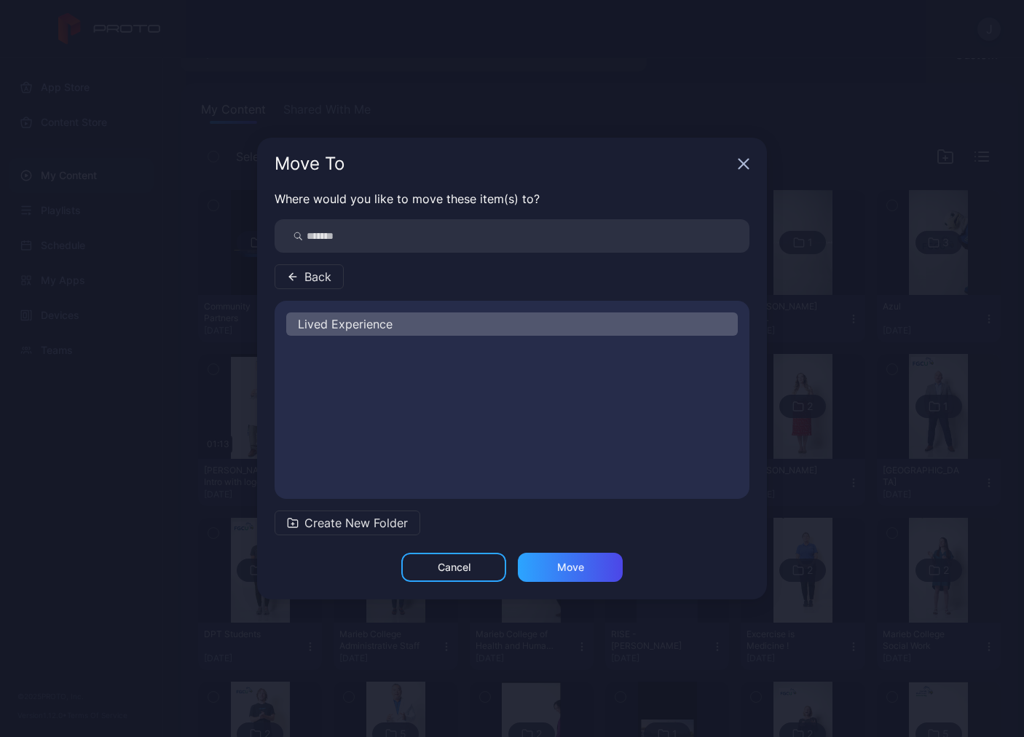
scroll to position [0, 0]
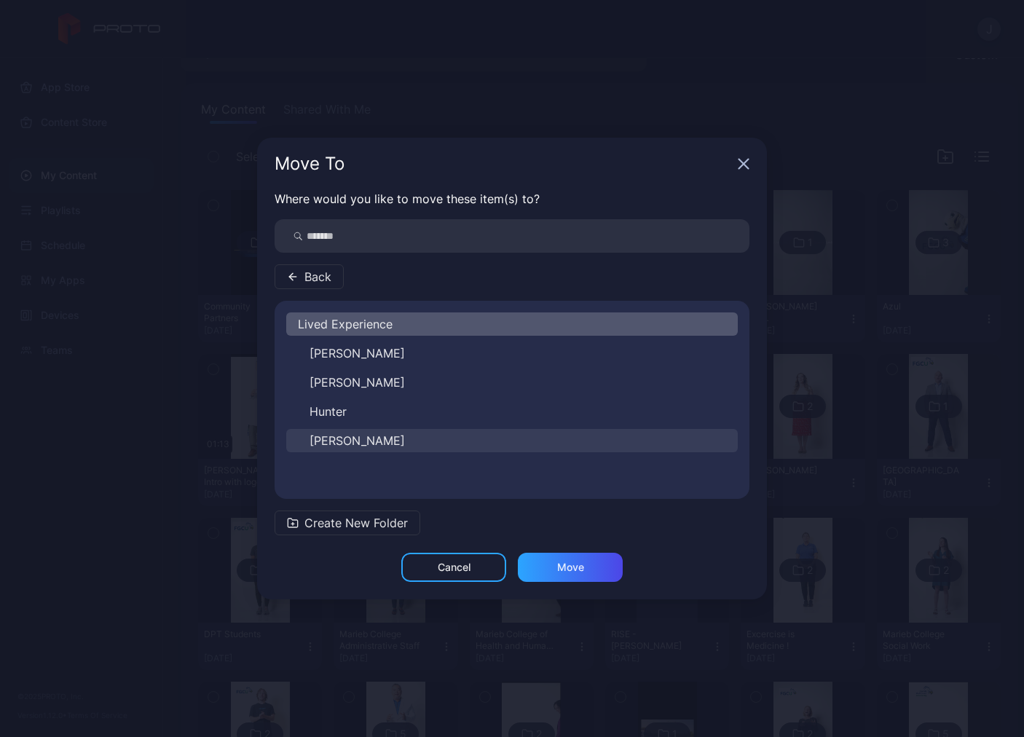
click at [376, 433] on button "Dylan" at bounding box center [512, 440] width 452 height 23
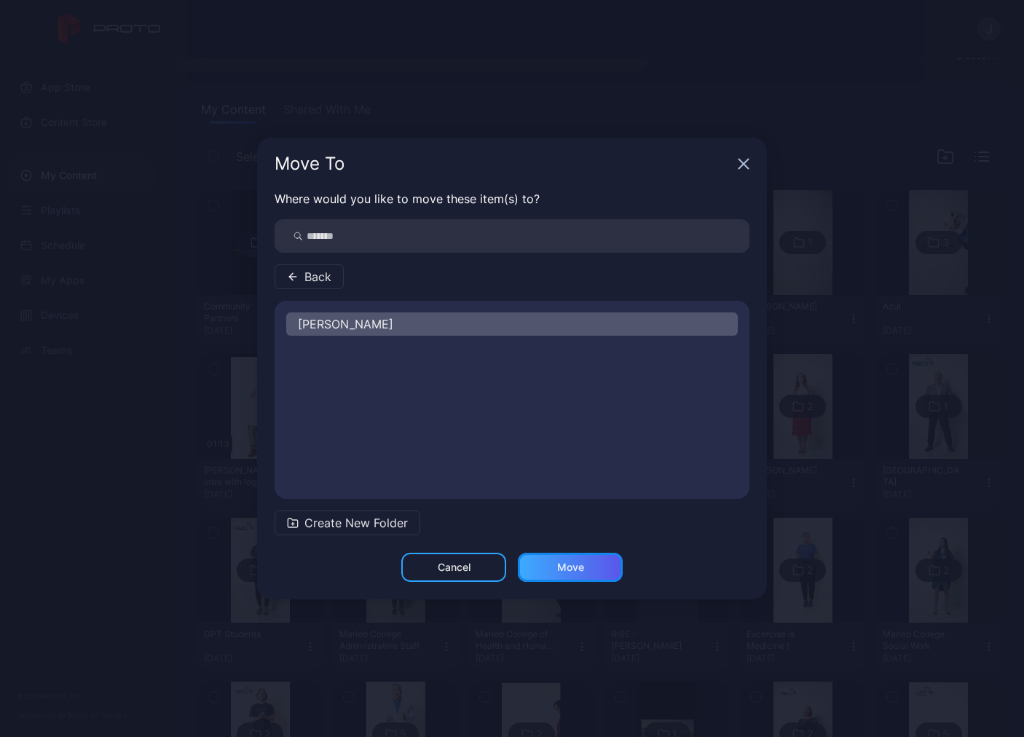
click at [563, 568] on div "Move" at bounding box center [570, 568] width 27 height 12
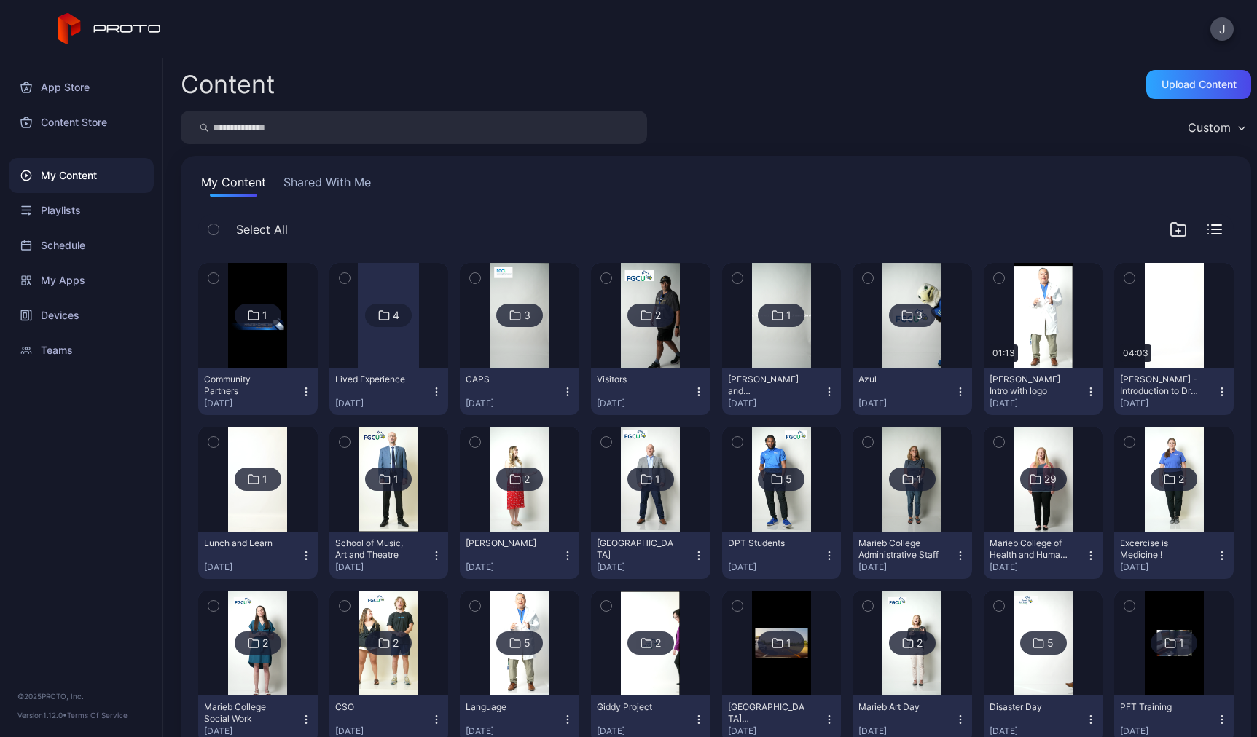
click at [364, 337] on div at bounding box center [388, 315] width 61 height 105
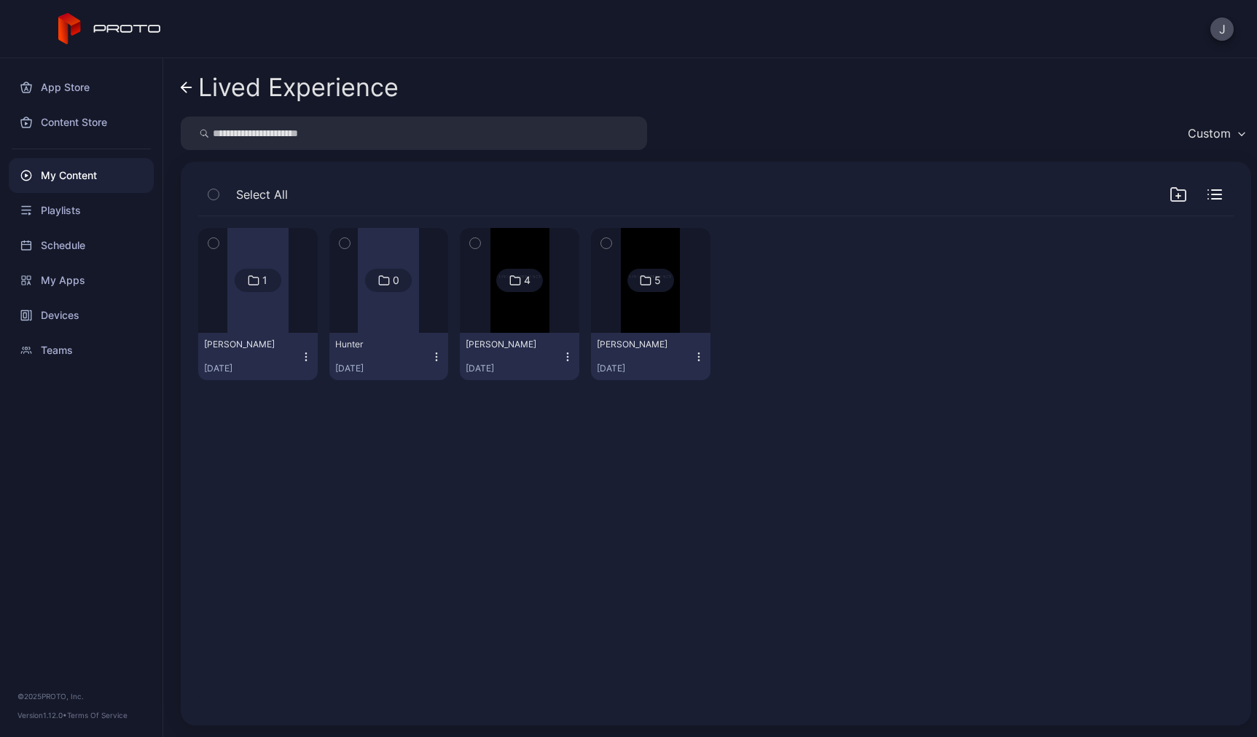
click at [525, 314] on img at bounding box center [519, 280] width 59 height 105
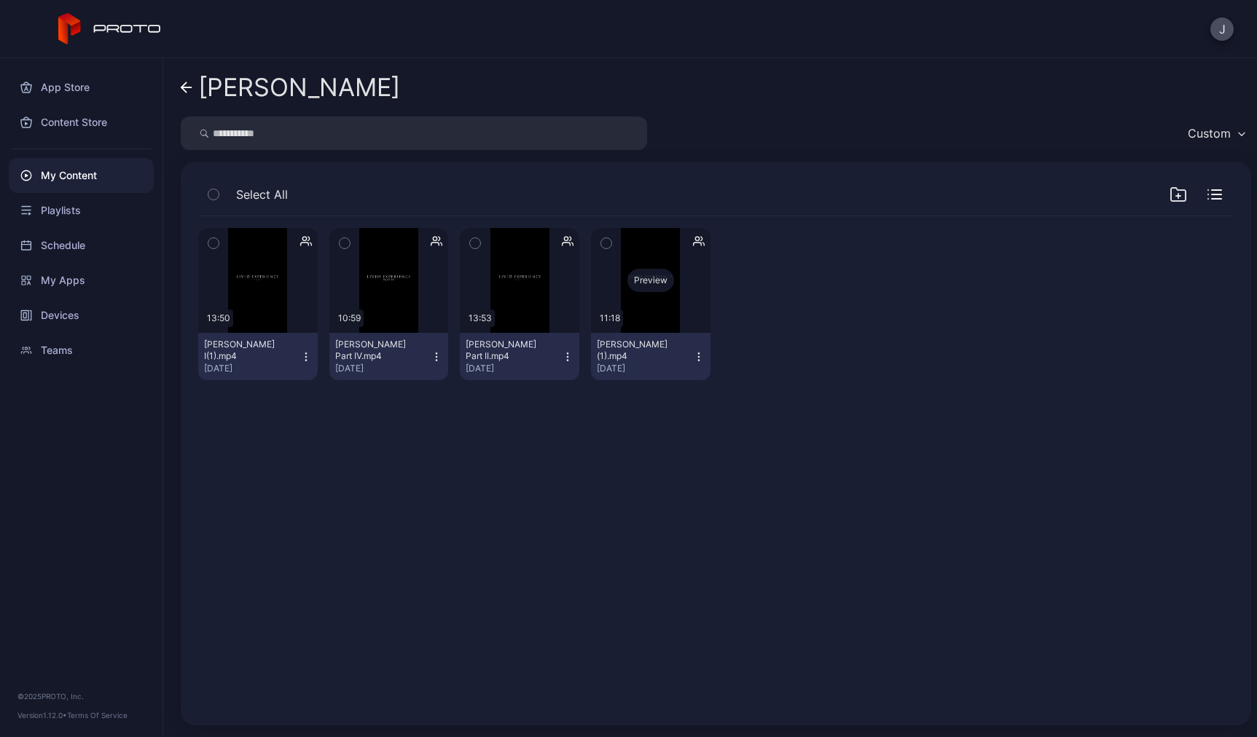
click at [613, 303] on div "Preview" at bounding box center [650, 280] width 119 height 105
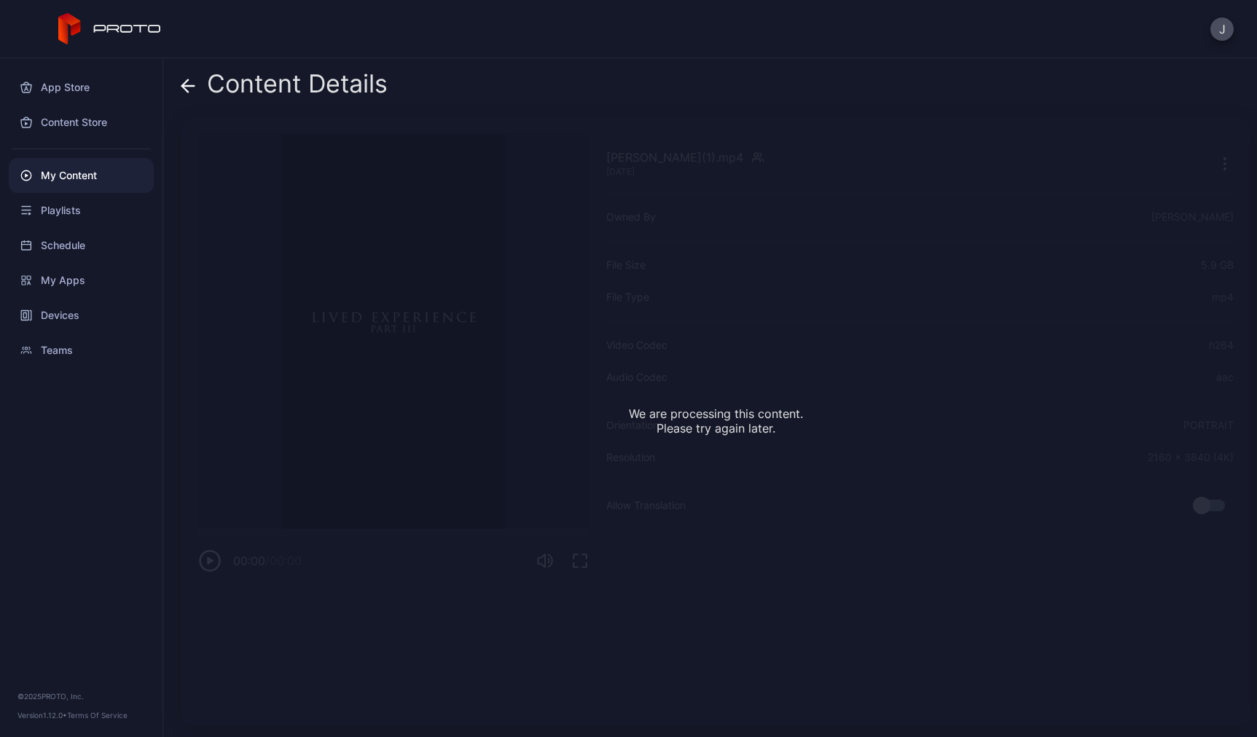
click at [192, 87] on icon at bounding box center [188, 86] width 15 height 15
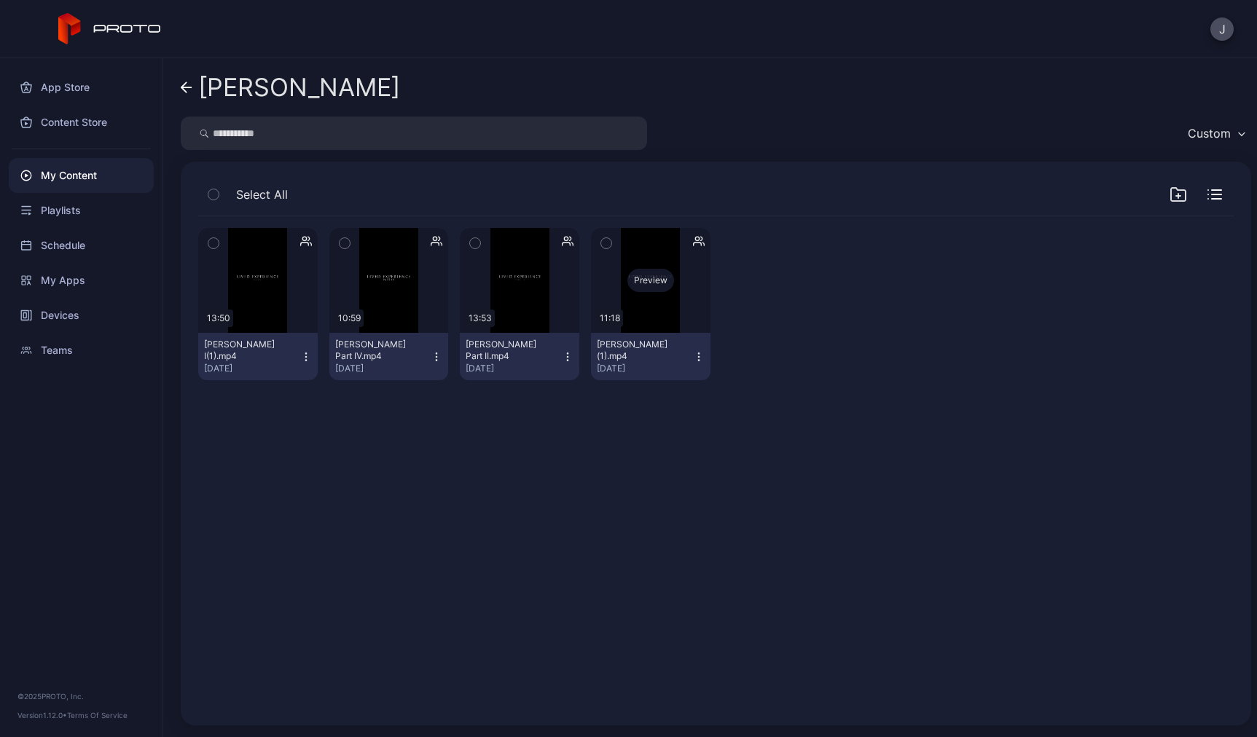
click at [659, 326] on div "Preview" at bounding box center [650, 280] width 119 height 105
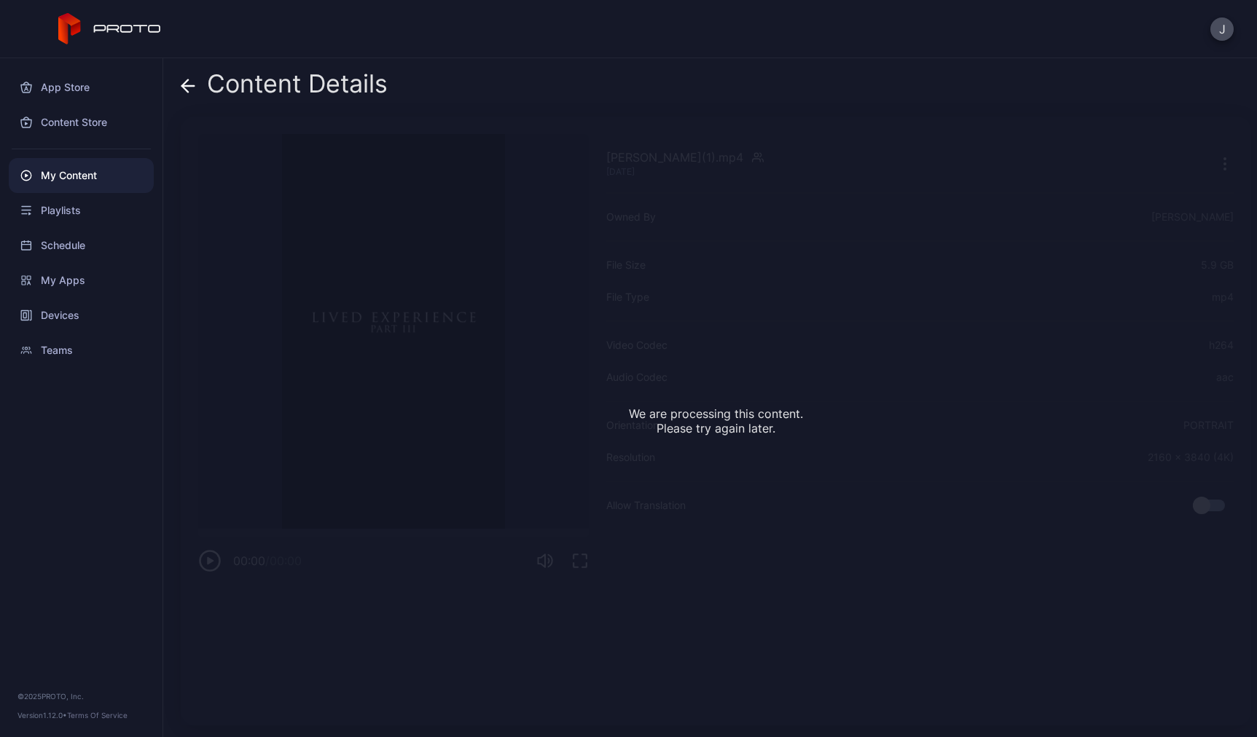
click at [181, 84] on icon at bounding box center [188, 86] width 15 height 15
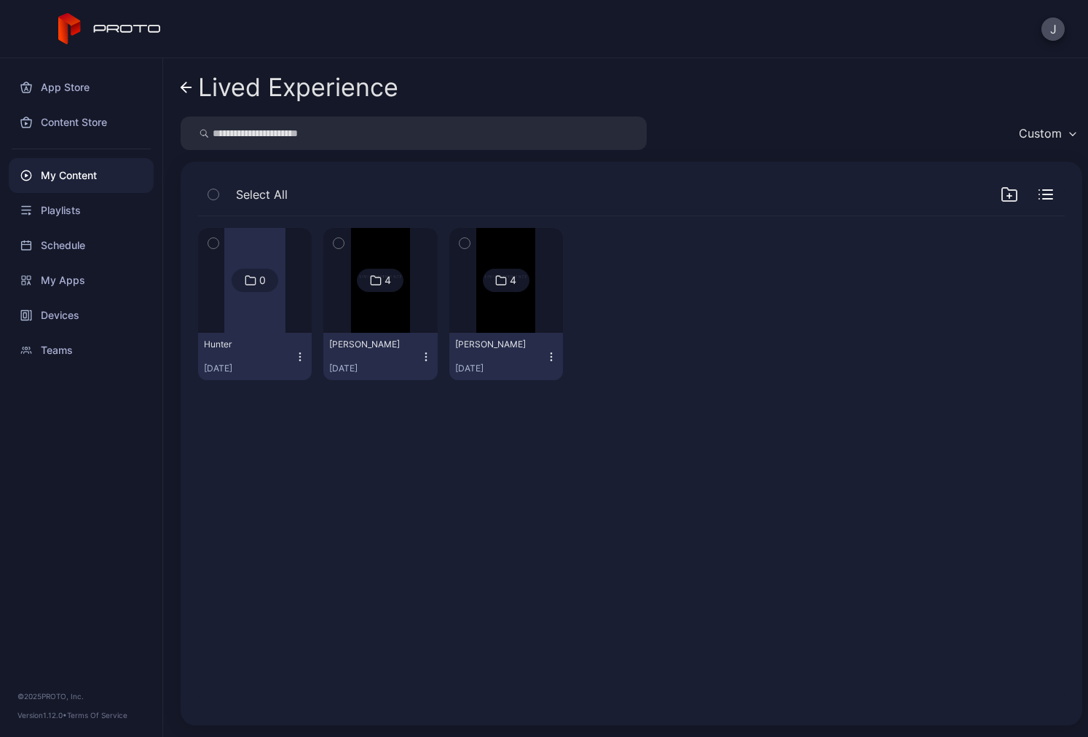
click at [480, 329] on img at bounding box center [505, 280] width 59 height 105
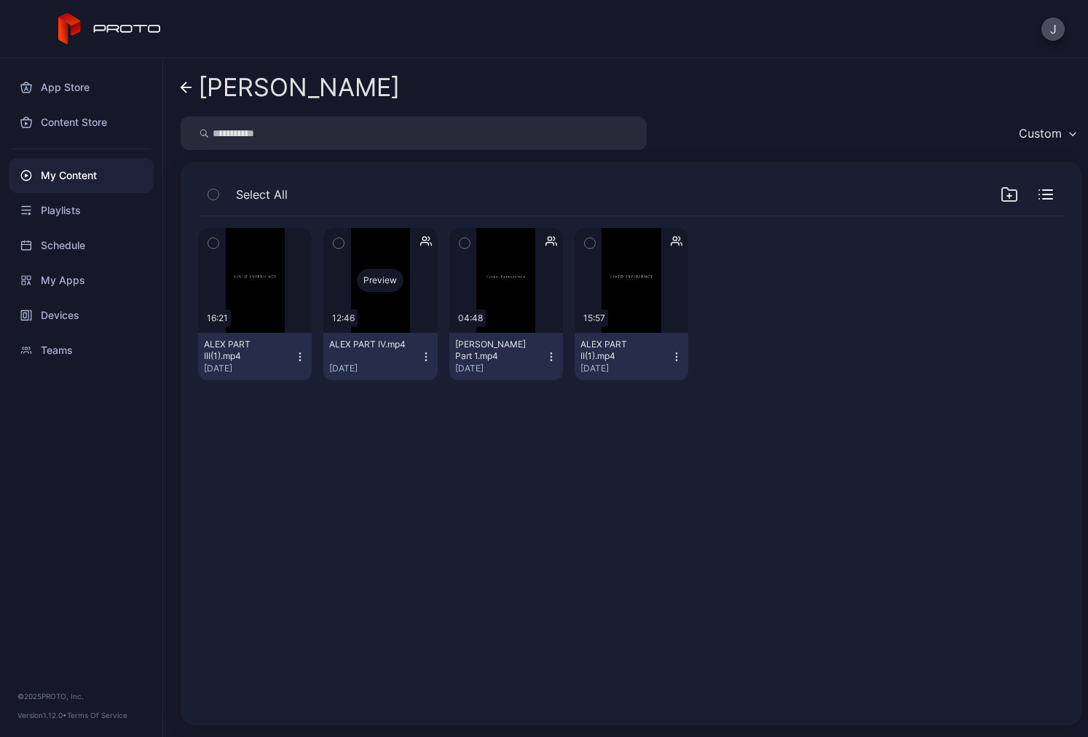
click at [401, 318] on div "Preview" at bounding box center [380, 280] width 114 height 105
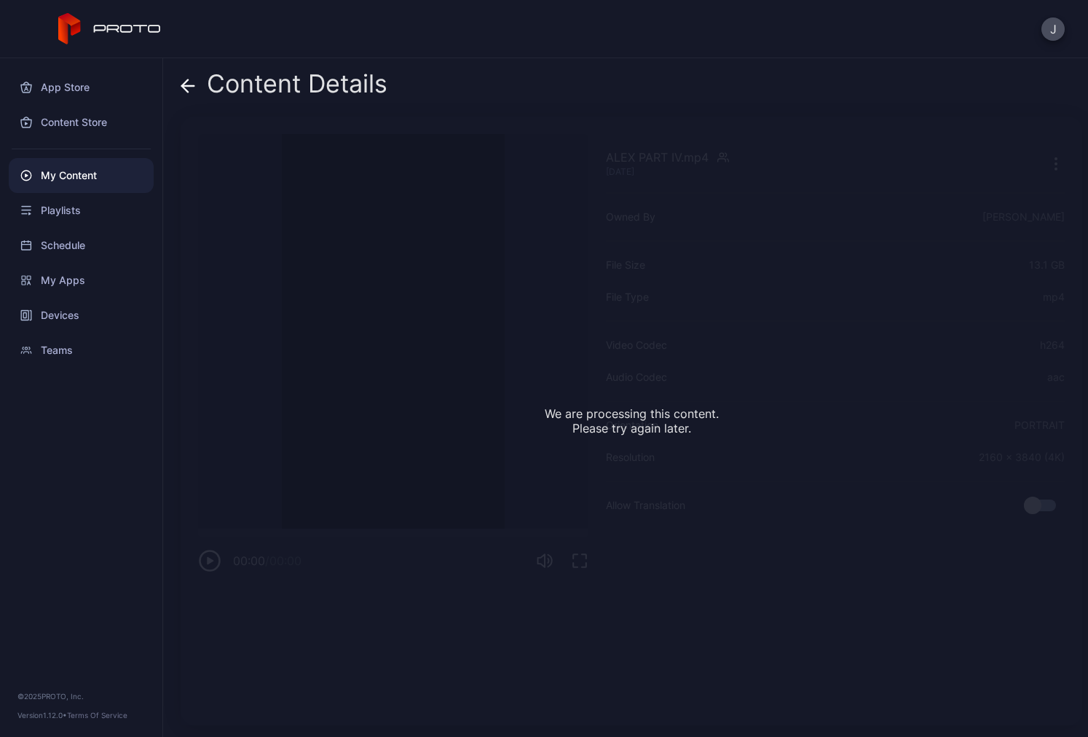
click at [183, 93] on icon at bounding box center [188, 86] width 15 height 15
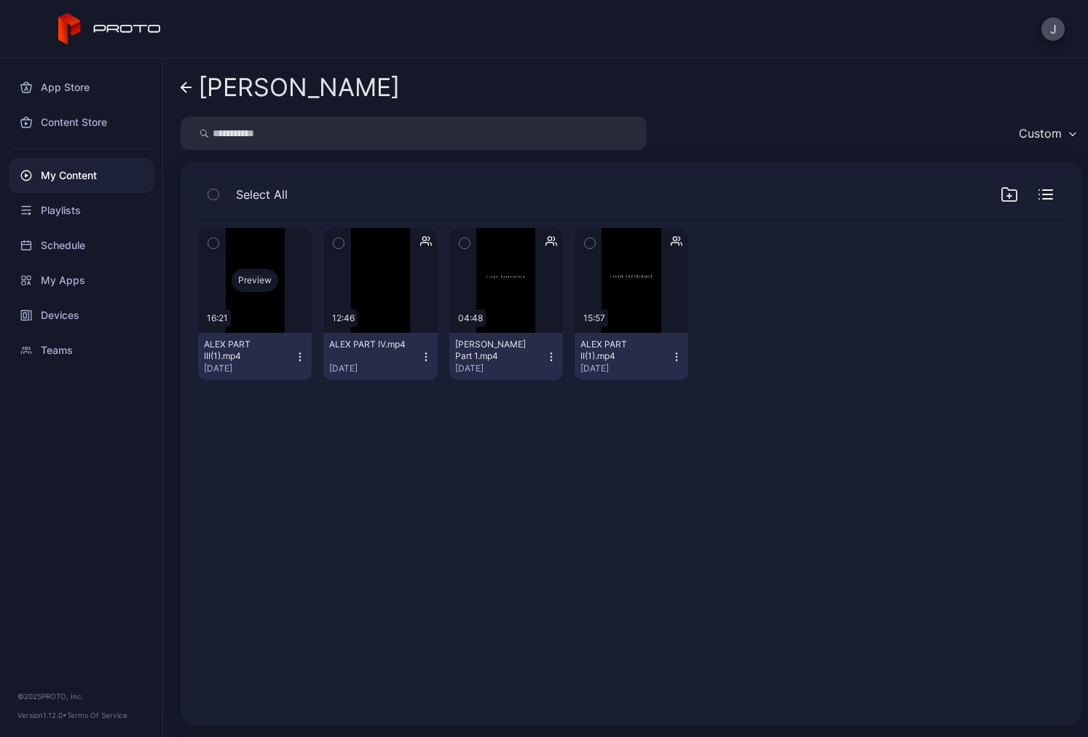
click at [250, 321] on div "Preview" at bounding box center [255, 280] width 114 height 105
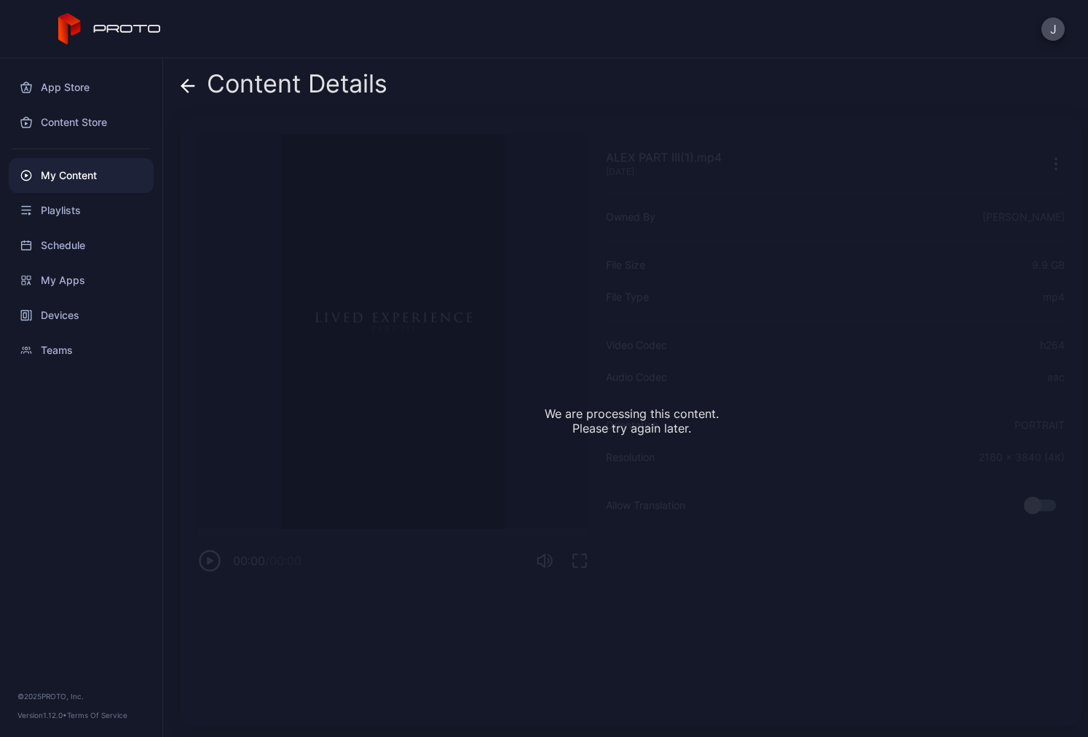
click at [193, 90] on icon at bounding box center [188, 86] width 15 height 15
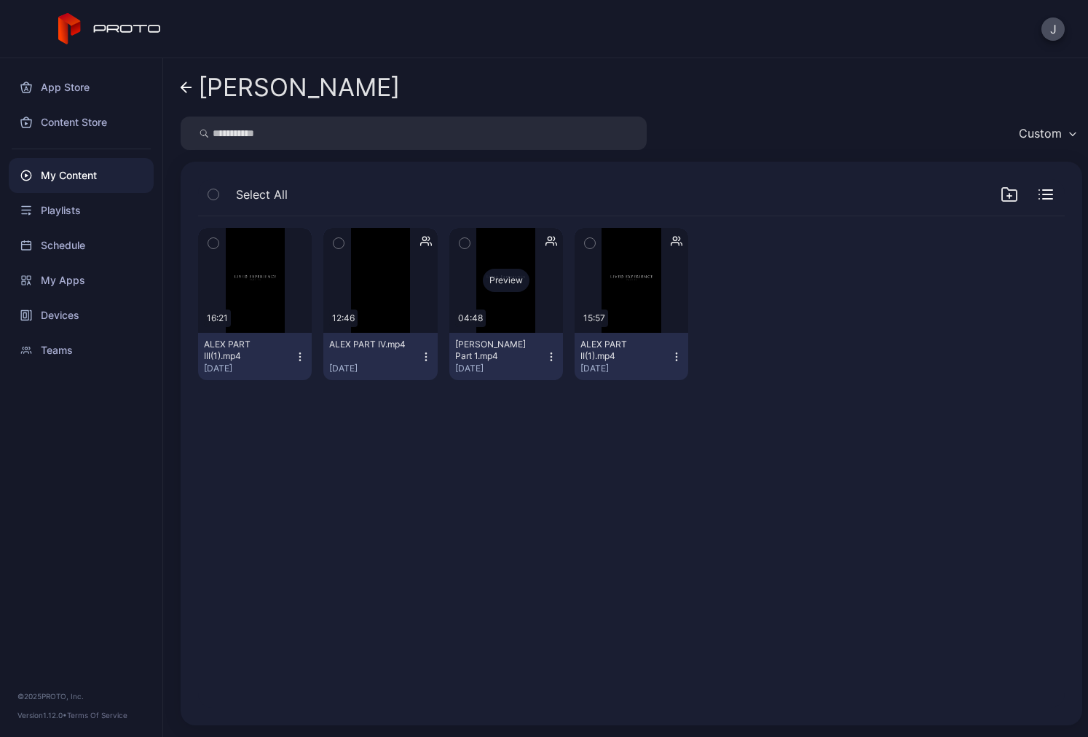
click at [472, 308] on div "Preview" at bounding box center [506, 280] width 114 height 105
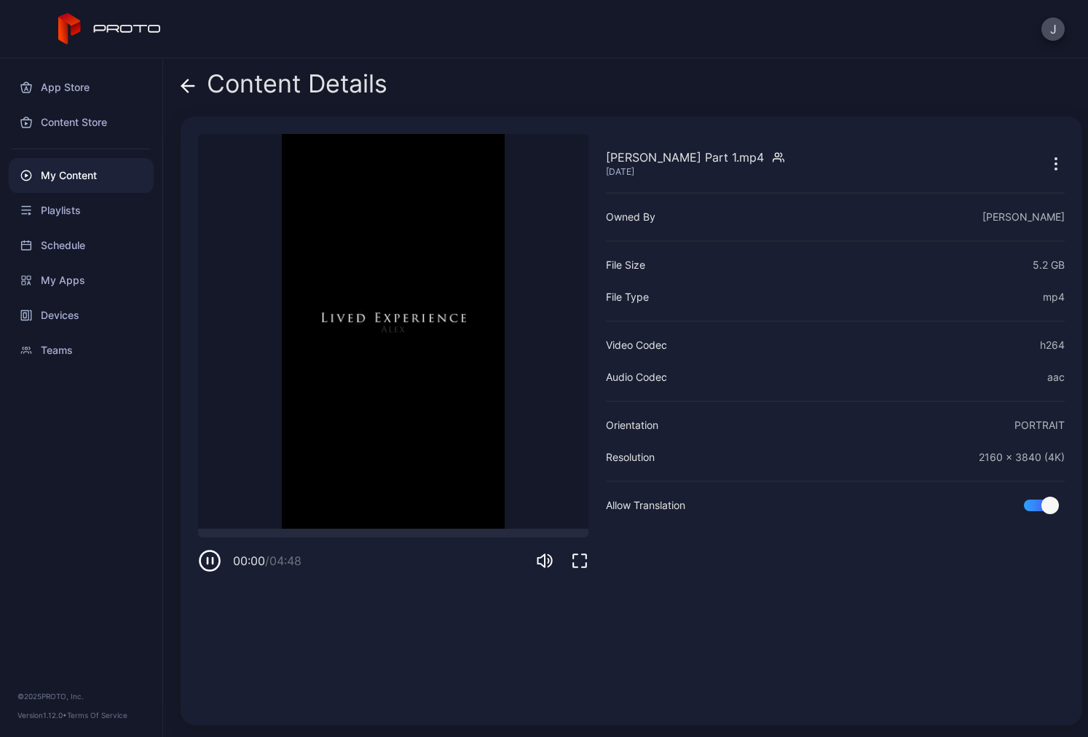
click at [180, 84] on div "Content Details Alex Part 1.mp4 Aug 5, 2025 Sorry, your browser doesn‘t support…" at bounding box center [625, 397] width 925 height 679
click at [187, 86] on icon at bounding box center [188, 86] width 12 height 0
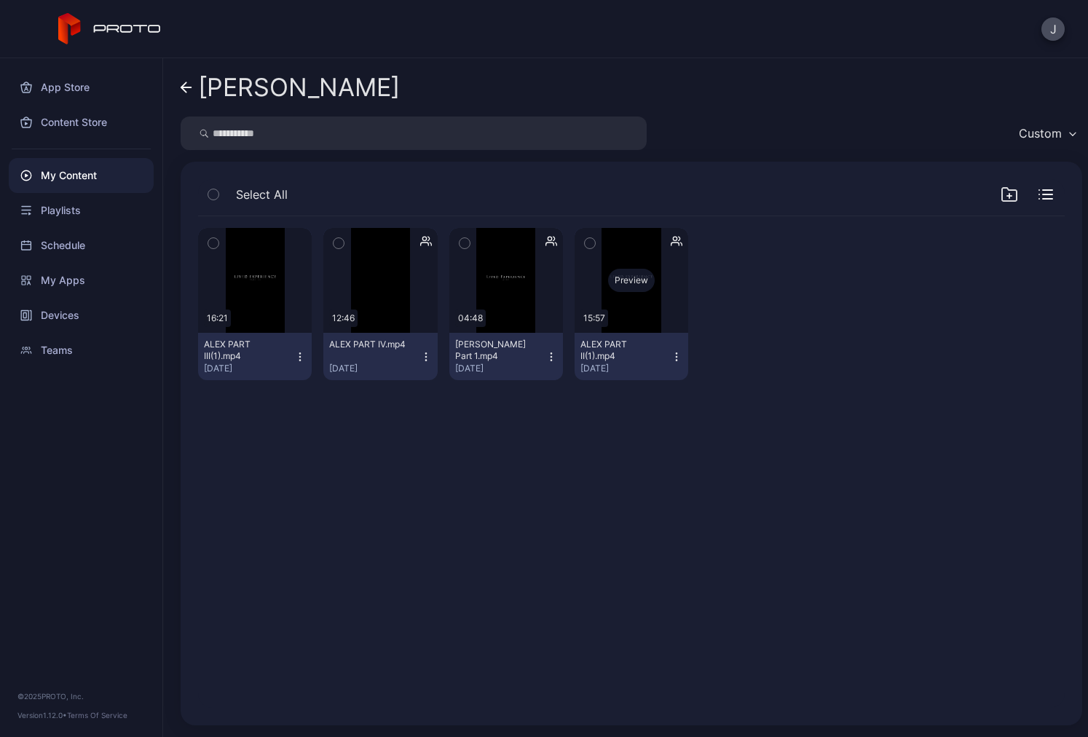
click at [617, 304] on div "Preview" at bounding box center [632, 280] width 114 height 105
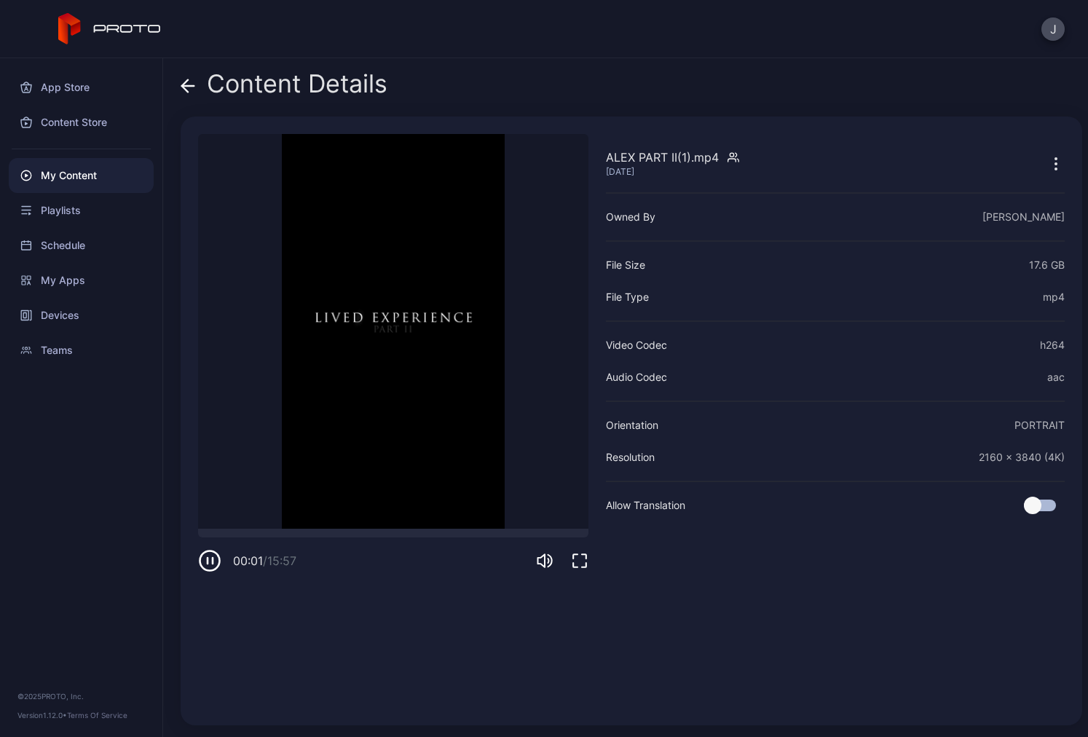
click at [178, 82] on div "Content Details ALEX PART II(1).mp4 Aug 5, 2025 Sorry, your browser doesn‘t sup…" at bounding box center [625, 397] width 925 height 679
click at [184, 86] on icon at bounding box center [188, 86] width 12 height 0
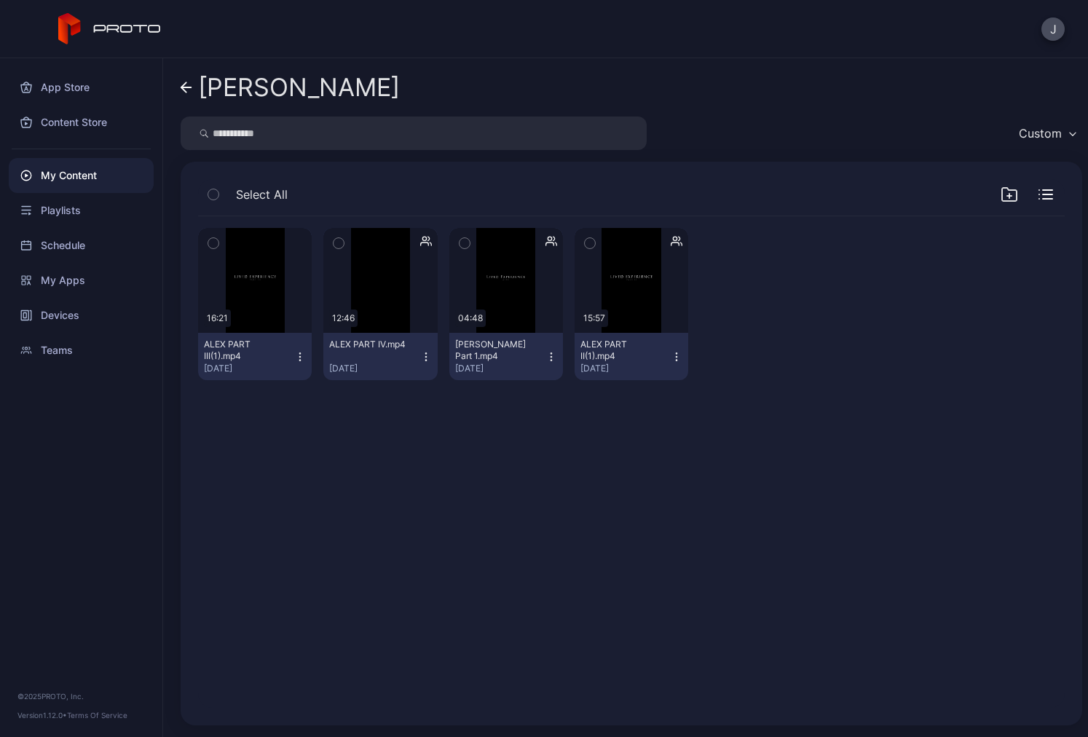
click at [182, 87] on icon at bounding box center [183, 87] width 5 height 10
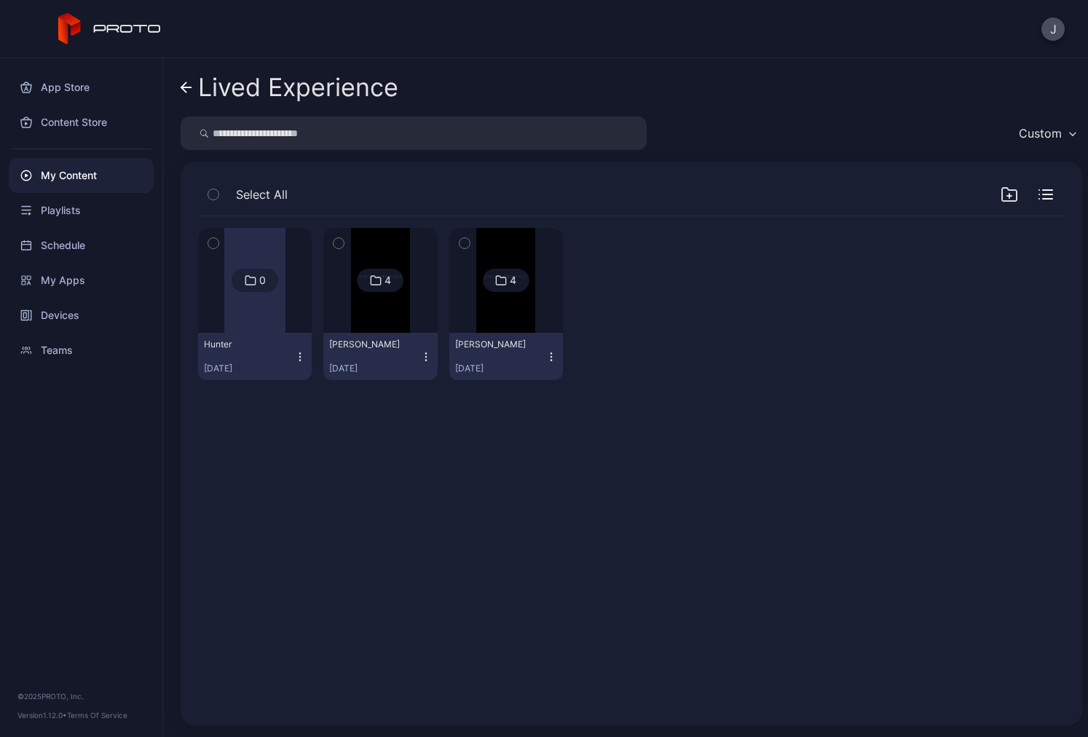
click at [184, 86] on icon at bounding box center [187, 88] width 12 height 12
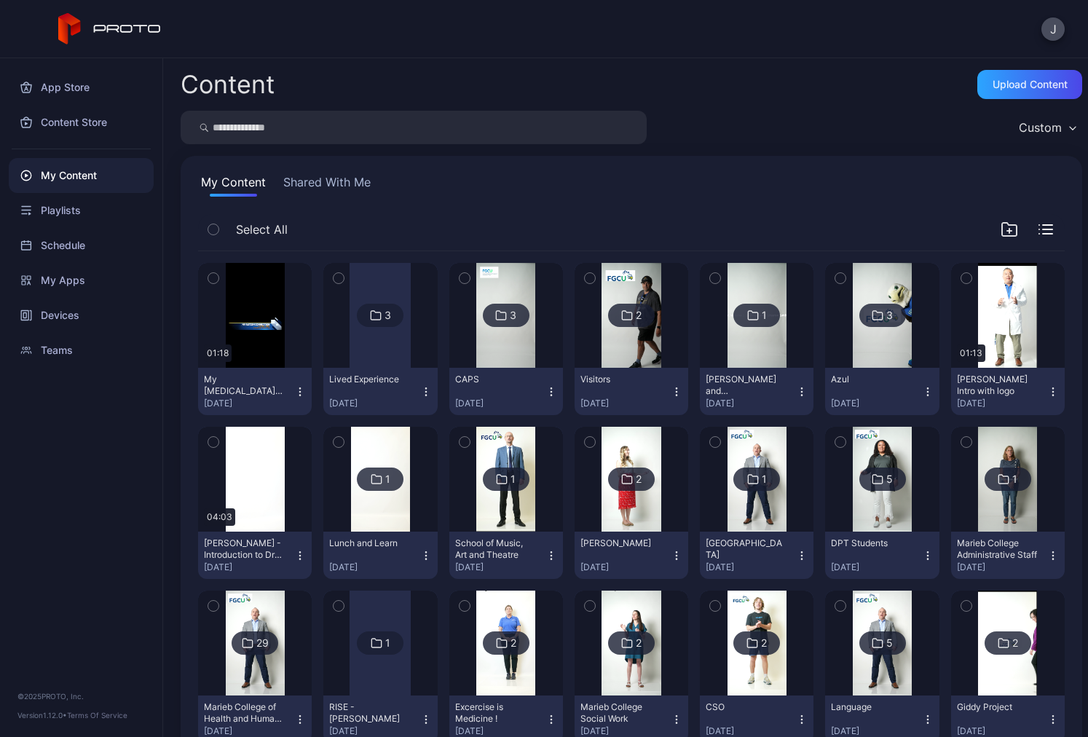
click at [250, 387] on div "My Autism Conncection_1.mp4" at bounding box center [244, 385] width 80 height 23
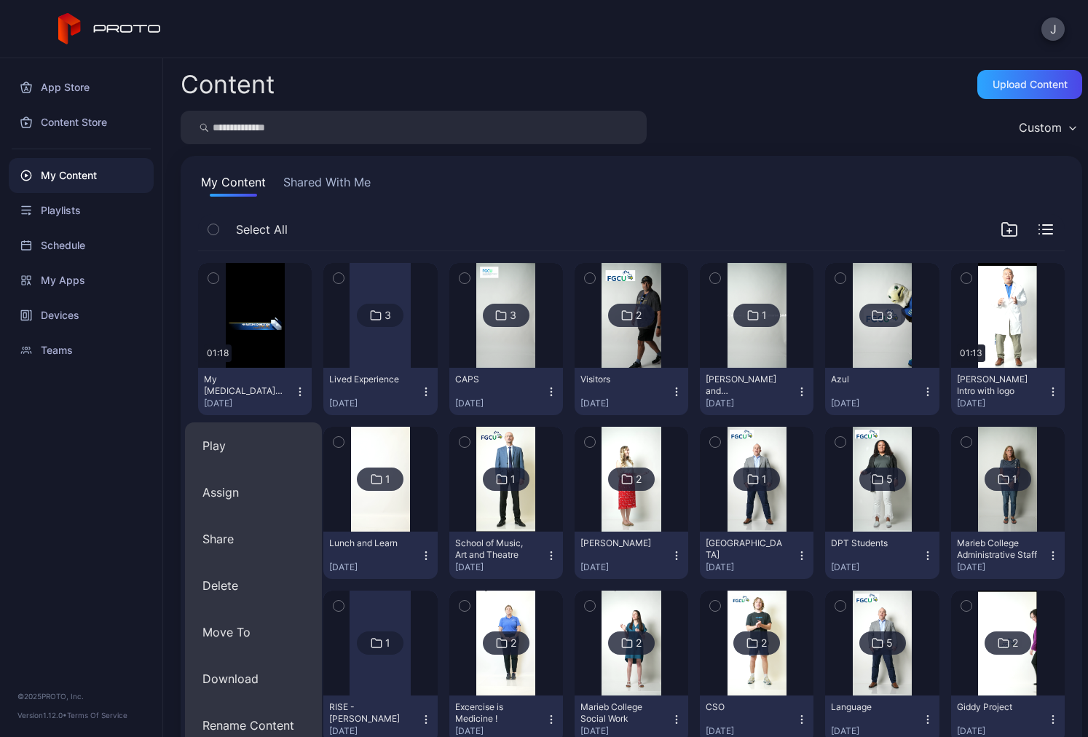
click at [259, 381] on div "My Autism Conncection_1.mp4" at bounding box center [244, 385] width 80 height 23
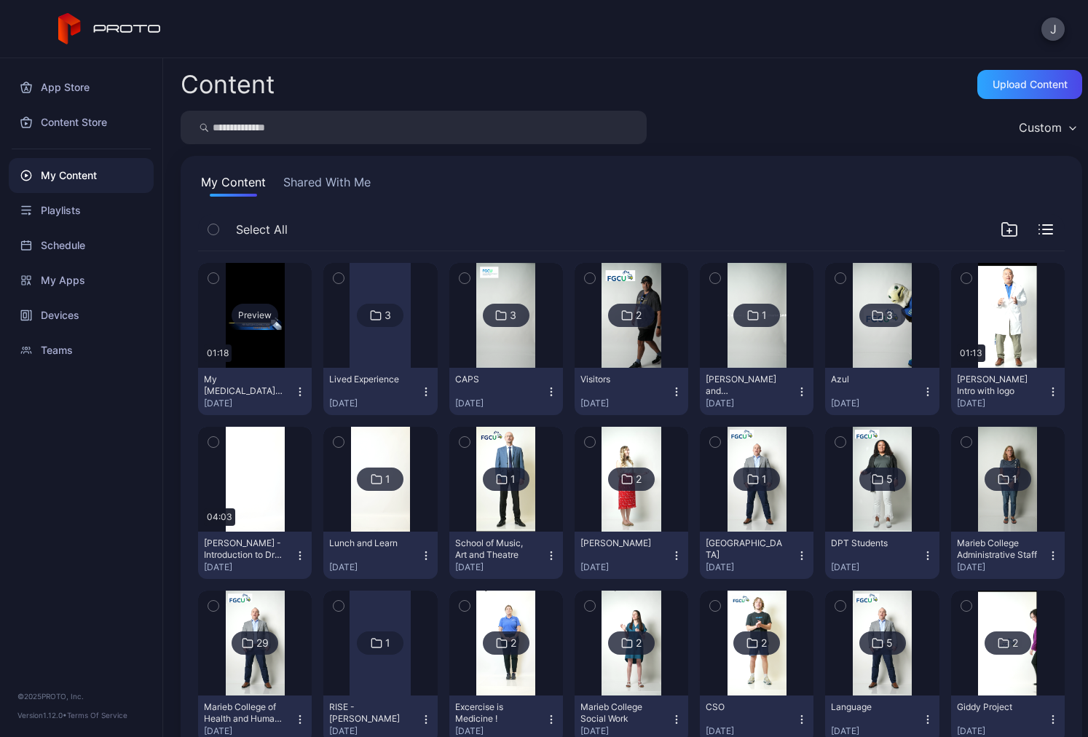
click at [255, 353] on div "Preview" at bounding box center [255, 315] width 114 height 105
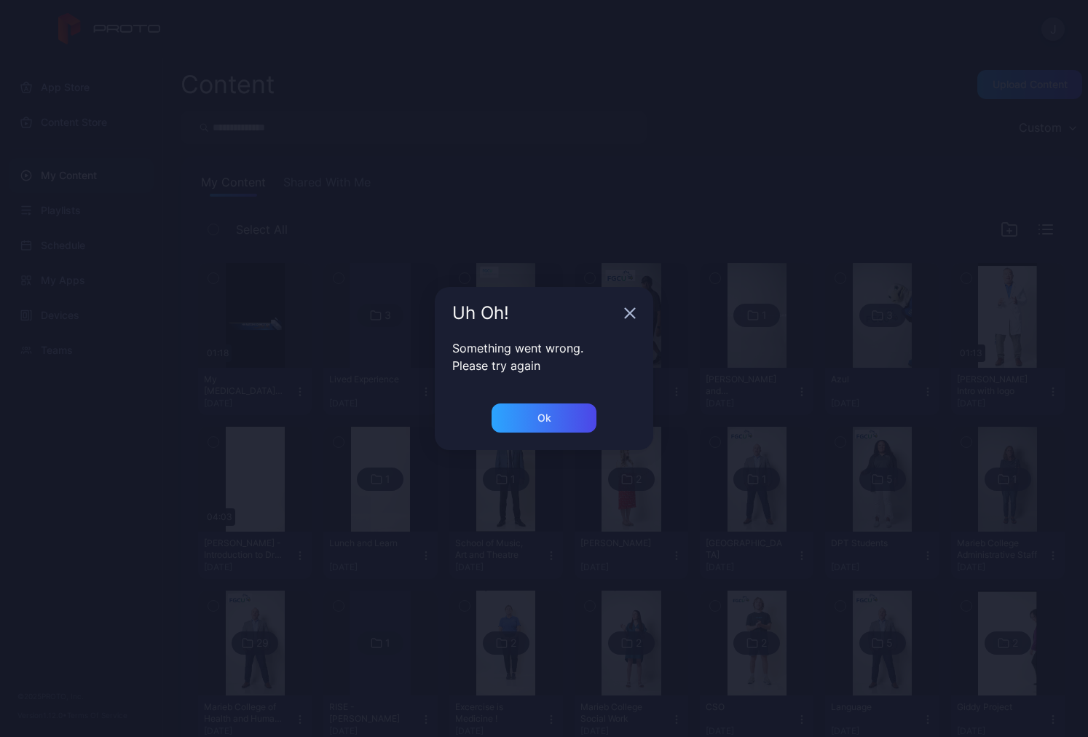
click at [632, 307] on icon "button" at bounding box center [630, 313] width 12 height 12
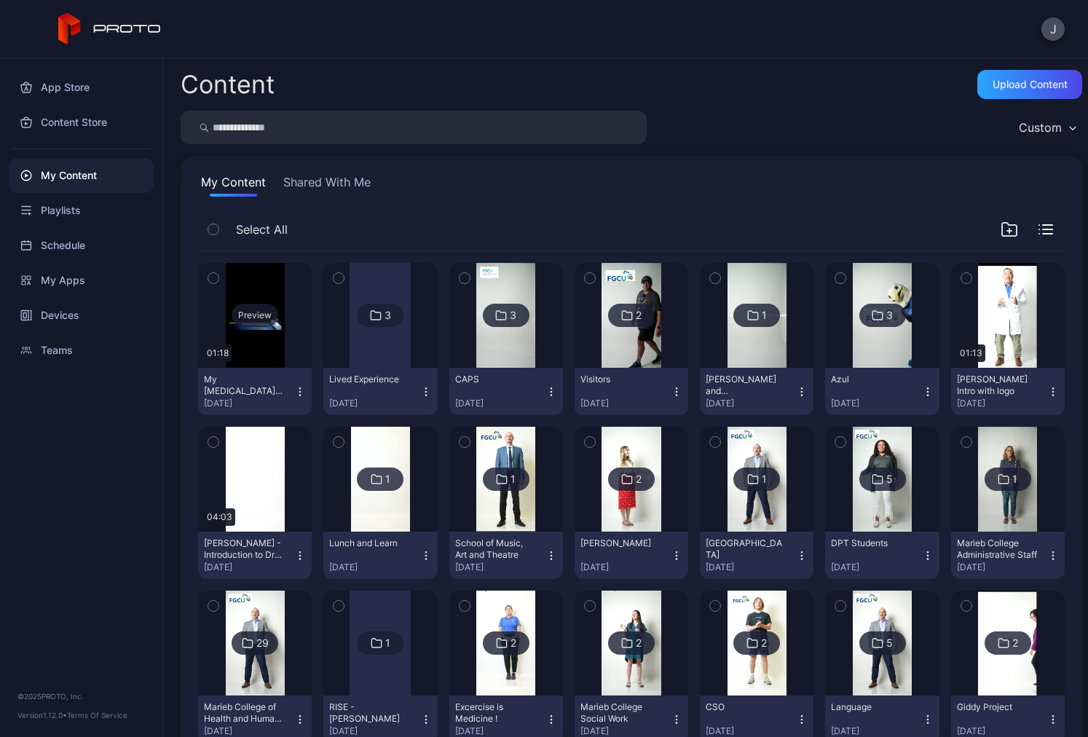
click at [248, 288] on div "Preview" at bounding box center [255, 315] width 114 height 105
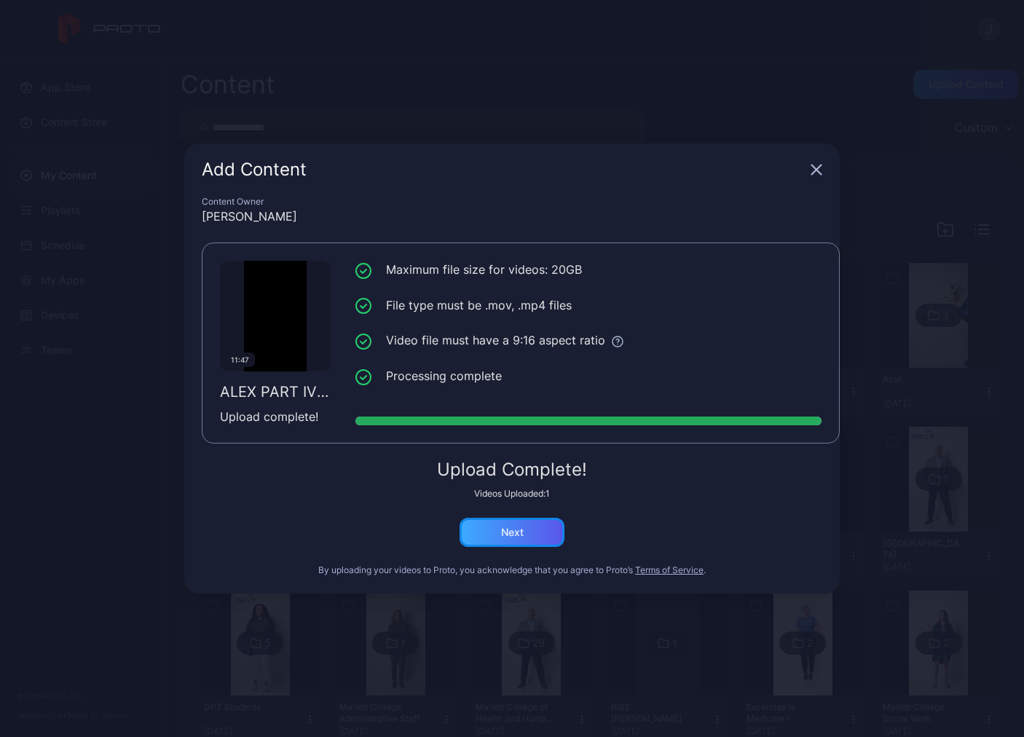
click at [527, 536] on div "Next" at bounding box center [512, 532] width 105 height 29
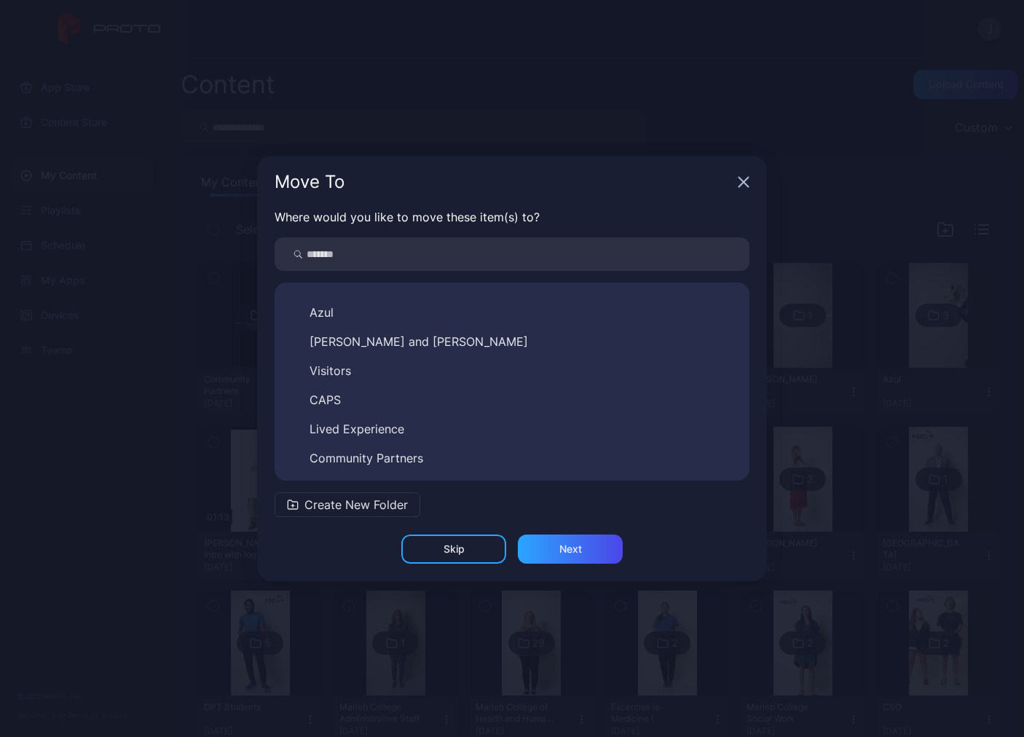
scroll to position [519, 0]
click at [425, 431] on button "Lived Experience" at bounding box center [512, 428] width 452 height 23
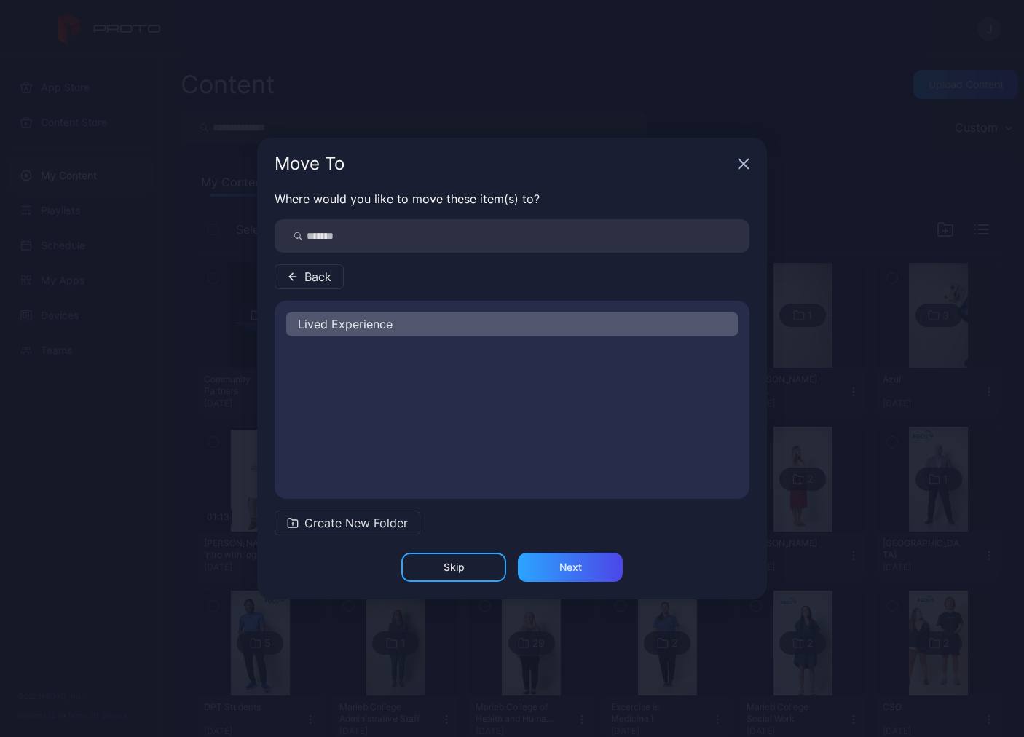
scroll to position [0, 0]
click at [564, 573] on div "Next" at bounding box center [570, 568] width 23 height 12
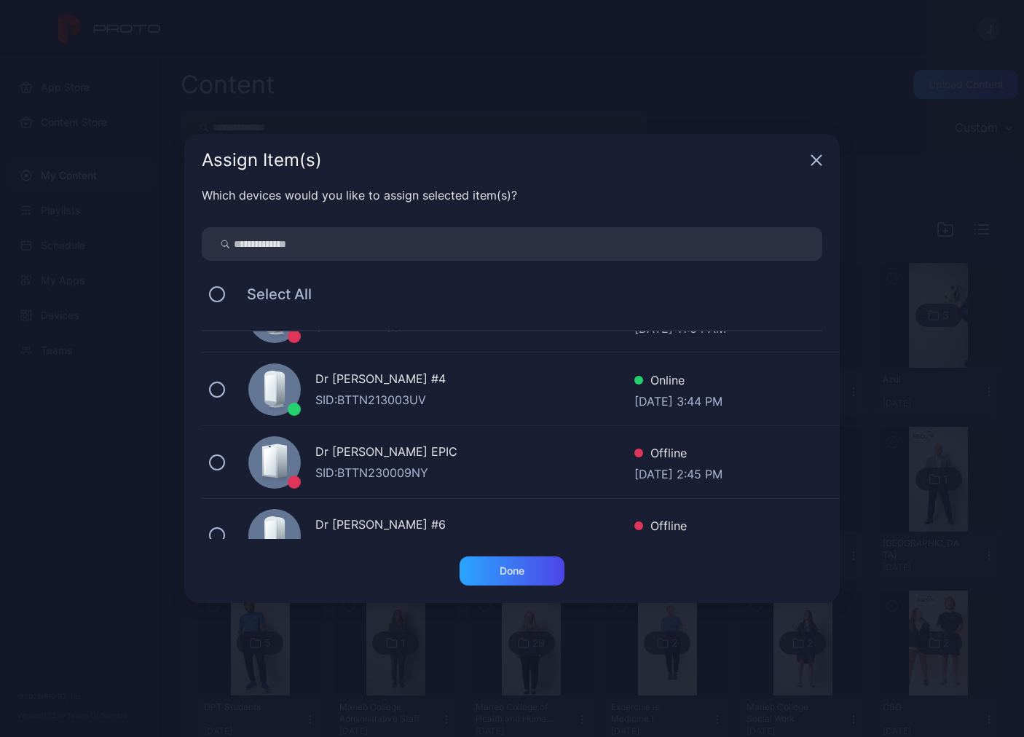
scroll to position [219, 0]
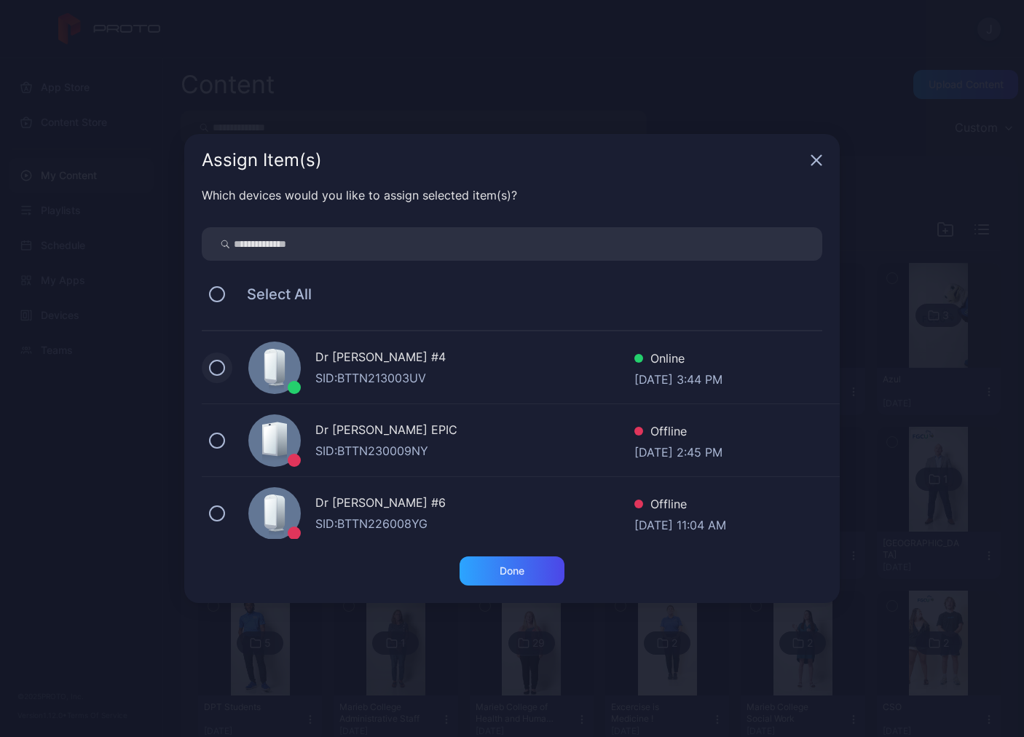
click at [219, 370] on button at bounding box center [217, 368] width 16 height 16
click at [524, 573] on div "Done" at bounding box center [512, 571] width 105 height 29
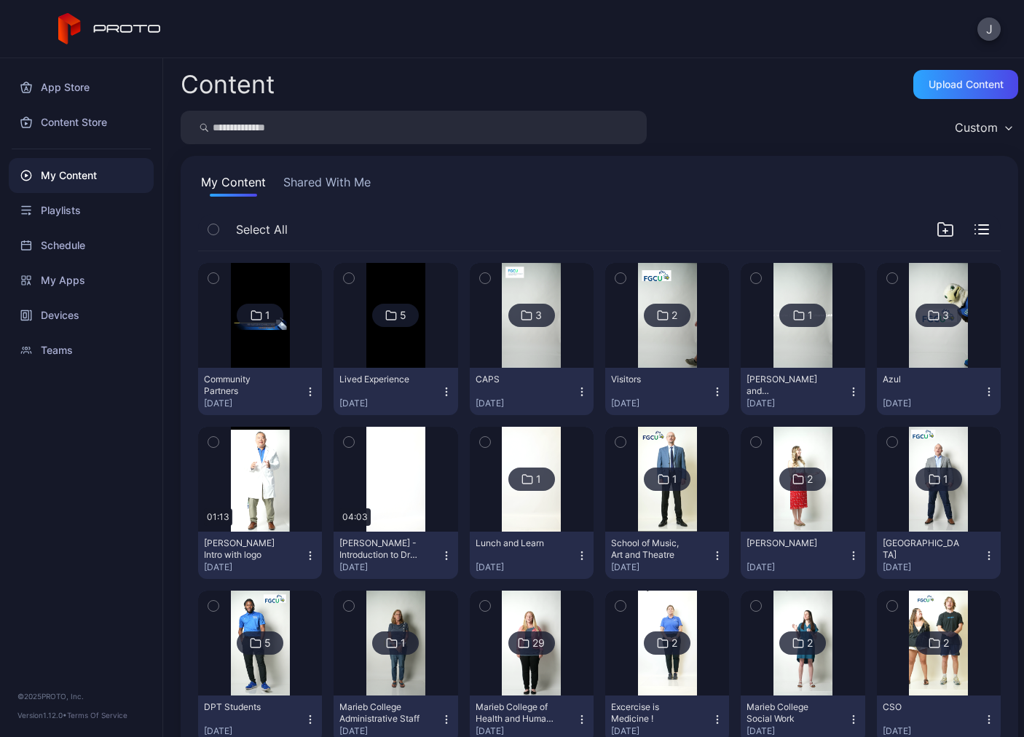
click at [376, 346] on img at bounding box center [395, 315] width 59 height 105
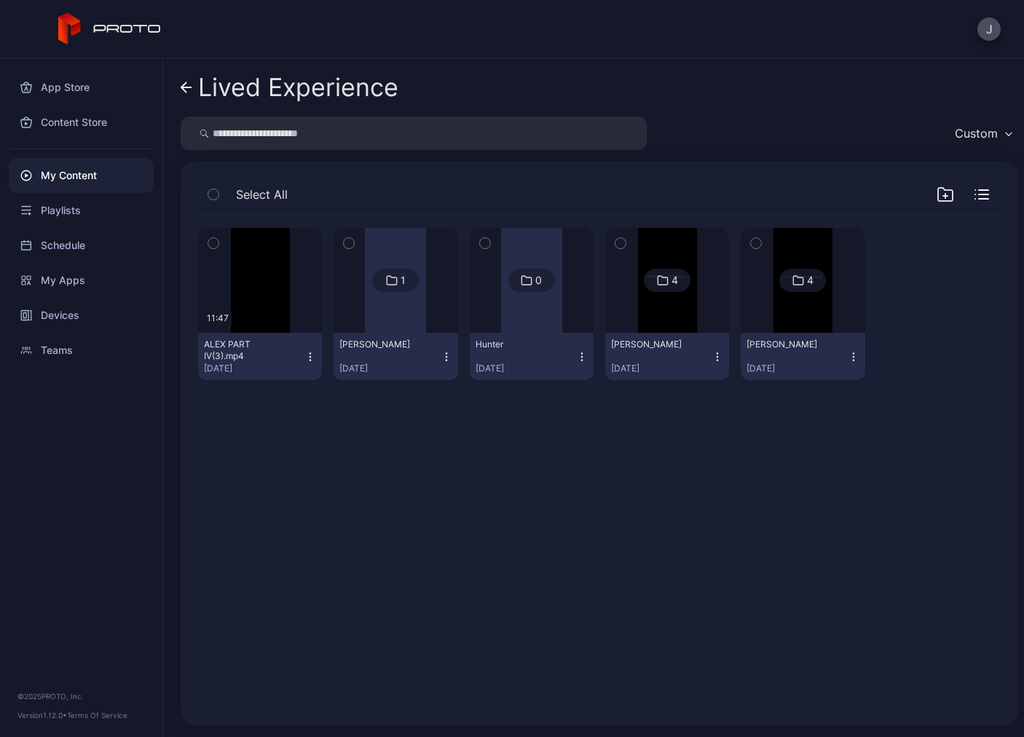
click at [304, 351] on icon "button" at bounding box center [310, 357] width 12 height 12
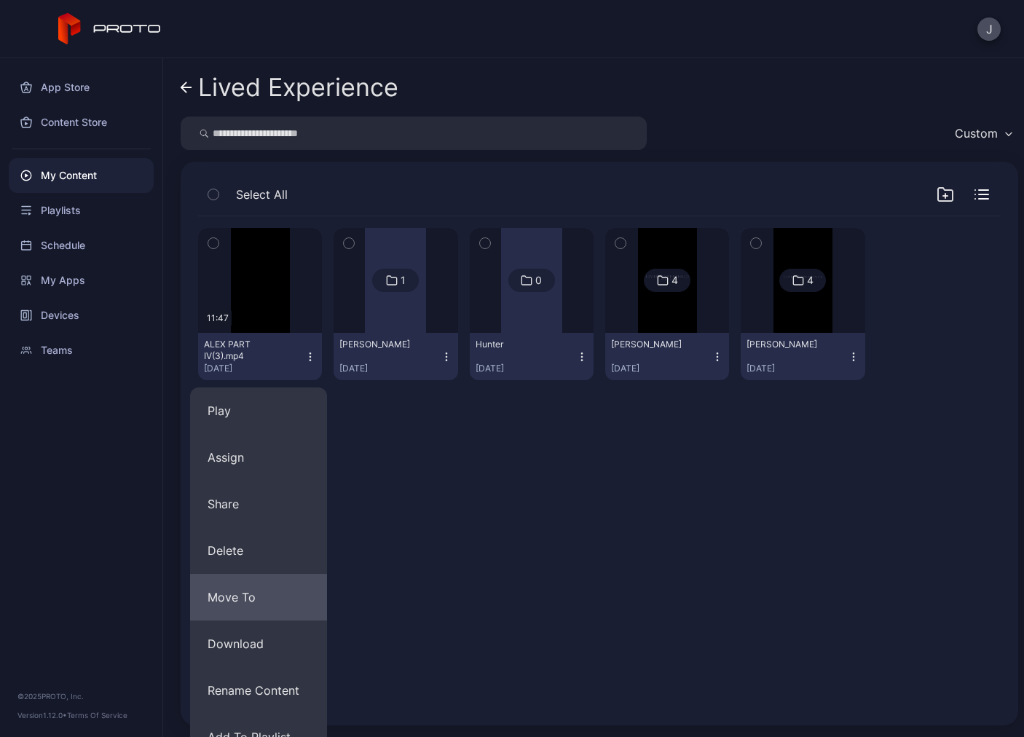
click at [257, 608] on button "Move To" at bounding box center [258, 597] width 137 height 47
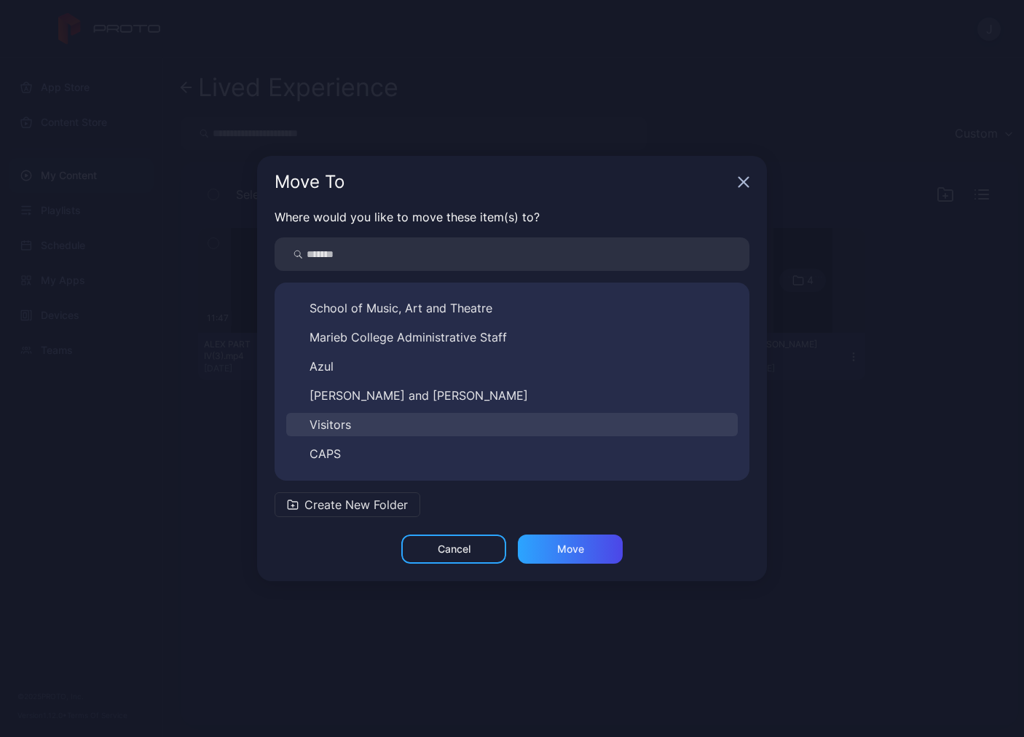
scroll to position [519, 0]
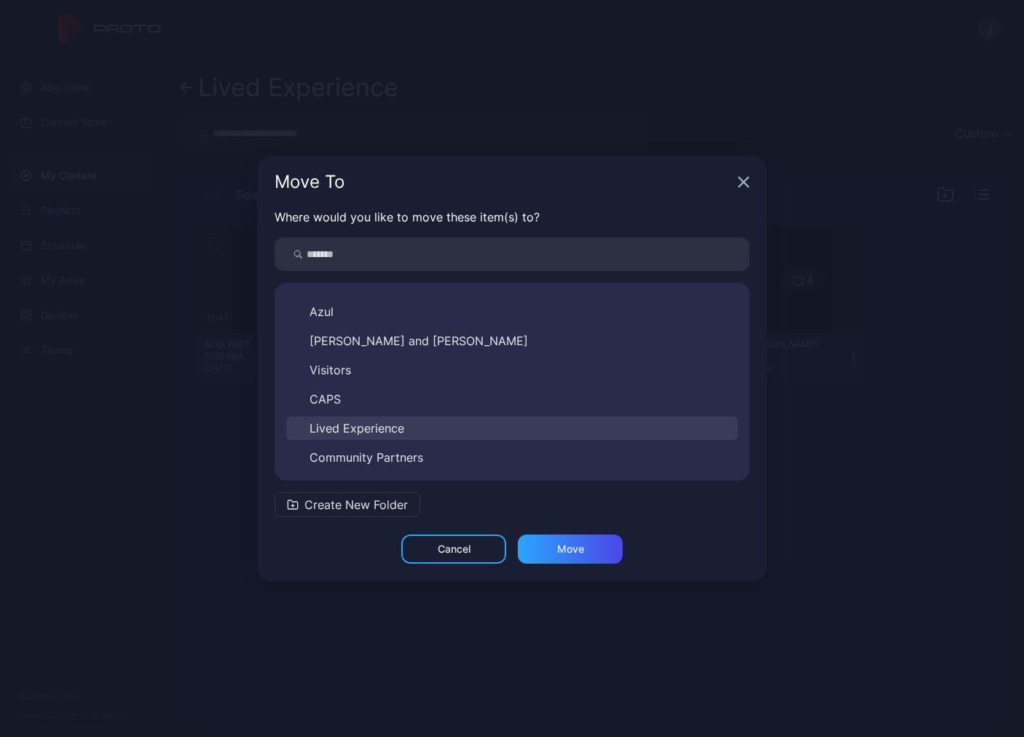
click at [425, 437] on button "Lived Experience" at bounding box center [512, 428] width 452 height 23
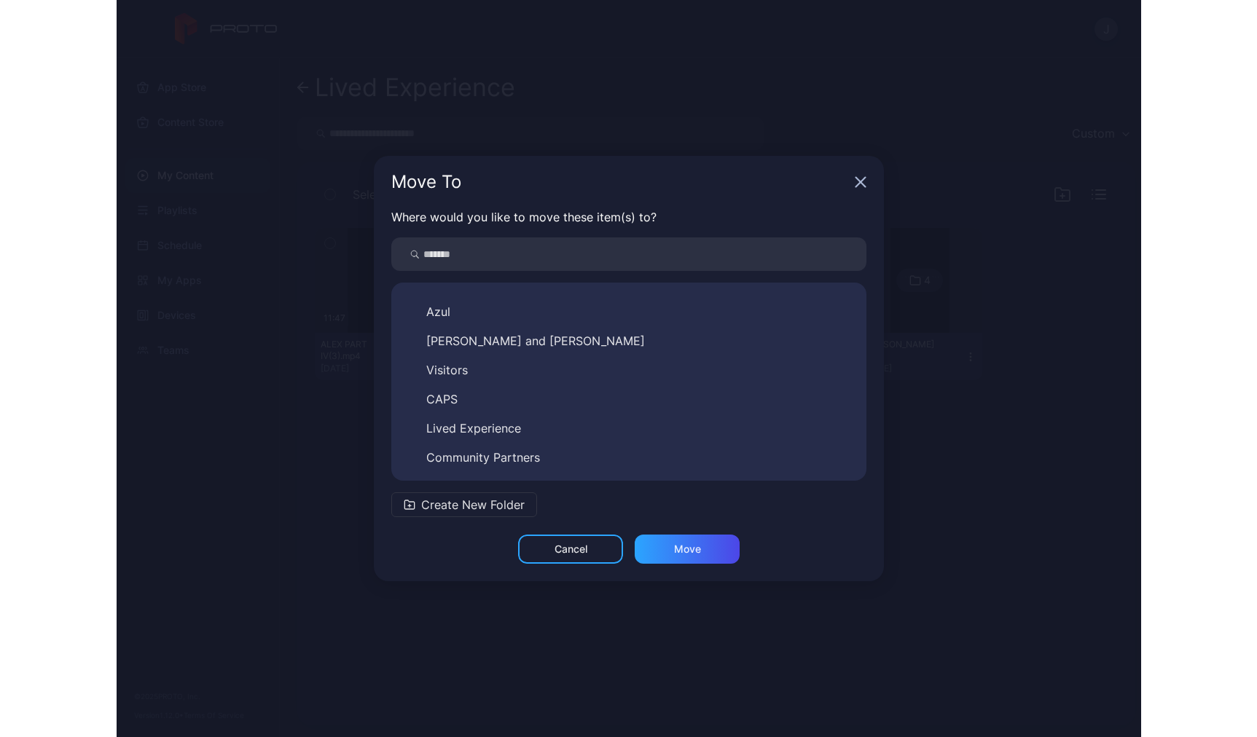
scroll to position [0, 0]
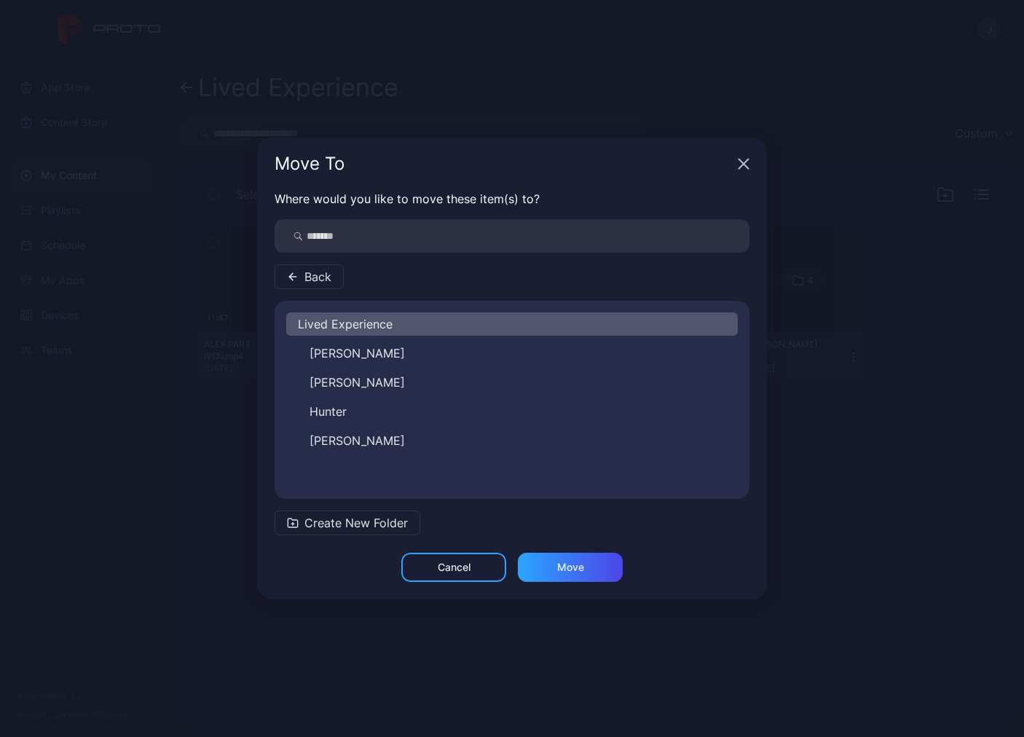
click at [351, 353] on button "[PERSON_NAME]" at bounding box center [512, 353] width 452 height 23
click at [549, 568] on div "Move" at bounding box center [570, 567] width 105 height 29
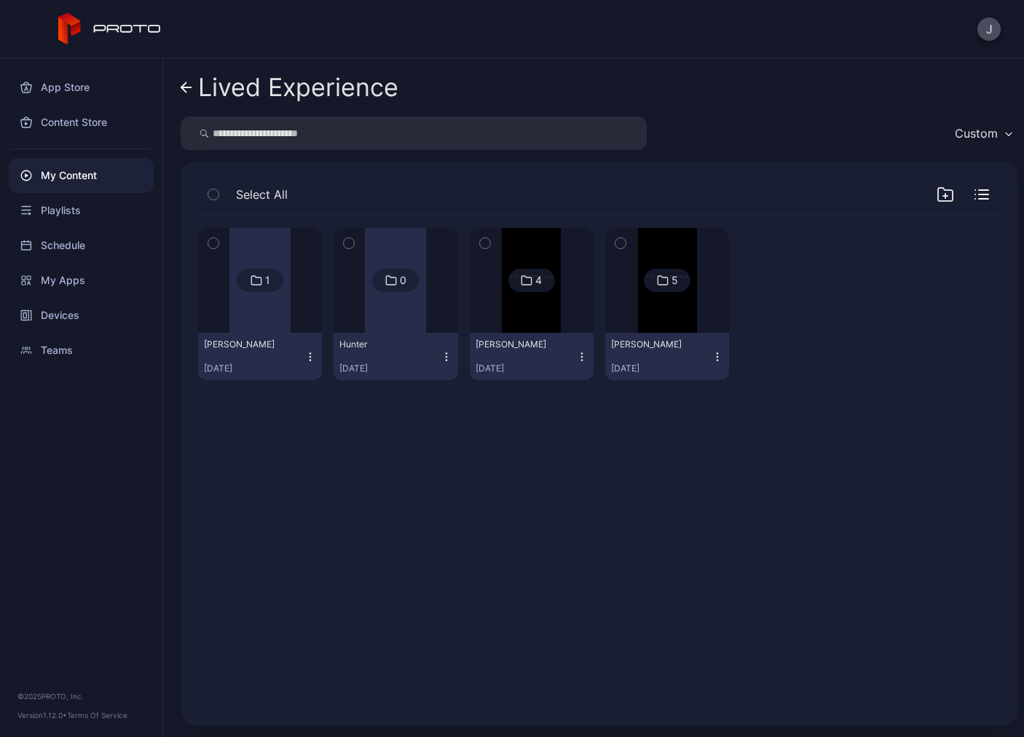
click at [616, 312] on div at bounding box center [667, 280] width 105 height 105
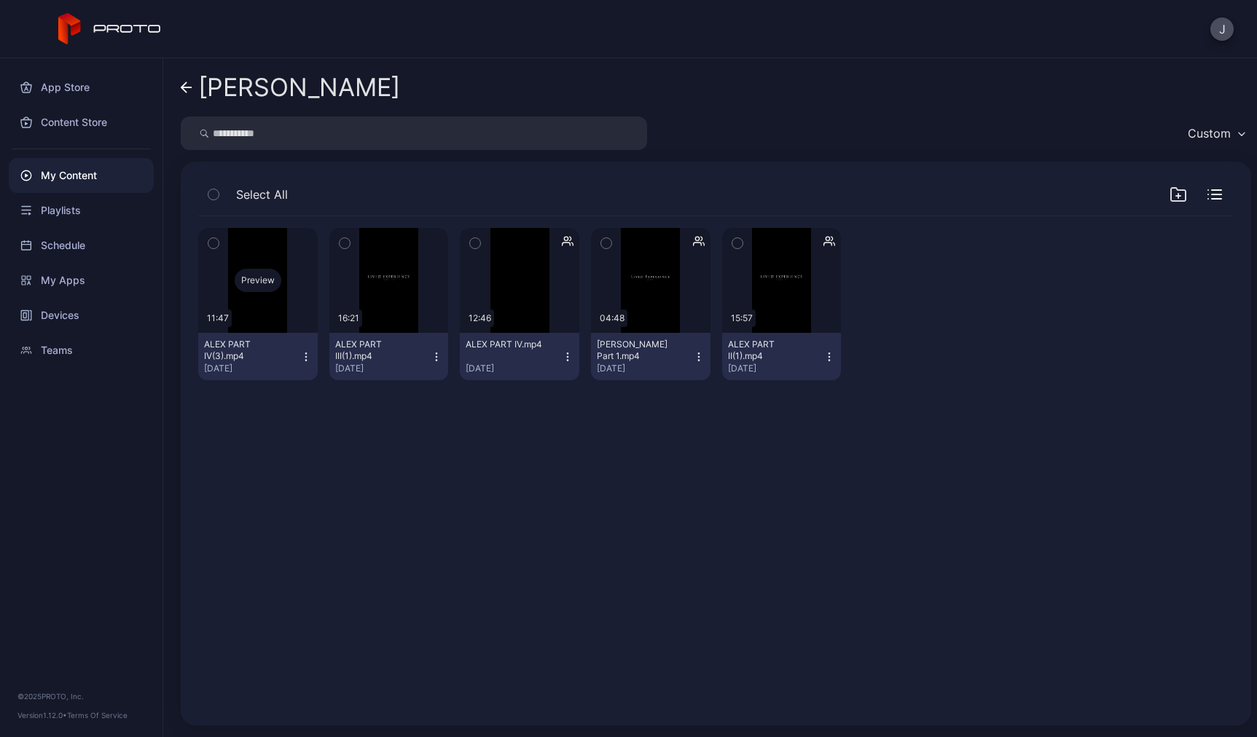
click at [256, 281] on div "Preview" at bounding box center [258, 280] width 47 height 23
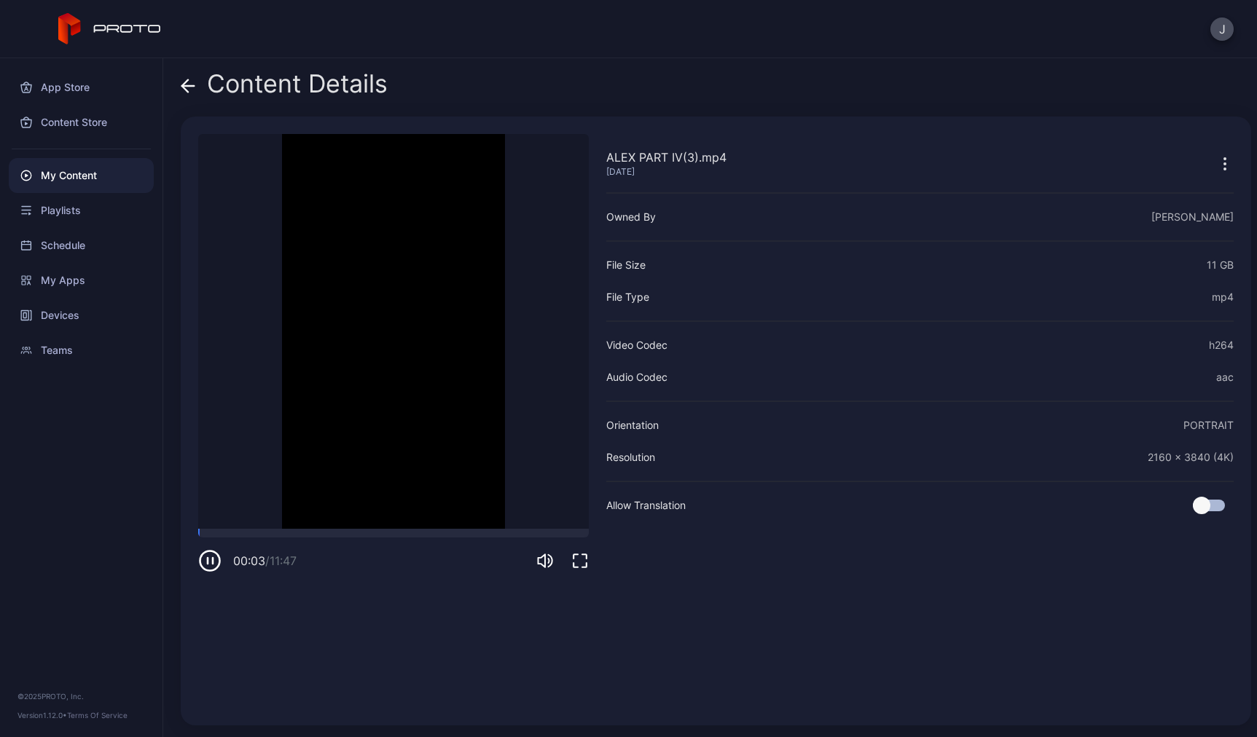
click at [194, 92] on icon at bounding box center [188, 86] width 15 height 15
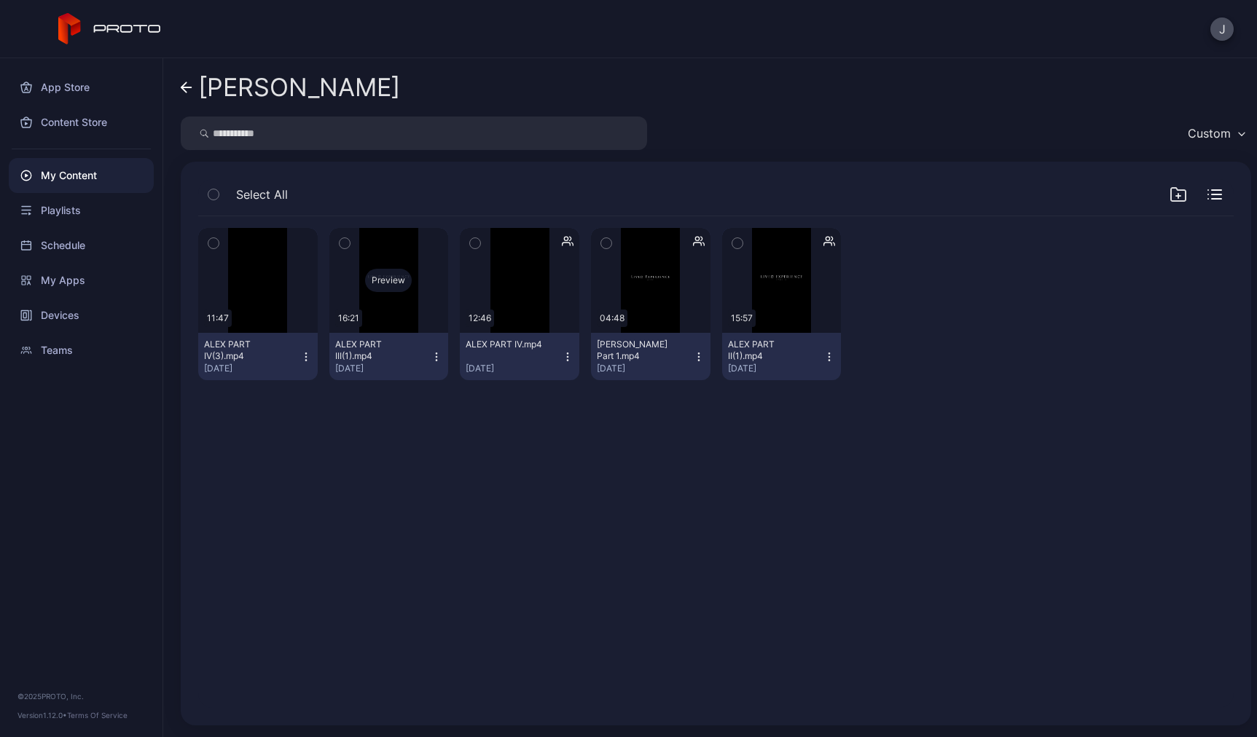
click at [378, 315] on div "Preview" at bounding box center [388, 280] width 119 height 105
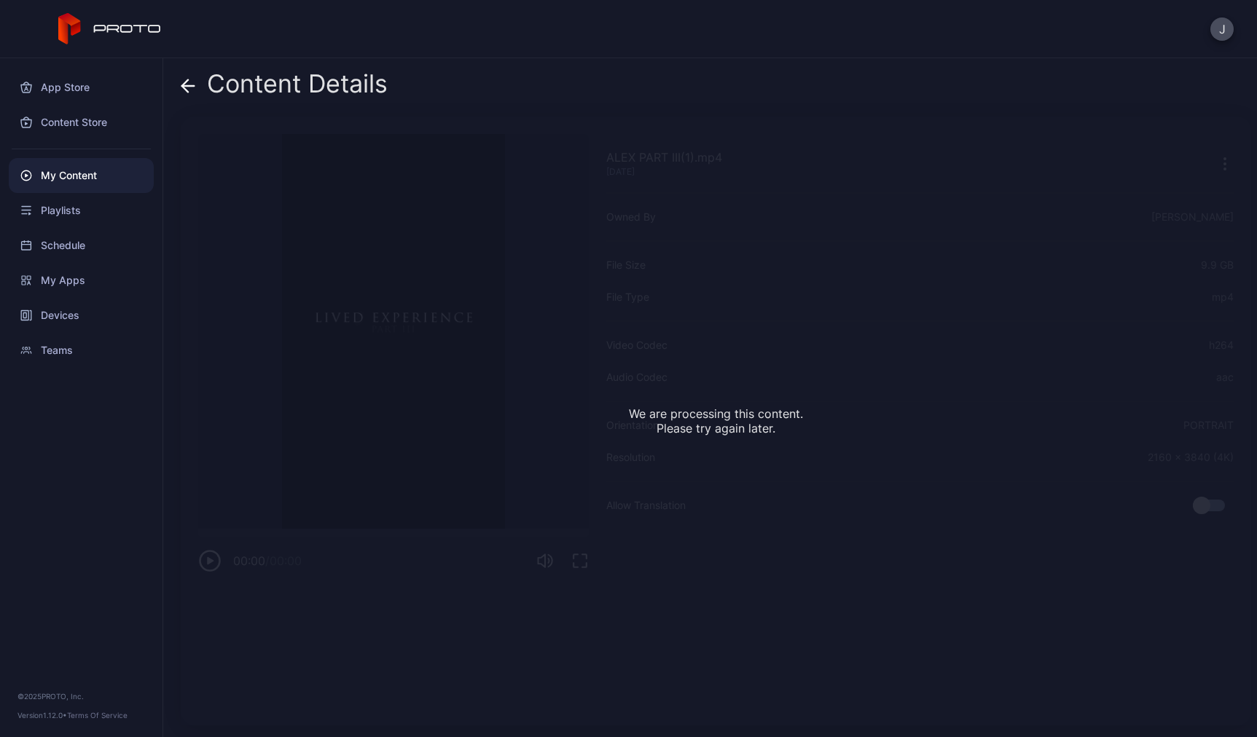
click at [185, 88] on icon at bounding box center [185, 85] width 6 height 12
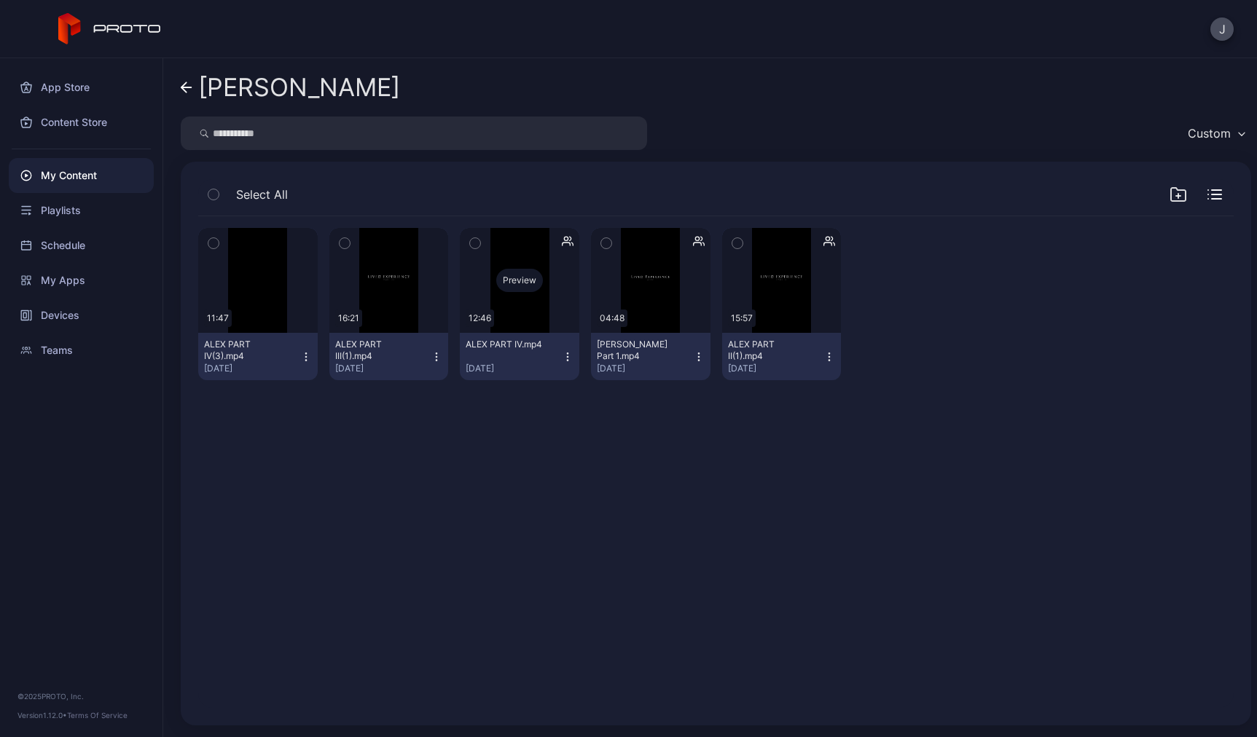
click at [519, 313] on div "Preview" at bounding box center [519, 280] width 119 height 105
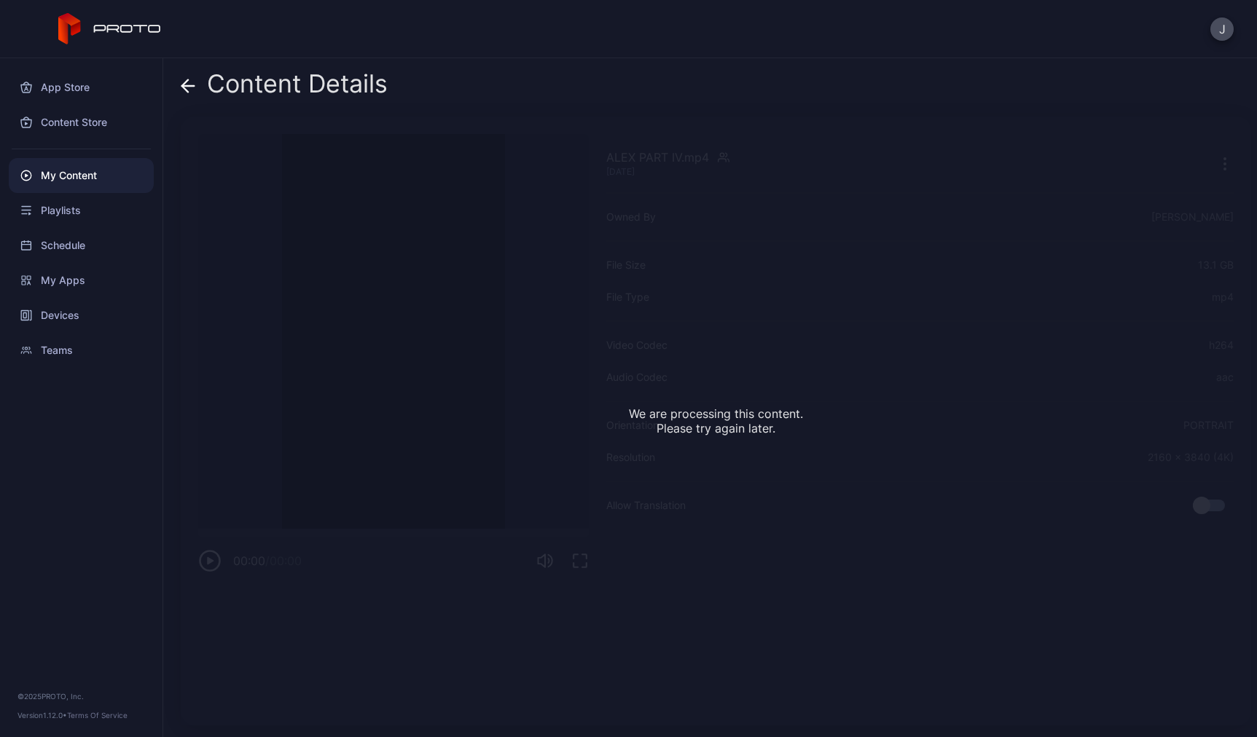
click at [181, 87] on icon at bounding box center [188, 86] width 15 height 15
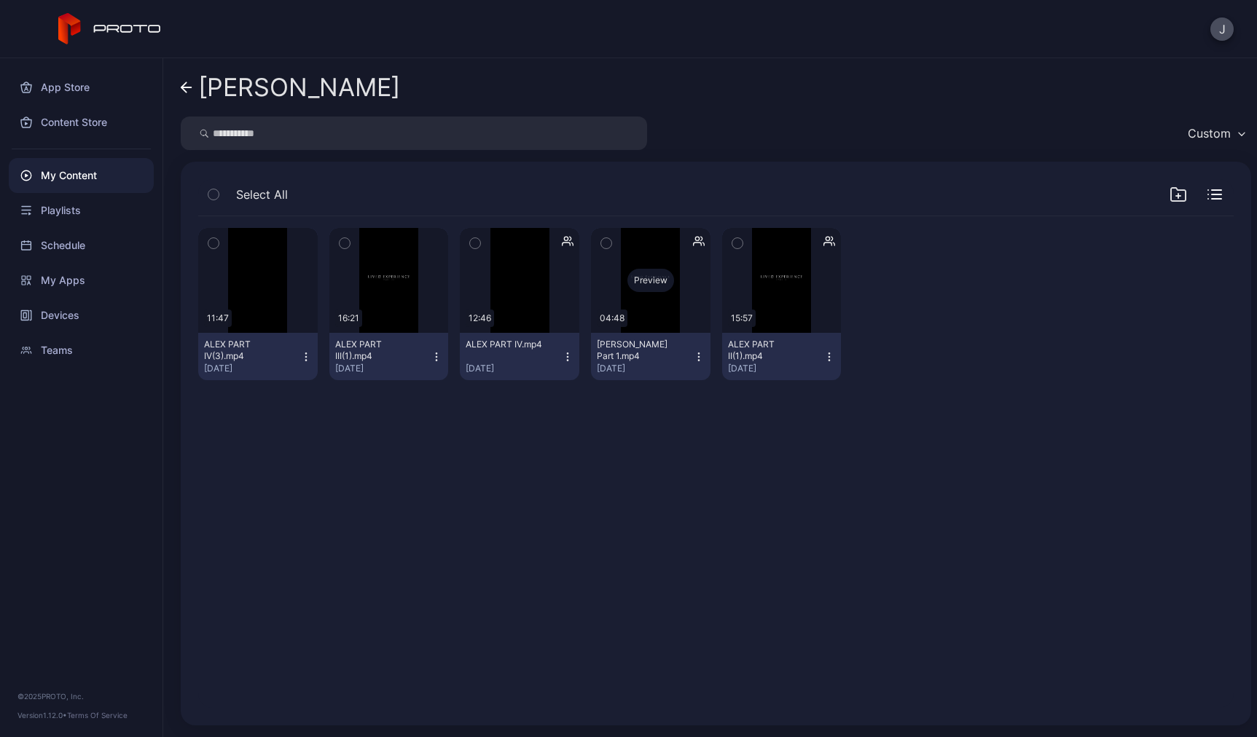
click at [658, 318] on div "Preview" at bounding box center [650, 280] width 119 height 105
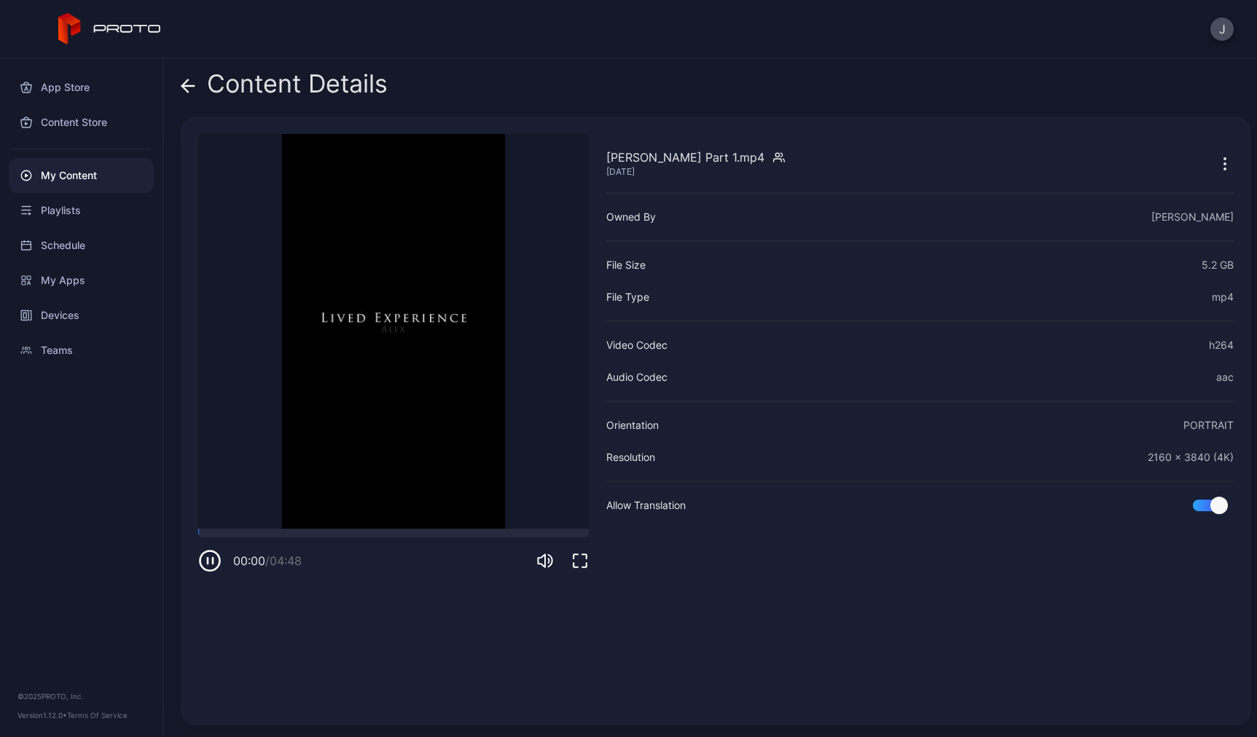
click at [192, 88] on icon at bounding box center [188, 86] width 15 height 15
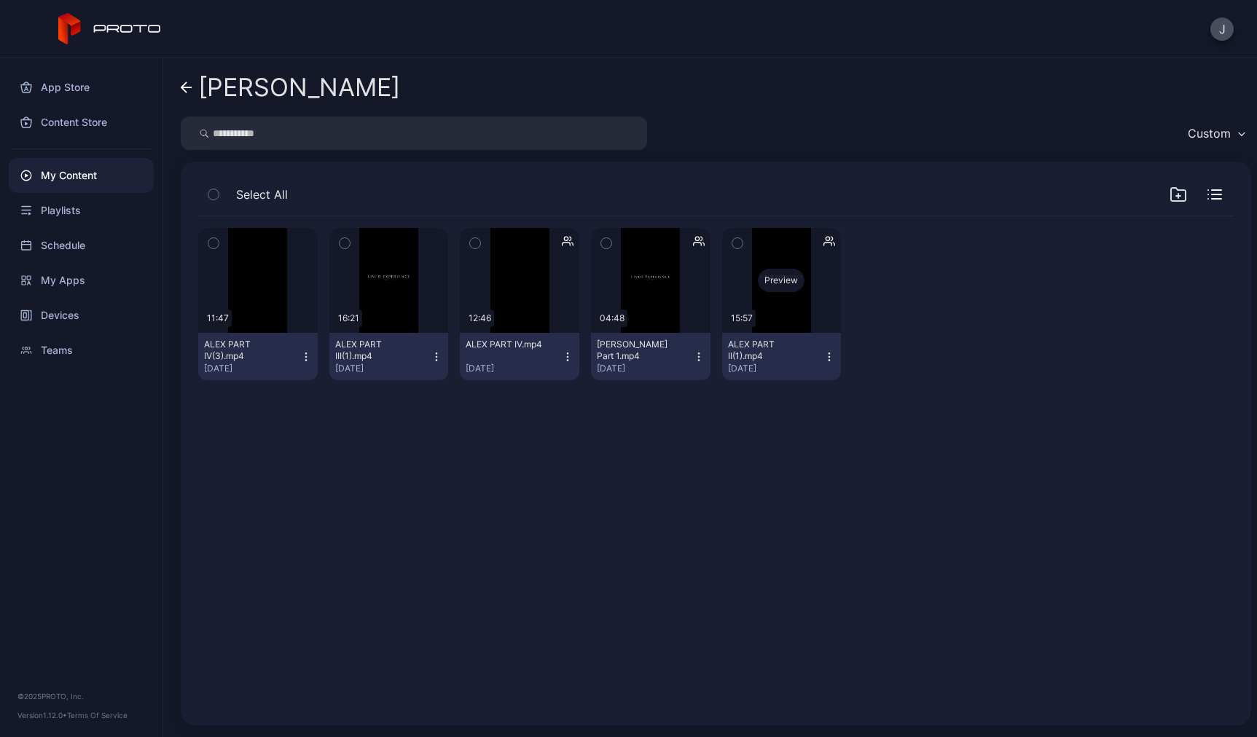
click at [769, 310] on div "Preview" at bounding box center [781, 280] width 119 height 105
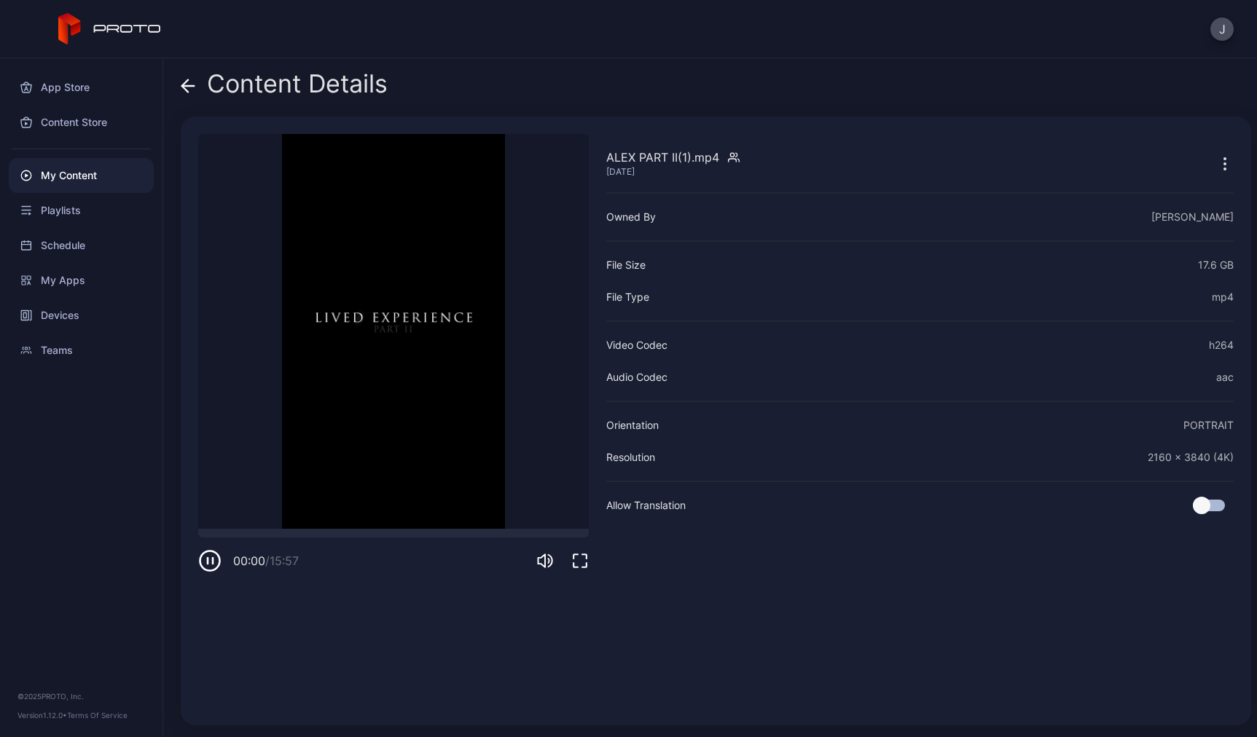
click at [190, 96] on span at bounding box center [188, 84] width 15 height 28
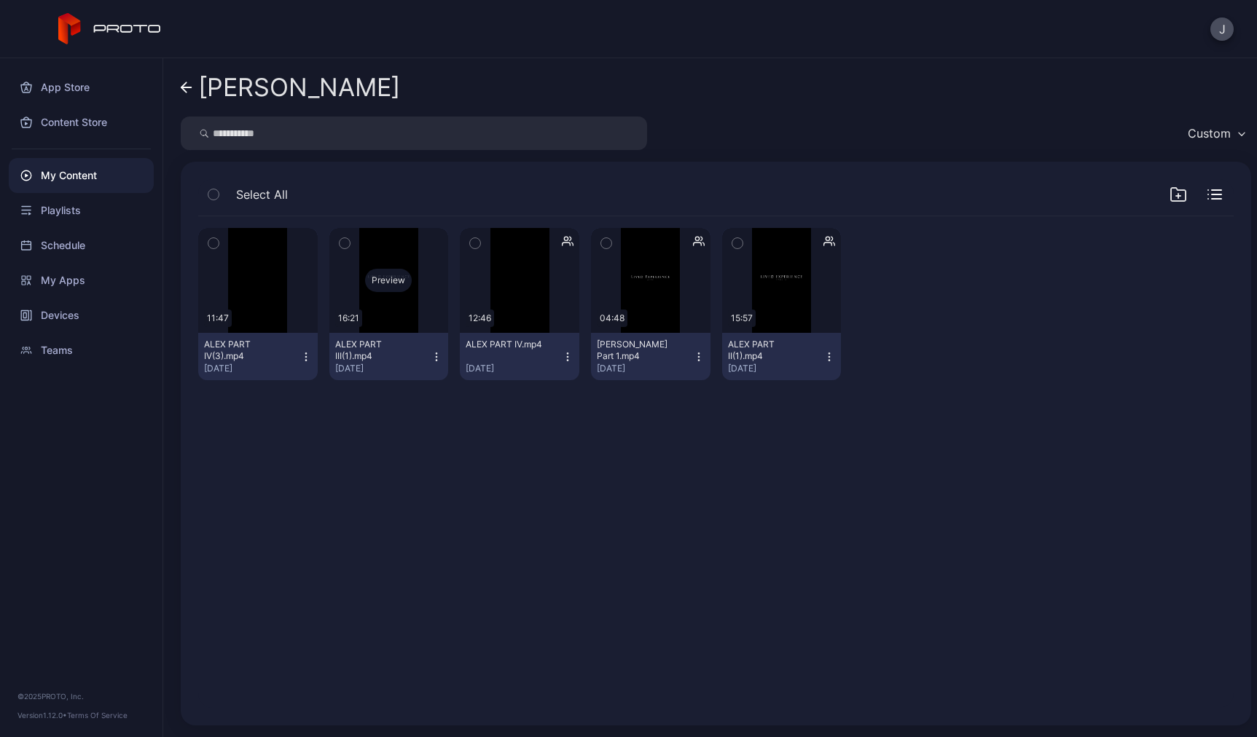
click at [409, 315] on div "Preview" at bounding box center [388, 280] width 119 height 105
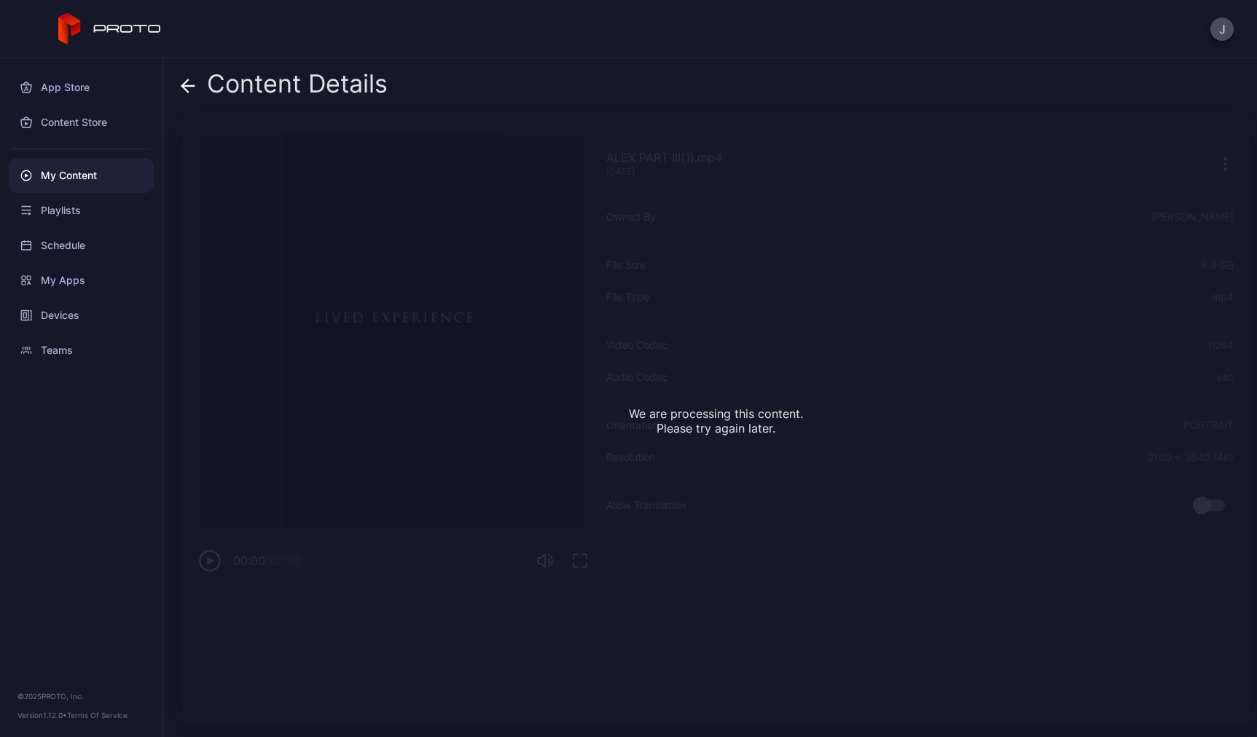
click at [188, 87] on icon at bounding box center [188, 86] width 15 height 15
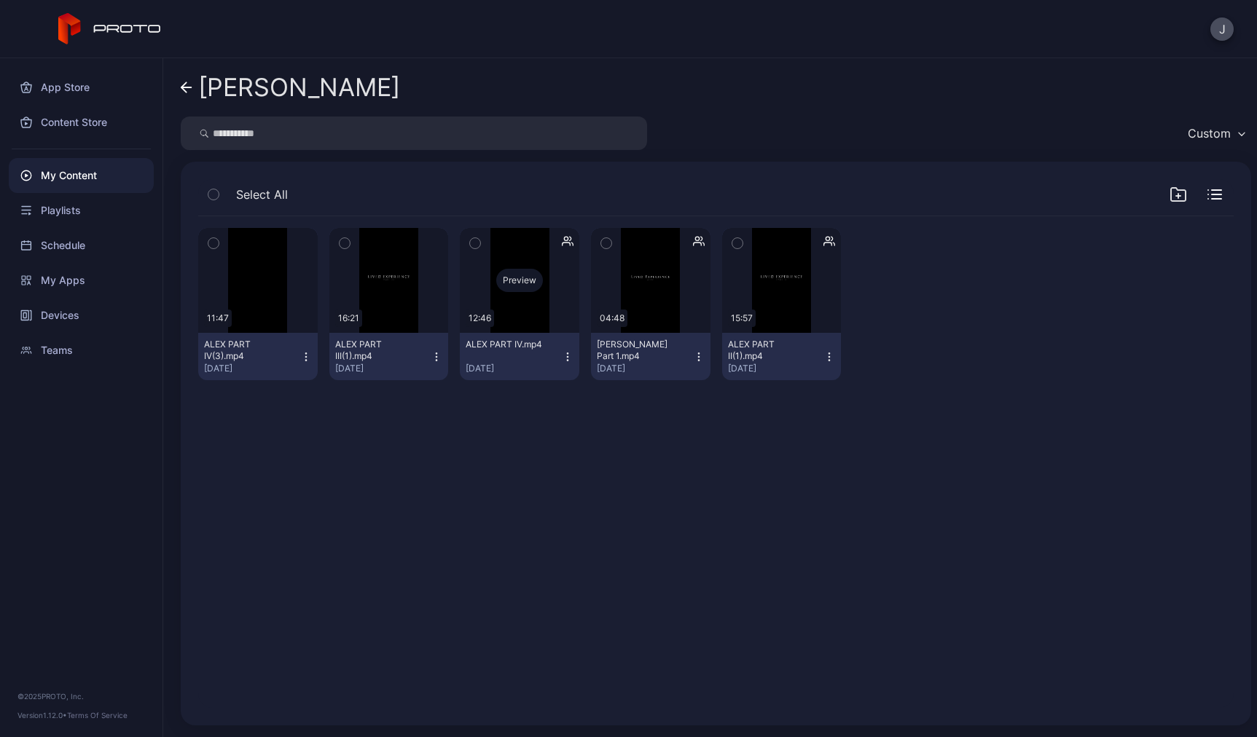
click at [522, 306] on div "Preview" at bounding box center [519, 280] width 119 height 105
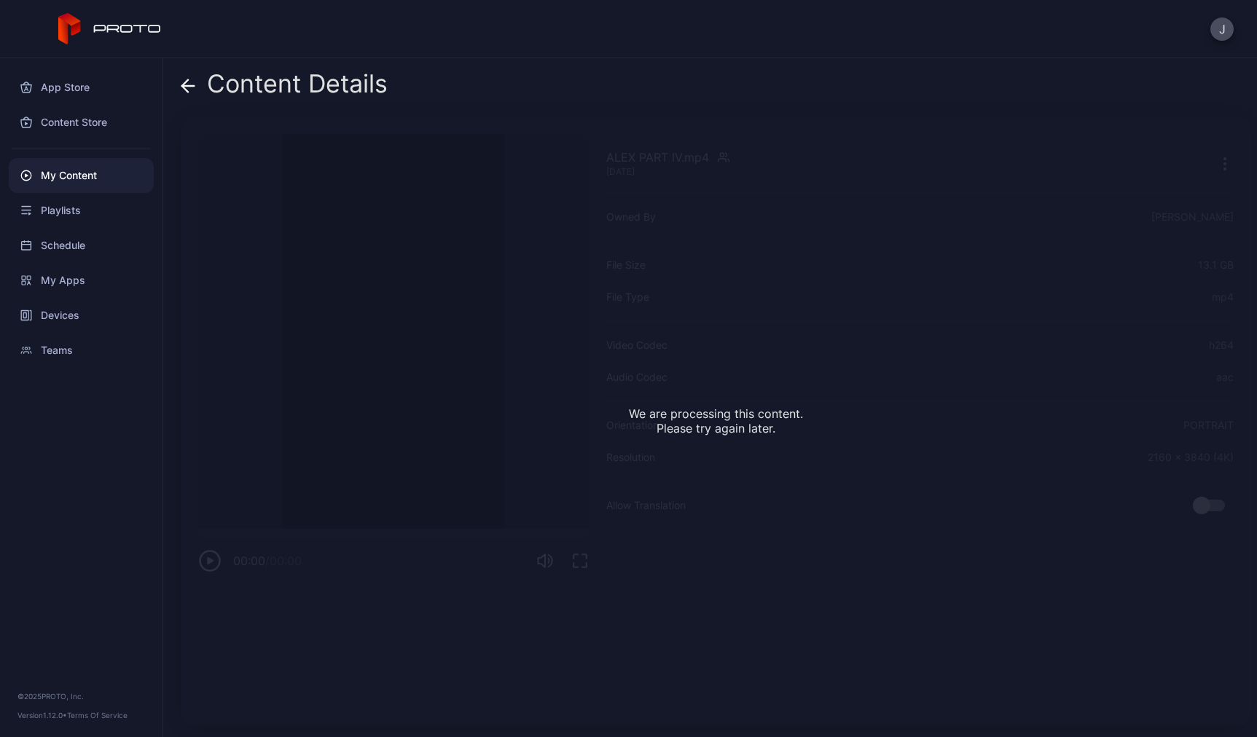
click at [181, 84] on icon at bounding box center [188, 86] width 15 height 15
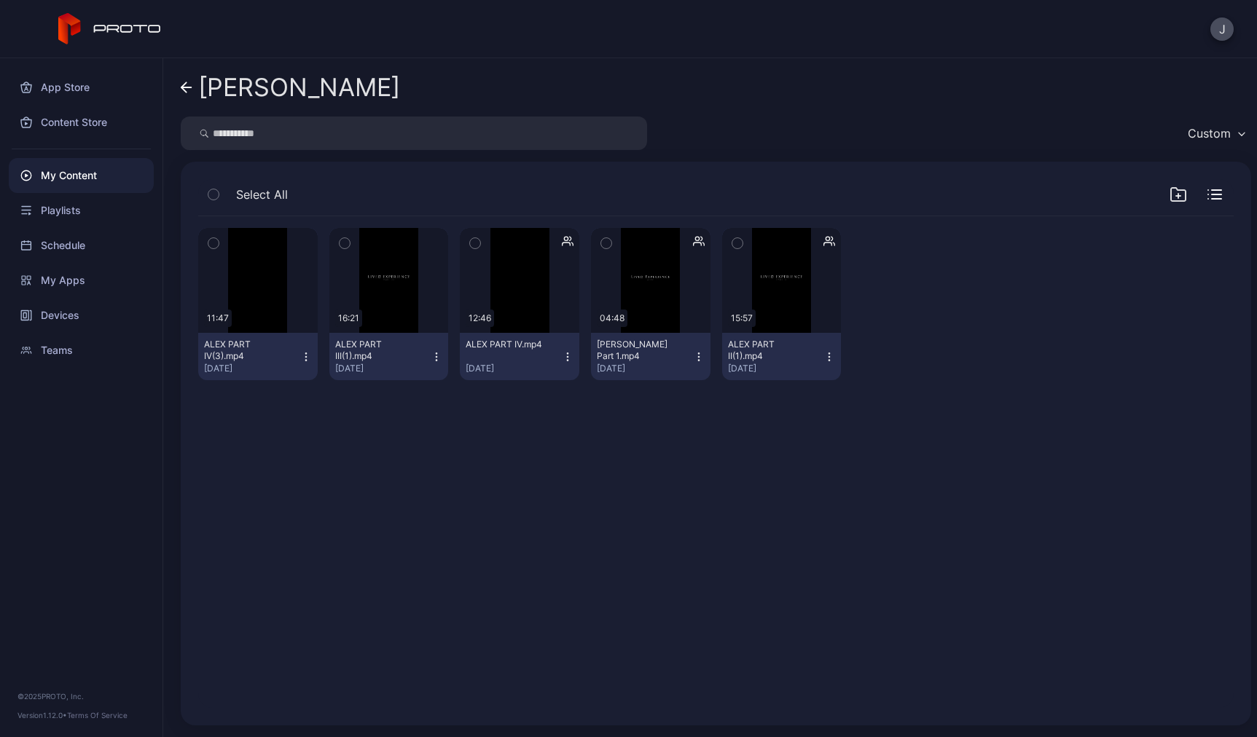
click at [562, 354] on icon "button" at bounding box center [568, 357] width 12 height 12
click at [680, 485] on div "Preview 11:47 [PERSON_NAME] PART IV(3).mp4 [DATE] Preview 16:21 [PERSON_NAME](1…" at bounding box center [715, 462] width 1058 height 515
click at [269, 310] on div "Preview" at bounding box center [257, 280] width 119 height 105
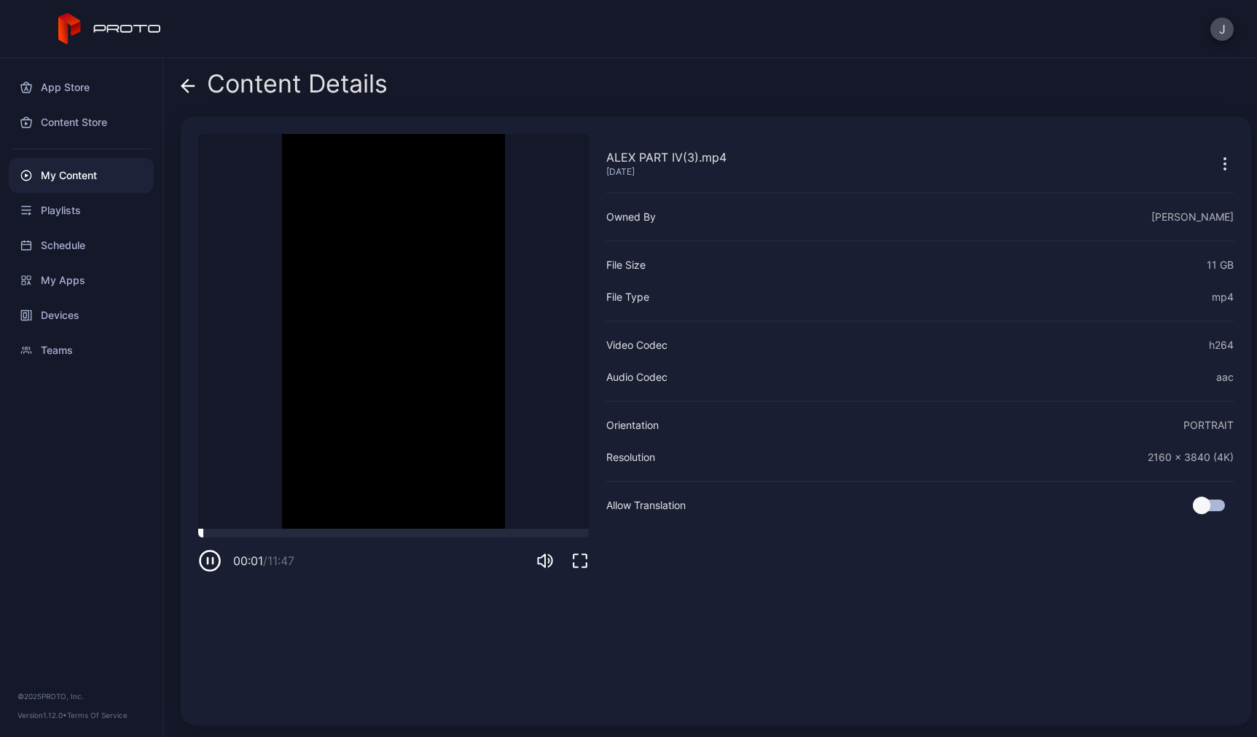
click at [224, 534] on div at bounding box center [393, 533] width 390 height 9
click at [259, 534] on div at bounding box center [393, 533] width 390 height 9
click at [187, 88] on icon at bounding box center [188, 86] width 15 height 15
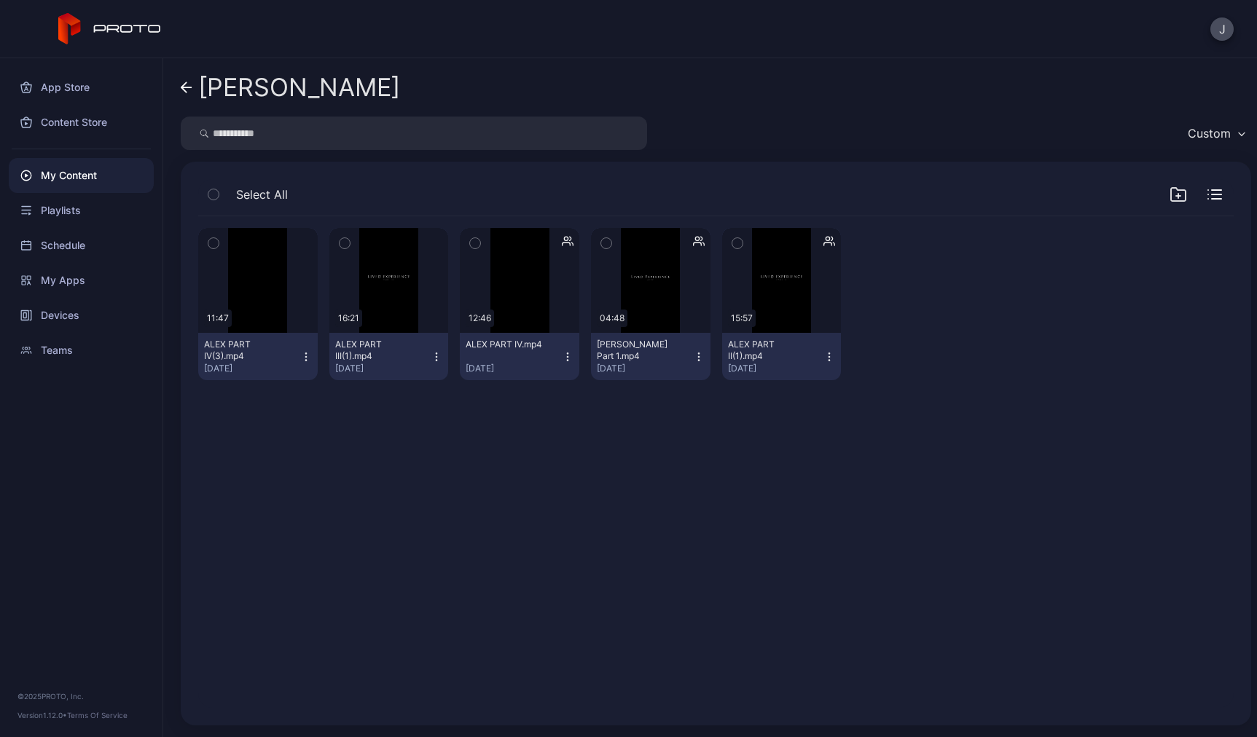
click at [184, 79] on link "[PERSON_NAME]" at bounding box center [290, 87] width 219 height 35
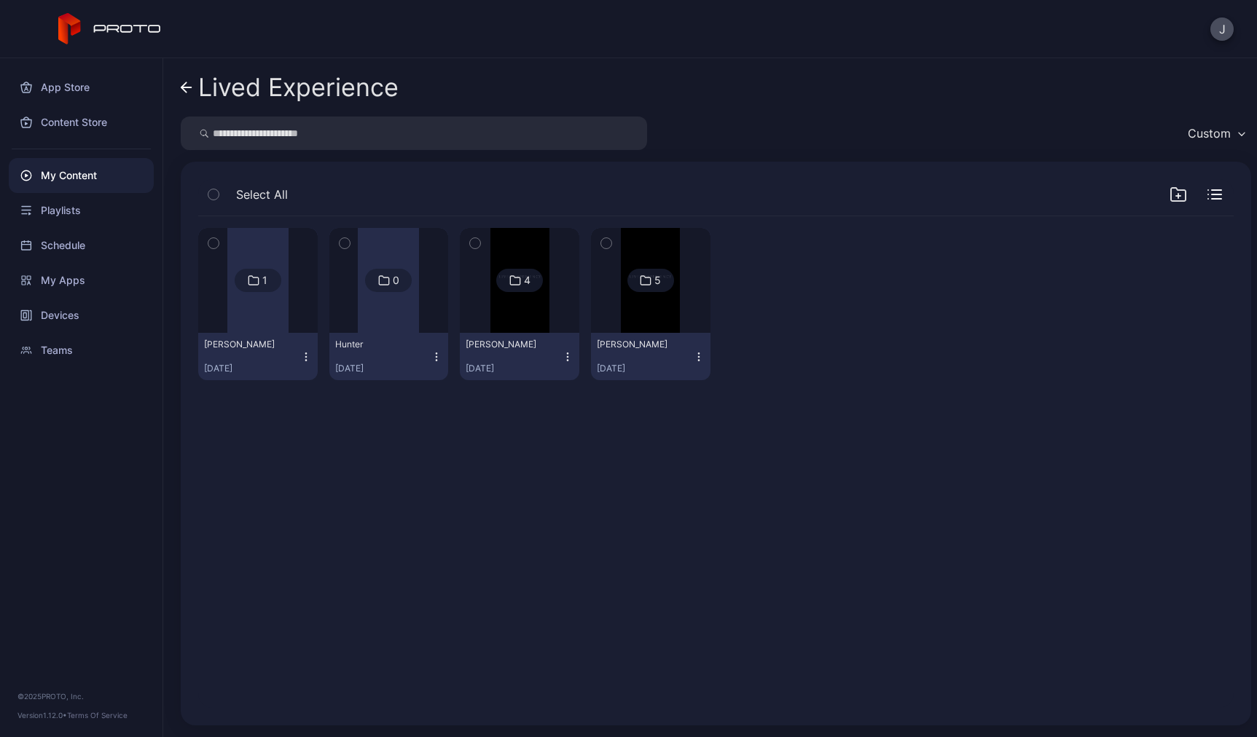
click at [524, 324] on img at bounding box center [519, 280] width 59 height 105
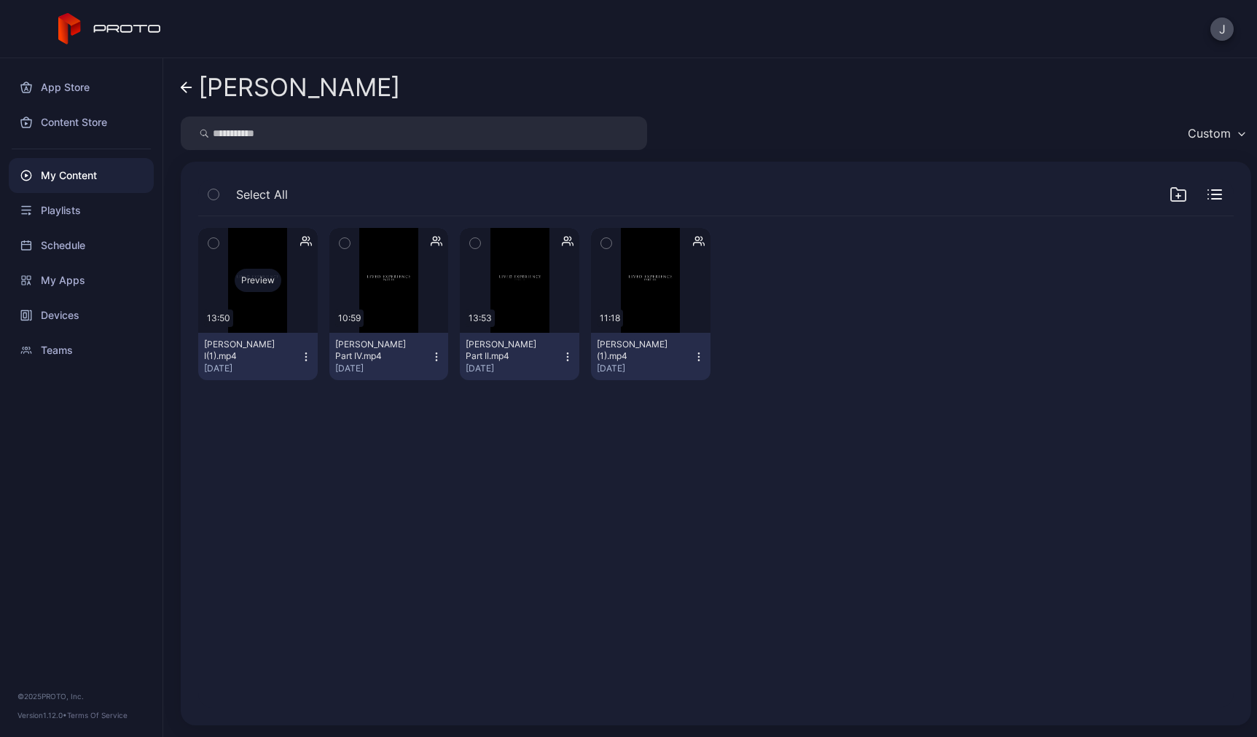
click at [264, 319] on div "Preview" at bounding box center [257, 280] width 119 height 105
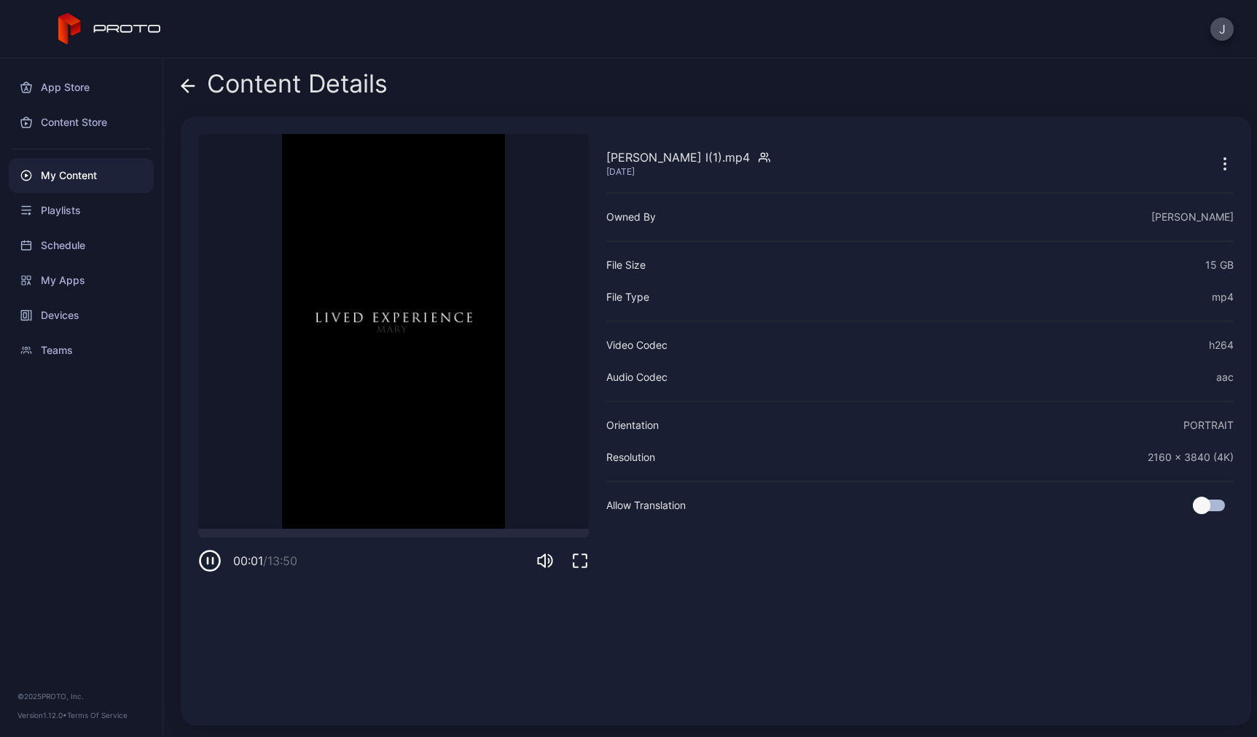
click at [192, 84] on icon at bounding box center [188, 86] width 15 height 15
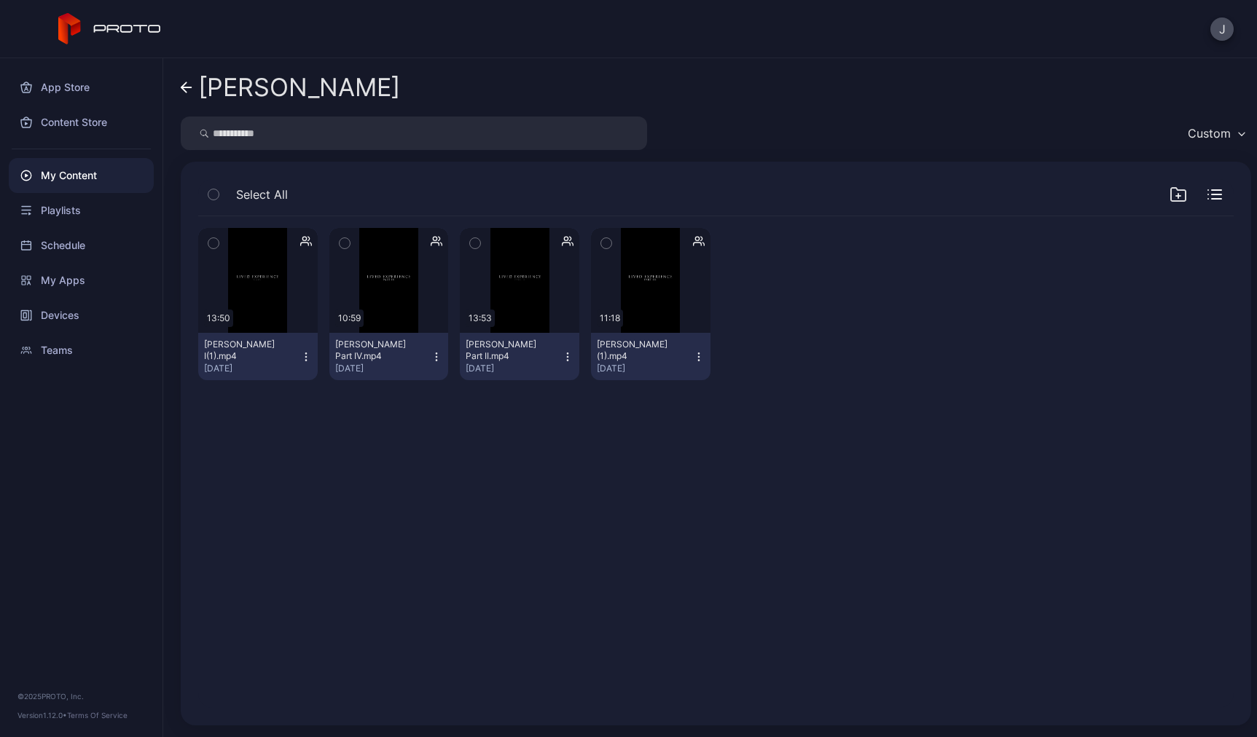
click at [424, 334] on button "[PERSON_NAME] Part IV.mp4 [DATE]" at bounding box center [388, 356] width 119 height 47
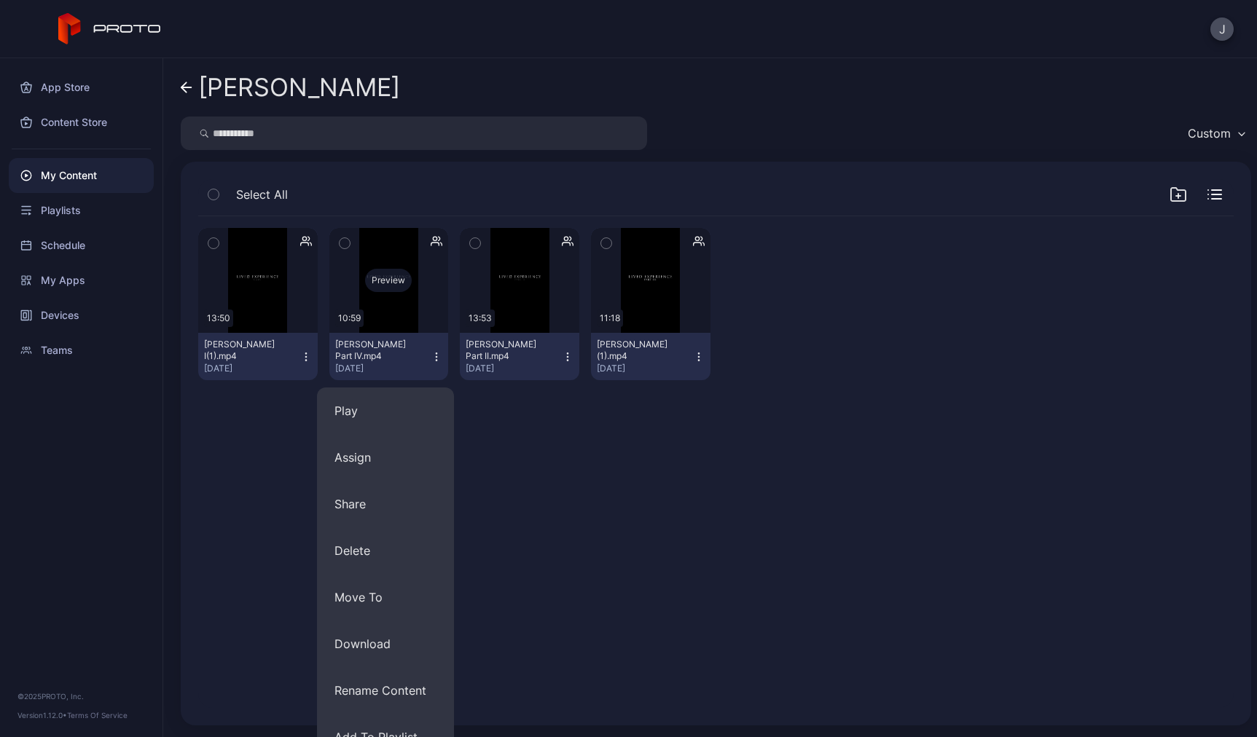
click at [401, 312] on div "Preview" at bounding box center [388, 280] width 119 height 105
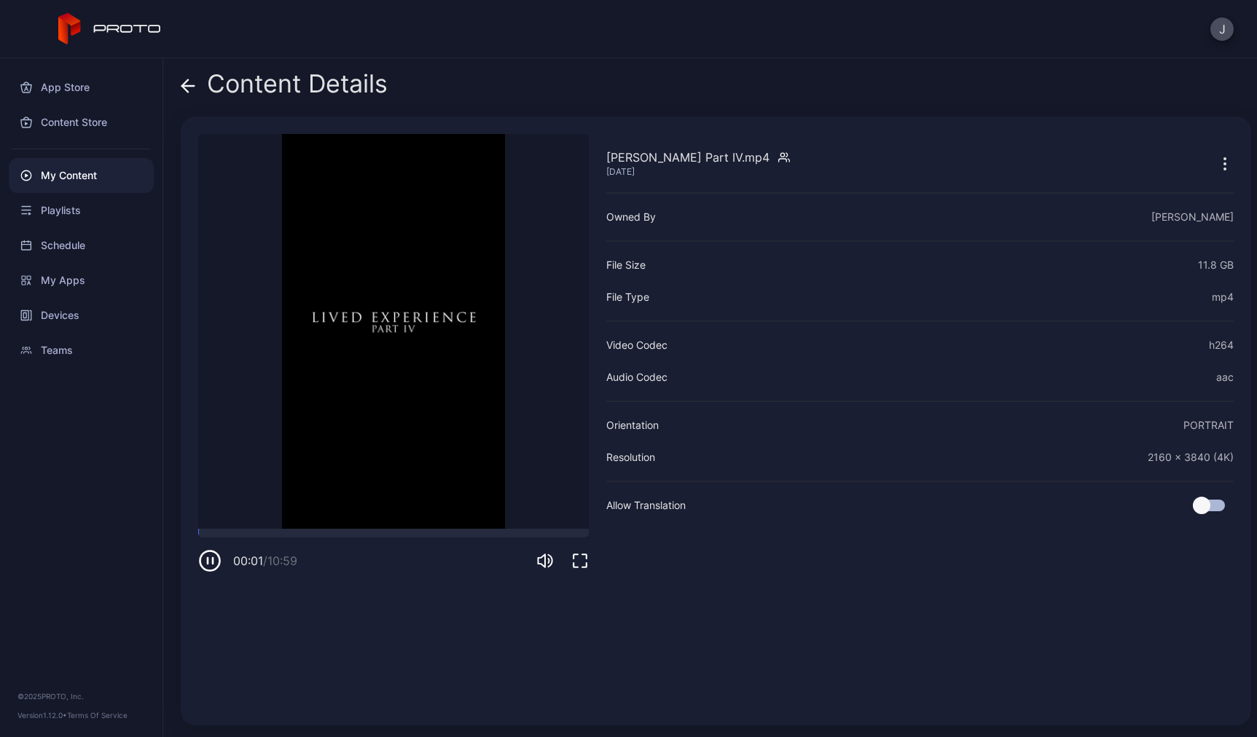
click at [189, 82] on icon at bounding box center [188, 86] width 15 height 15
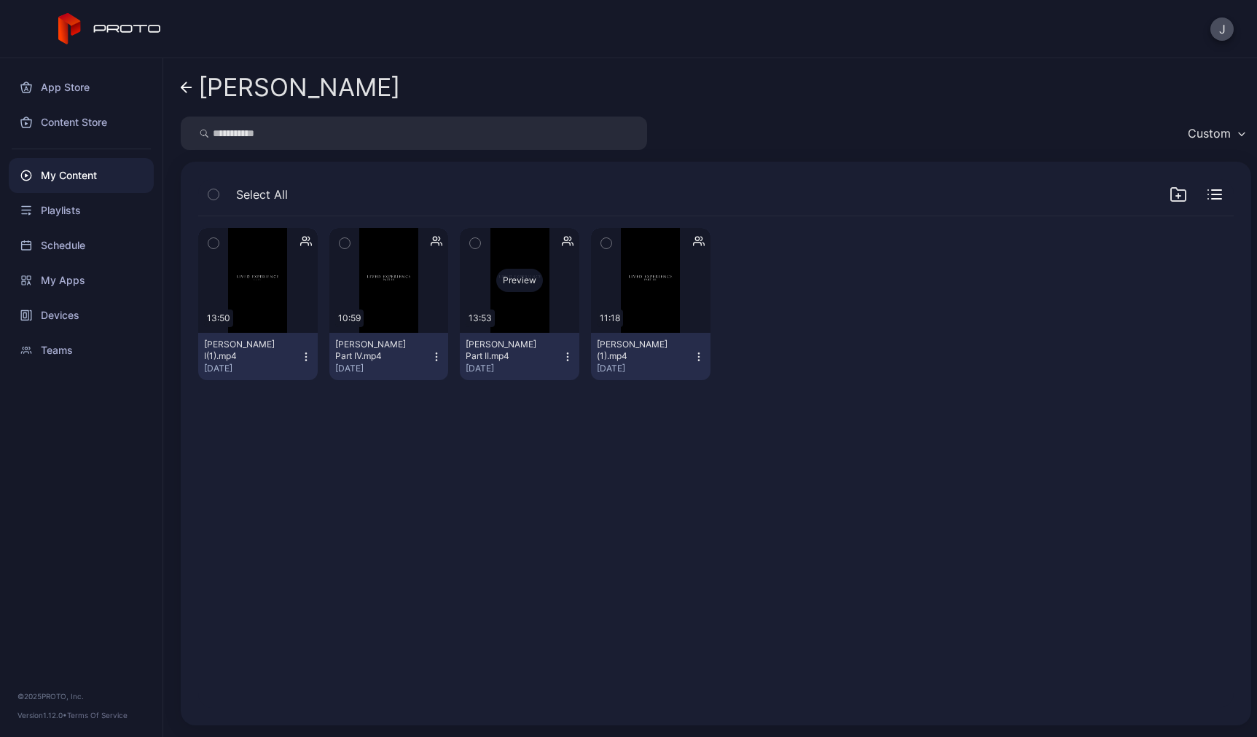
click at [529, 294] on div "Preview" at bounding box center [519, 280] width 119 height 105
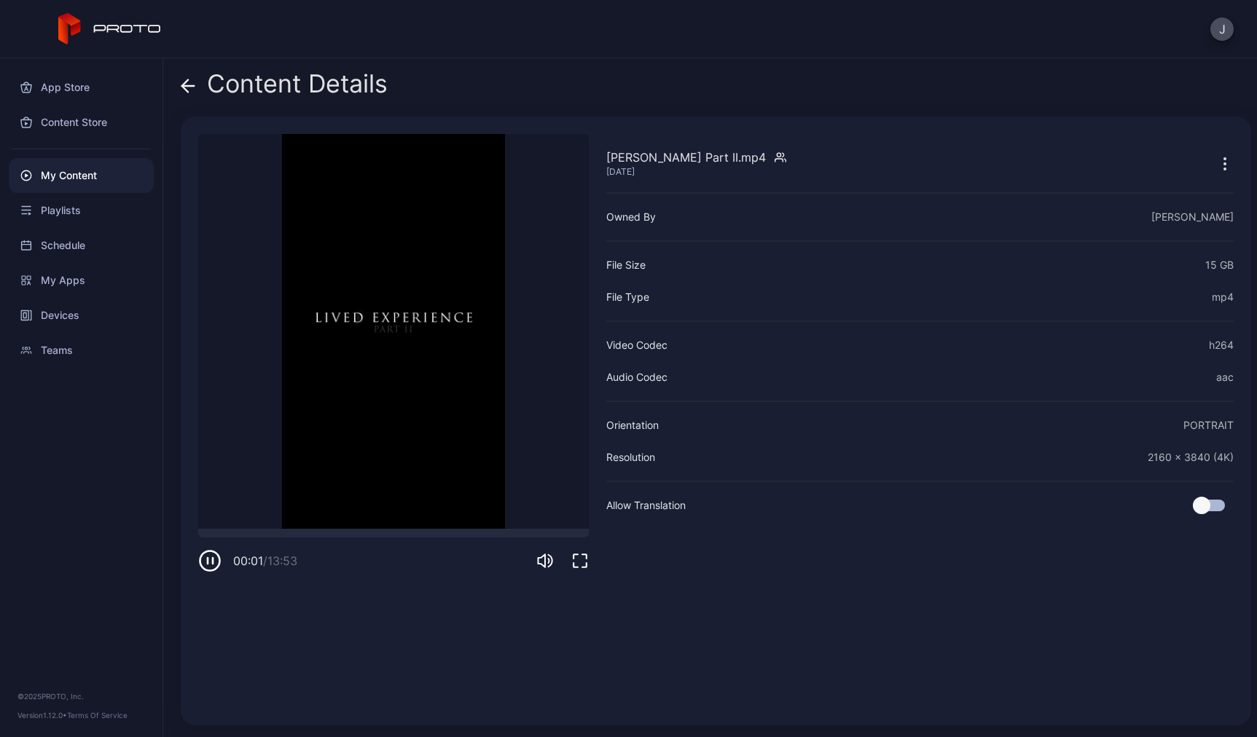
click at [189, 90] on icon at bounding box center [188, 86] width 15 height 15
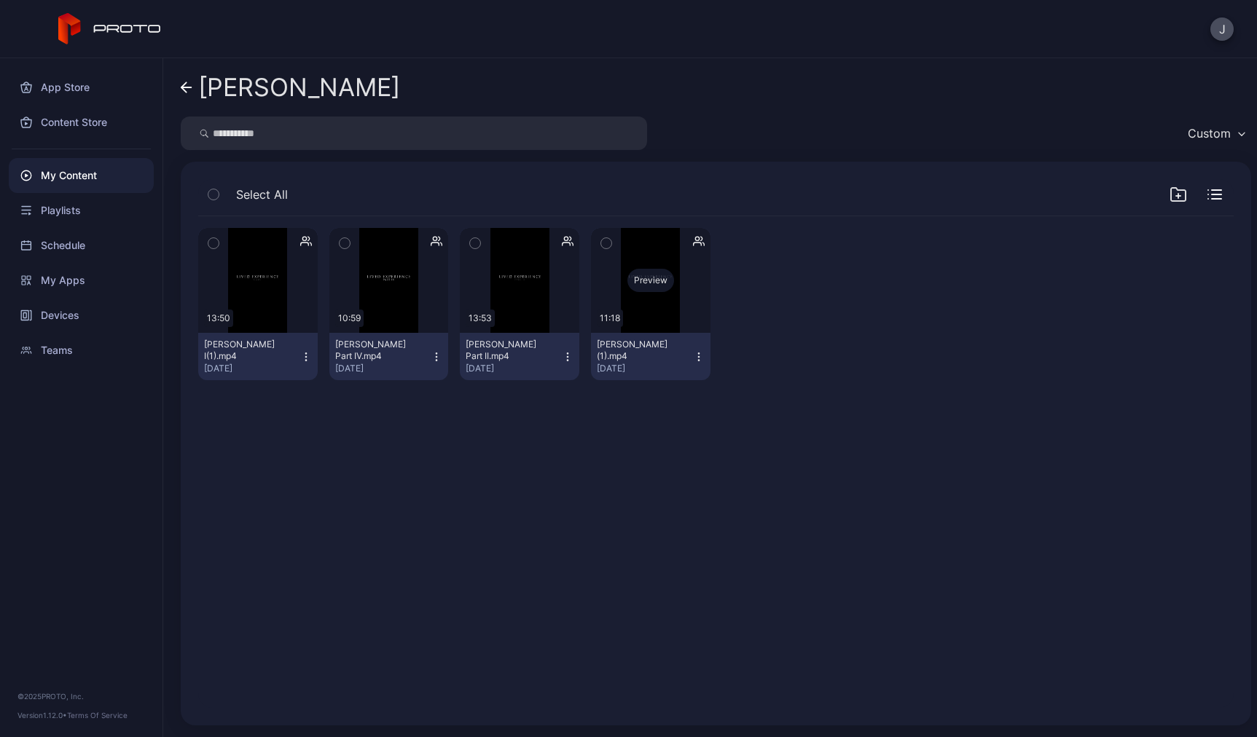
click at [656, 315] on div "Preview" at bounding box center [650, 280] width 119 height 105
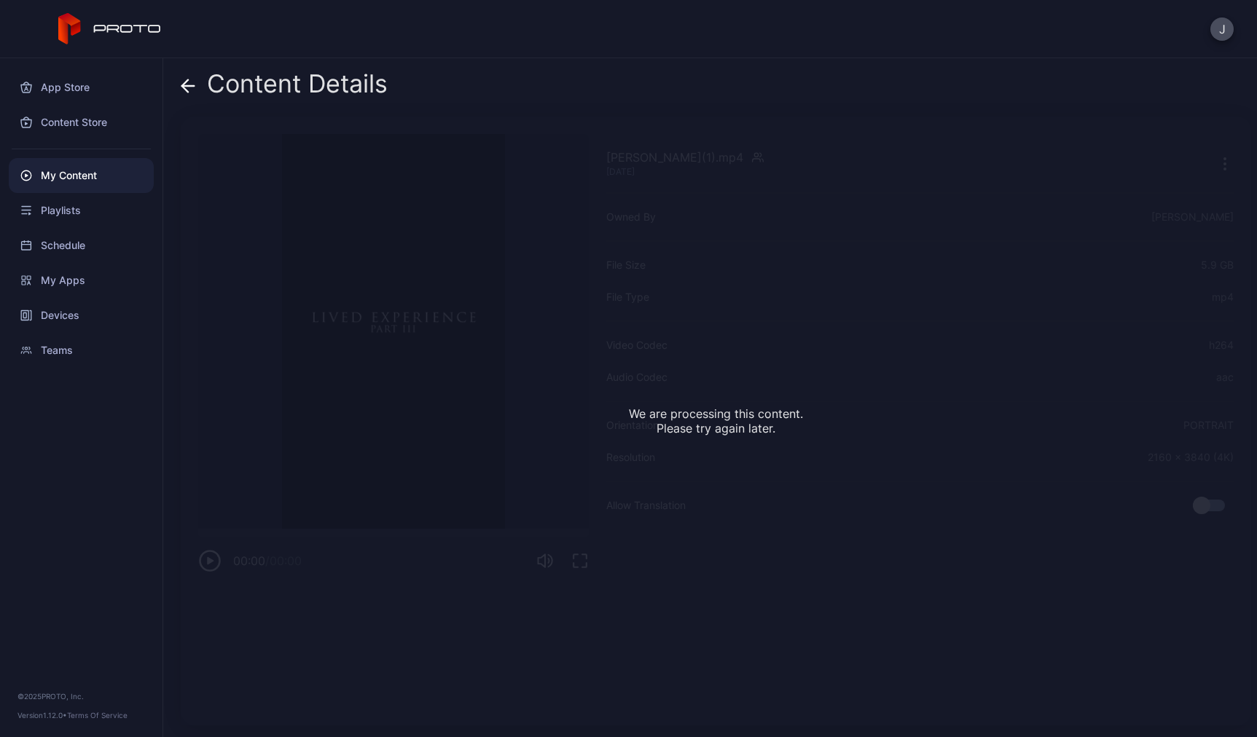
click at [184, 86] on g at bounding box center [188, 85] width 12 height 12
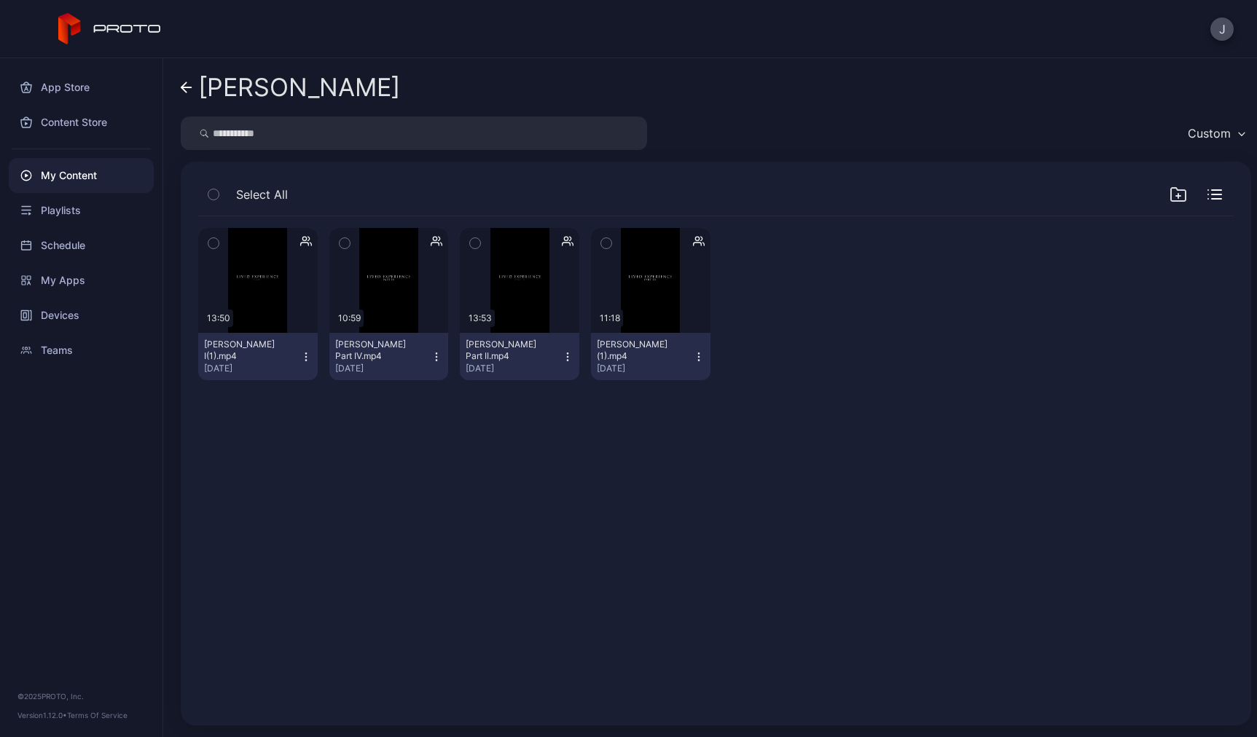
click at [182, 82] on icon at bounding box center [187, 88] width 12 height 12
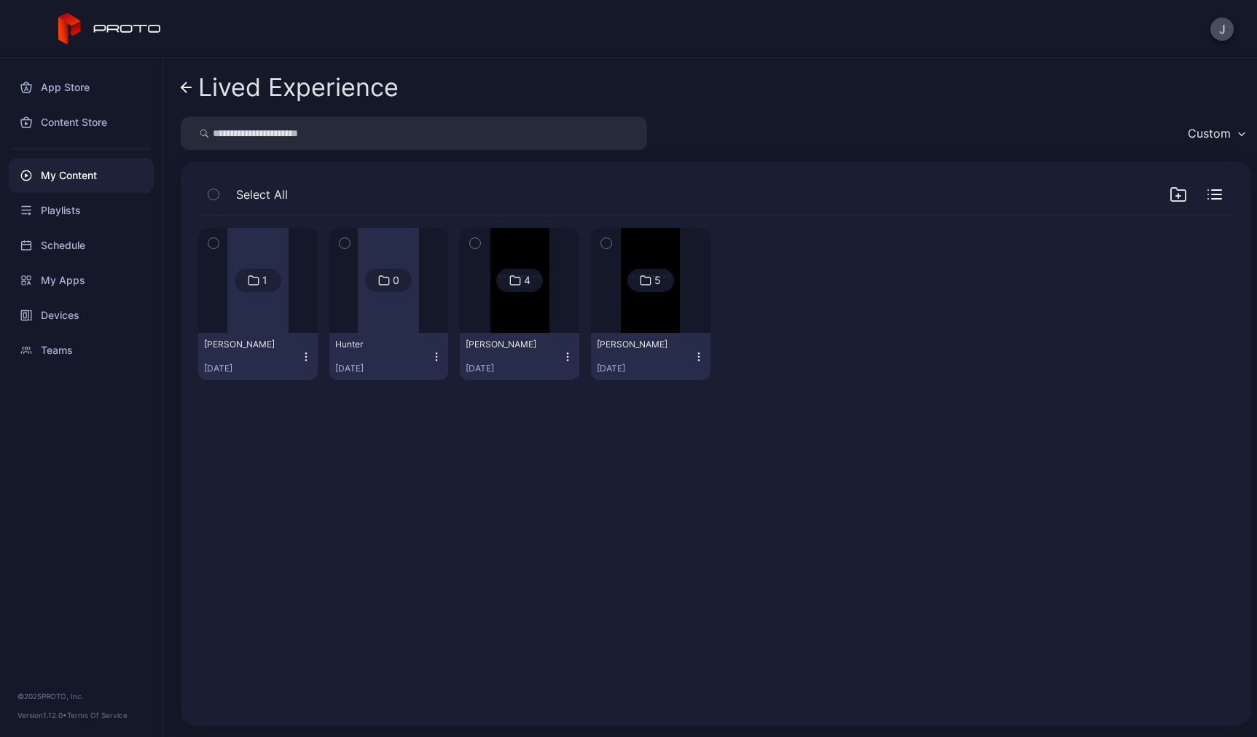
click at [184, 82] on icon at bounding box center [187, 88] width 12 height 12
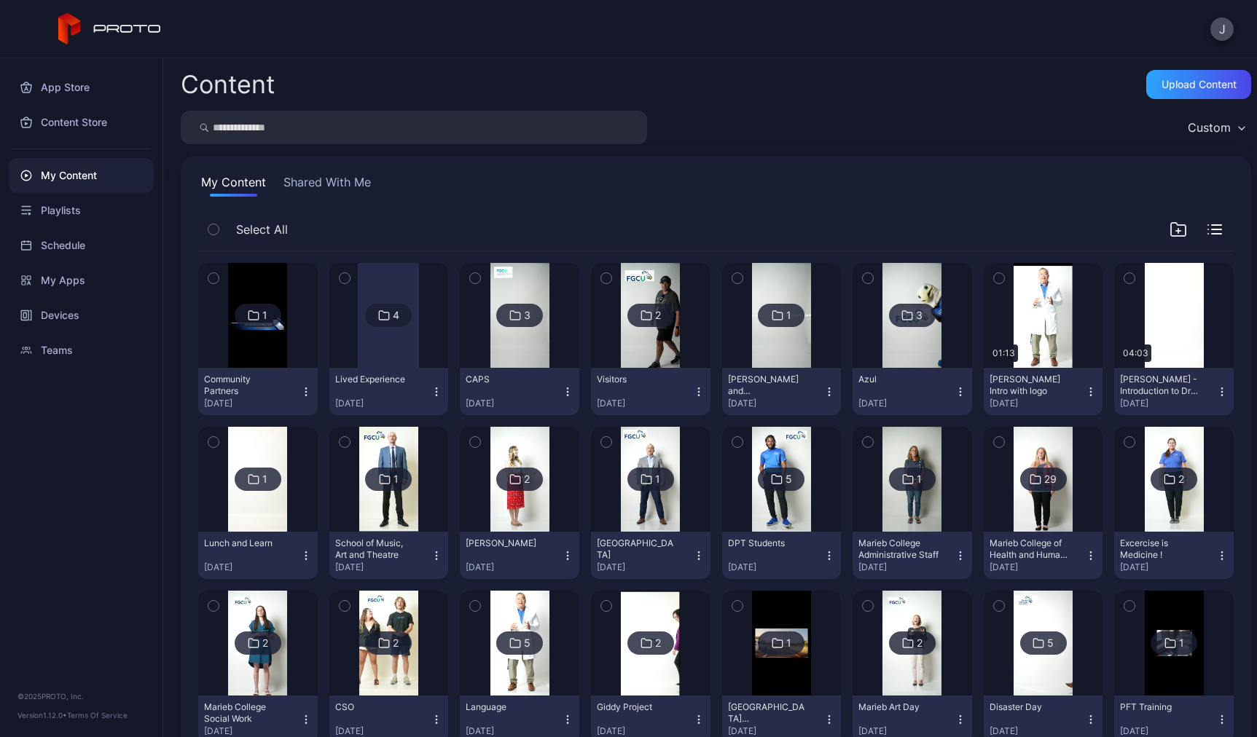
click at [404, 344] on div at bounding box center [388, 315] width 61 height 105
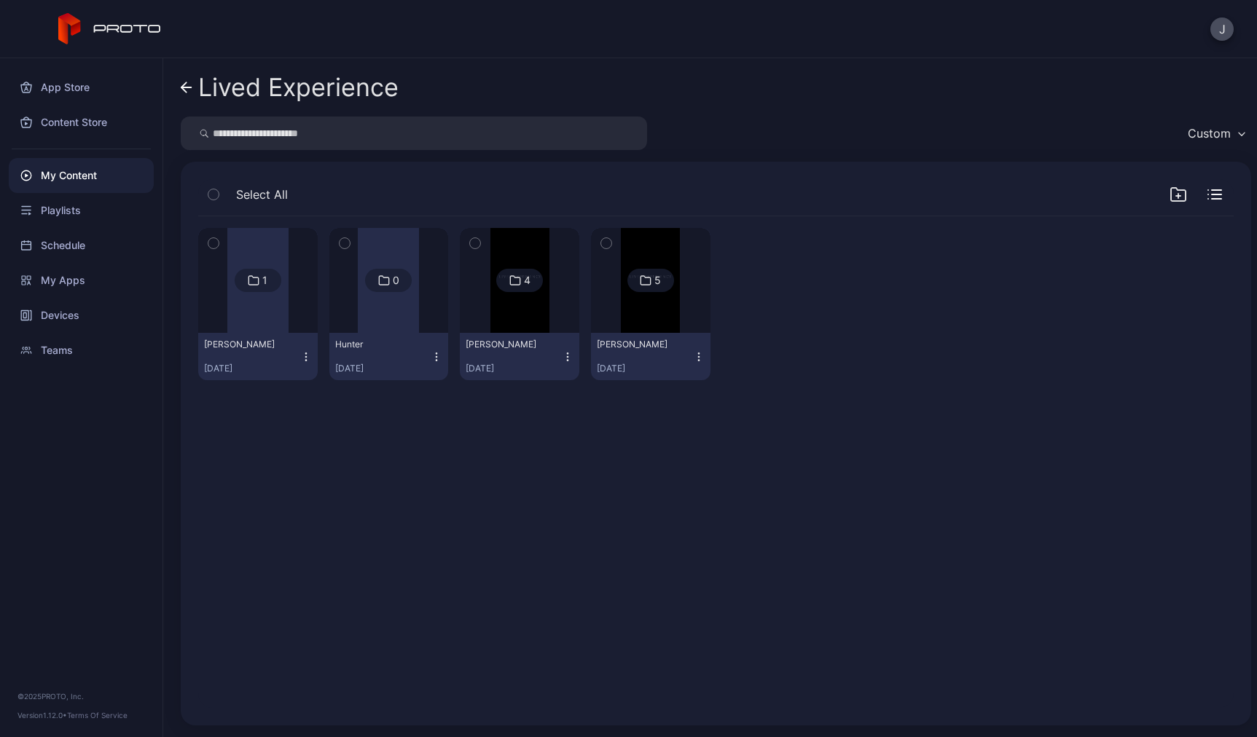
click at [648, 327] on img at bounding box center [650, 280] width 59 height 105
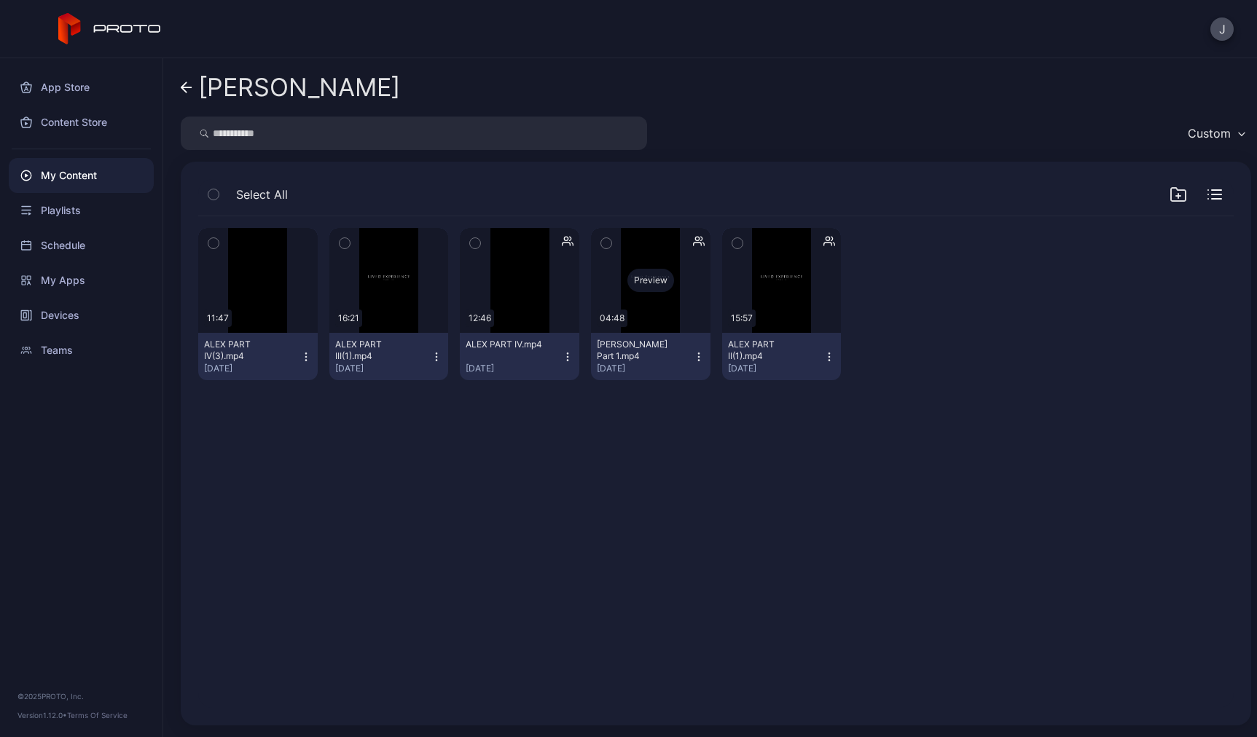
click at [636, 322] on div "Preview" at bounding box center [650, 280] width 119 height 105
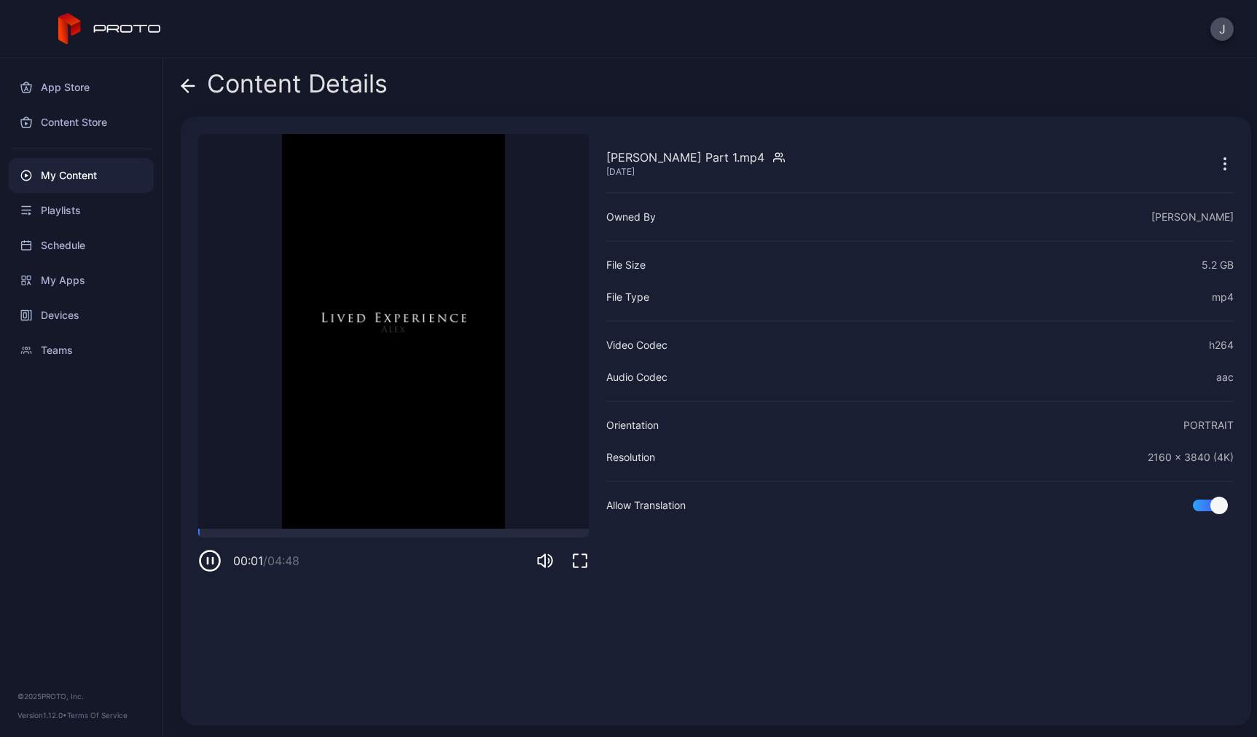
click at [171, 93] on div "Content Details [PERSON_NAME] Part 1.mp4 [DATE] Sorry, your browser doesn‘t sup…" at bounding box center [709, 397] width 1093 height 679
click at [191, 83] on icon at bounding box center [188, 86] width 15 height 15
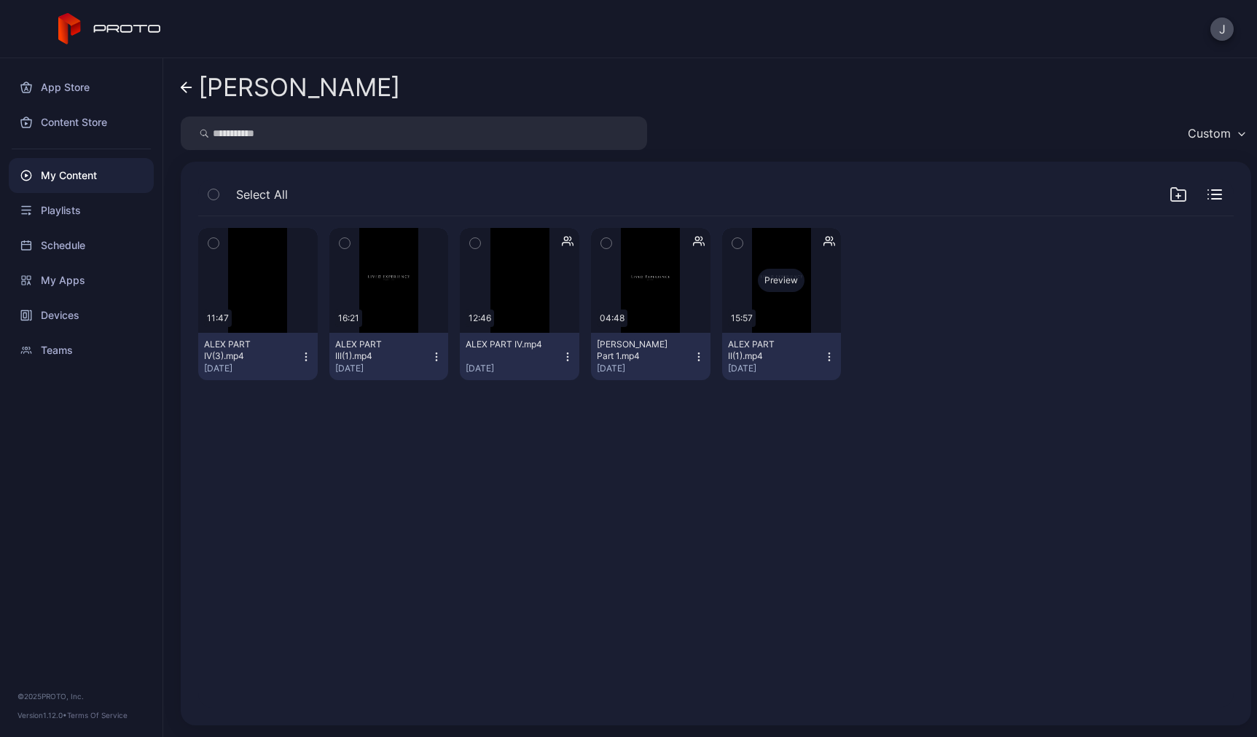
click at [764, 315] on div "Preview" at bounding box center [781, 280] width 119 height 105
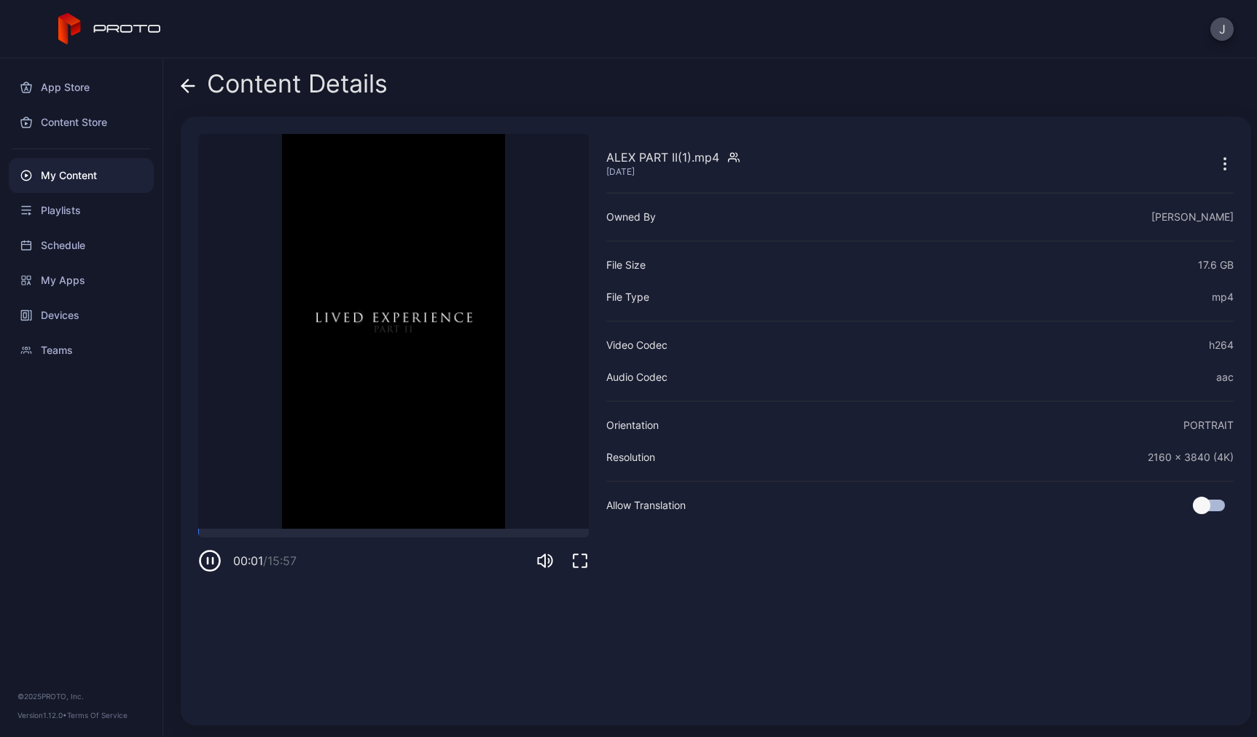
click at [184, 92] on icon at bounding box center [188, 86] width 15 height 15
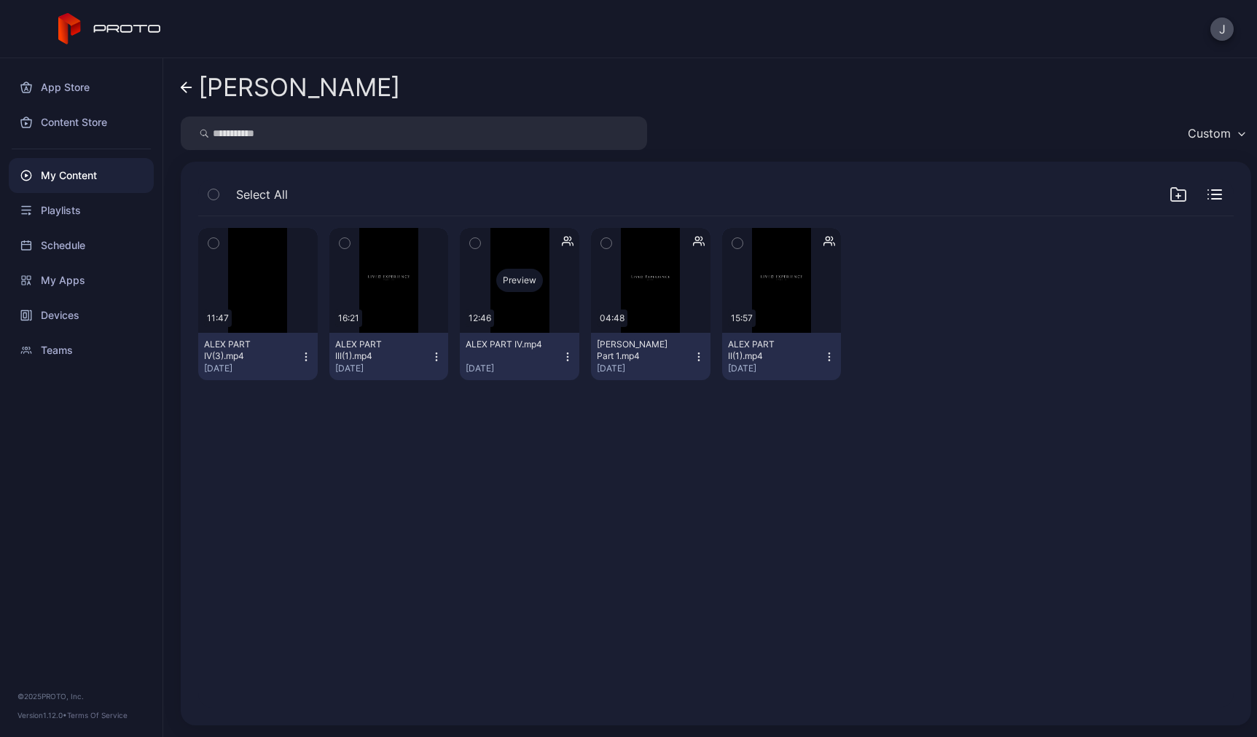
click at [511, 315] on div "Preview" at bounding box center [519, 280] width 119 height 105
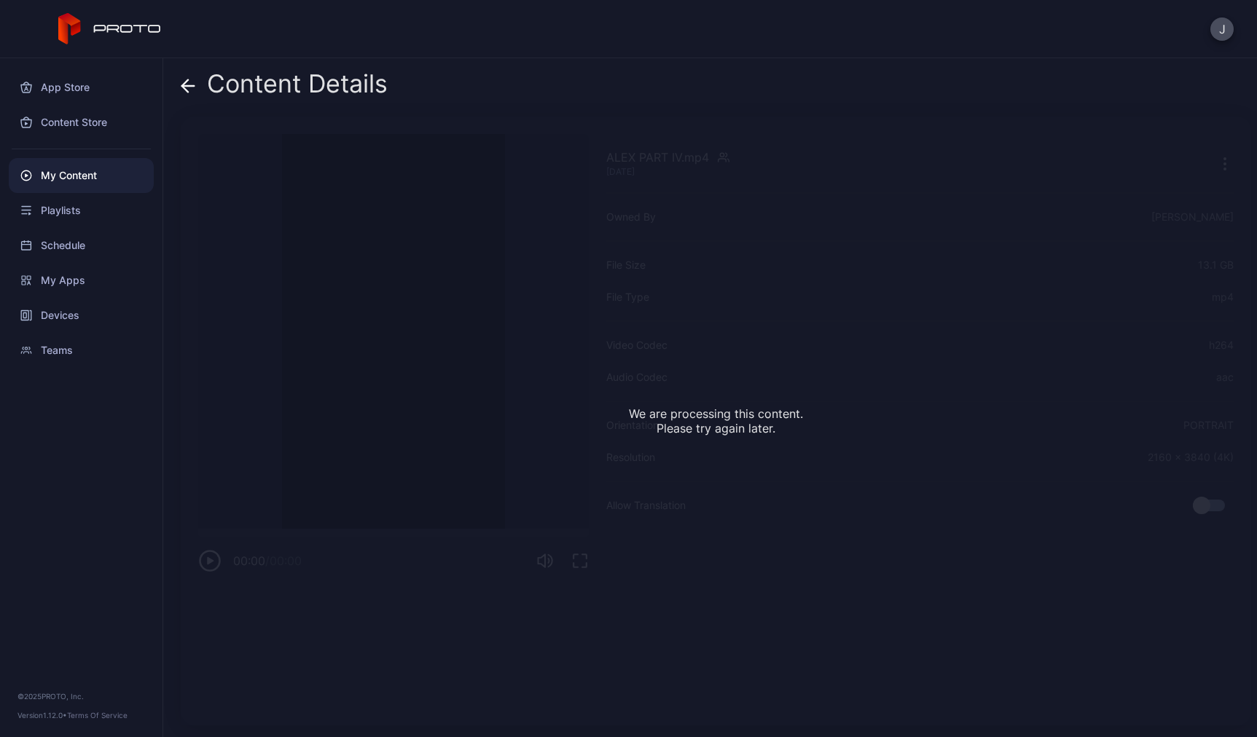
click at [189, 82] on icon at bounding box center [188, 86] width 15 height 15
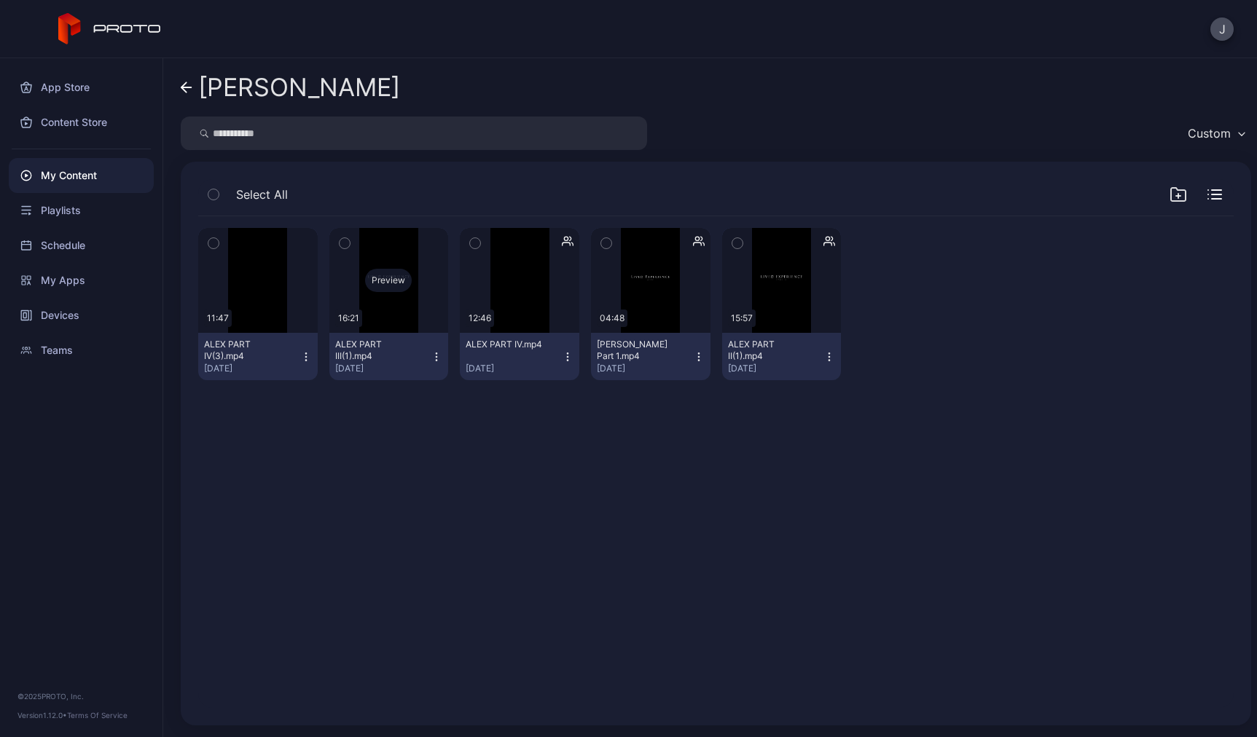
click at [383, 312] on div "Preview" at bounding box center [388, 280] width 119 height 105
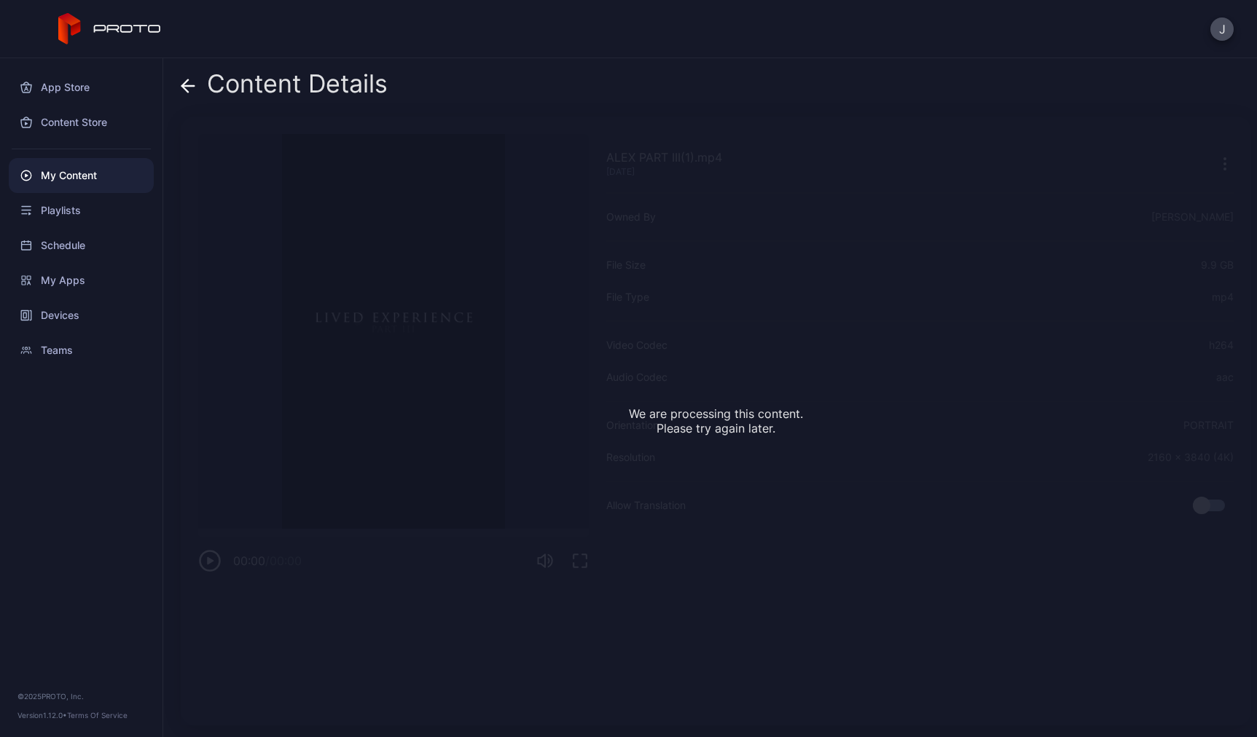
click at [186, 82] on icon at bounding box center [188, 86] width 15 height 15
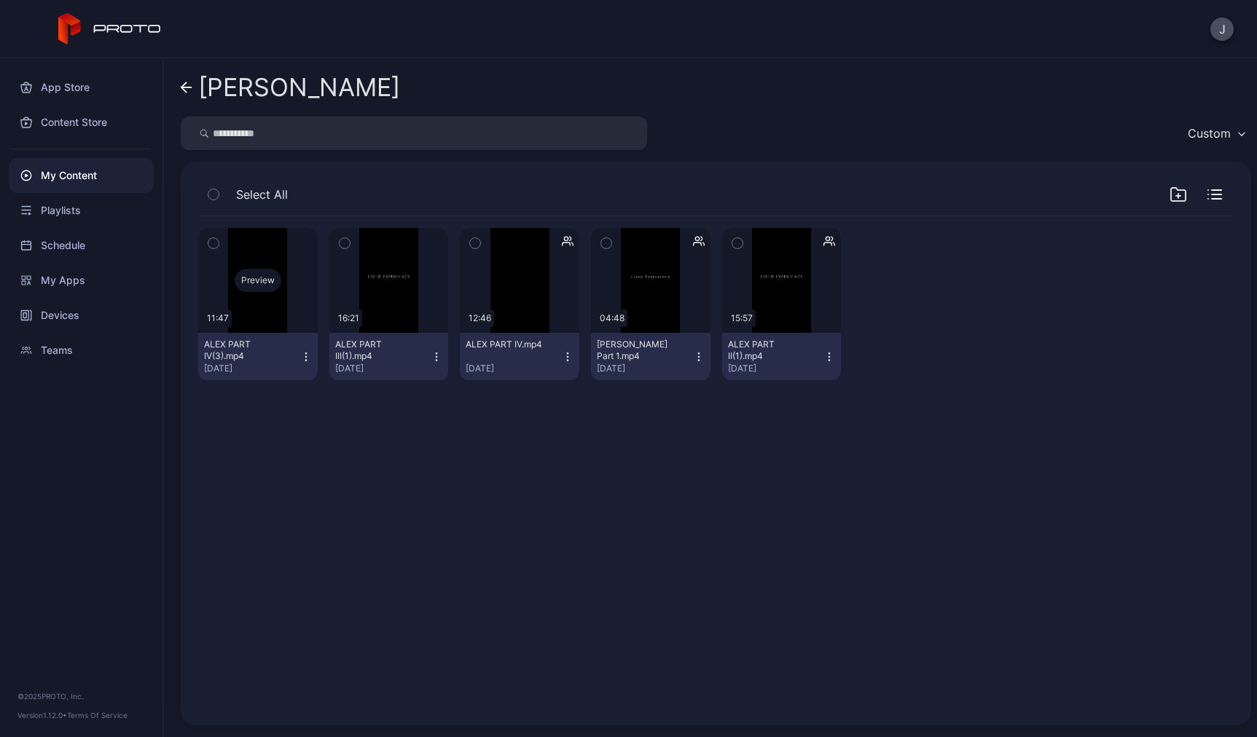
click at [269, 307] on div "Preview" at bounding box center [257, 280] width 119 height 105
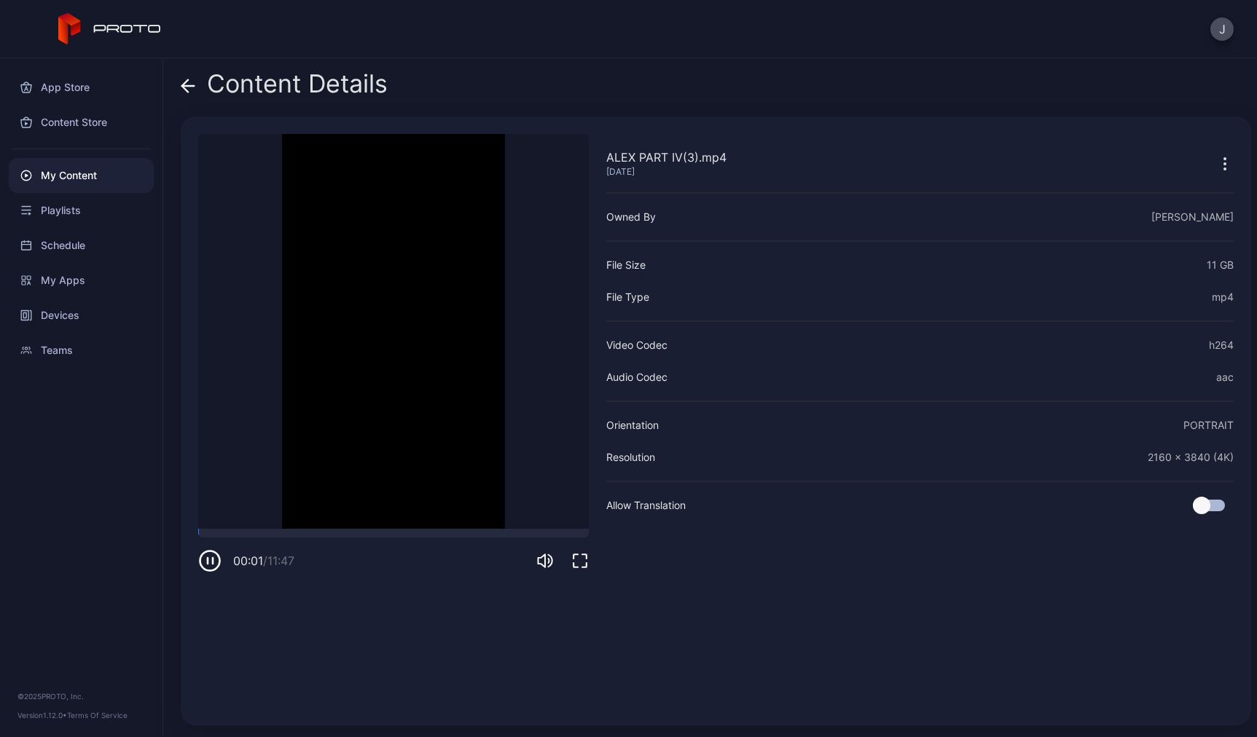
click at [183, 85] on icon at bounding box center [185, 85] width 6 height 12
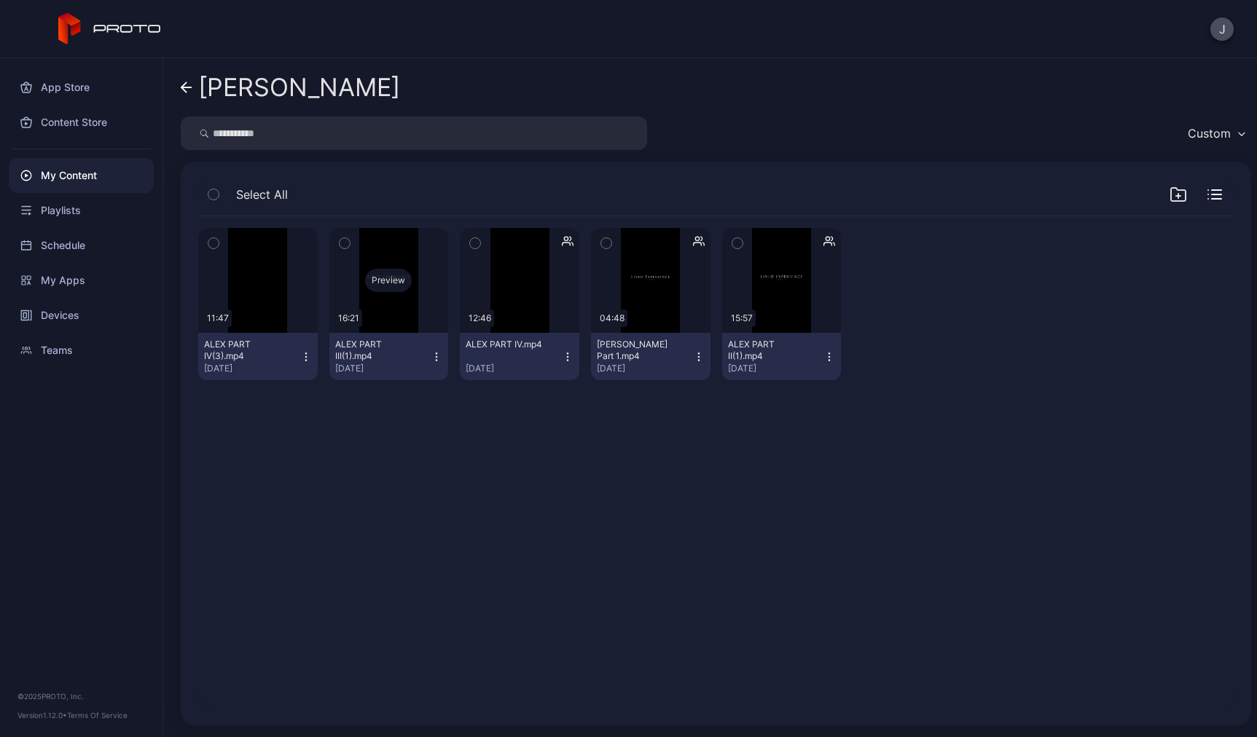
click at [407, 325] on div "Preview" at bounding box center [388, 280] width 119 height 105
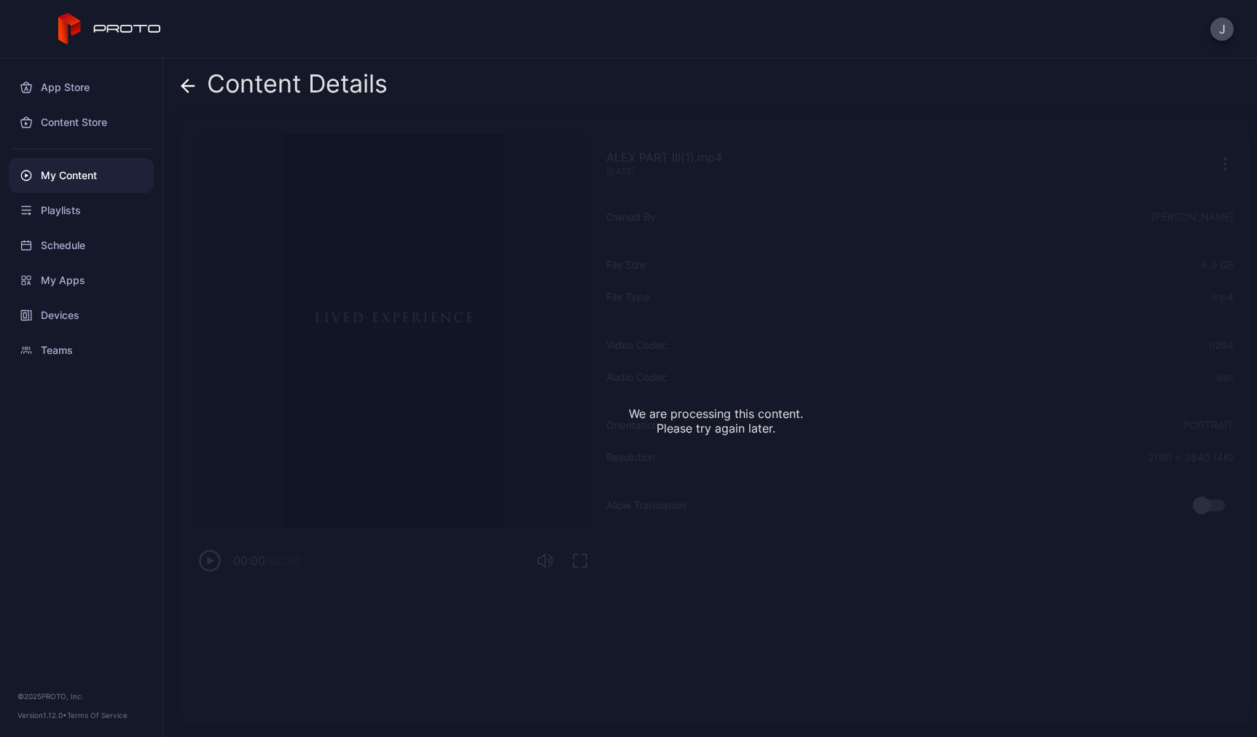
click at [195, 90] on div "Content Details" at bounding box center [284, 87] width 207 height 35
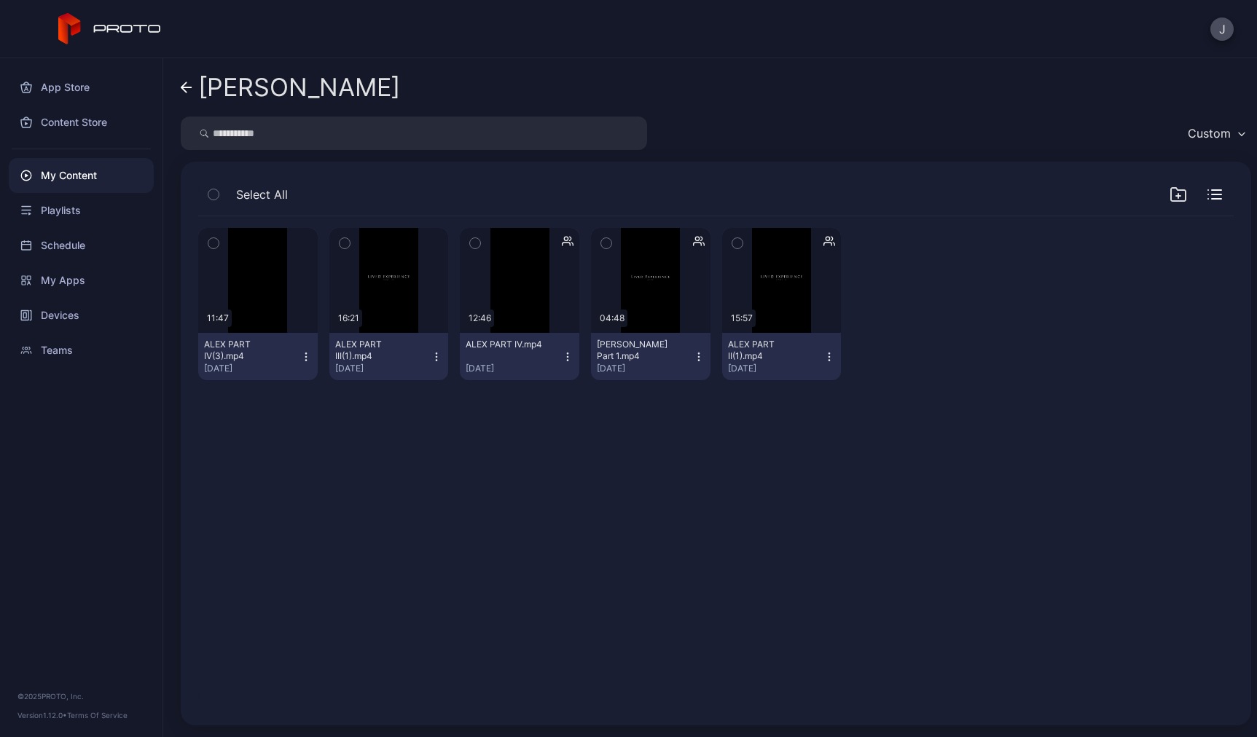
click at [188, 89] on icon at bounding box center [187, 88] width 12 height 12
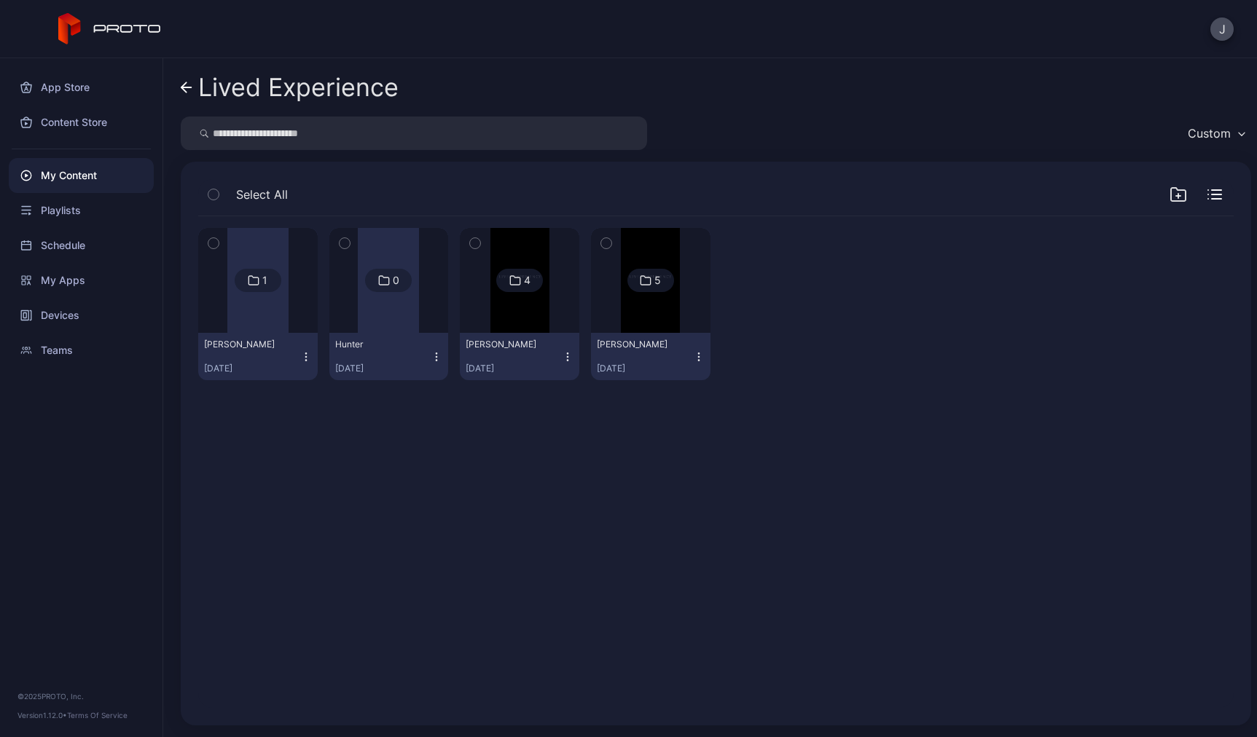
click at [626, 311] on img at bounding box center [650, 280] width 59 height 105
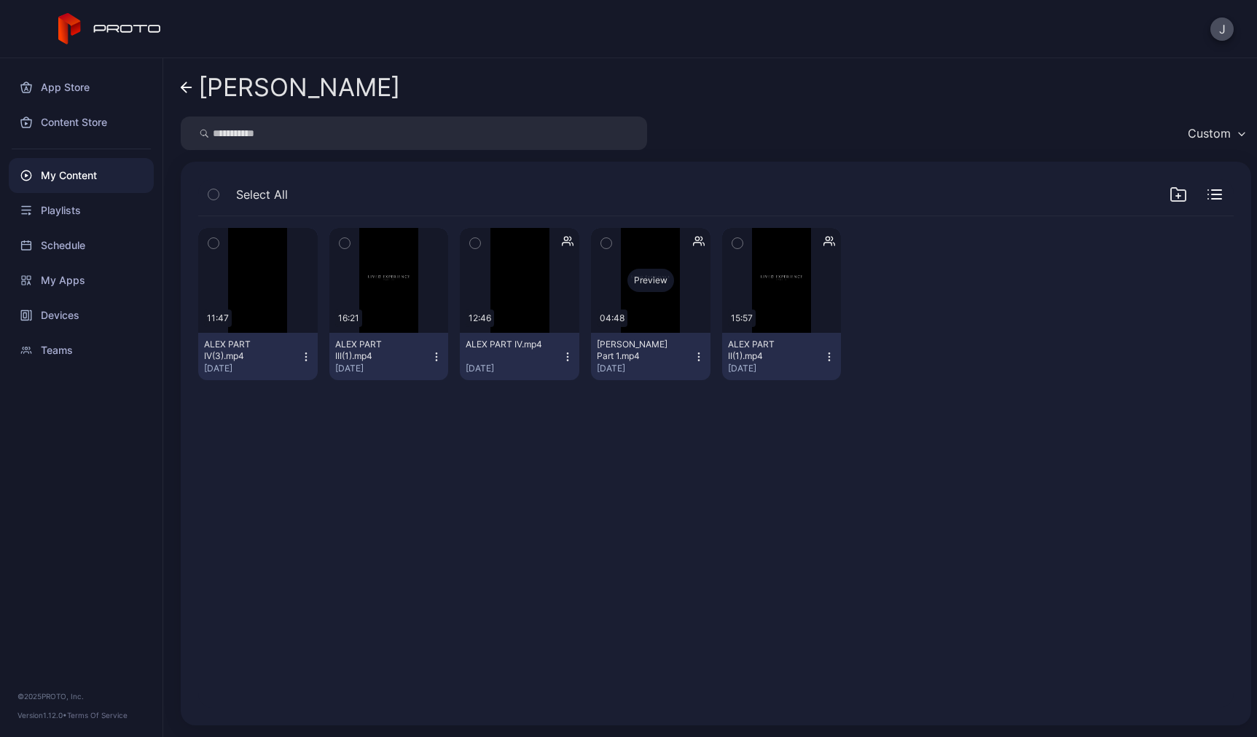
click at [648, 325] on div "Preview" at bounding box center [650, 280] width 119 height 105
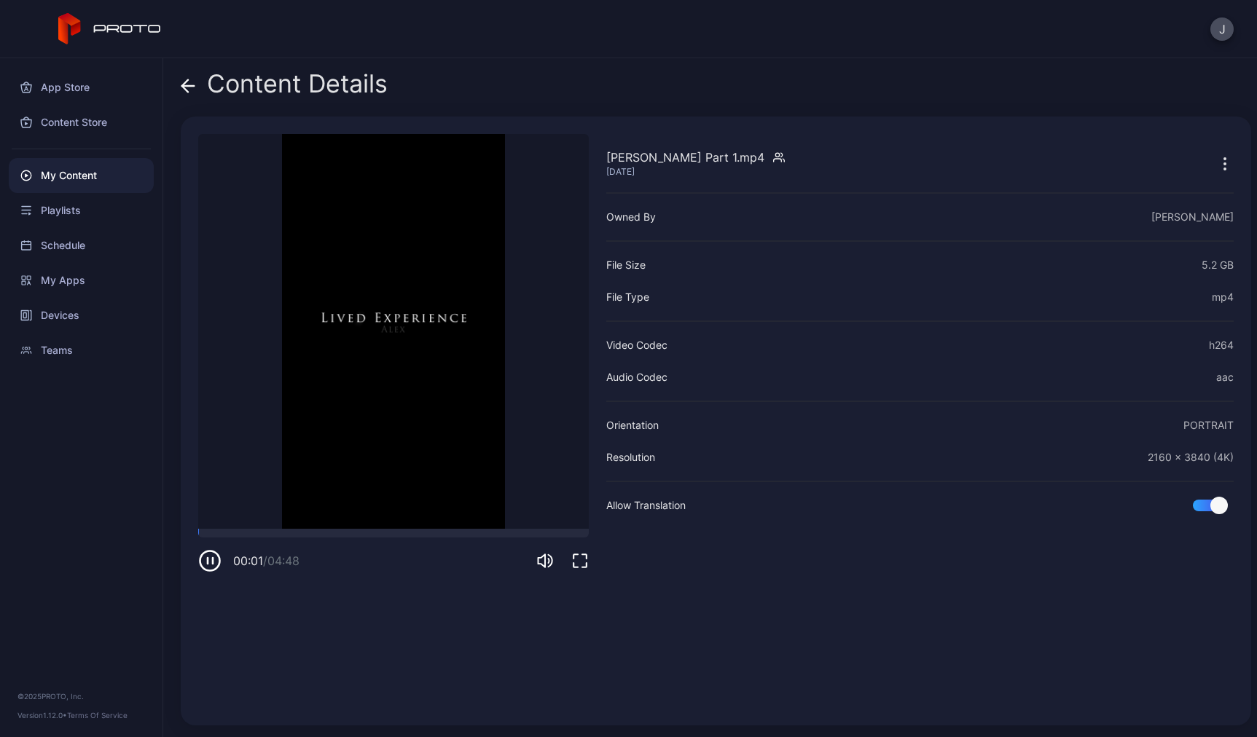
click at [181, 88] on icon at bounding box center [188, 86] width 15 height 15
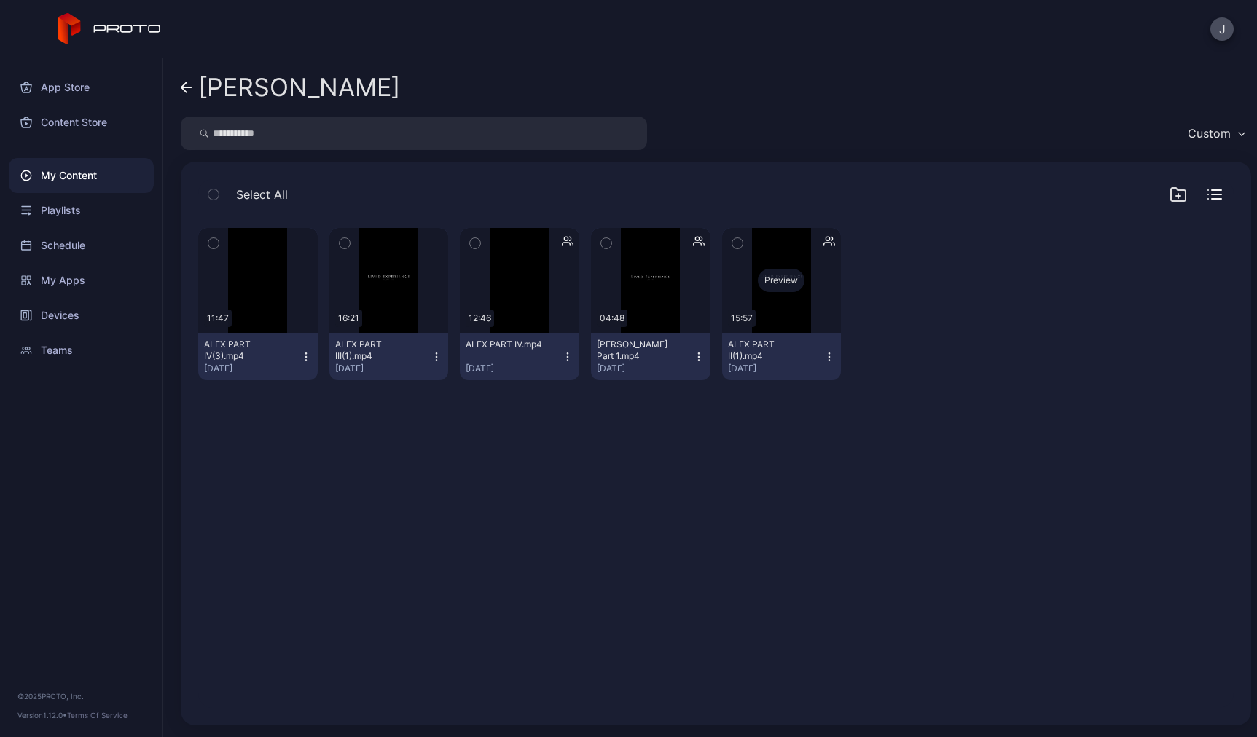
click at [764, 304] on div "Preview" at bounding box center [781, 280] width 119 height 105
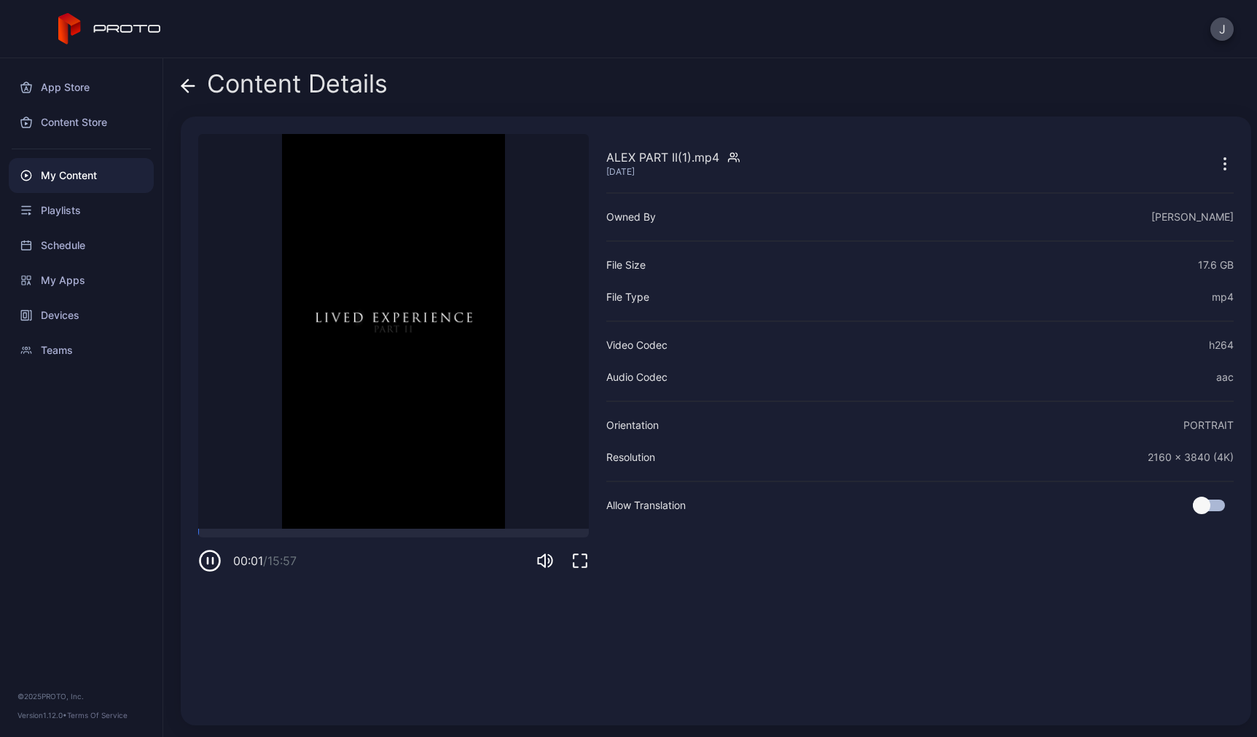
click at [187, 88] on icon at bounding box center [188, 86] width 15 height 15
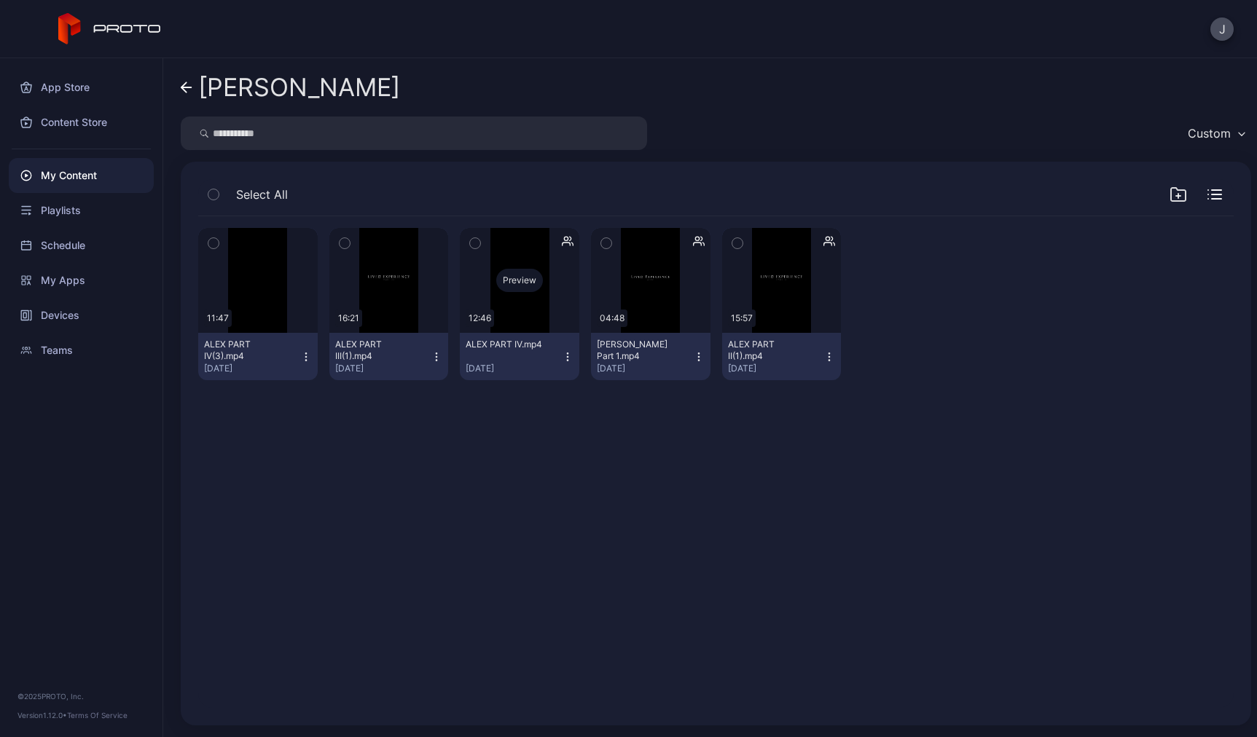
click at [538, 312] on div "Preview" at bounding box center [519, 280] width 119 height 105
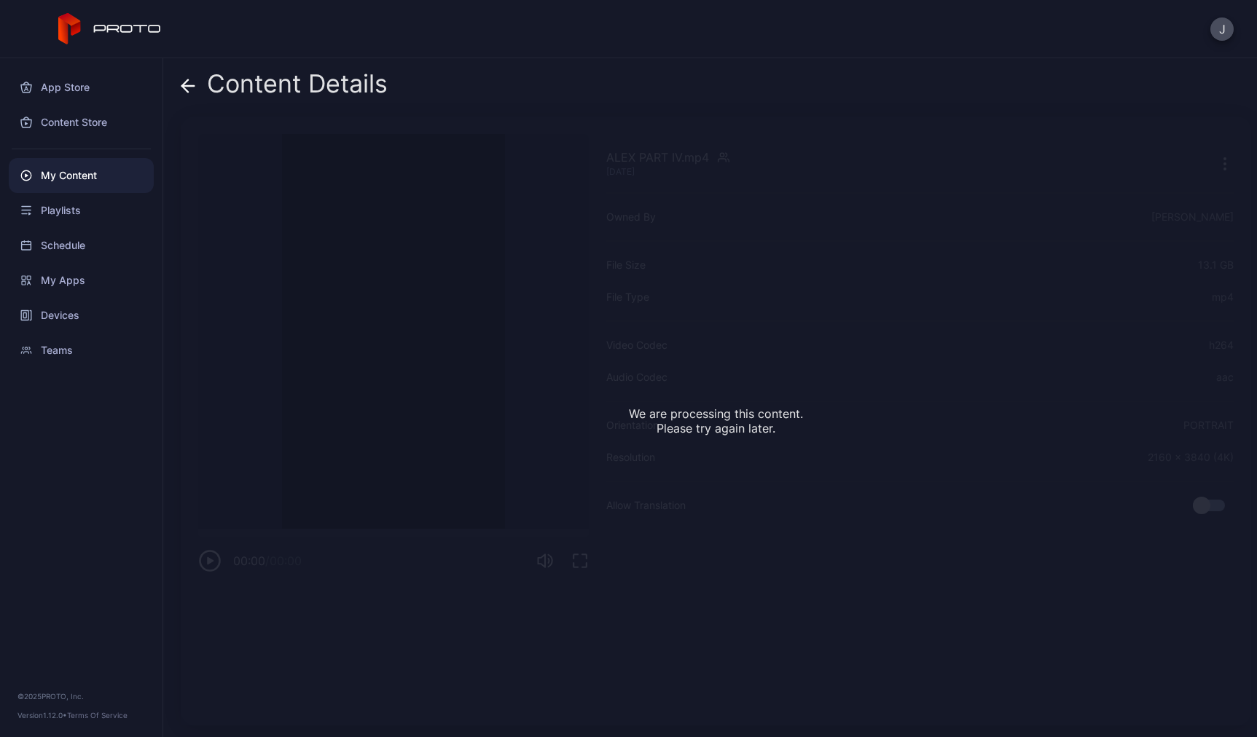
click at [186, 88] on icon at bounding box center [188, 86] width 15 height 15
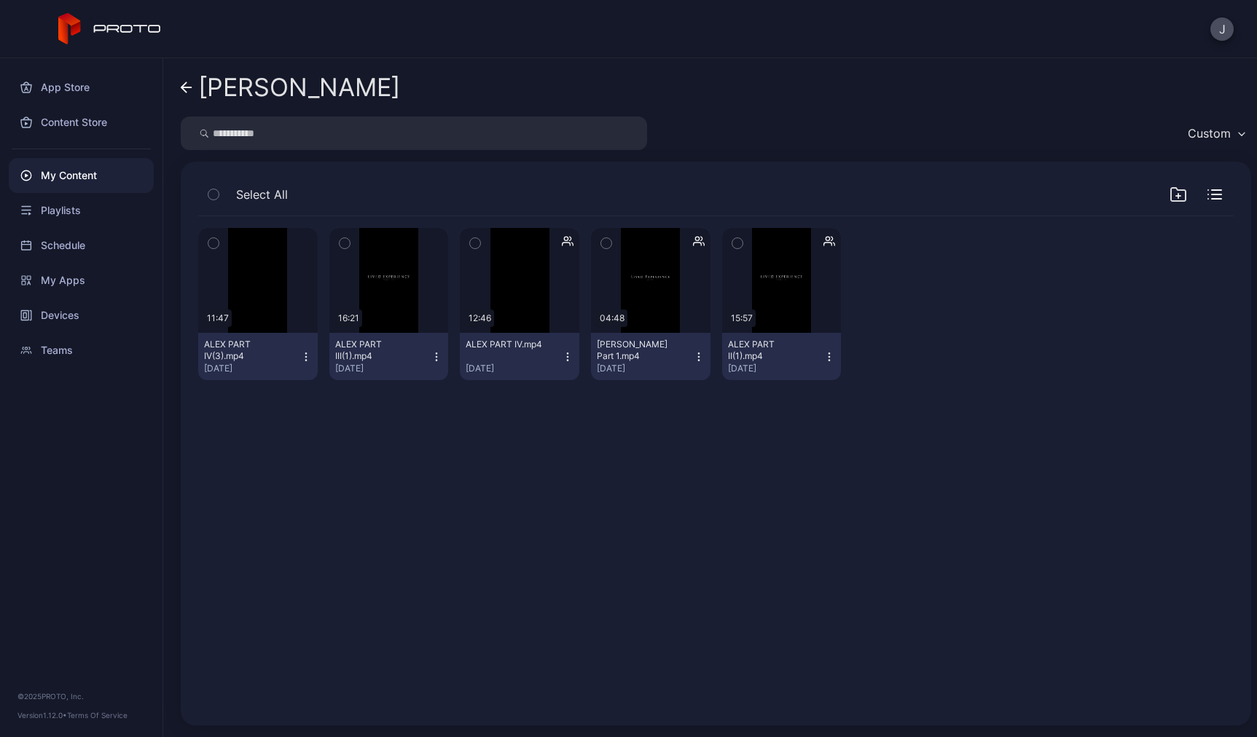
click at [562, 357] on icon "button" at bounding box center [568, 357] width 12 height 12
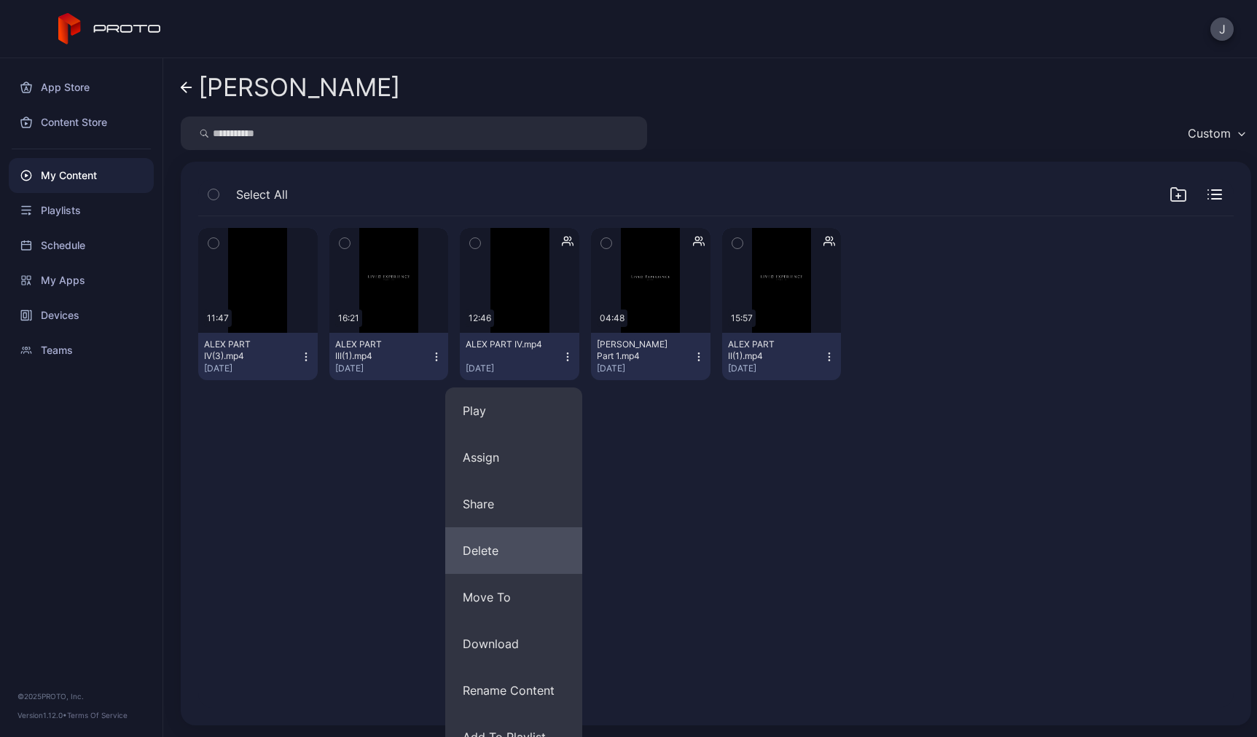
click at [509, 550] on button "Delete" at bounding box center [513, 550] width 137 height 47
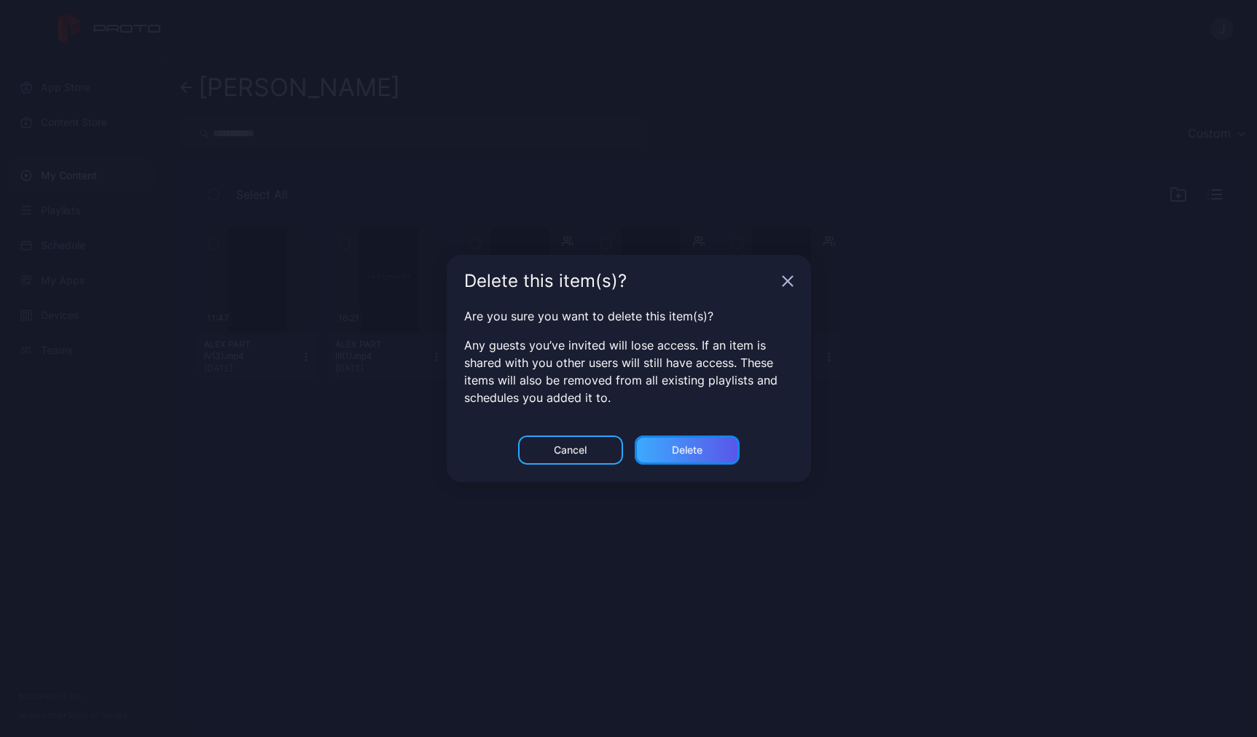
click at [683, 444] on div "Delete" at bounding box center [686, 450] width 105 height 29
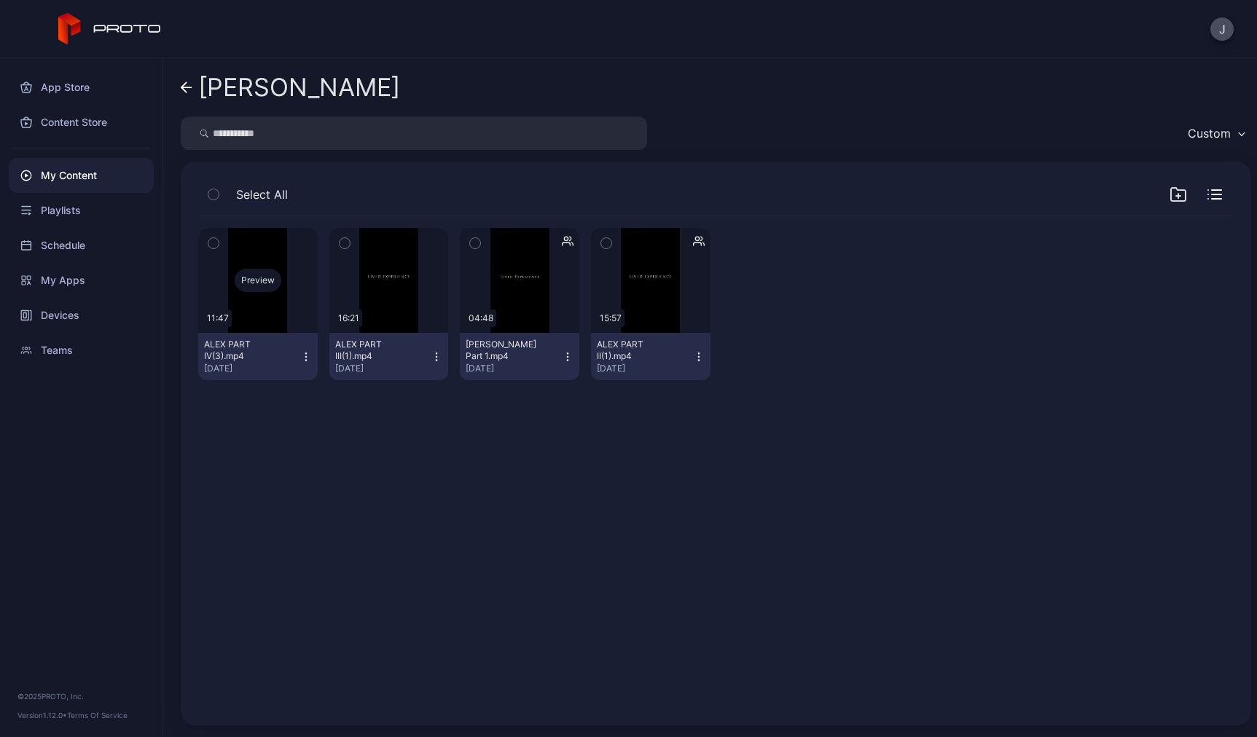
click at [270, 317] on div "Preview" at bounding box center [257, 280] width 119 height 105
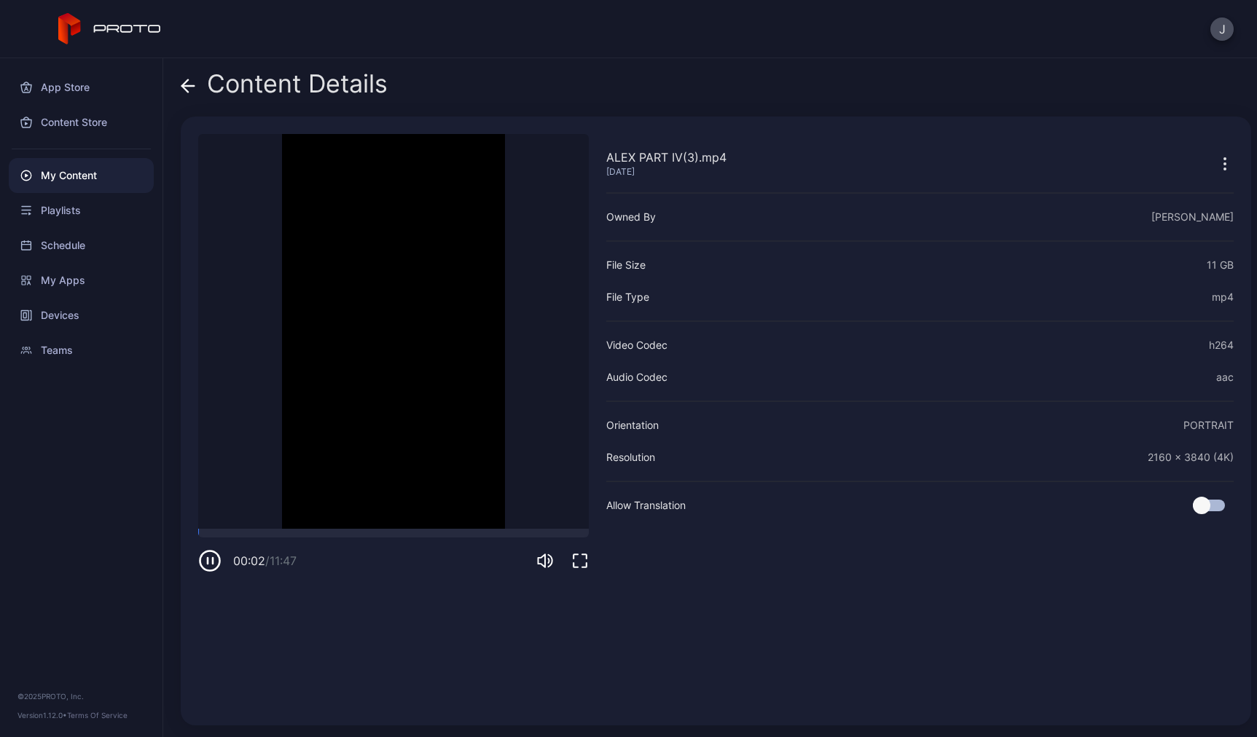
click at [176, 79] on div "Content Details ALEX PART IV(3).mp4 [DATE] Sorry, your browser doesn‘t support …" at bounding box center [709, 397] width 1093 height 679
click at [191, 81] on icon at bounding box center [188, 86] width 15 height 15
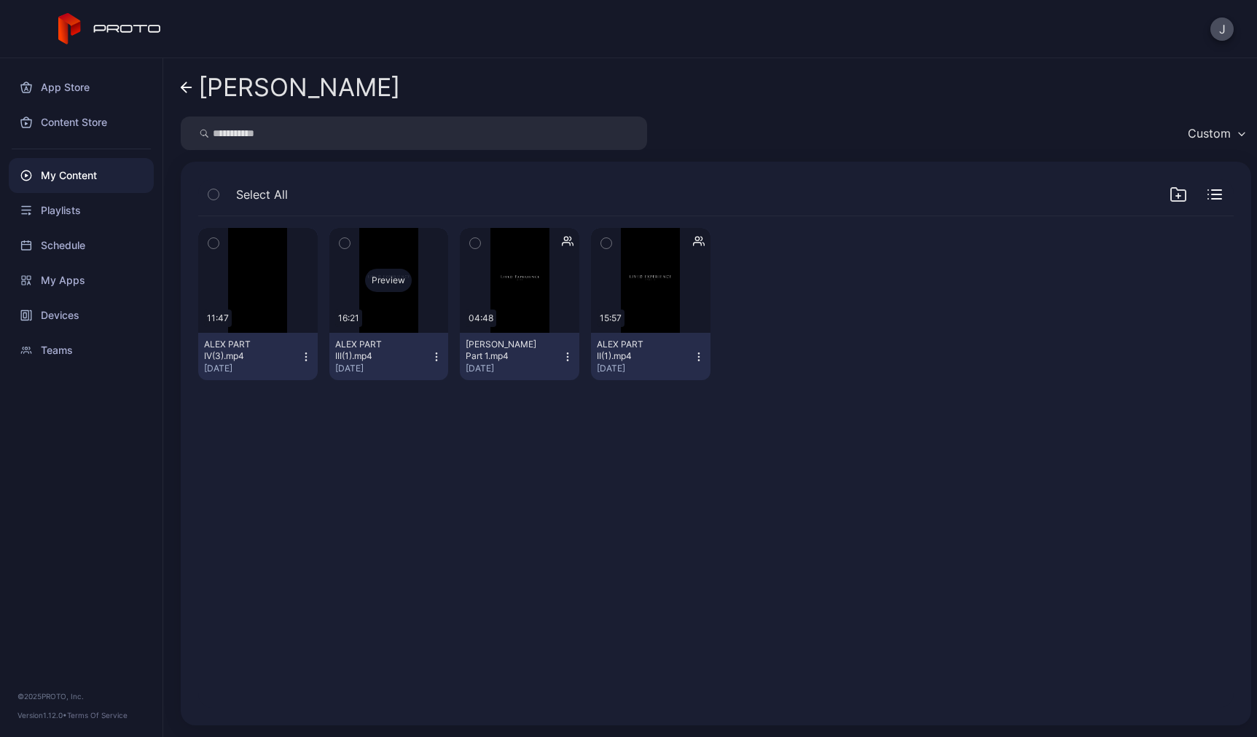
click at [413, 326] on div "Preview" at bounding box center [388, 280] width 119 height 105
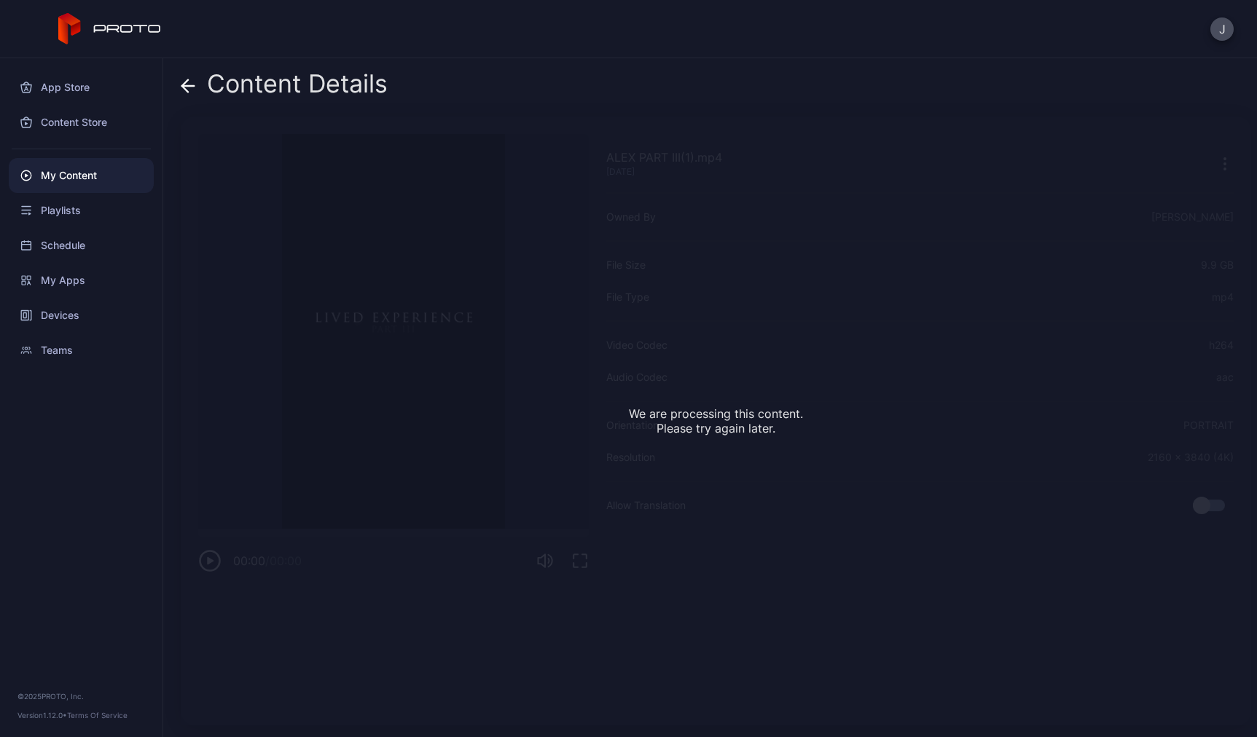
click at [176, 90] on div "Content Details [PERSON_NAME](1).mp4 [DATE] We are processing this content. Ple…" at bounding box center [709, 397] width 1093 height 679
click at [185, 80] on icon at bounding box center [188, 86] width 15 height 15
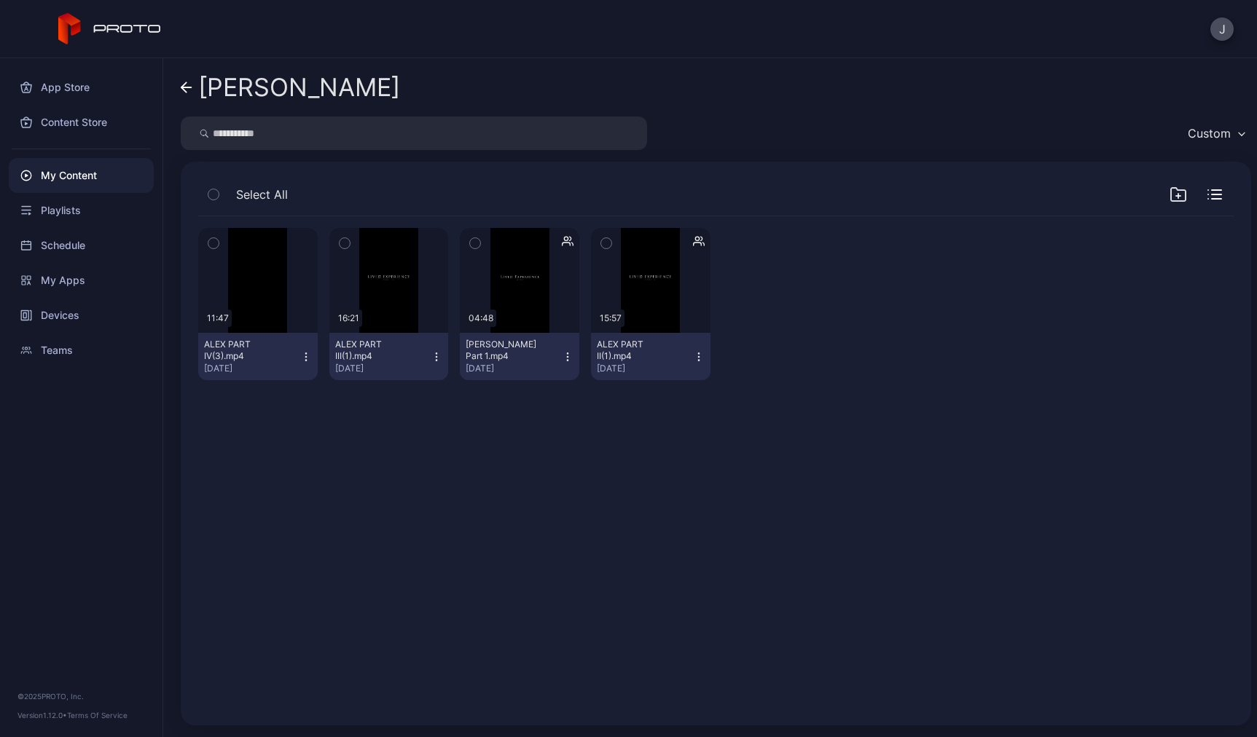
click at [185, 87] on icon at bounding box center [187, 88] width 12 height 12
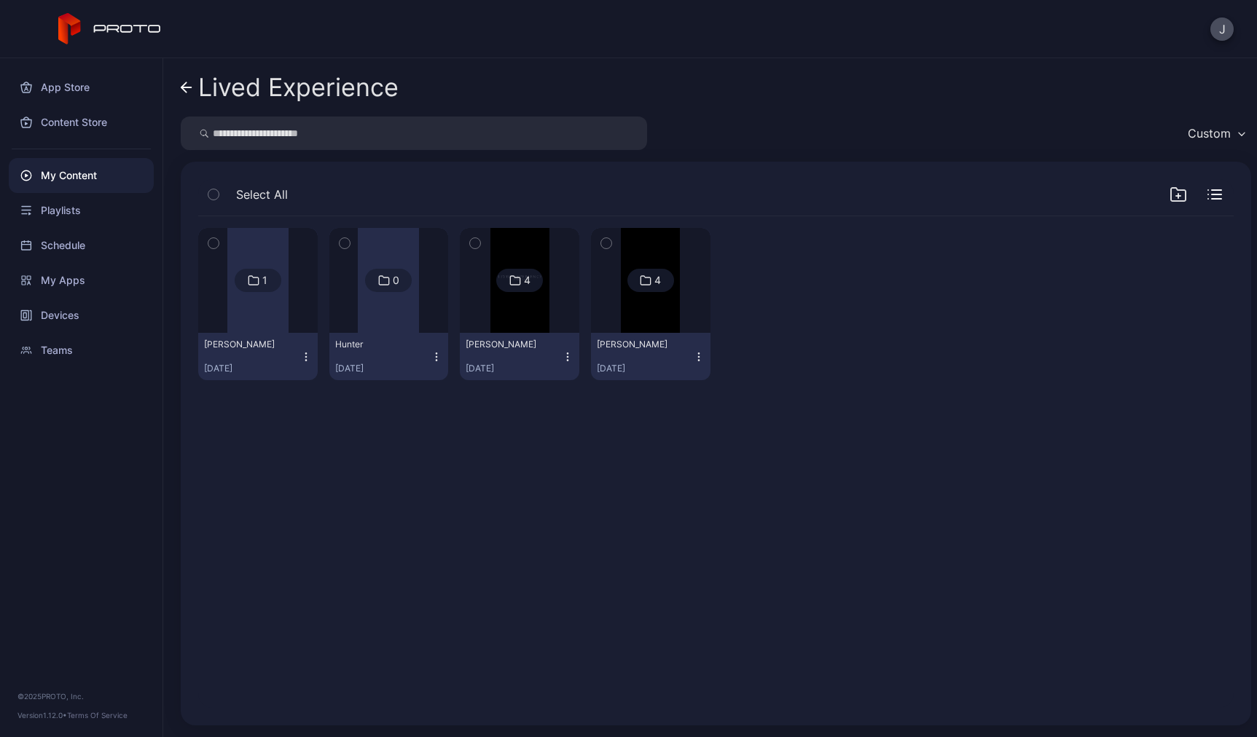
click at [511, 336] on button "[PERSON_NAME] [DATE]" at bounding box center [519, 356] width 119 height 47
click at [507, 311] on img at bounding box center [519, 280] width 59 height 105
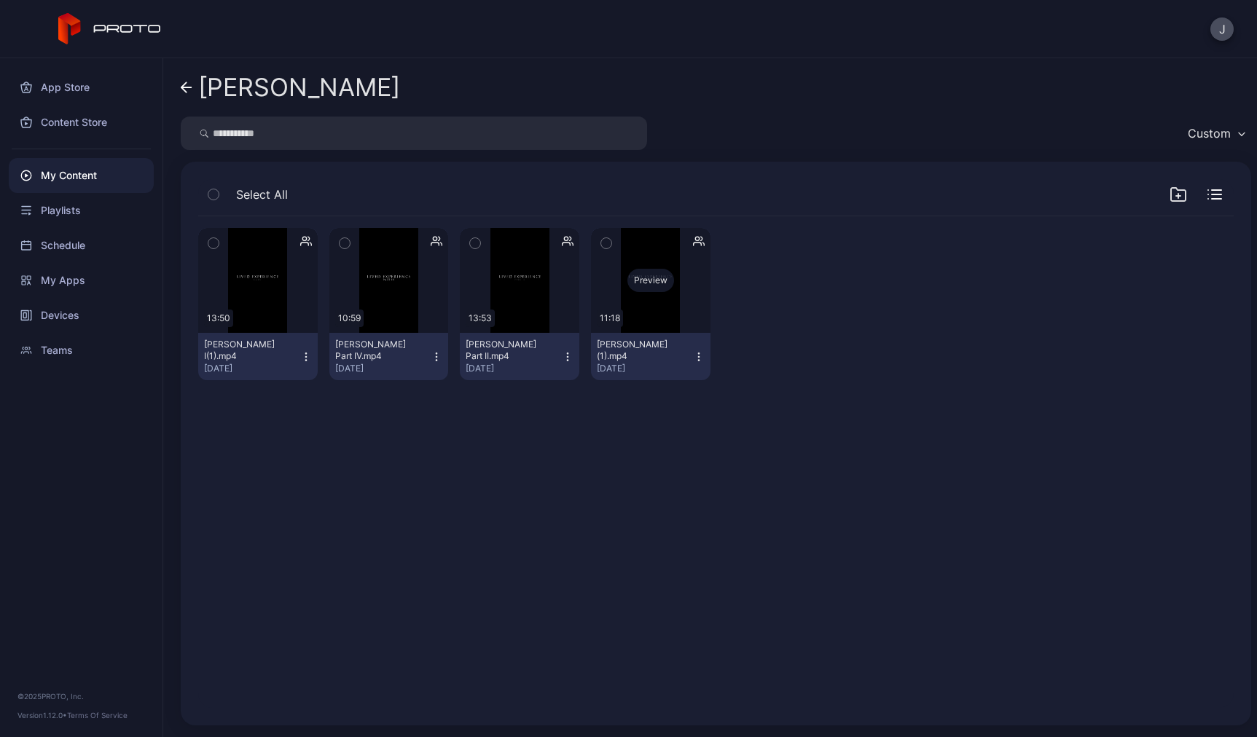
click at [634, 304] on div "Preview" at bounding box center [650, 280] width 119 height 105
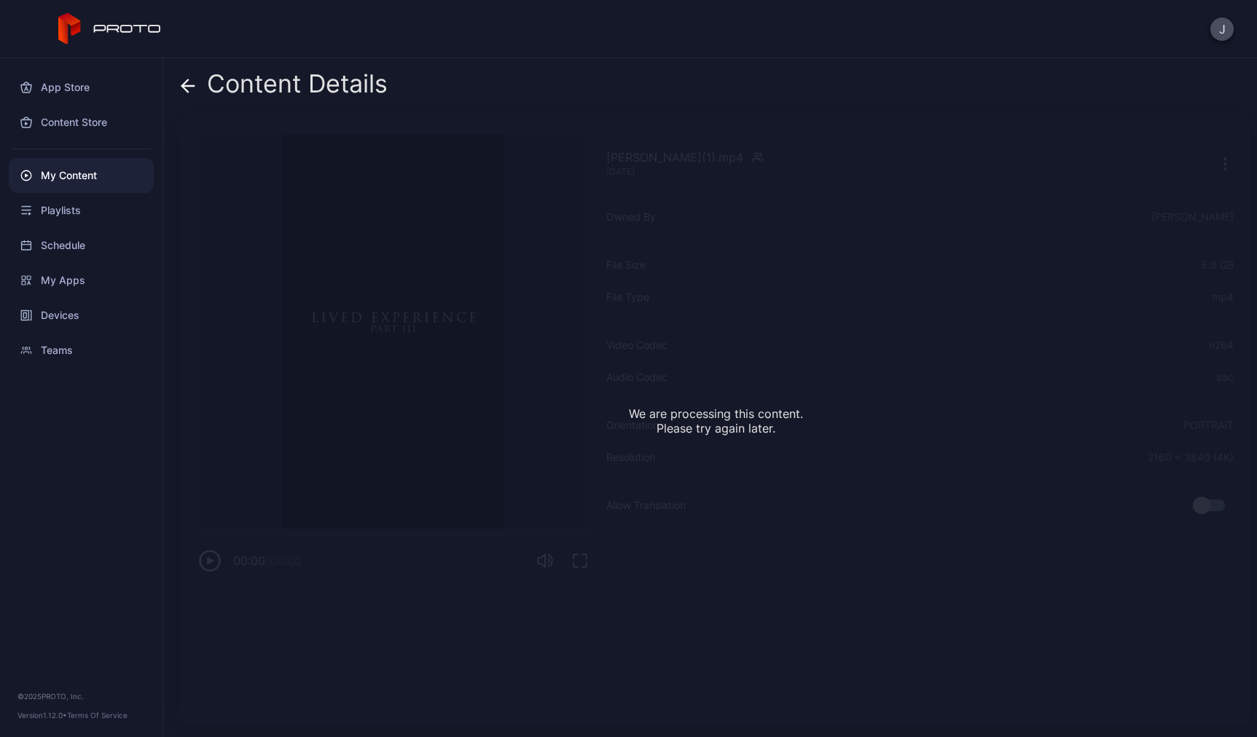
click at [183, 75] on span at bounding box center [188, 84] width 15 height 28
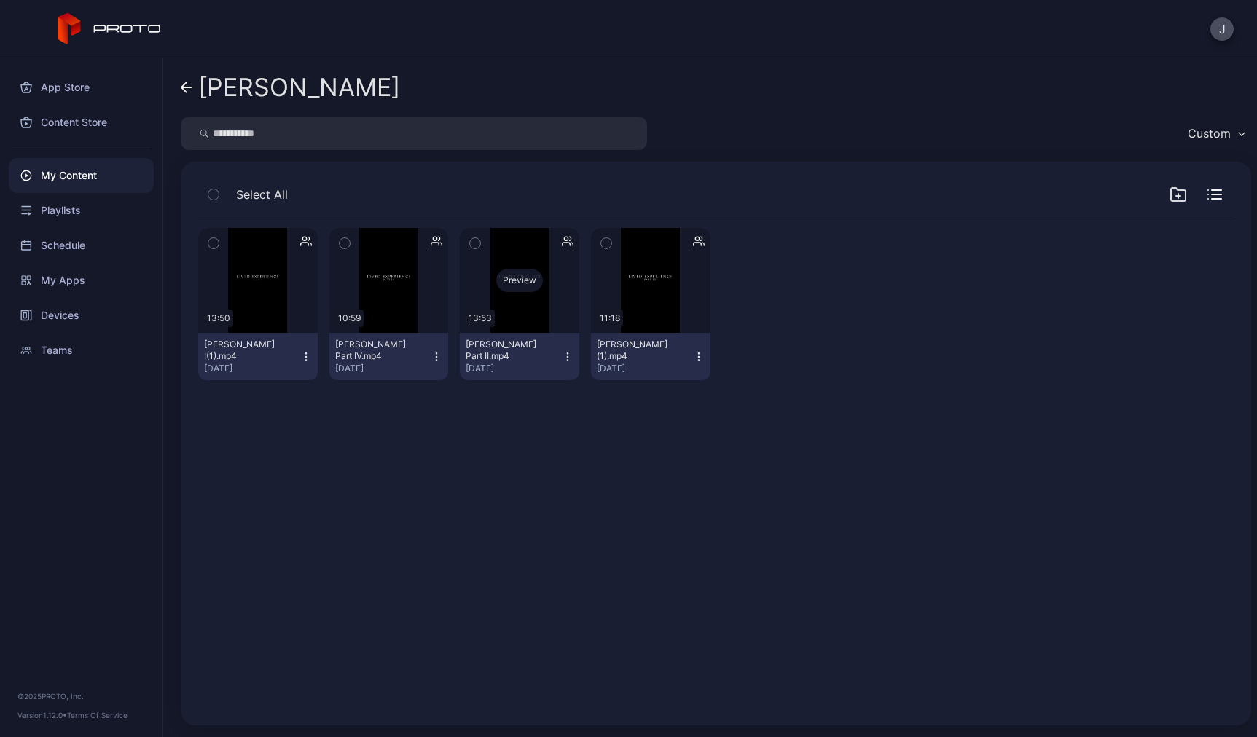
click at [524, 301] on div "Preview" at bounding box center [519, 280] width 119 height 105
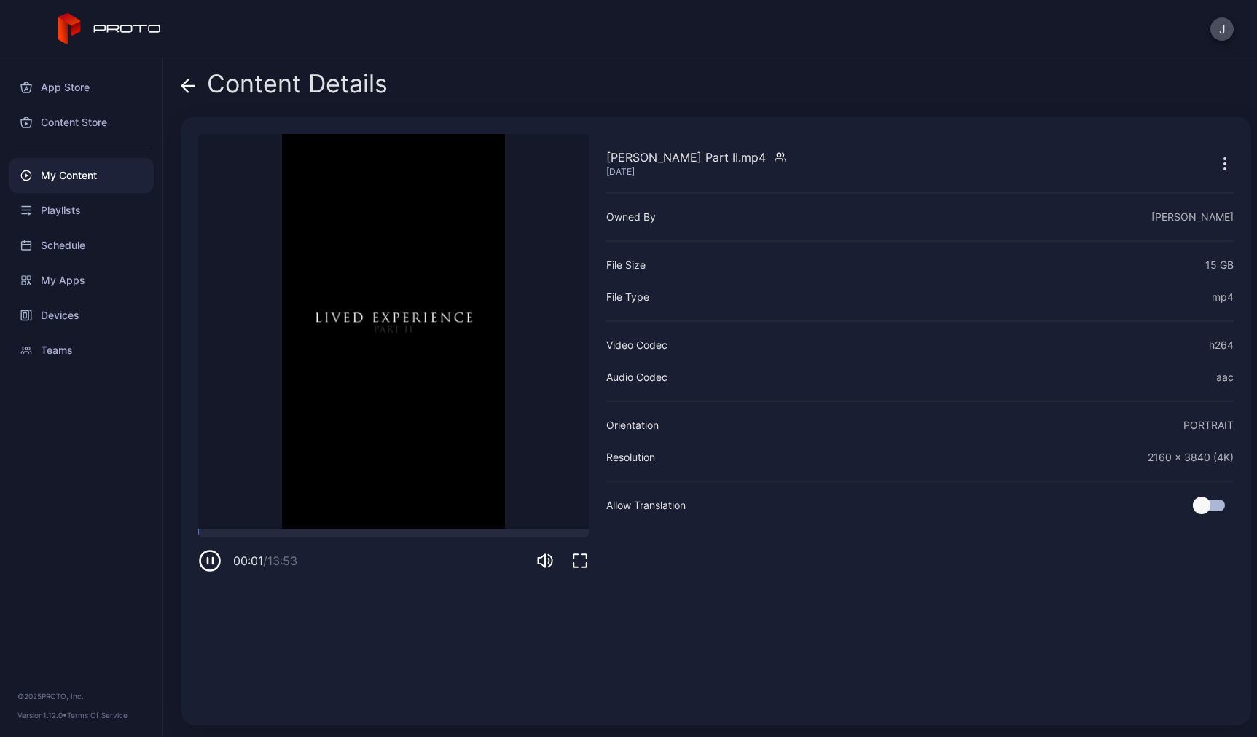
click at [183, 83] on icon at bounding box center [188, 86] width 15 height 15
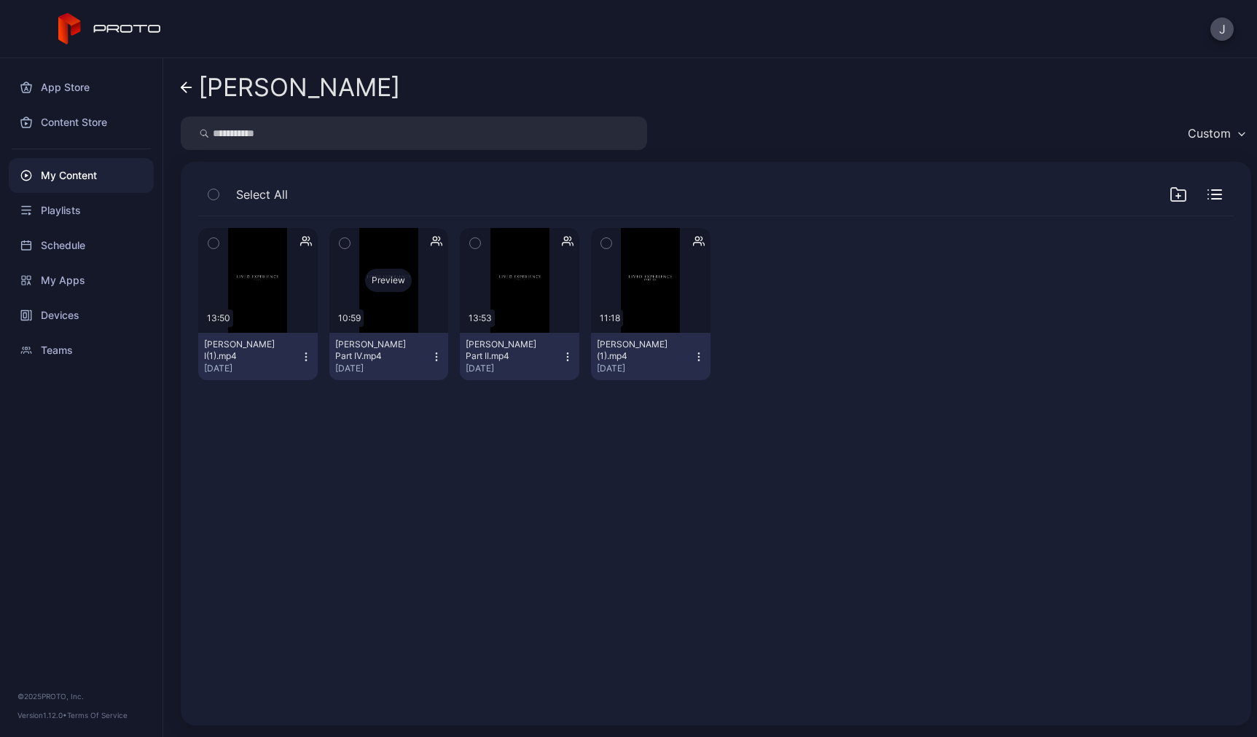
click at [401, 305] on div "Preview" at bounding box center [388, 280] width 119 height 105
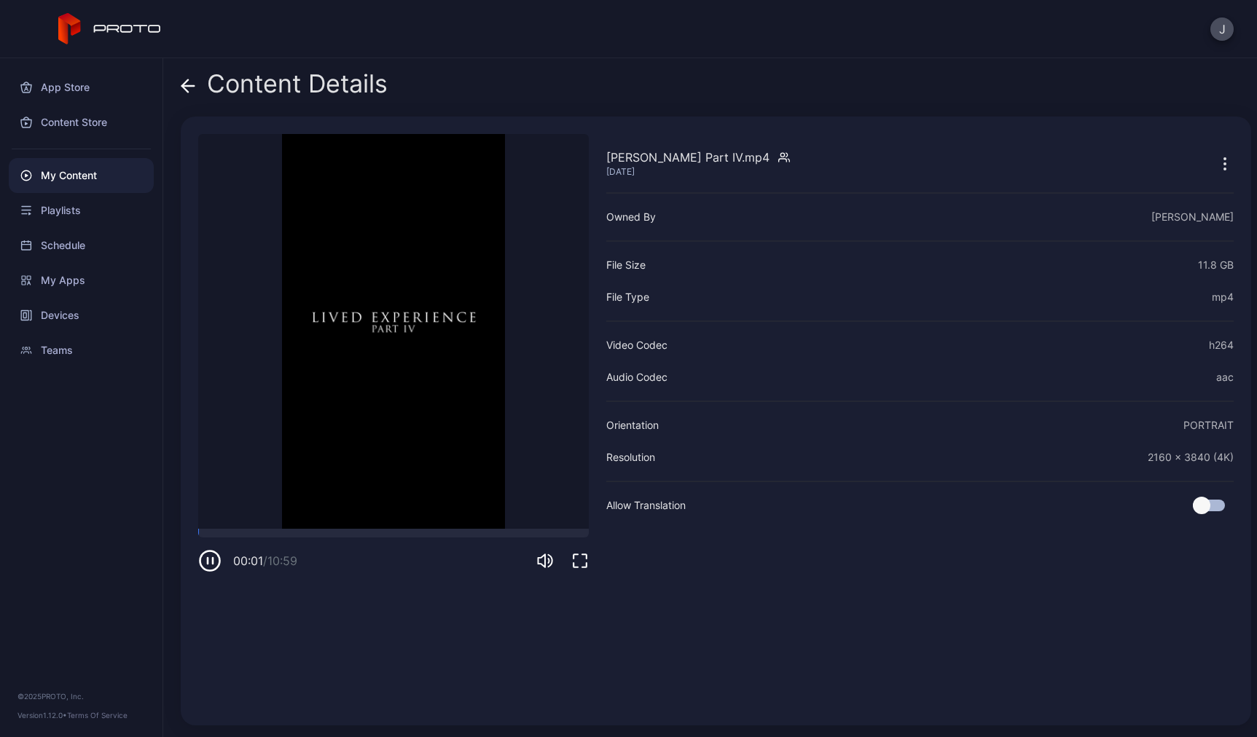
click at [187, 91] on icon at bounding box center [188, 86] width 15 height 15
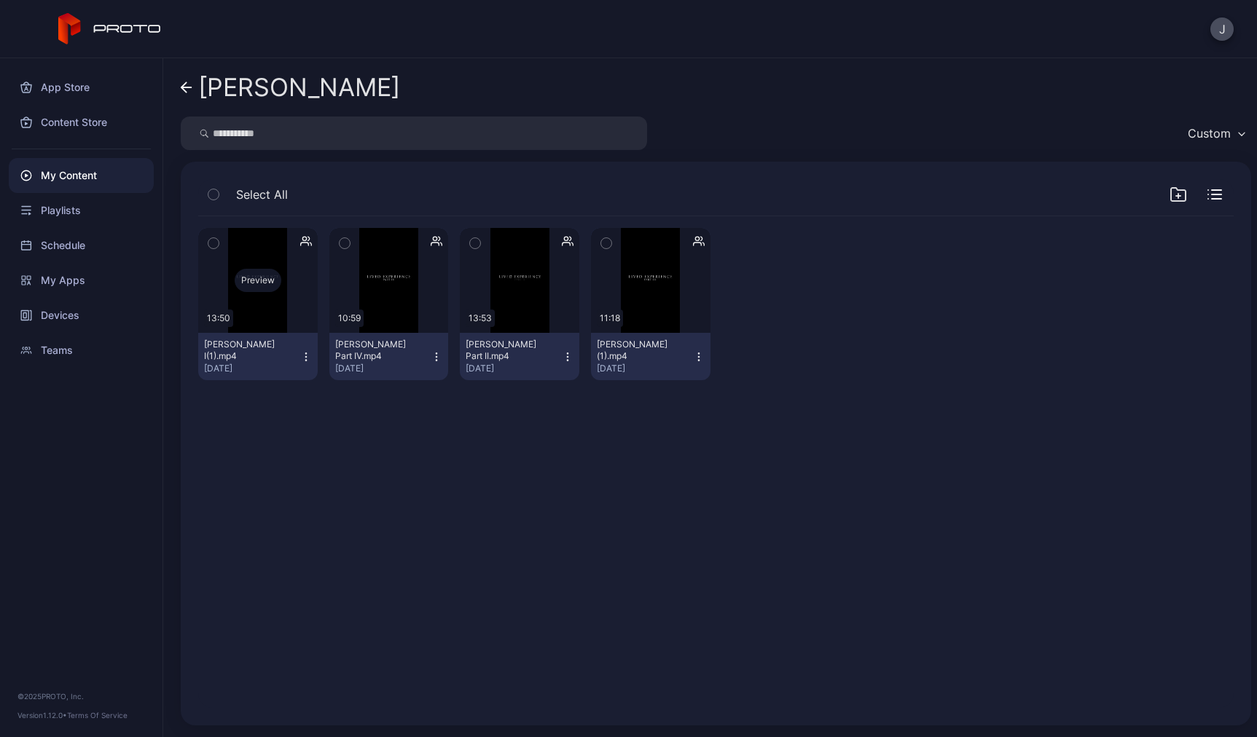
click at [238, 302] on div "Preview" at bounding box center [257, 280] width 119 height 105
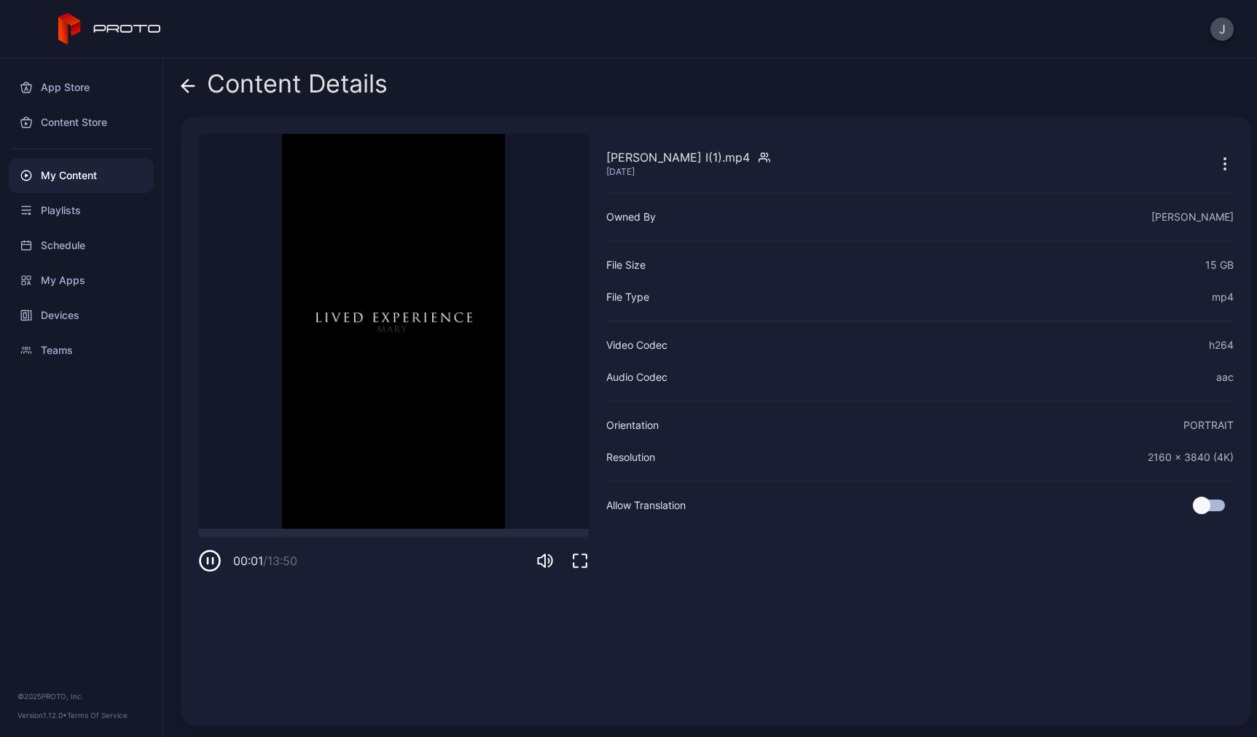
click at [184, 86] on icon at bounding box center [188, 86] width 12 height 0
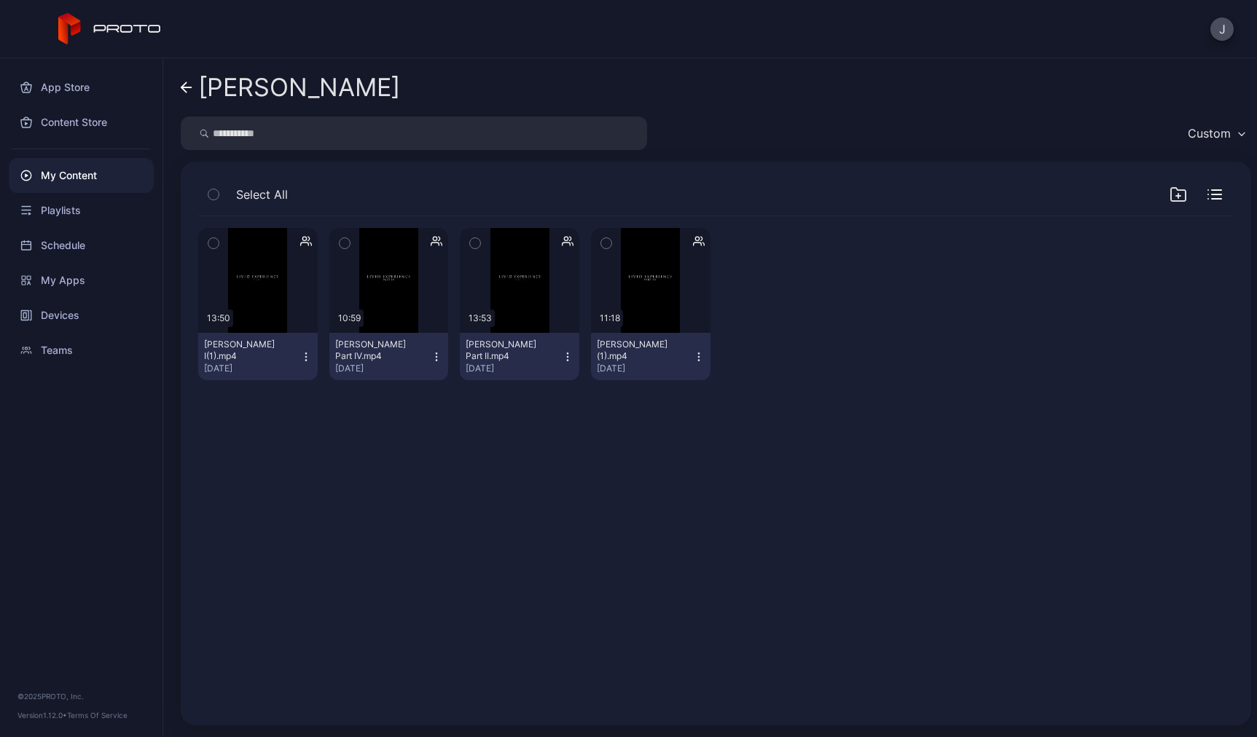
click at [185, 89] on icon at bounding box center [187, 88] width 12 height 12
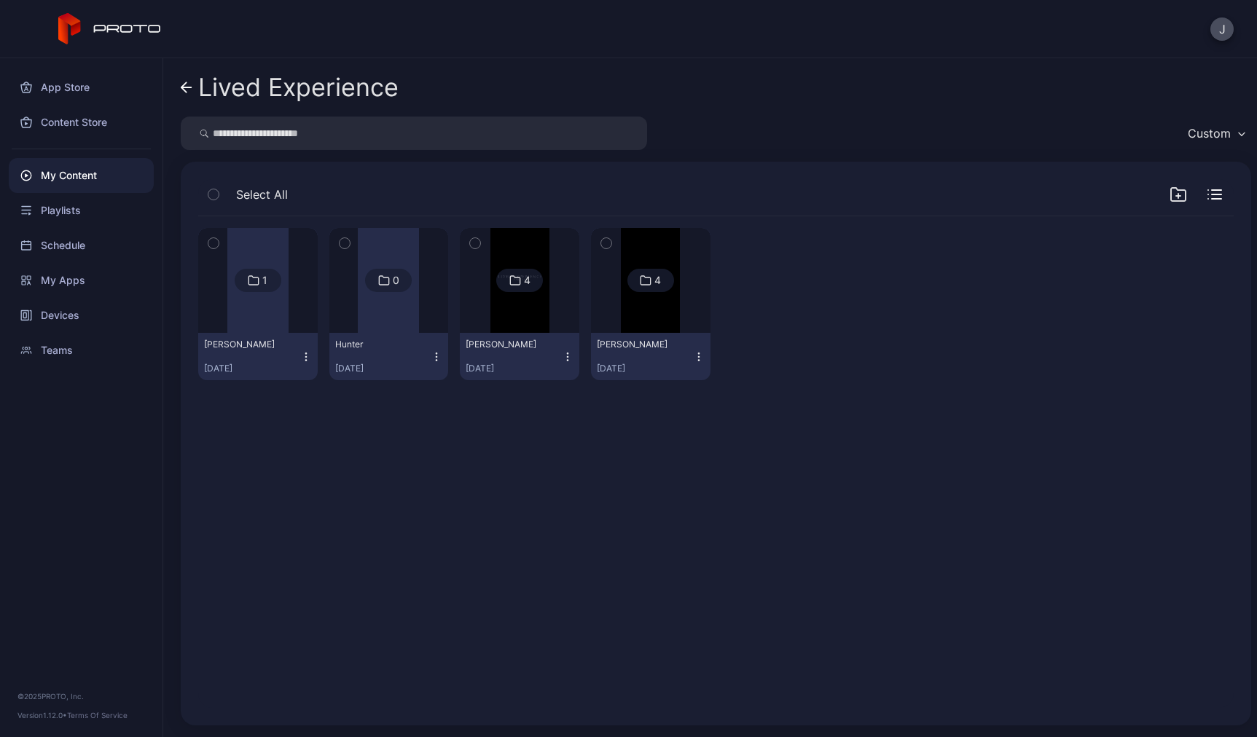
click at [184, 82] on icon at bounding box center [187, 88] width 12 height 12
